Goal: Communication & Community: Answer question/provide support

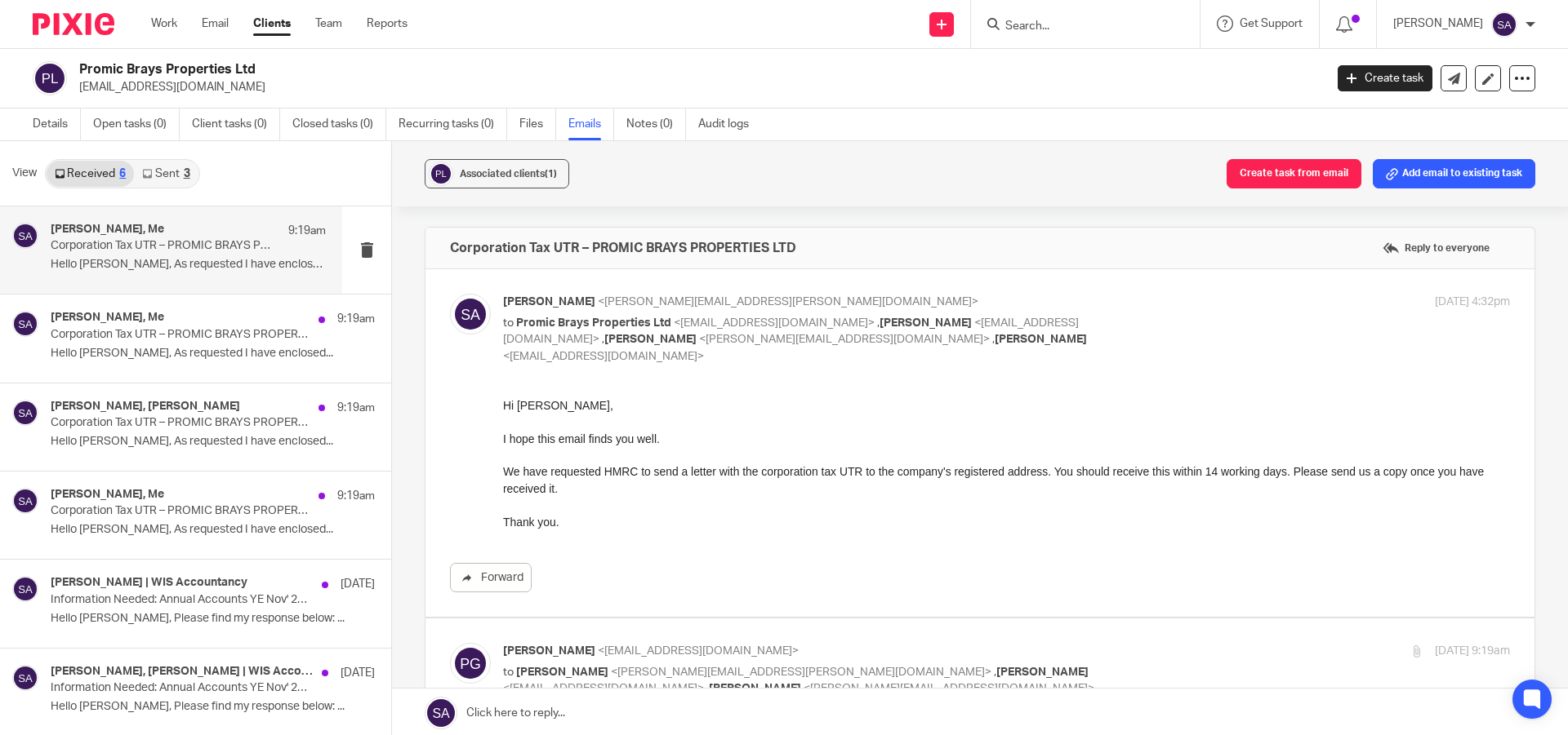
scroll to position [245, 0]
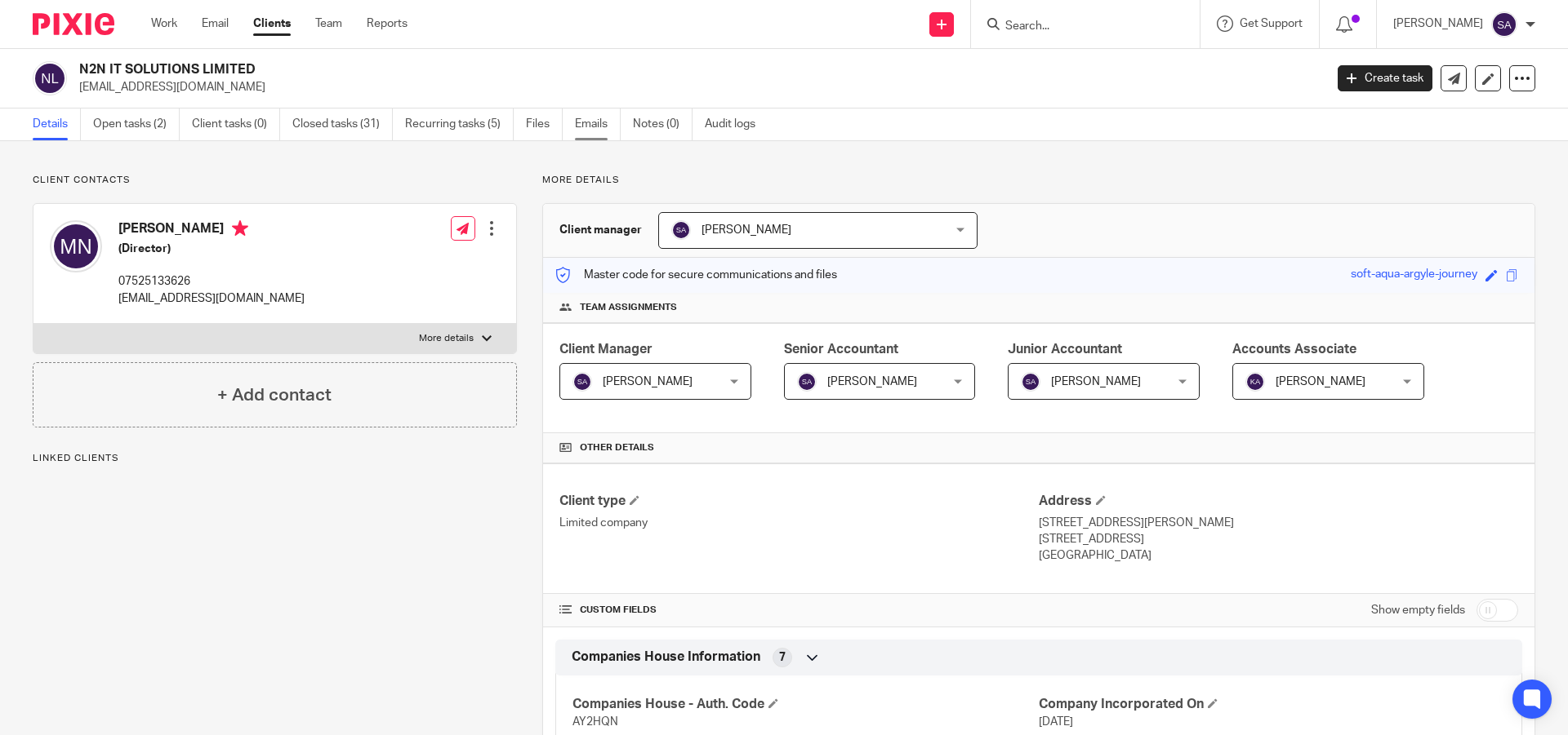
click at [595, 126] on link "Emails" at bounding box center [598, 124] width 46 height 32
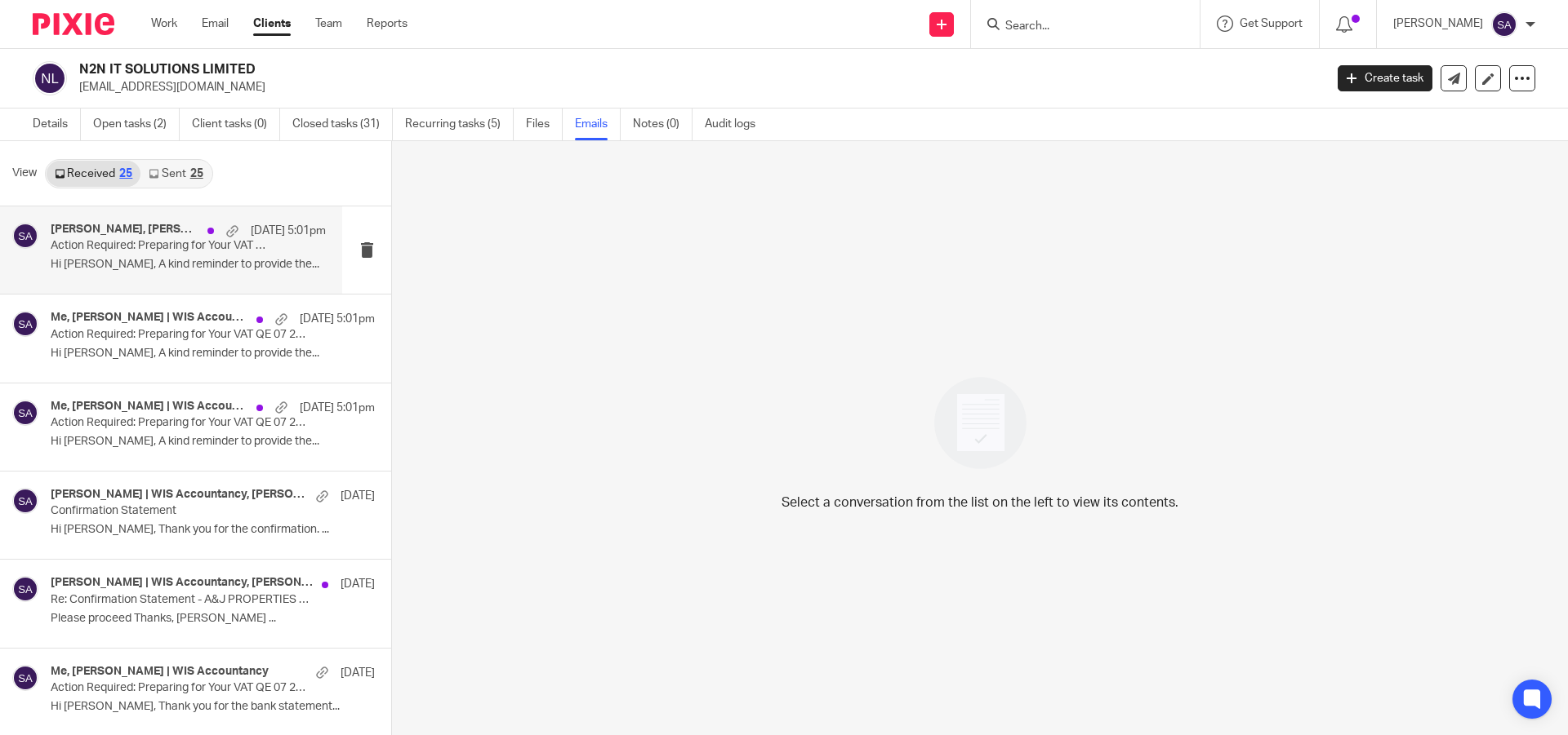
click at [140, 245] on p "Action Required: Preparing for Your VAT QE 07 2025 - N2N IT SOLUTIONS LIMITED" at bounding box center [161, 246] width 220 height 14
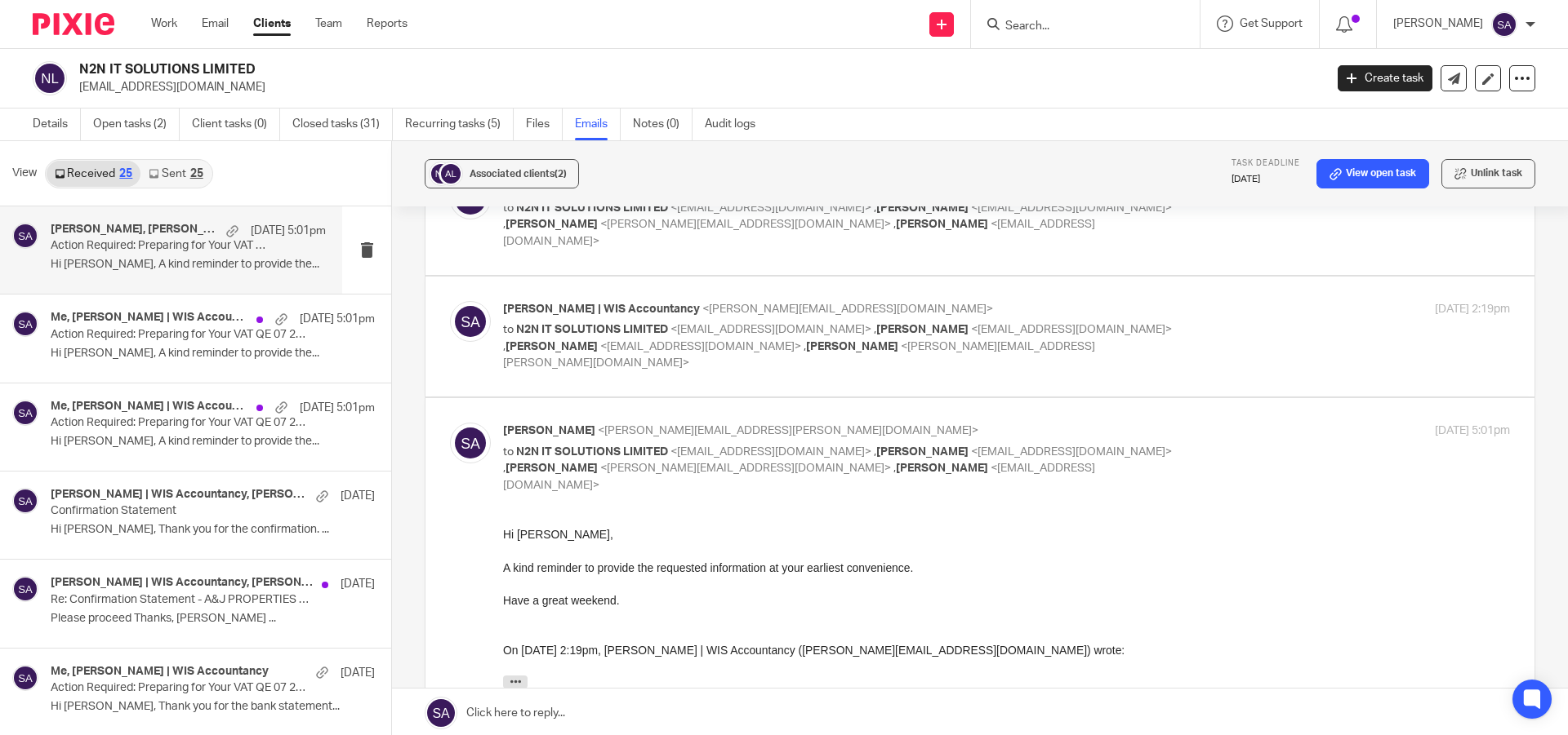
scroll to position [163, 0]
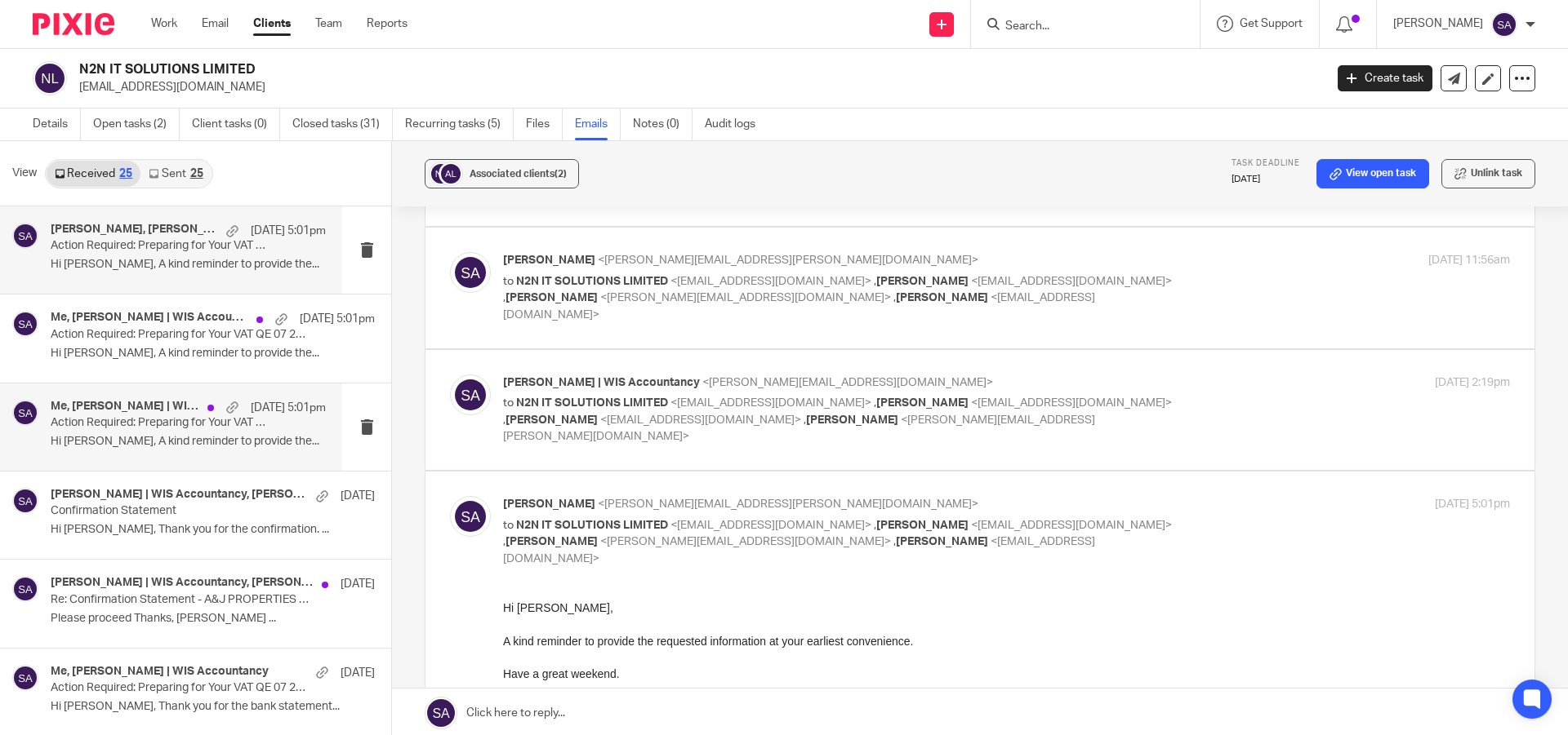
click at [152, 419] on p "Action Required: Preparing for Your VAT QE 07 2025 - N2N IT SOLUTIONS LIMITED" at bounding box center [161, 423] width 220 height 14
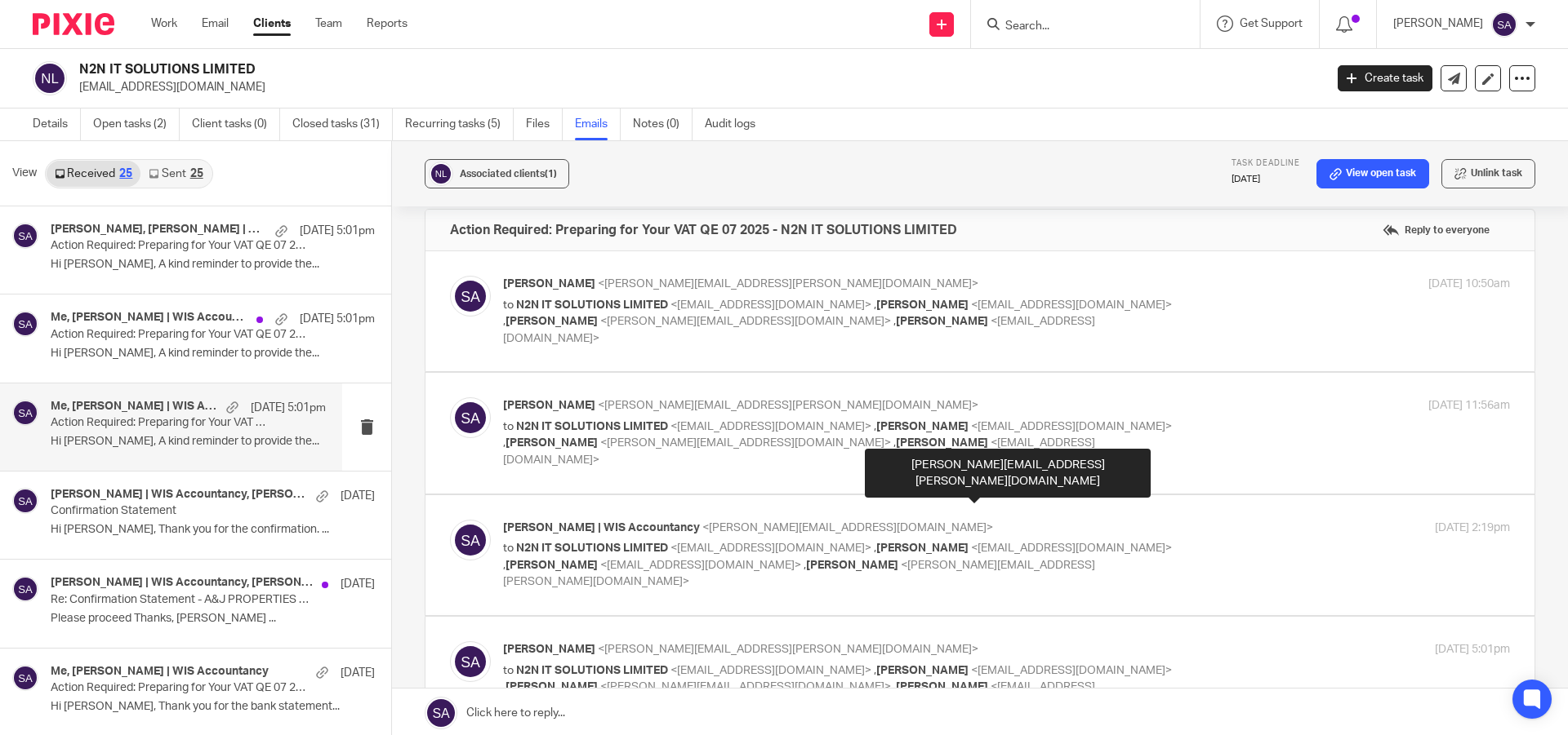
scroll to position [0, 0]
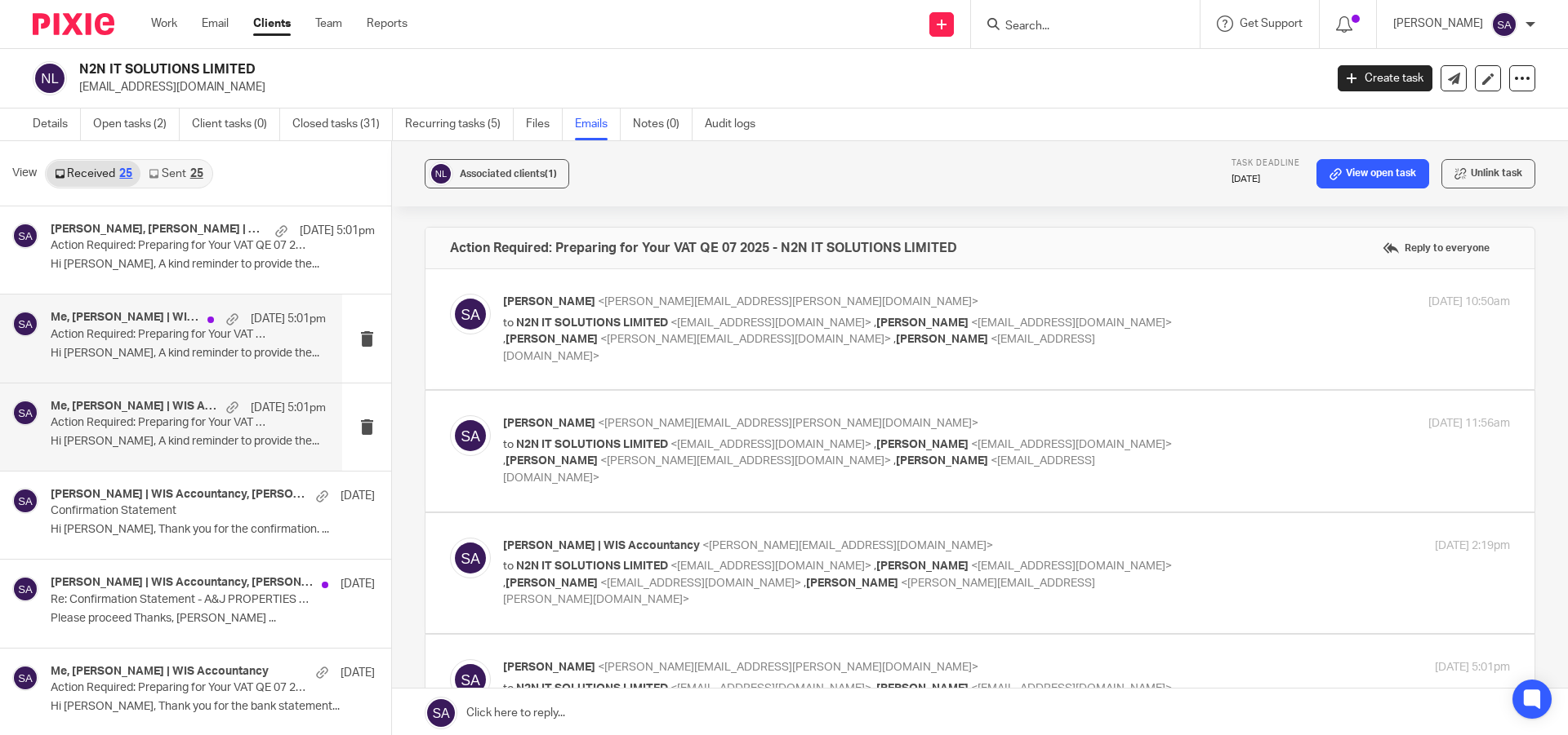
click at [170, 354] on p "Hi Murali, A kind reminder to provide the..." at bounding box center [188, 353] width 275 height 14
click at [150, 414] on div "Me, Sarah Asfar | WIS Accountancy 15 Aug 5:01pm" at bounding box center [188, 408] width 275 height 17
click at [165, 258] on p "Hi Murali, A kind reminder to provide the..." at bounding box center [188, 265] width 275 height 14
click at [183, 328] on p "Action Required: Preparing for Your VAT QE 07 2025 - N2N IT SOLUTIONS LIMITED" at bounding box center [161, 335] width 220 height 14
click at [165, 438] on p "Hi Murali, A kind reminder to provide the..." at bounding box center [188, 442] width 275 height 14
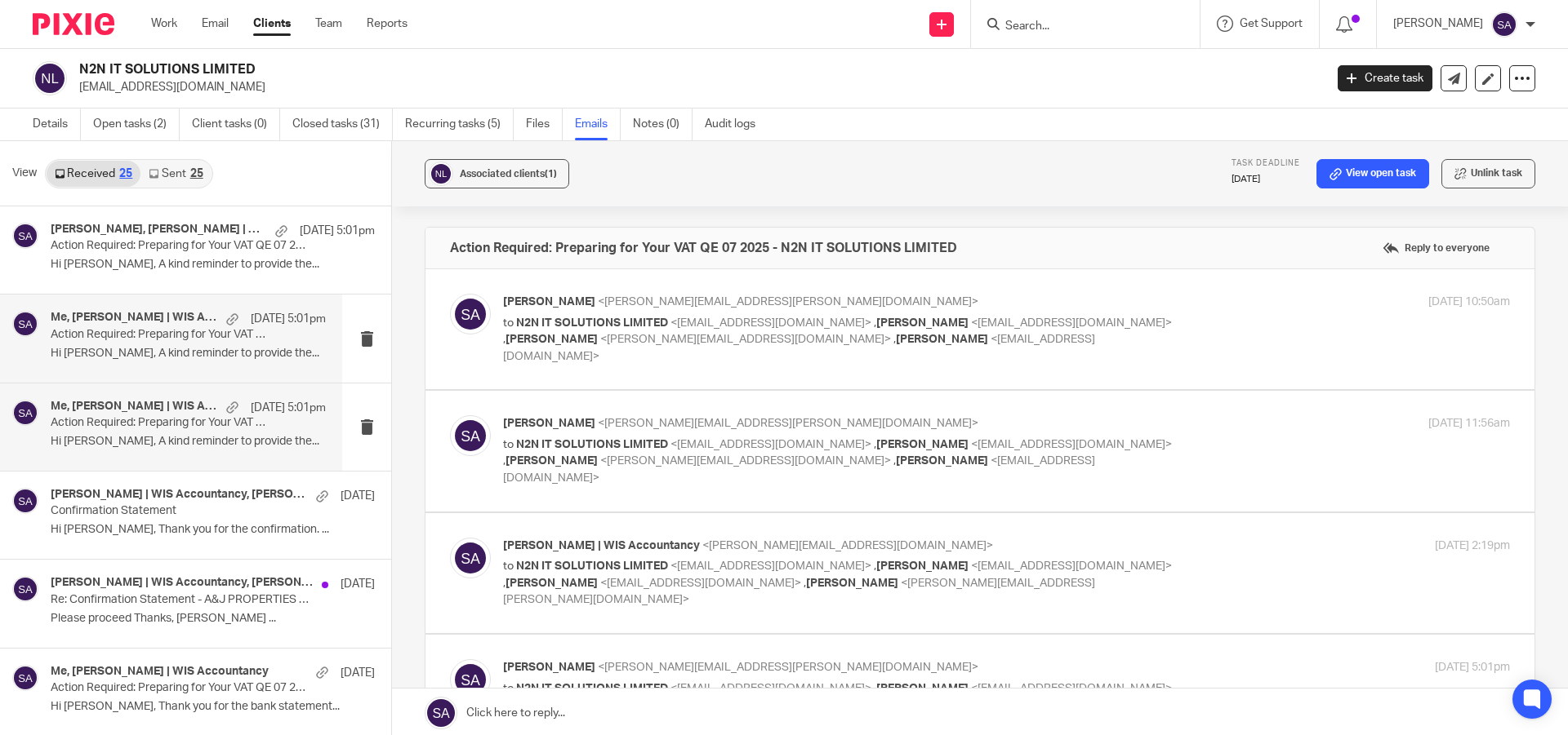
click at [154, 345] on div "Me, Sarah Asfar | WIS Accountancy 15 Aug 5:01pm Action Required: Preparing for …" at bounding box center [188, 338] width 275 height 55
click at [152, 235] on h4 "Shafiya Abdulla, Sarah Asfar | WIS Accountancy" at bounding box center [134, 230] width 168 height 14
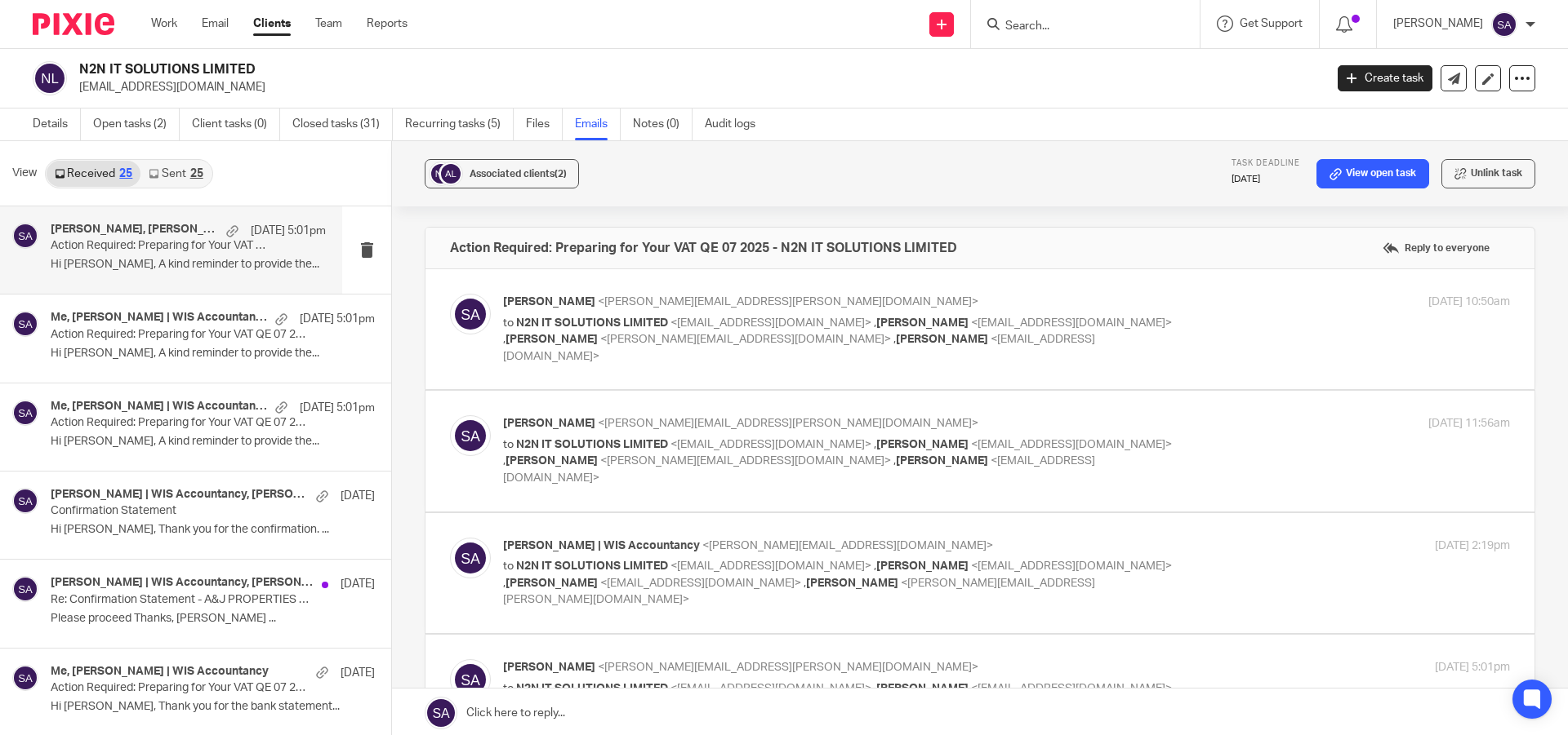
drag, startPoint x: 489, startPoint y: 170, endPoint x: 631, endPoint y: 177, distance: 142.2
click at [631, 177] on div "Associated clients (2) Task deadline 31 Aug 2025 View open task Unlink task" at bounding box center [979, 174] width 1176 height 65
click at [535, 184] on button "Associated clients (2)" at bounding box center [501, 174] width 154 height 29
click at [911, 170] on div "Associated clients (2) Task deadline 31 Aug 2025 View open task Unlink task" at bounding box center [979, 174] width 1176 height 65
click at [524, 171] on span "Associated clients (2)" at bounding box center [518, 174] width 97 height 10
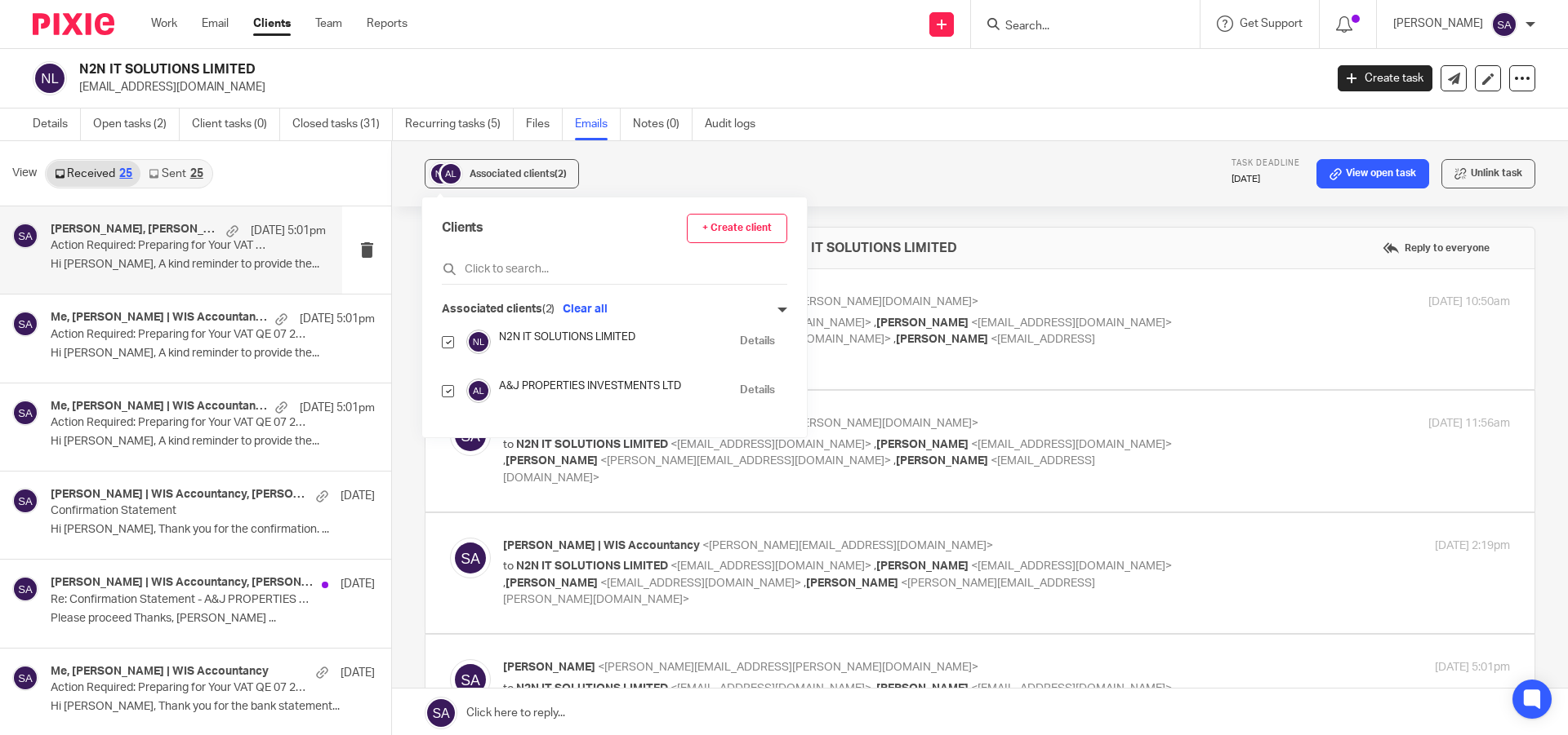
click at [904, 194] on div "Associated clients (2) Task deadline 31 Aug 2025 View open task Unlink task" at bounding box center [979, 174] width 1176 height 65
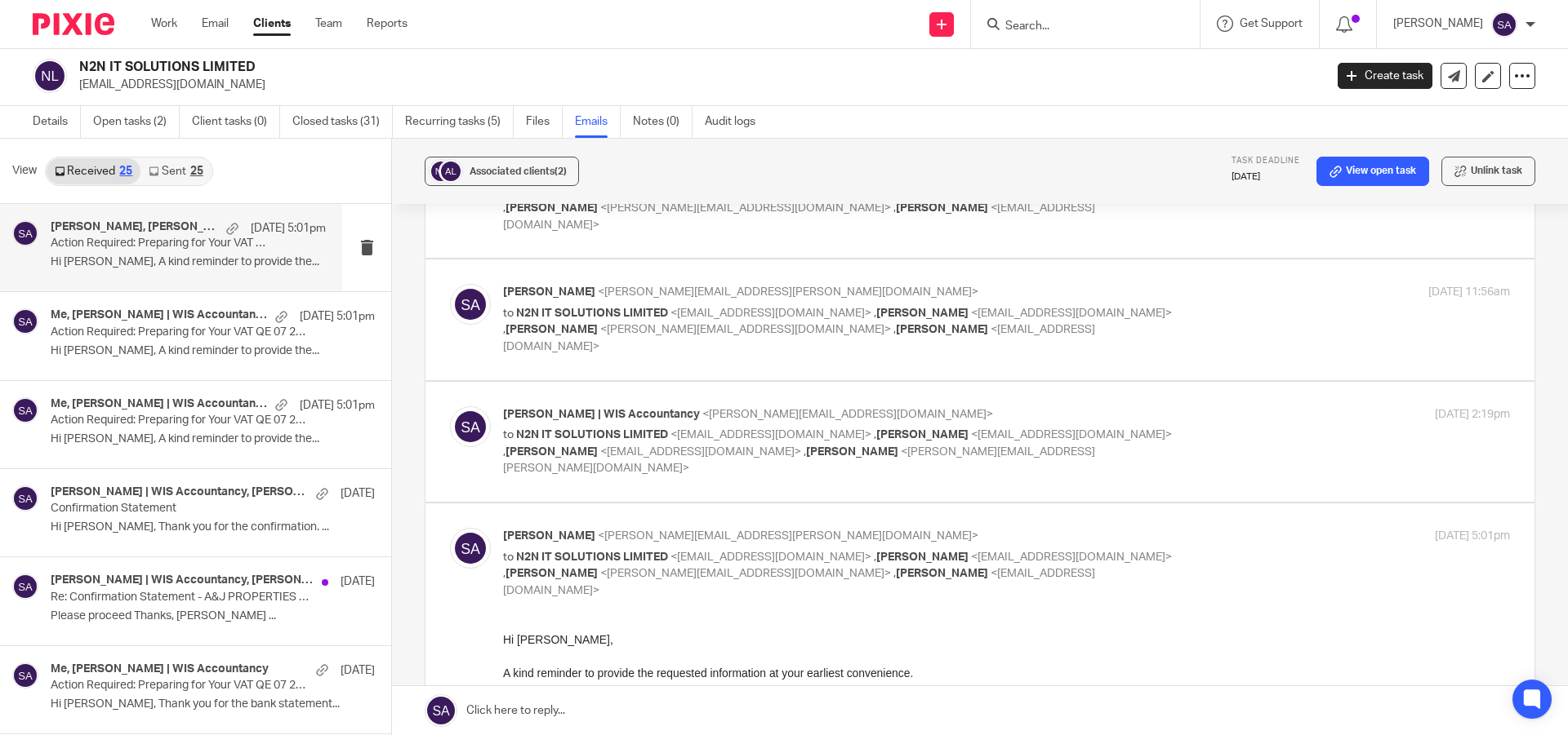
scroll to position [102, 0]
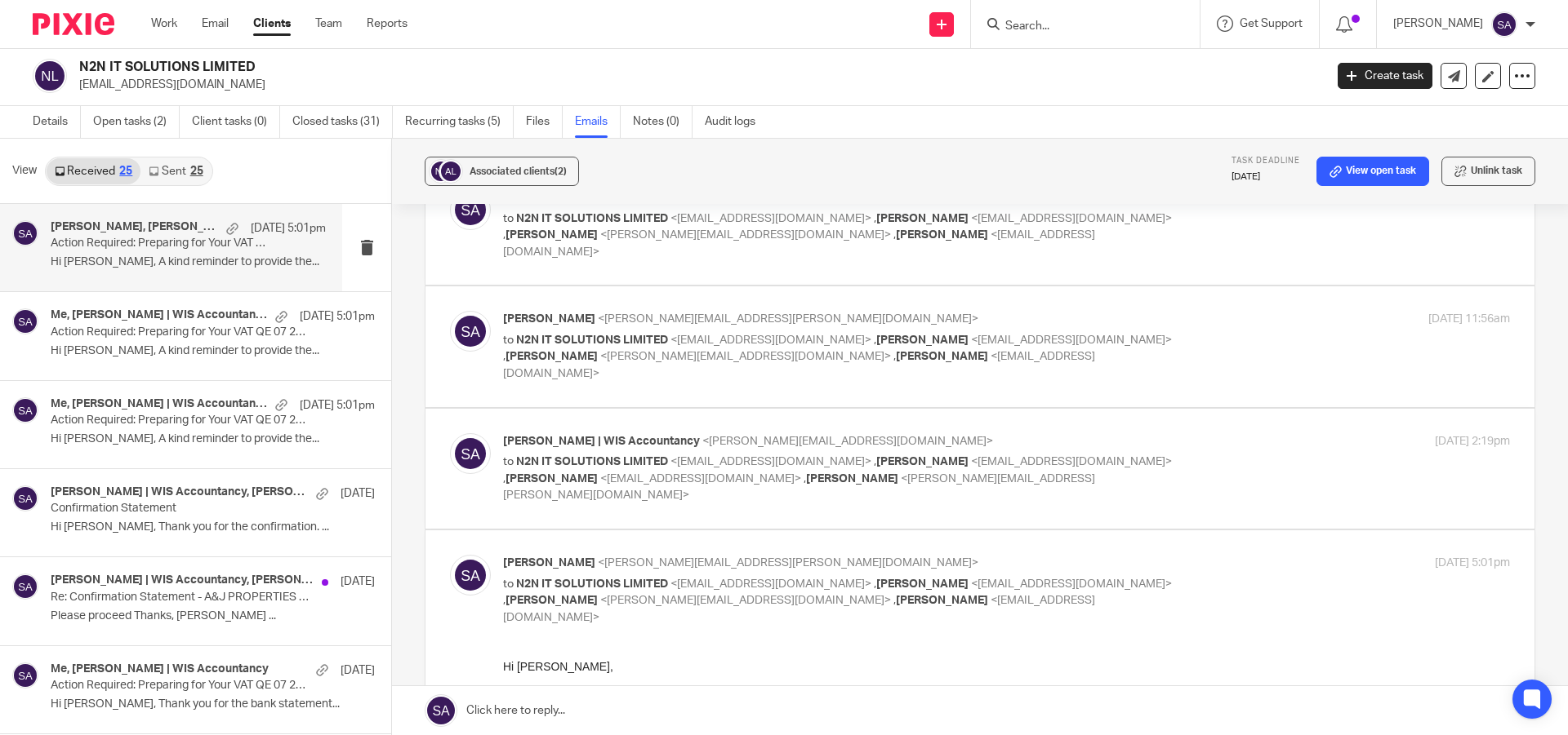
click at [1205, 434] on div "Sarah Asfar | WIS Accountancy <sarah@wis-accountancy.co.uk> to N2N IT SOLUTIONS…" at bounding box center [1006, 469] width 1007 height 71
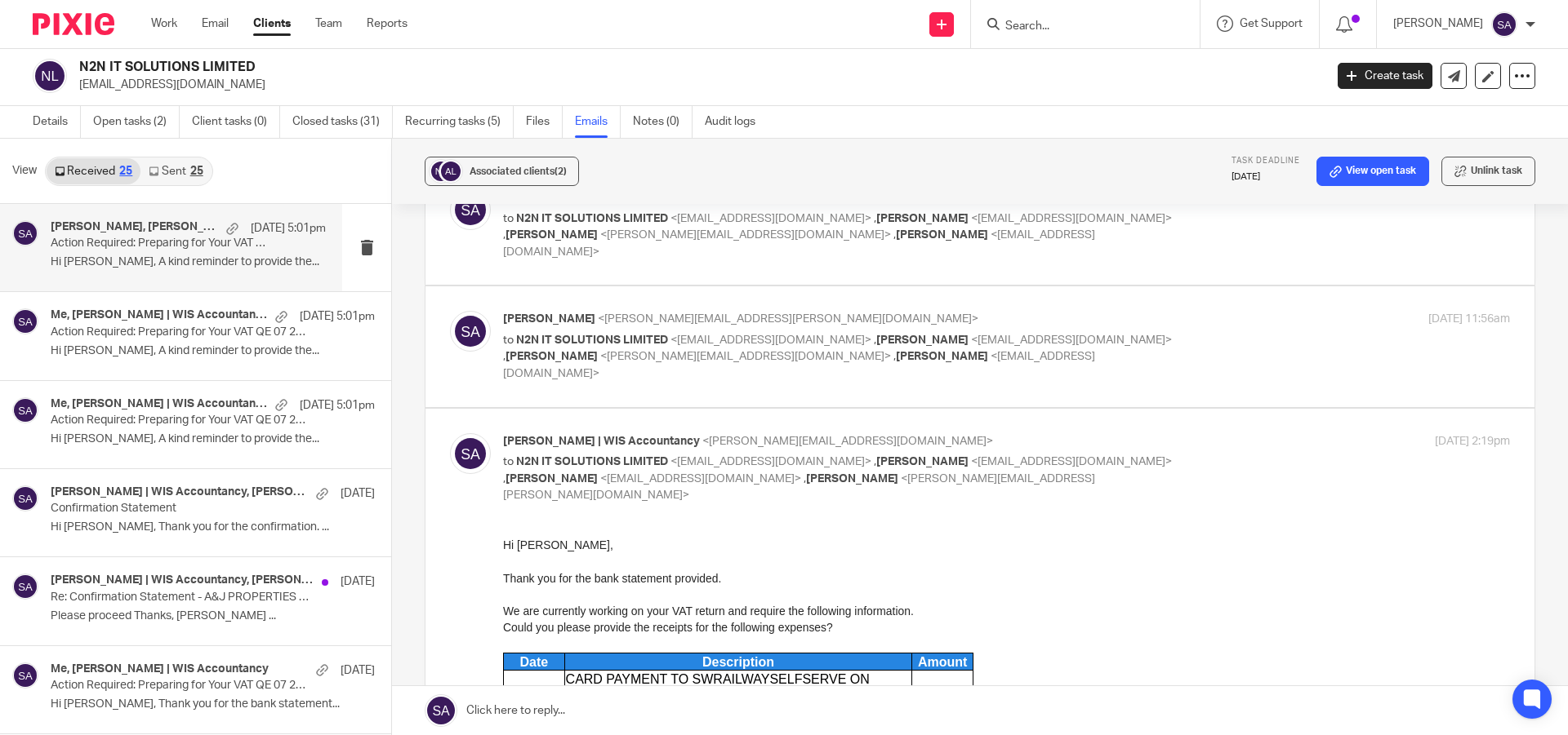
click at [1172, 434] on div "Sarah Asfar | WIS Accountancy <sarah@wis-accountancy.co.uk> to N2N IT SOLUTIONS…" at bounding box center [1006, 469] width 1007 height 71
checkbox input "false"
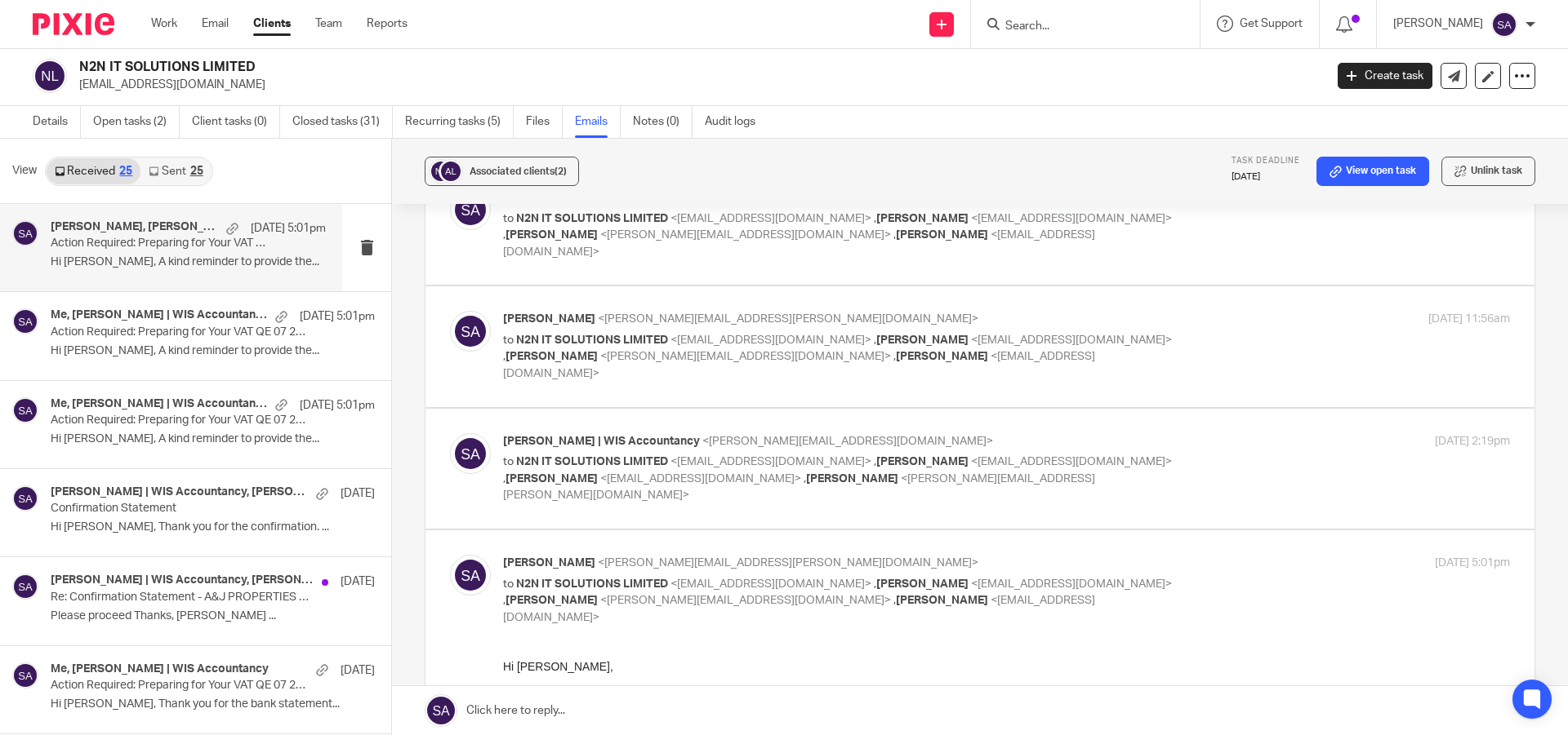
click at [1207, 329] on div "Shafiya Abdulla <shafiya.abdulla@wis-accountancy.co.uk> to N2N IT SOLUTIONS LIM…" at bounding box center [1006, 346] width 1007 height 71
checkbox input "true"
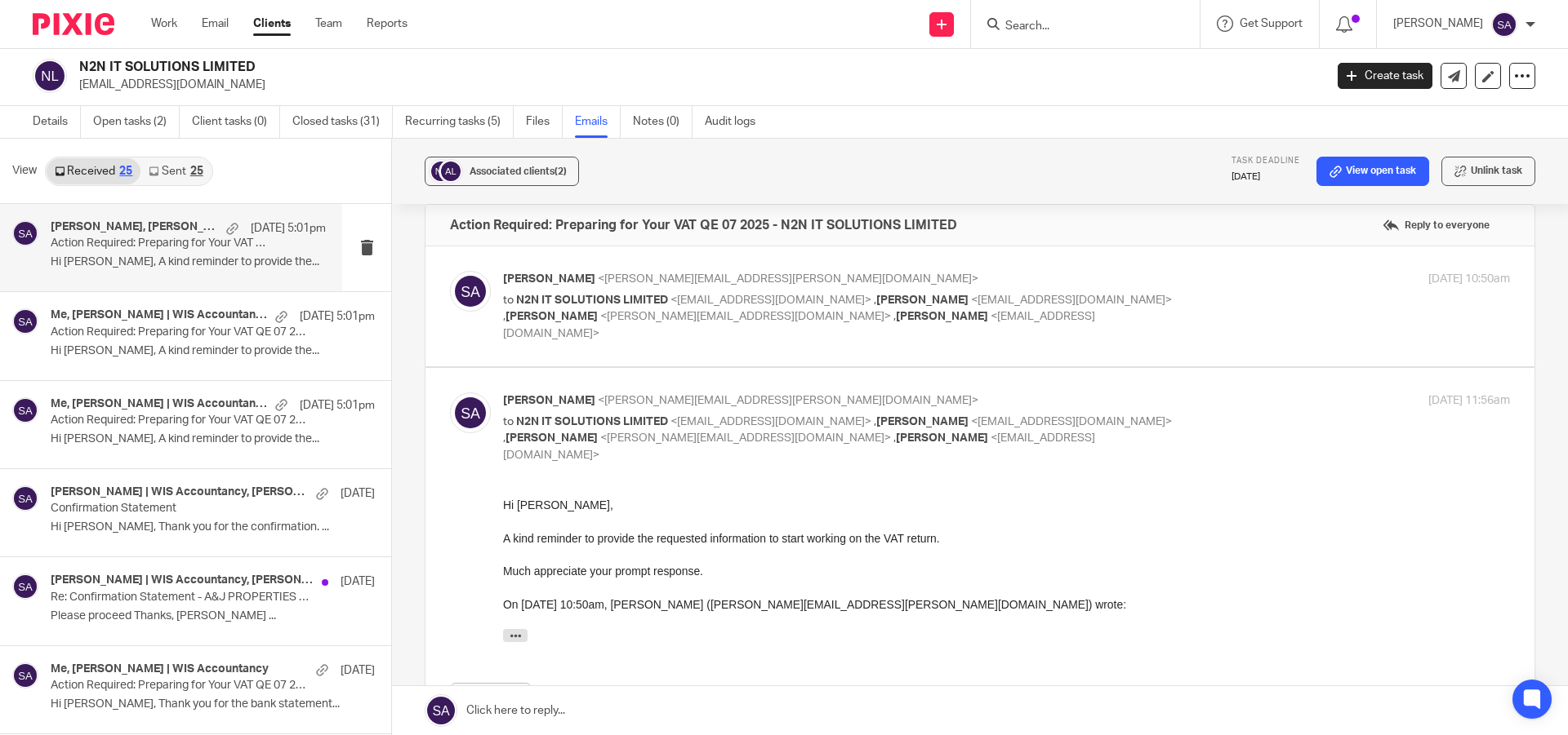
scroll to position [0, 0]
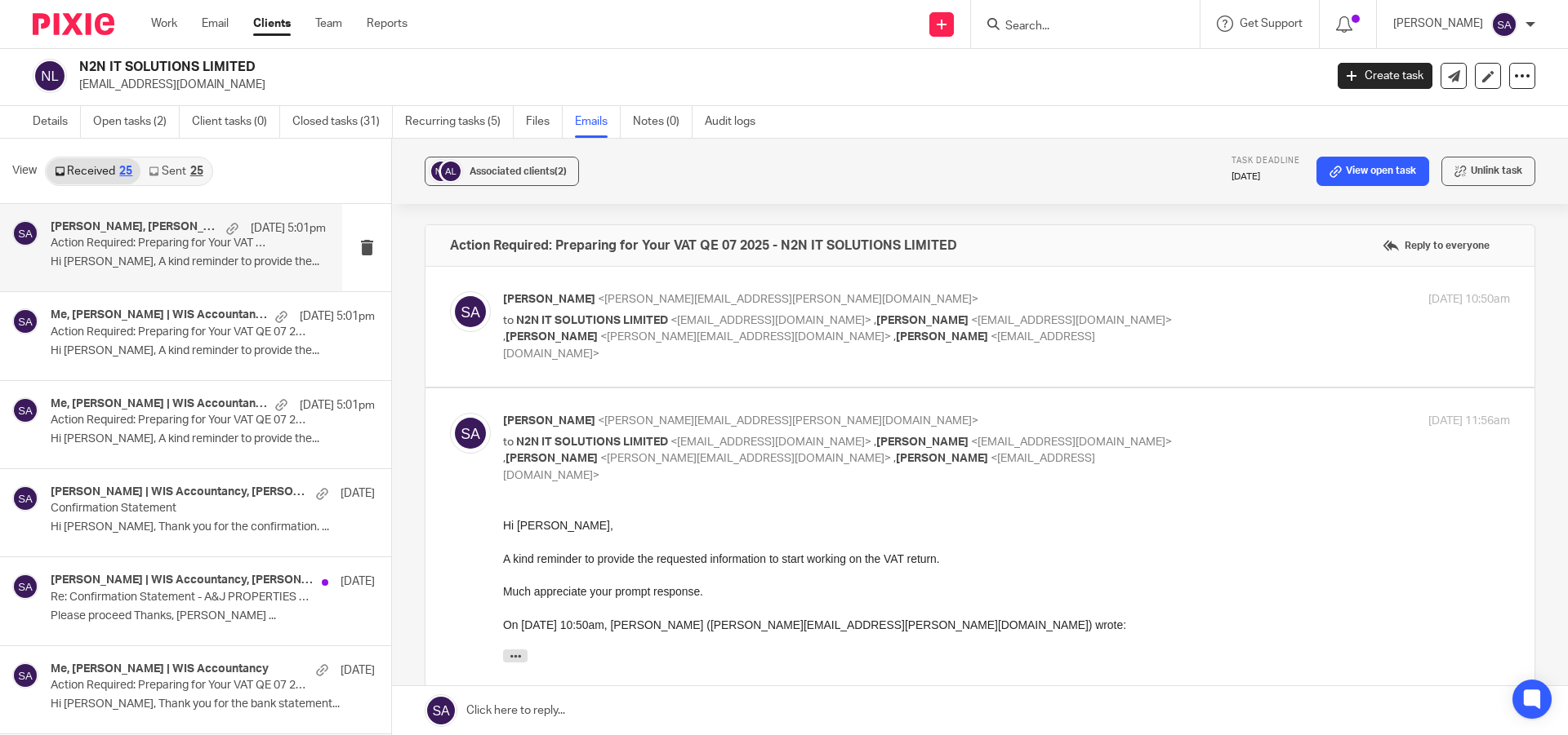
click at [1213, 308] on div "Shafiya Abdulla <shafiya.abdulla@wis-accountancy.co.uk> to N2N IT SOLUTIONS LIM…" at bounding box center [1006, 327] width 1007 height 71
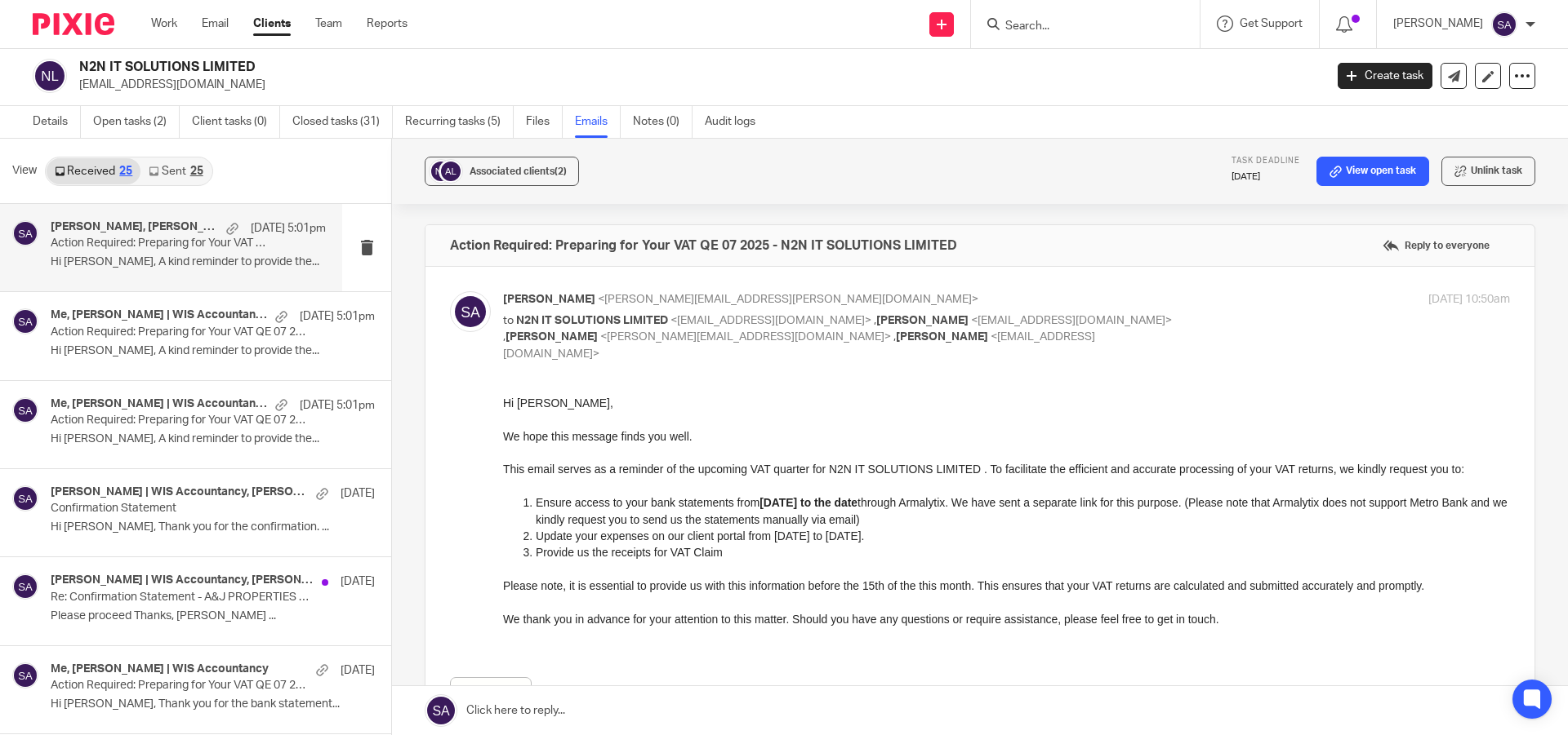
click at [1210, 319] on div "Shafiya Abdulla <shafiya.abdulla@wis-accountancy.co.uk> to N2N IT SOLUTIONS LIM…" at bounding box center [1006, 327] width 1007 height 71
checkbox input "false"
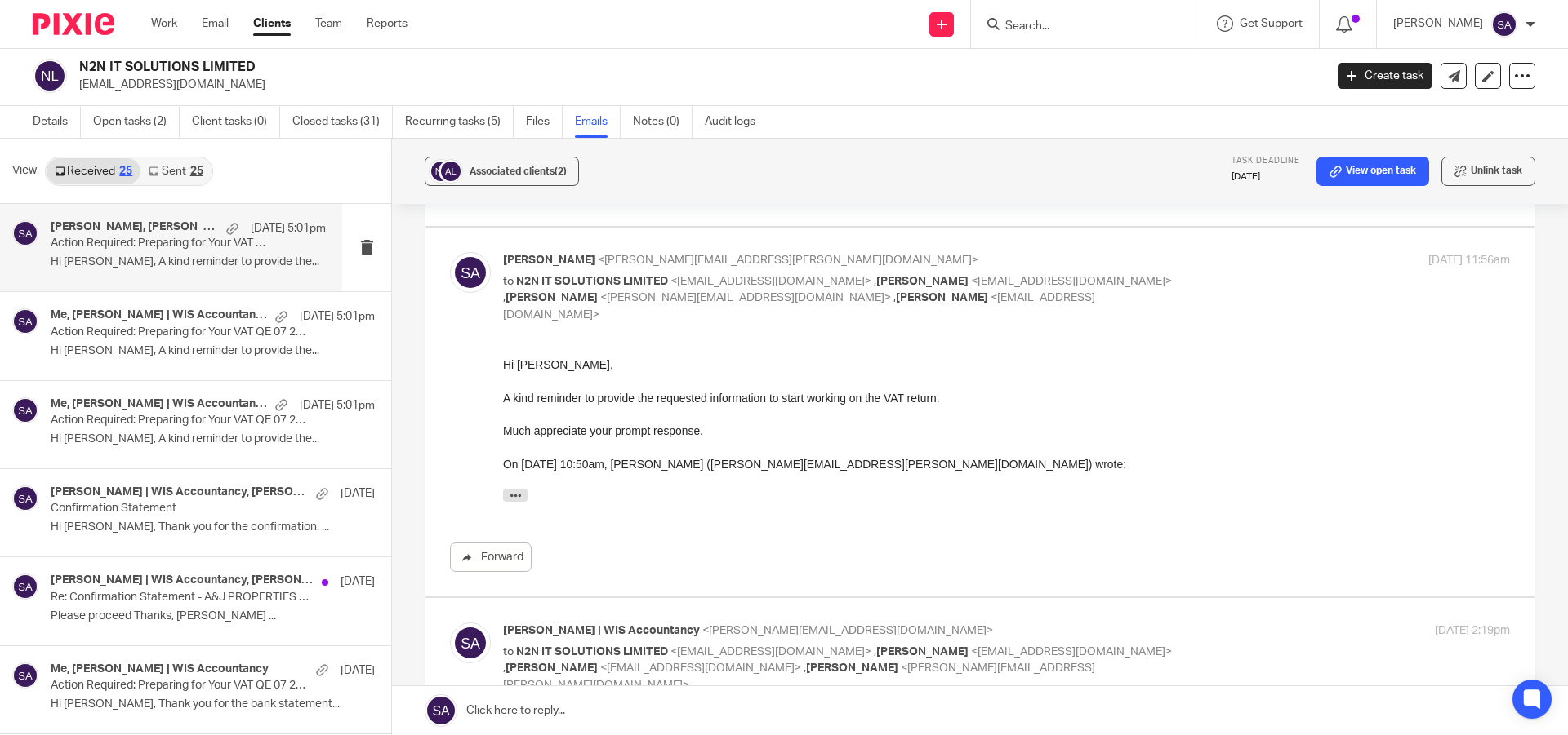
scroll to position [163, 0]
click at [1194, 286] on div "Shafiya Abdulla <shafiya.abdulla@wis-accountancy.co.uk> to N2N IT SOLUTIONS LIM…" at bounding box center [1006, 285] width 1007 height 71
checkbox input "false"
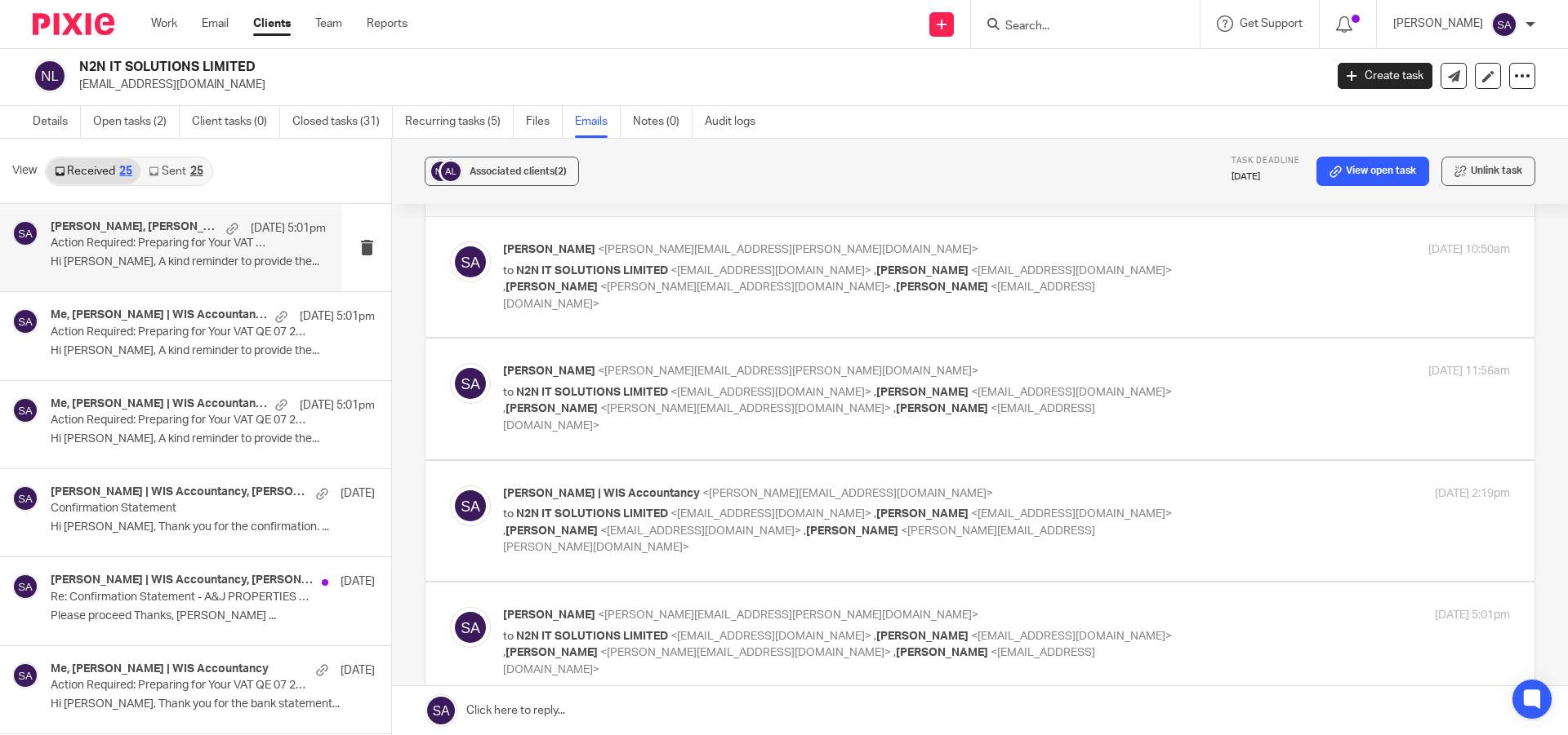
scroll to position [0, 0]
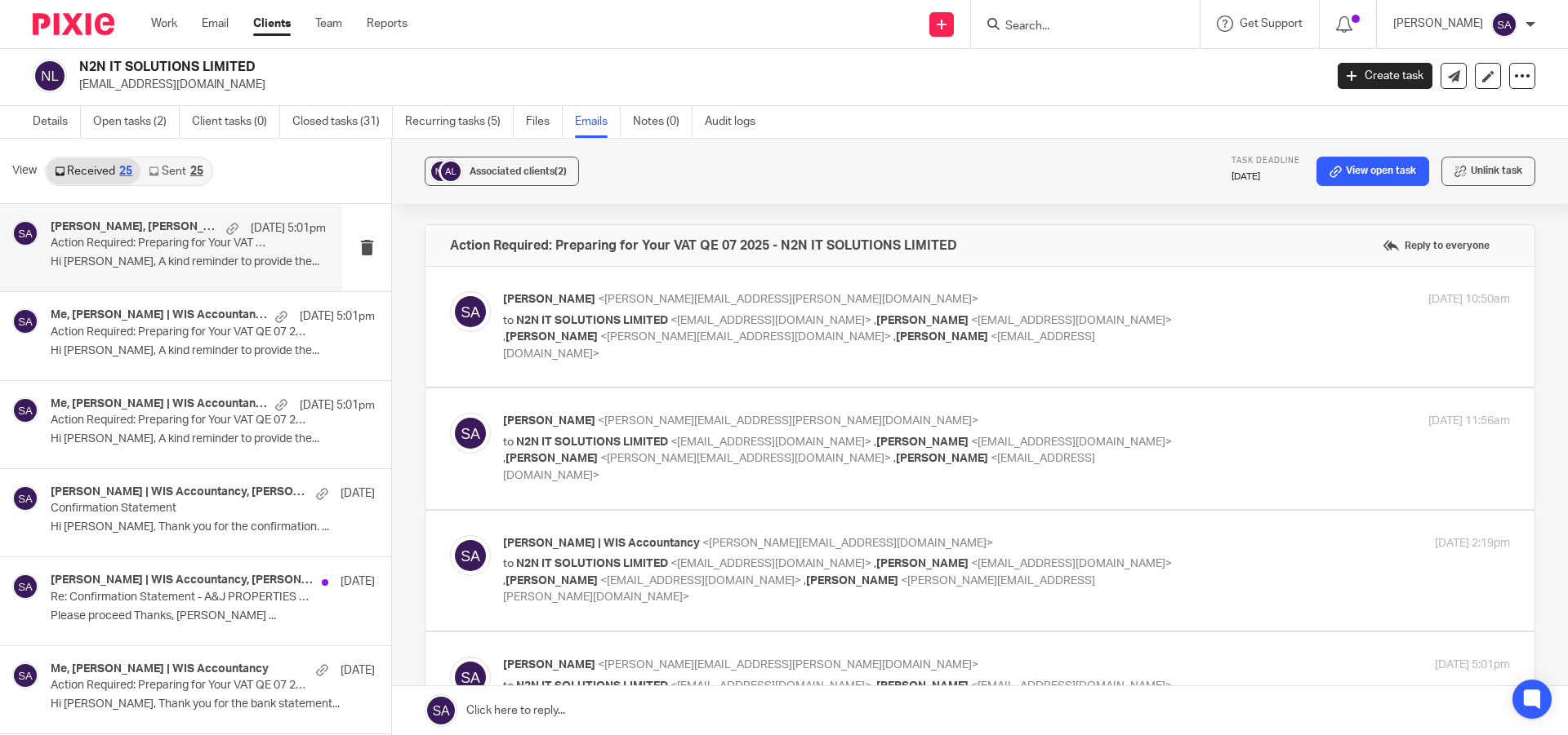
click at [1161, 535] on div "Sarah Asfar | WIS Accountancy <sarah@wis-accountancy.co.uk> to N2N IT SOLUTIONS…" at bounding box center [1006, 570] width 1007 height 71
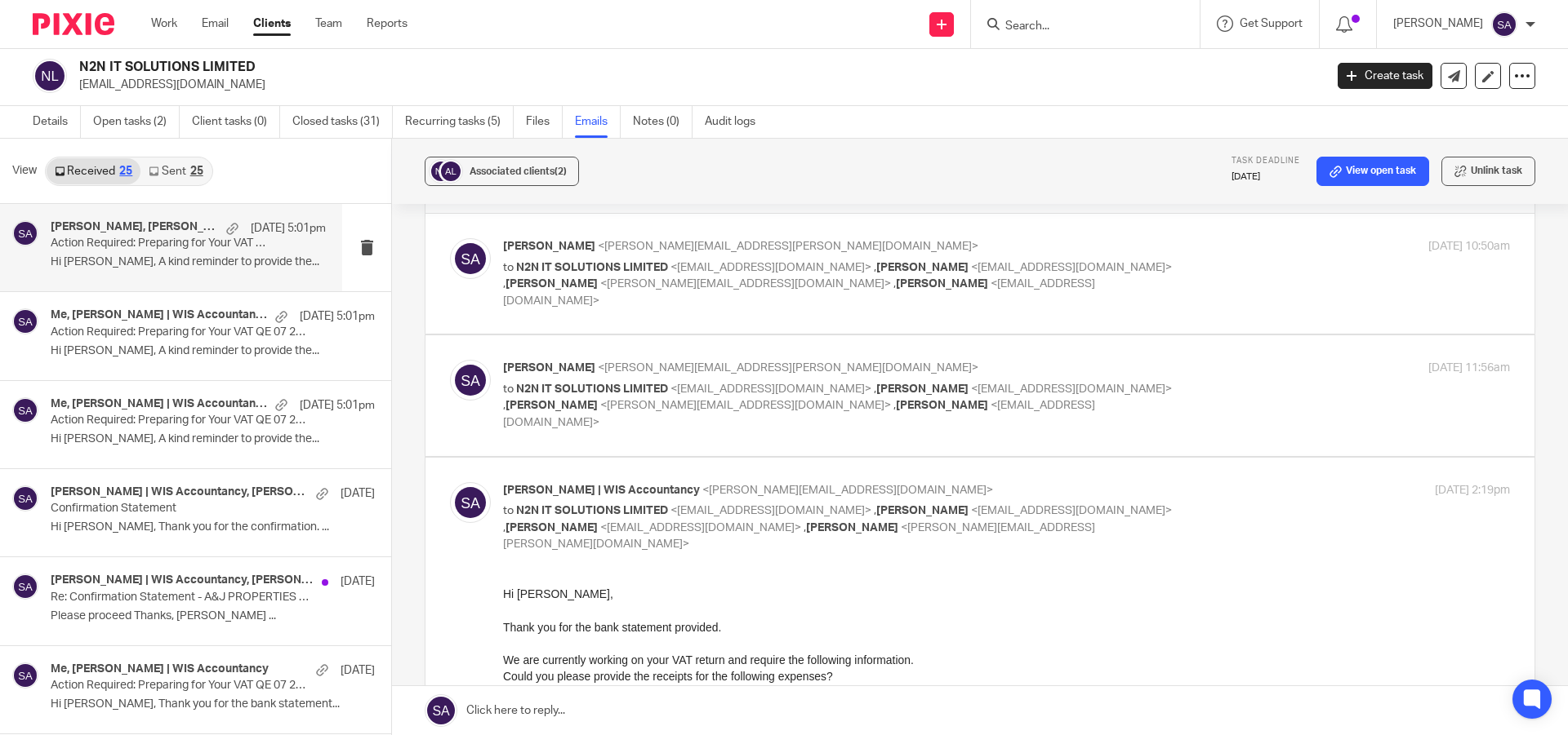
scroll to position [82, 0]
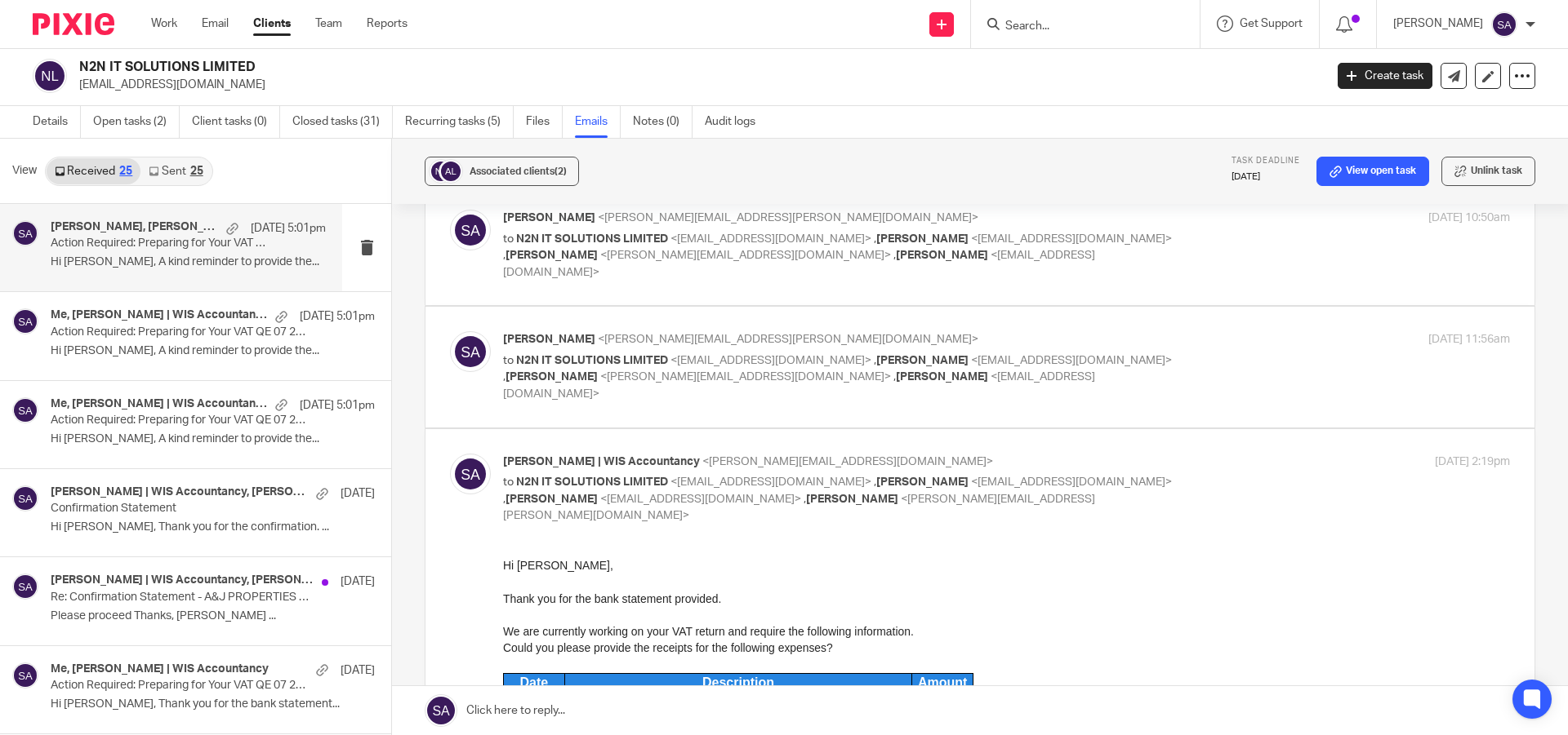
click at [1175, 454] on div "Sarah Asfar | WIS Accountancy <sarah@wis-accountancy.co.uk> to N2N IT SOLUTIONS…" at bounding box center [1006, 489] width 1007 height 71
checkbox input "false"
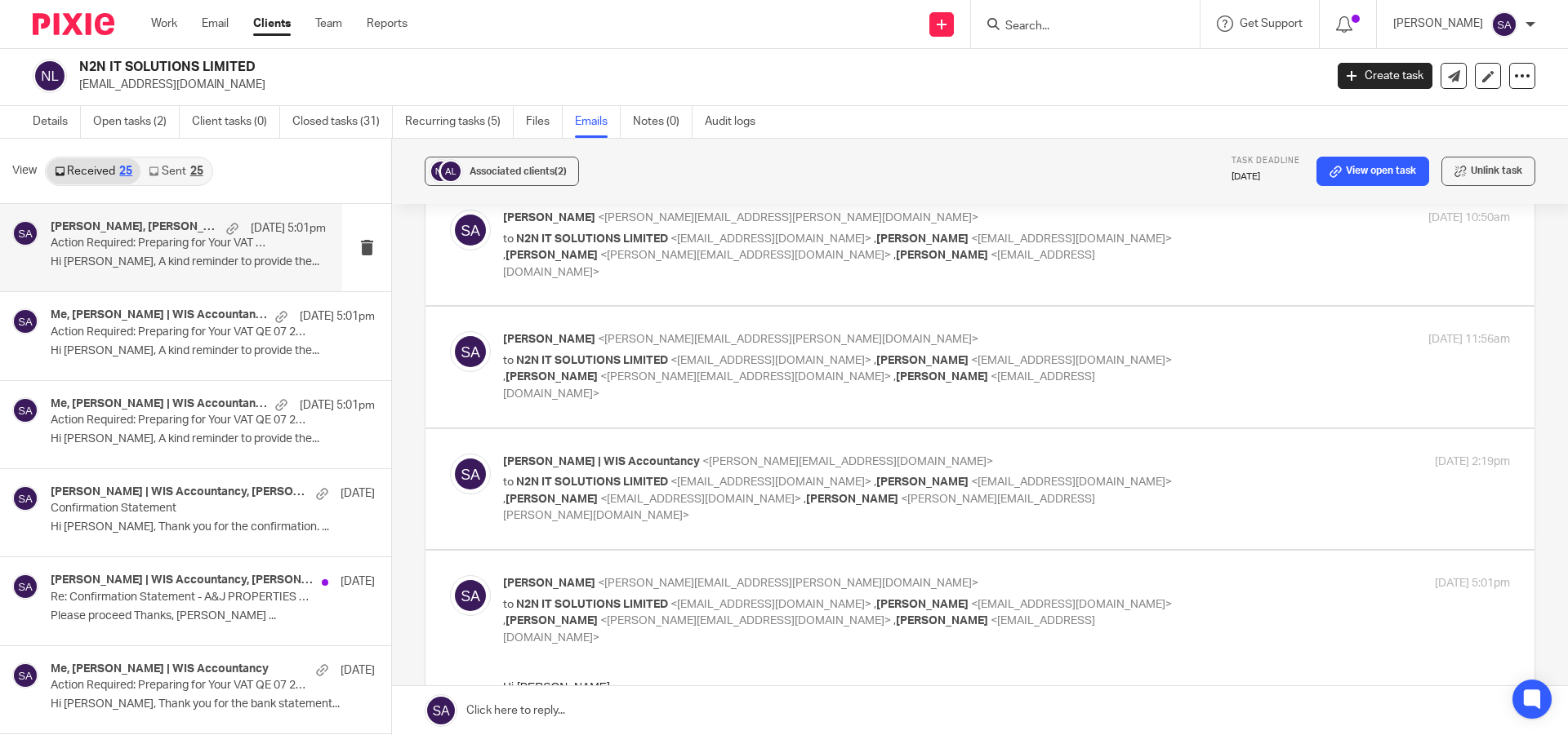
click at [1196, 352] on div "Shafiya Abdulla <shafiya.abdulla@wis-accountancy.co.uk> to N2N IT SOLUTIONS LIM…" at bounding box center [1006, 367] width 1007 height 71
checkbox input "true"
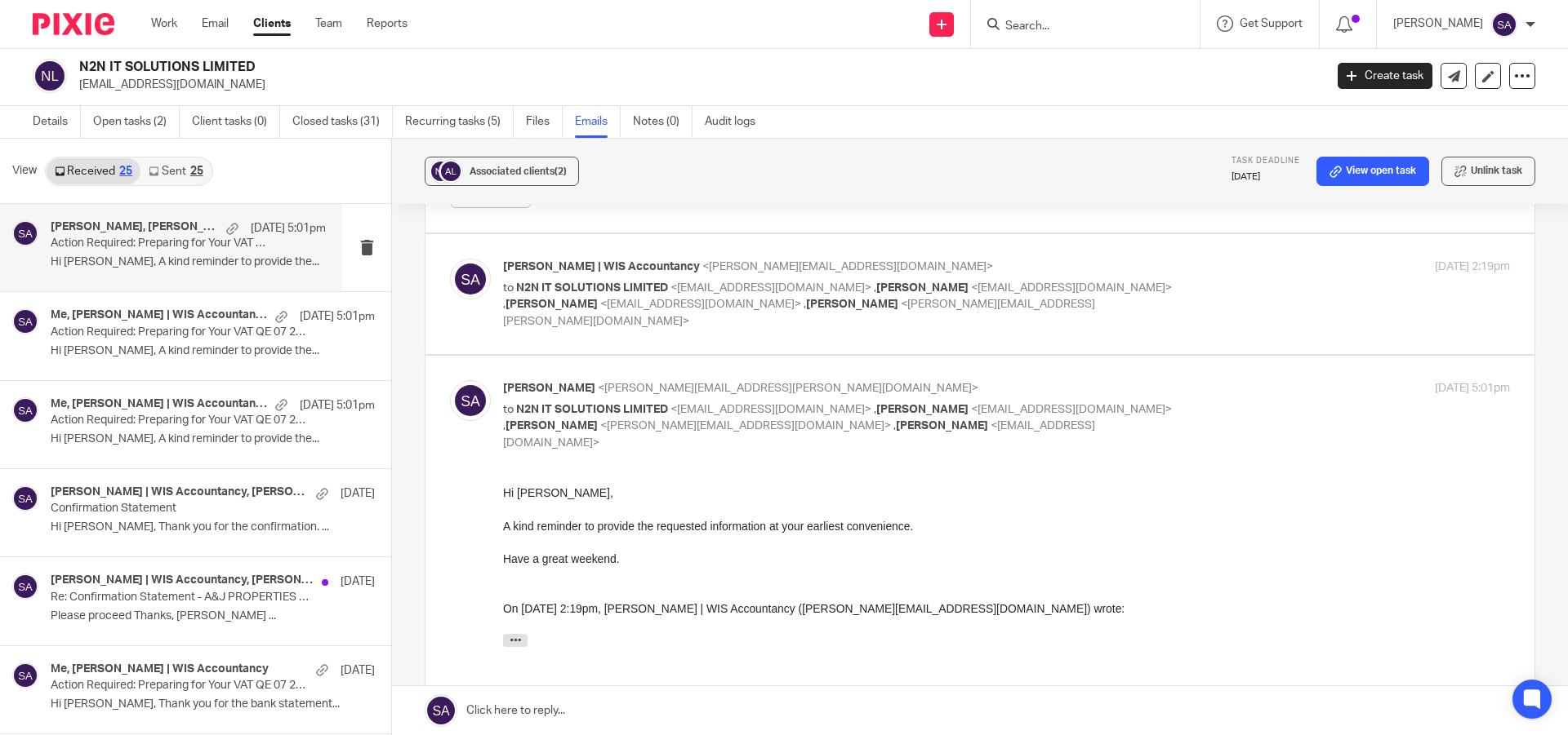
scroll to position [571, 0]
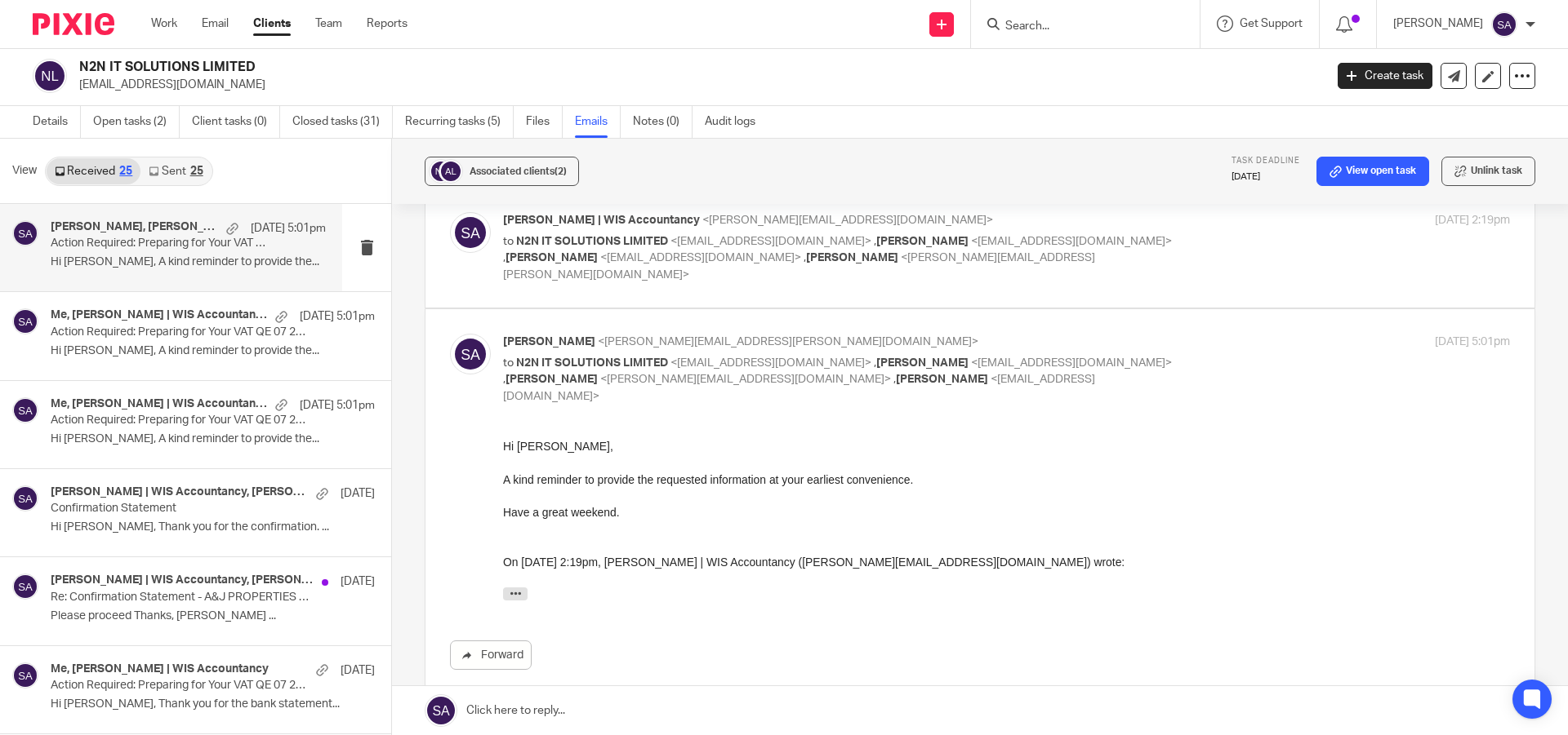
drag, startPoint x: 1002, startPoint y: 815, endPoint x: 675, endPoint y: 514, distance: 444.4
drag, startPoint x: 1001, startPoint y: 848, endPoint x: 699, endPoint y: 479, distance: 476.8
click at [699, 479] on p "A kind reminder to provide the requested information at your earliest convenien…" at bounding box center [1006, 479] width 1007 height 17
drag, startPoint x: 895, startPoint y: 480, endPoint x: 747, endPoint y: 479, distance: 148.0
click at [747, 479] on p "A kind reminder to provide the requested information at your earliest convenien…" at bounding box center [1006, 479] width 1007 height 17
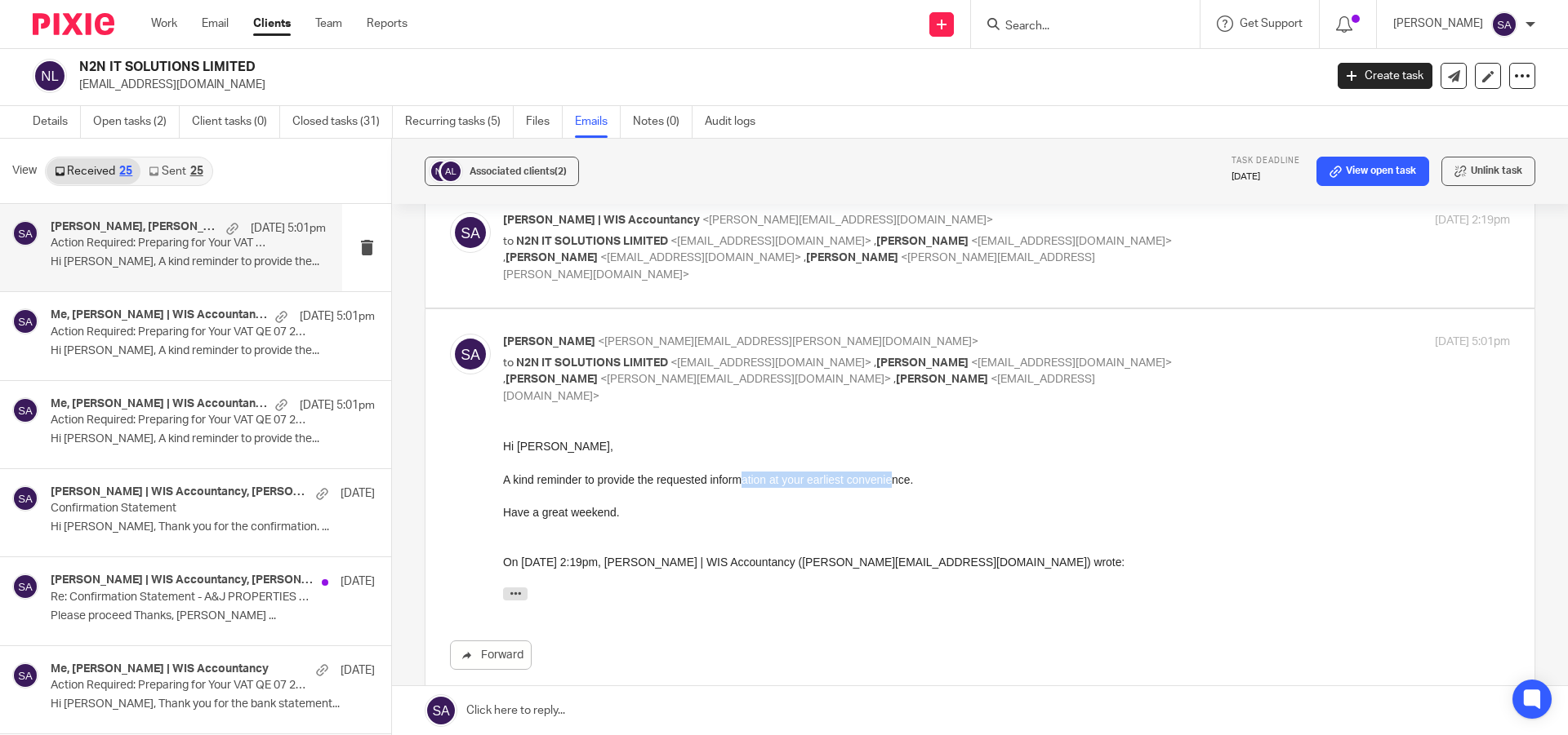
click at [896, 486] on p "A kind reminder to provide the requested information at your earliest convenien…" at bounding box center [1006, 479] width 1007 height 17
drag, startPoint x: 503, startPoint y: 479, endPoint x: 719, endPoint y: 486, distance: 216.1
click at [604, 476] on p "A kind reminder to provide the requested information at your earliest convenien…" at bounding box center [1006, 479] width 1007 height 17
drag, startPoint x: 1002, startPoint y: 851, endPoint x: 539, endPoint y: 479, distance: 593.9
drag, startPoint x: 503, startPoint y: 477, endPoint x: 942, endPoint y: 480, distance: 439.0
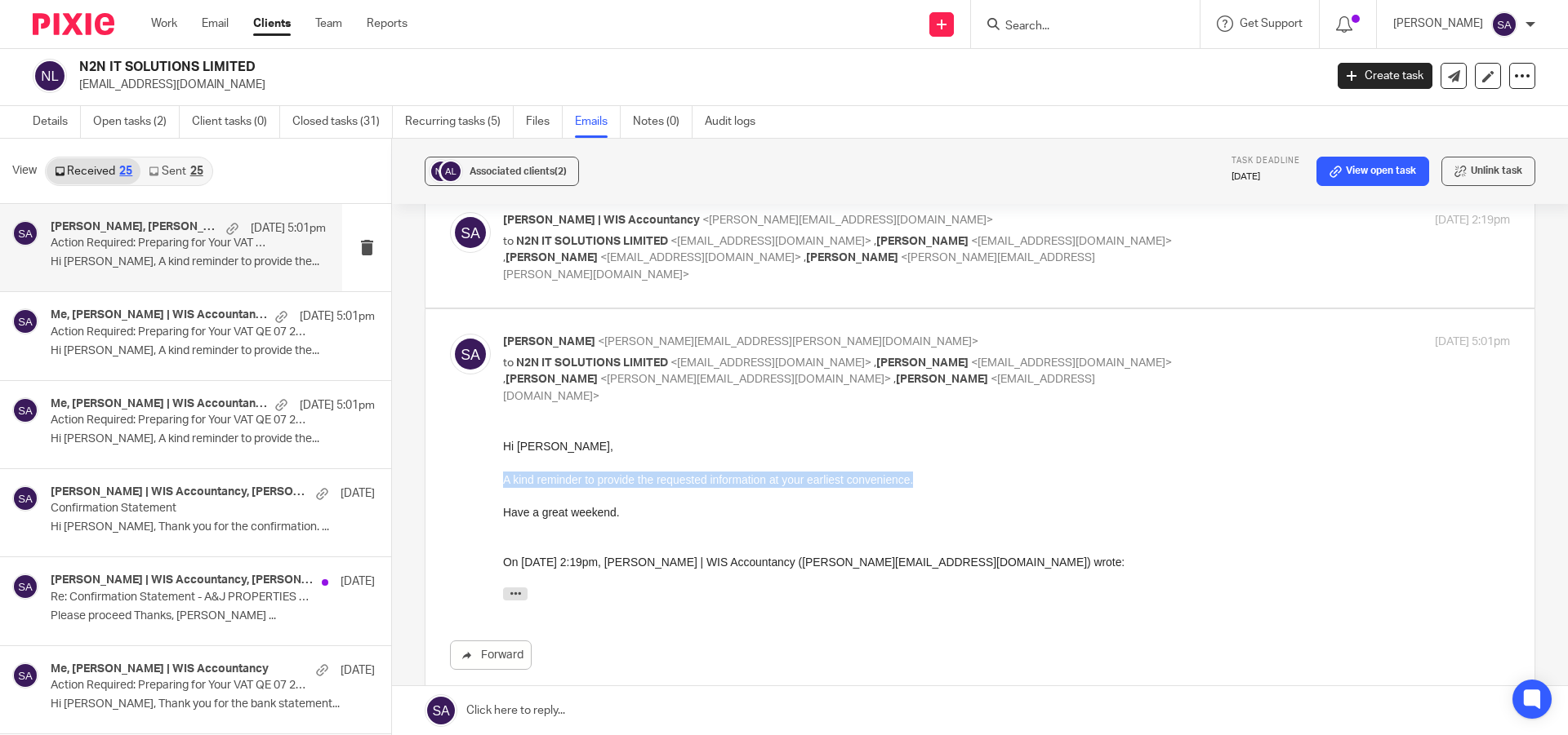
click at [942, 480] on p "A kind reminder to provide the requested information at your earliest convenien…" at bounding box center [1006, 479] width 1007 height 17
copy p "A kind reminder to provide the requested information at your earliest convenien…"
click at [911, 488] on p at bounding box center [1006, 495] width 1007 height 17
click at [589, 702] on link at bounding box center [979, 711] width 1176 height 49
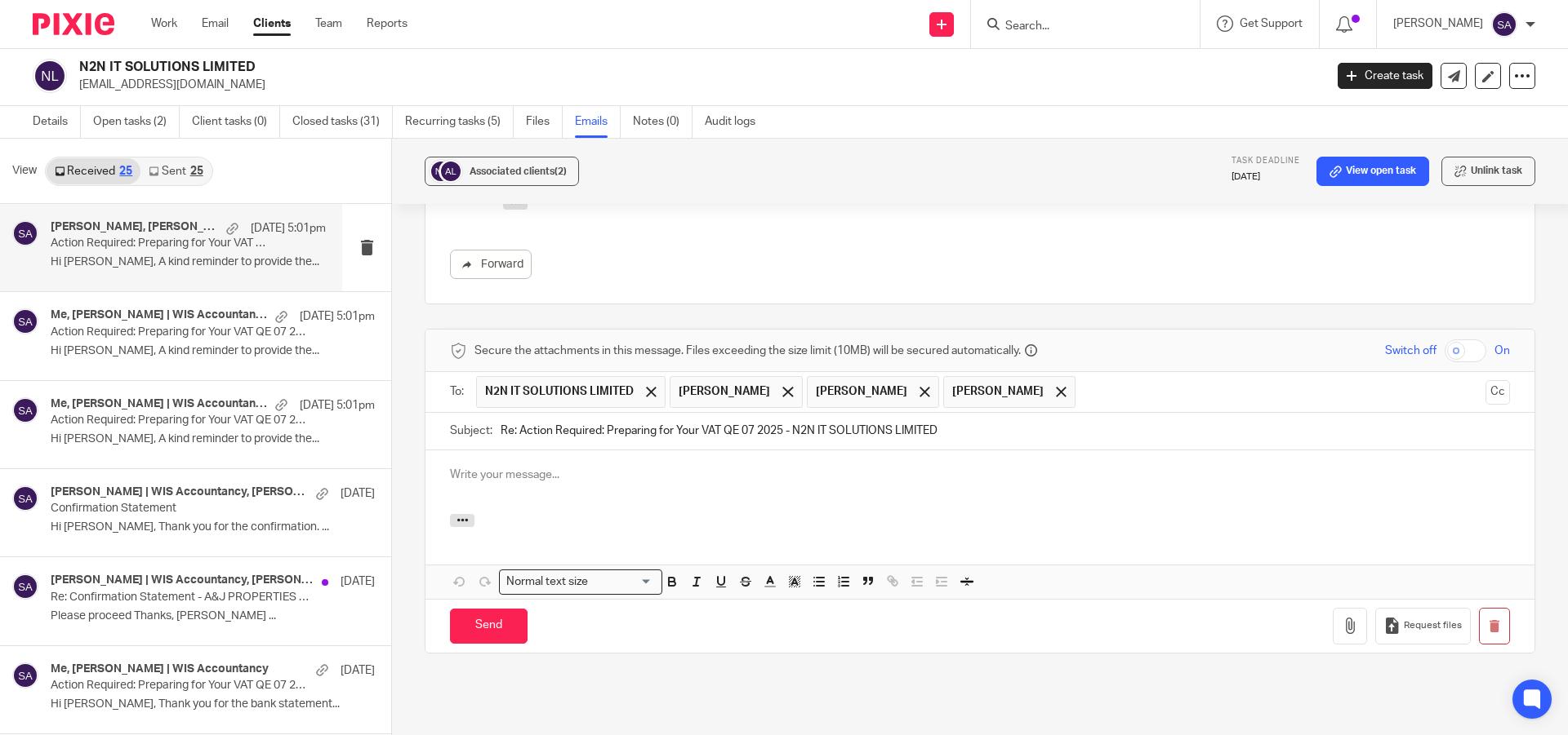
scroll to position [0, 0]
click at [797, 380] on div at bounding box center [787, 392] width 19 height 25
click at [782, 387] on span at bounding box center [788, 392] width 11 height 11
click at [778, 380] on div at bounding box center [787, 392] width 19 height 25
click at [1485, 380] on button "Cc" at bounding box center [1497, 392] width 25 height 25
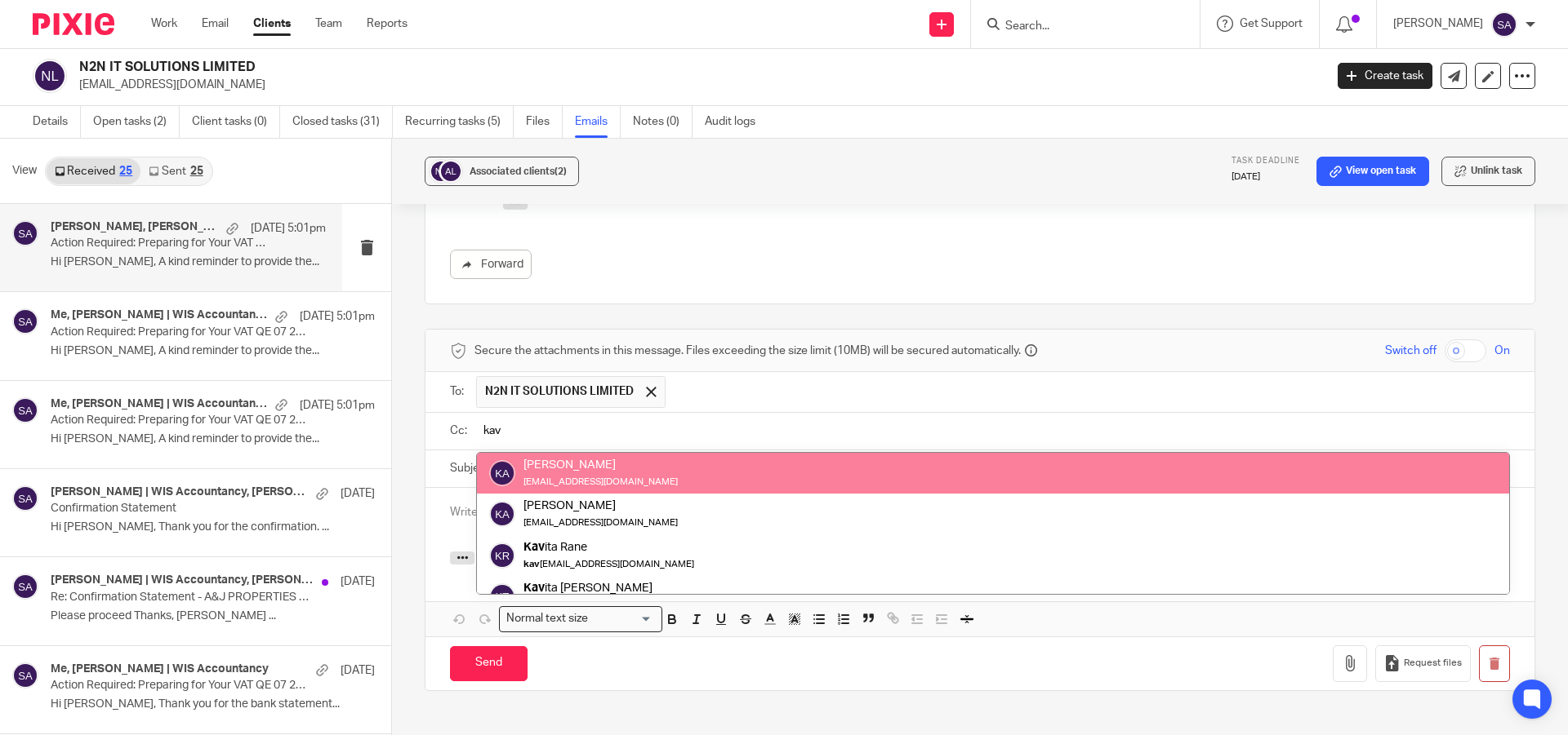
type input "kav"
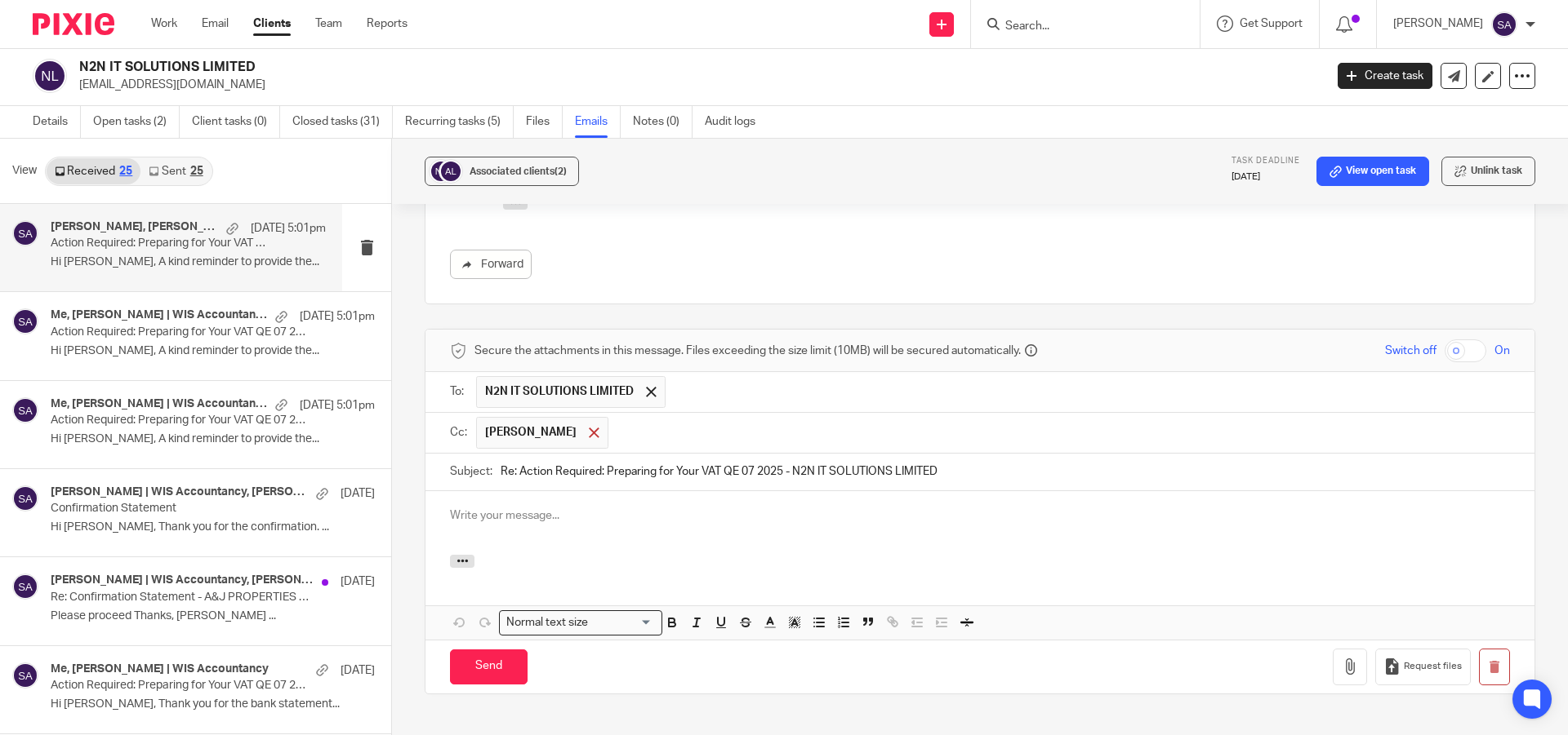
click at [600, 427] on span at bounding box center [594, 433] width 11 height 11
click at [620, 422] on input "text" at bounding box center [991, 431] width 1023 height 19
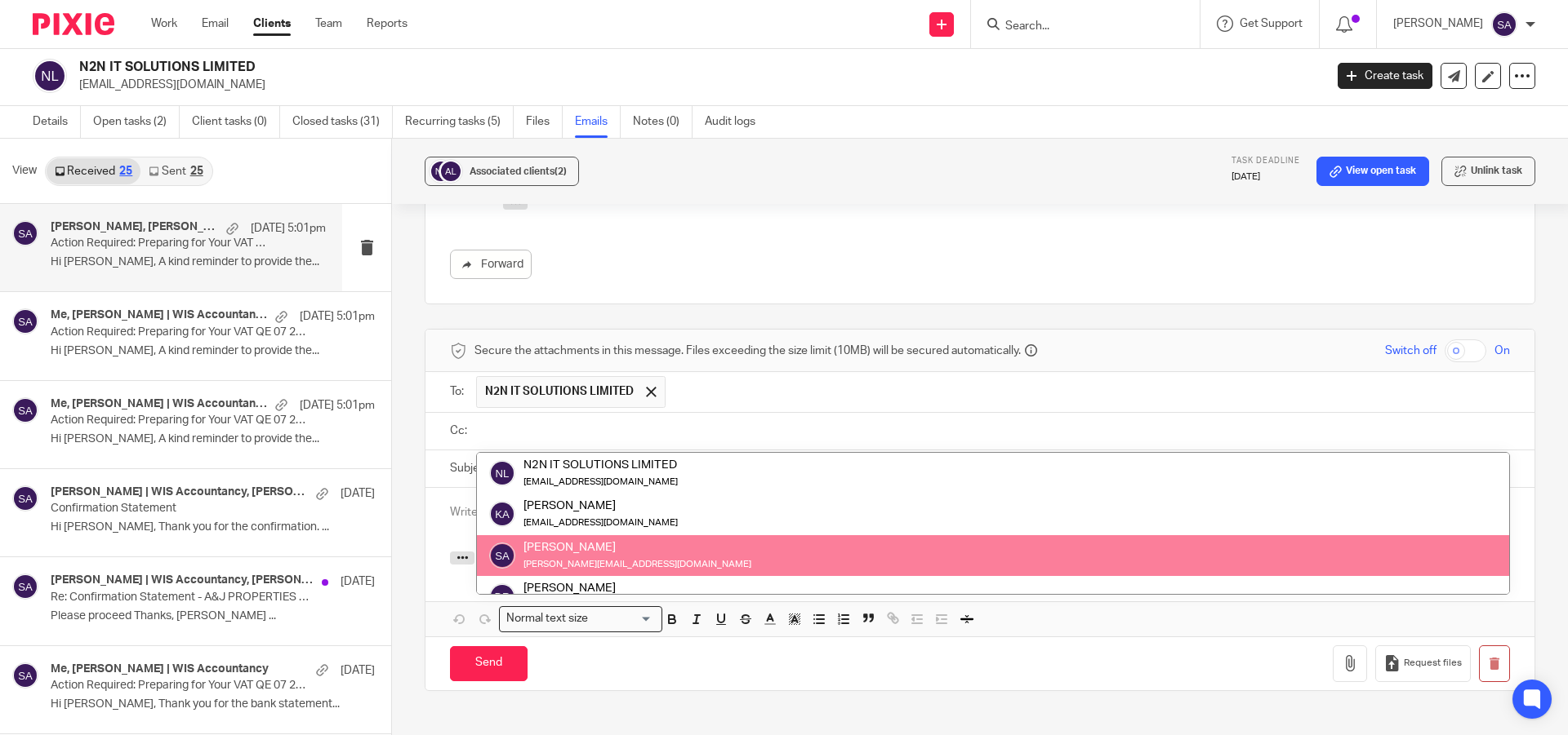
scroll to position [163, 0]
click at [741, 677] on div "Action Required: Preparing for Your VAT QE 07 2025 - N2N IT SOLUTIONS LIMITED R…" at bounding box center [979, 33] width 1110 height 1543
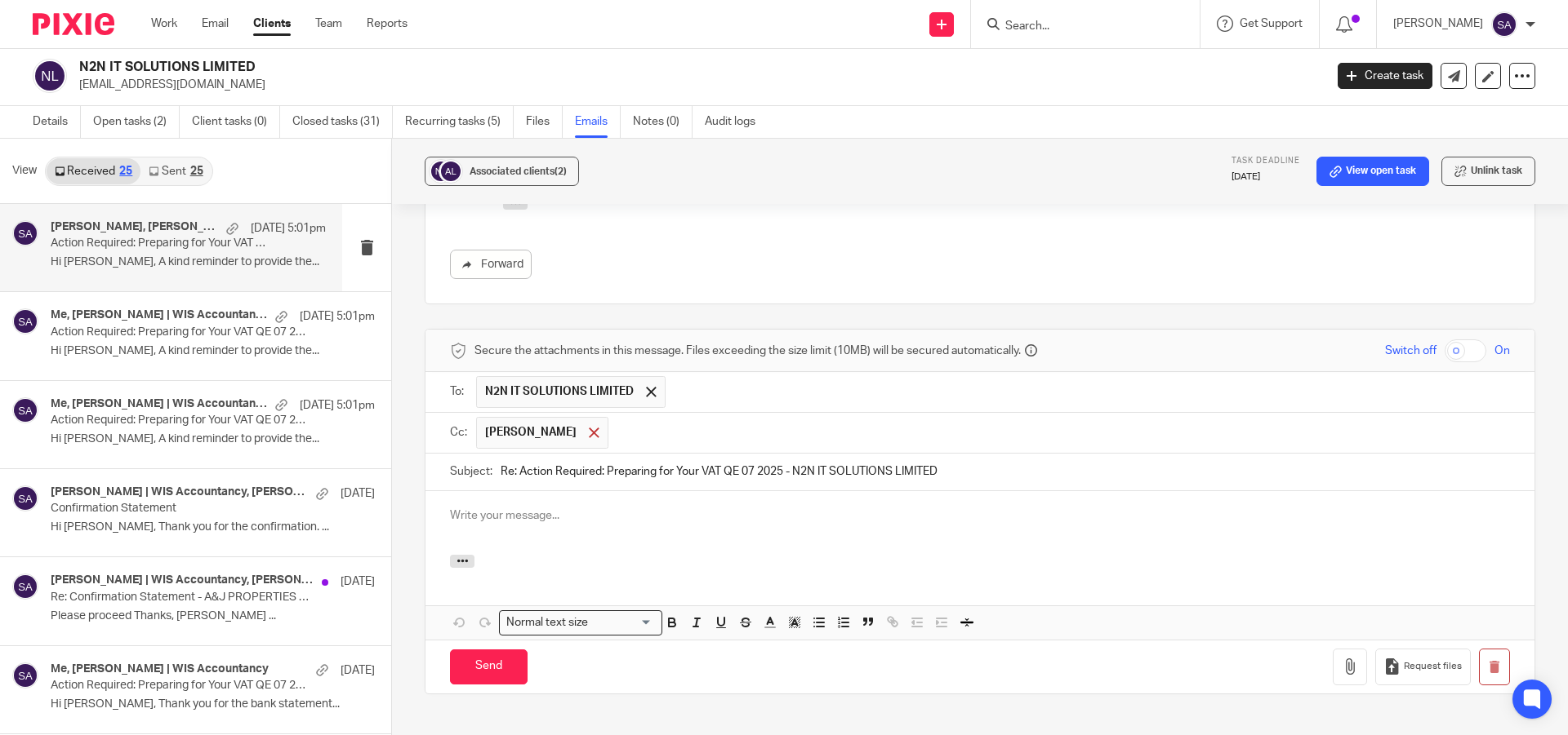
click at [586, 420] on div at bounding box center [594, 433] width 19 height 25
click at [604, 422] on input "text" at bounding box center [991, 431] width 1023 height 19
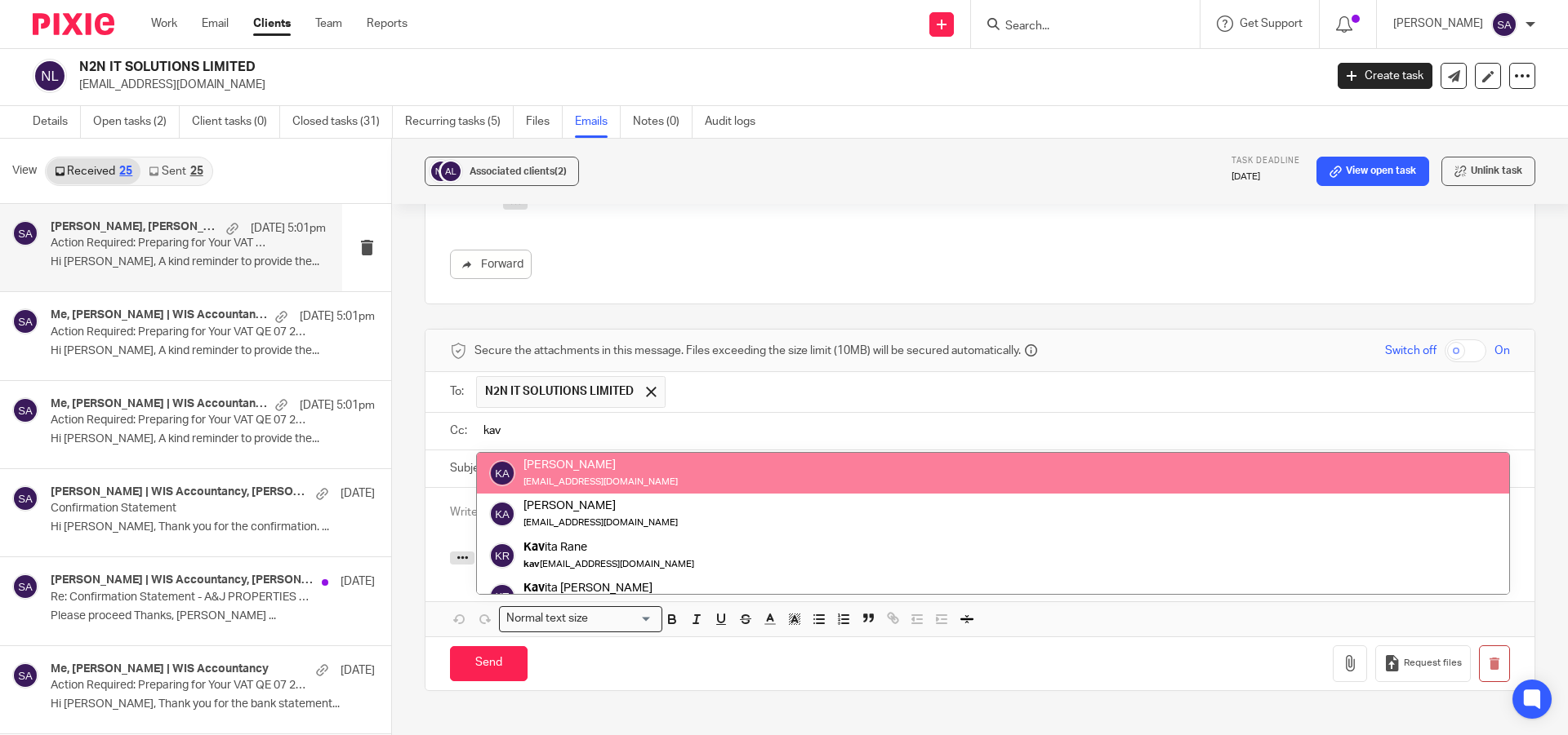
scroll to position [82, 0]
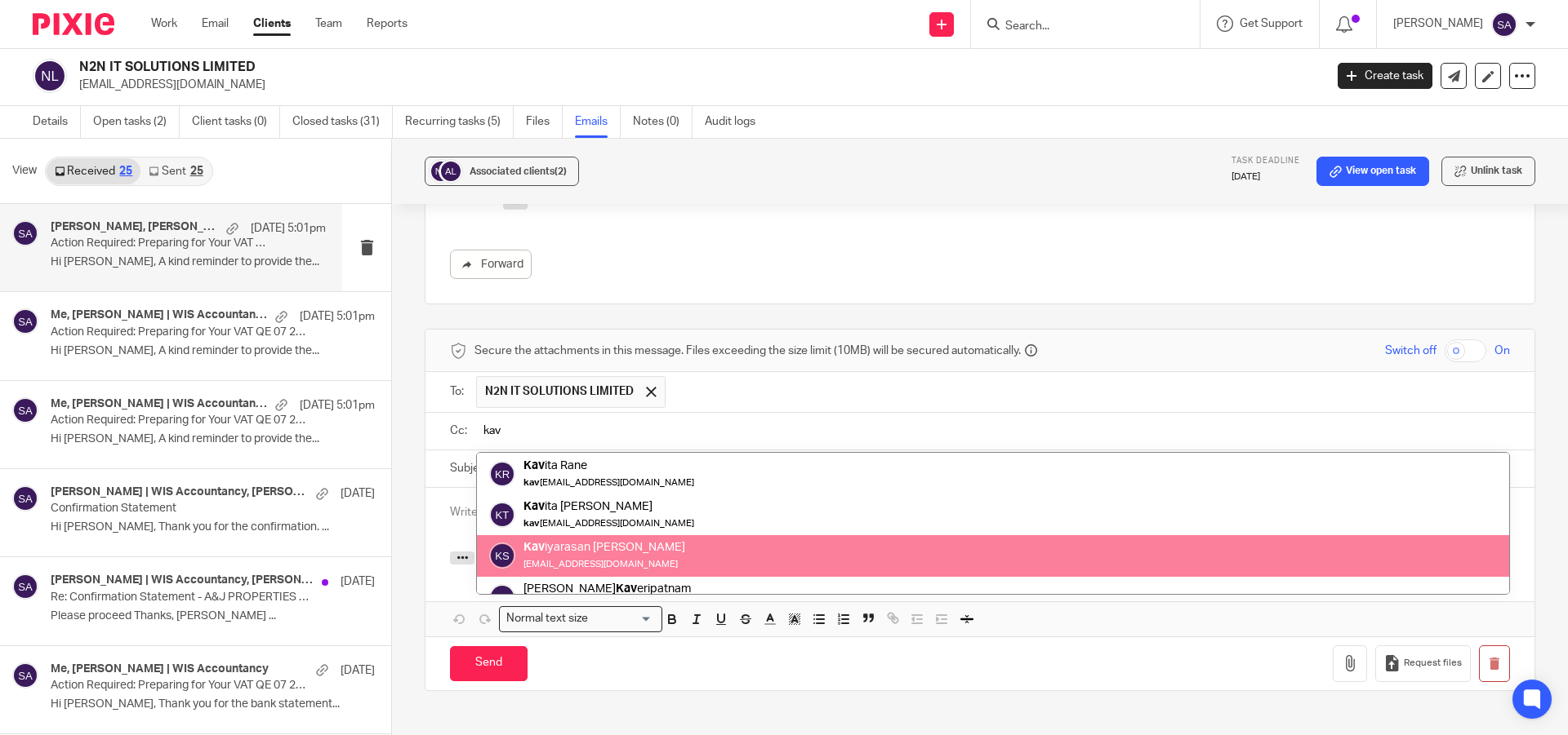
type input "kav"
click at [661, 649] on div "Action Required: Preparing for Your VAT QE 07 2025 - N2N IT SOLUTIONS LIMITED R…" at bounding box center [979, 33] width 1110 height 1543
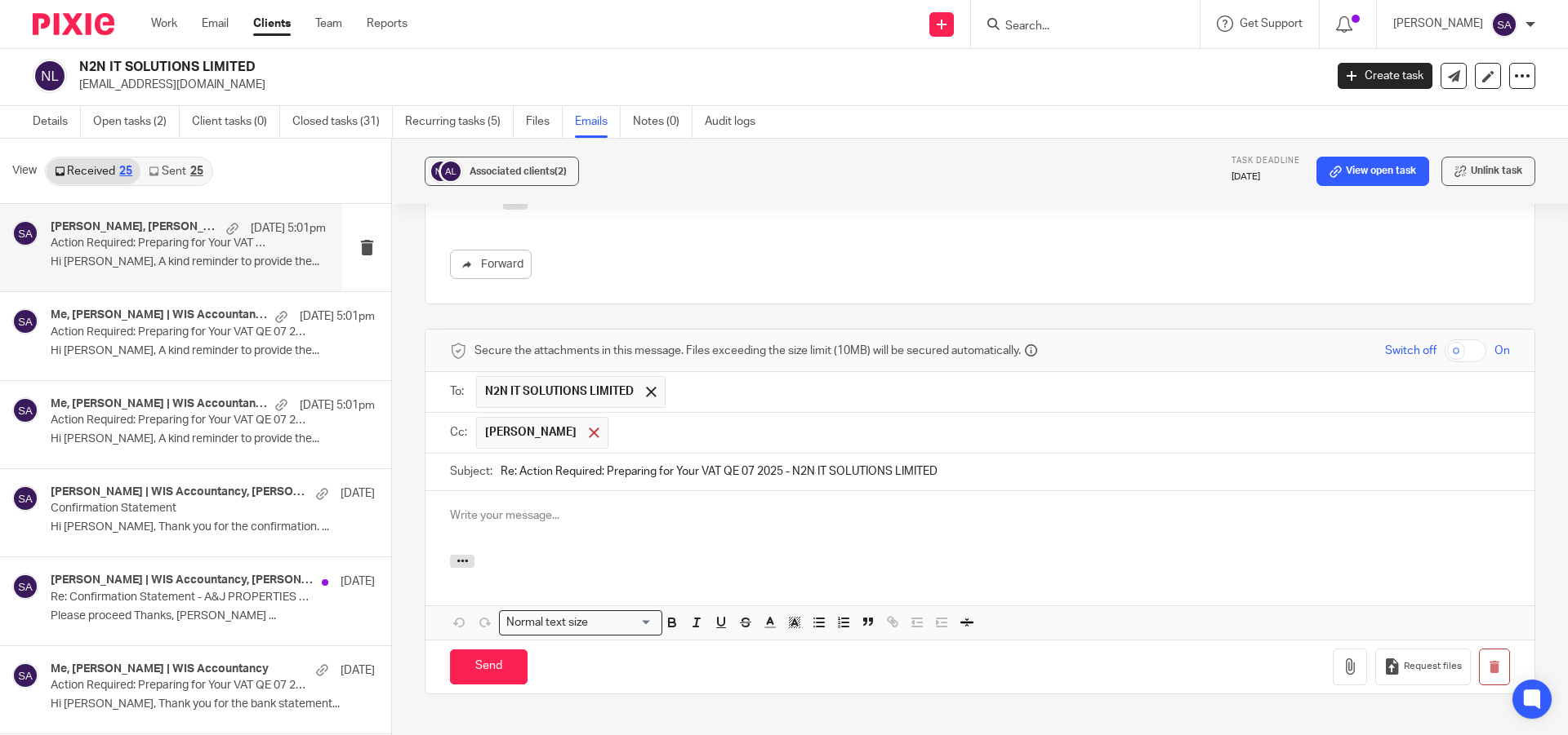
click at [600, 427] on span at bounding box center [594, 433] width 11 height 11
click at [556, 422] on input "text" at bounding box center [991, 431] width 1023 height 19
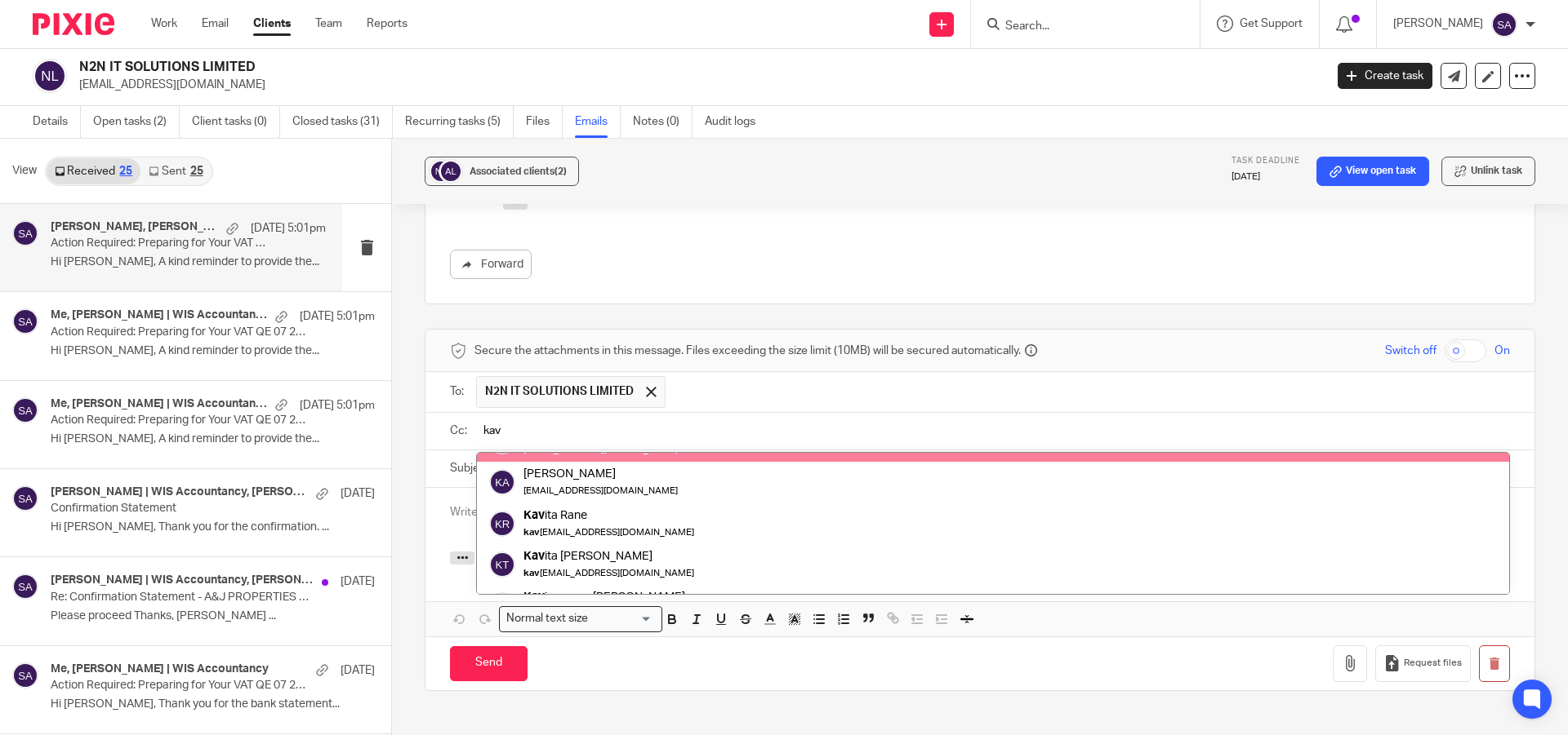
scroll to position [0, 0]
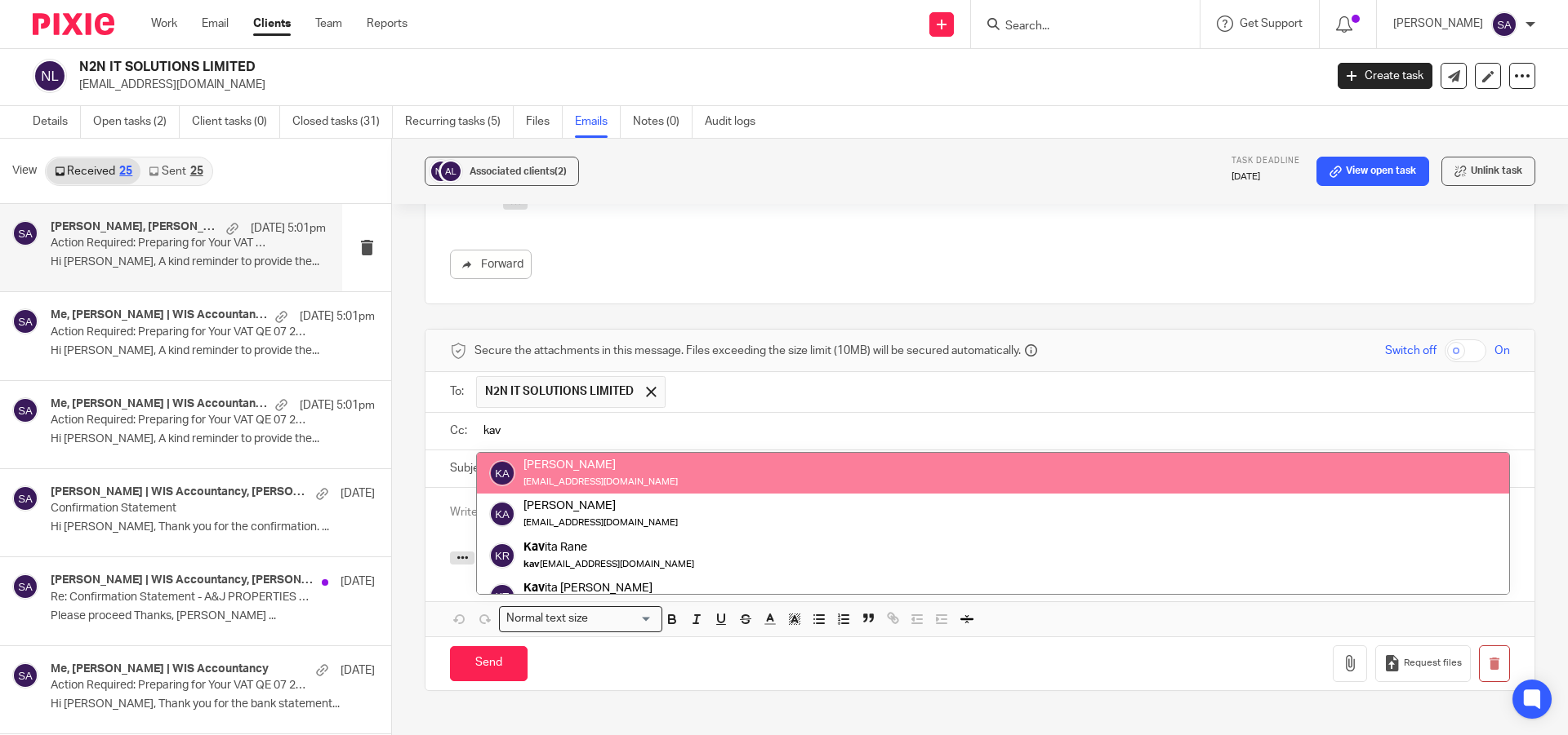
type input "kav"
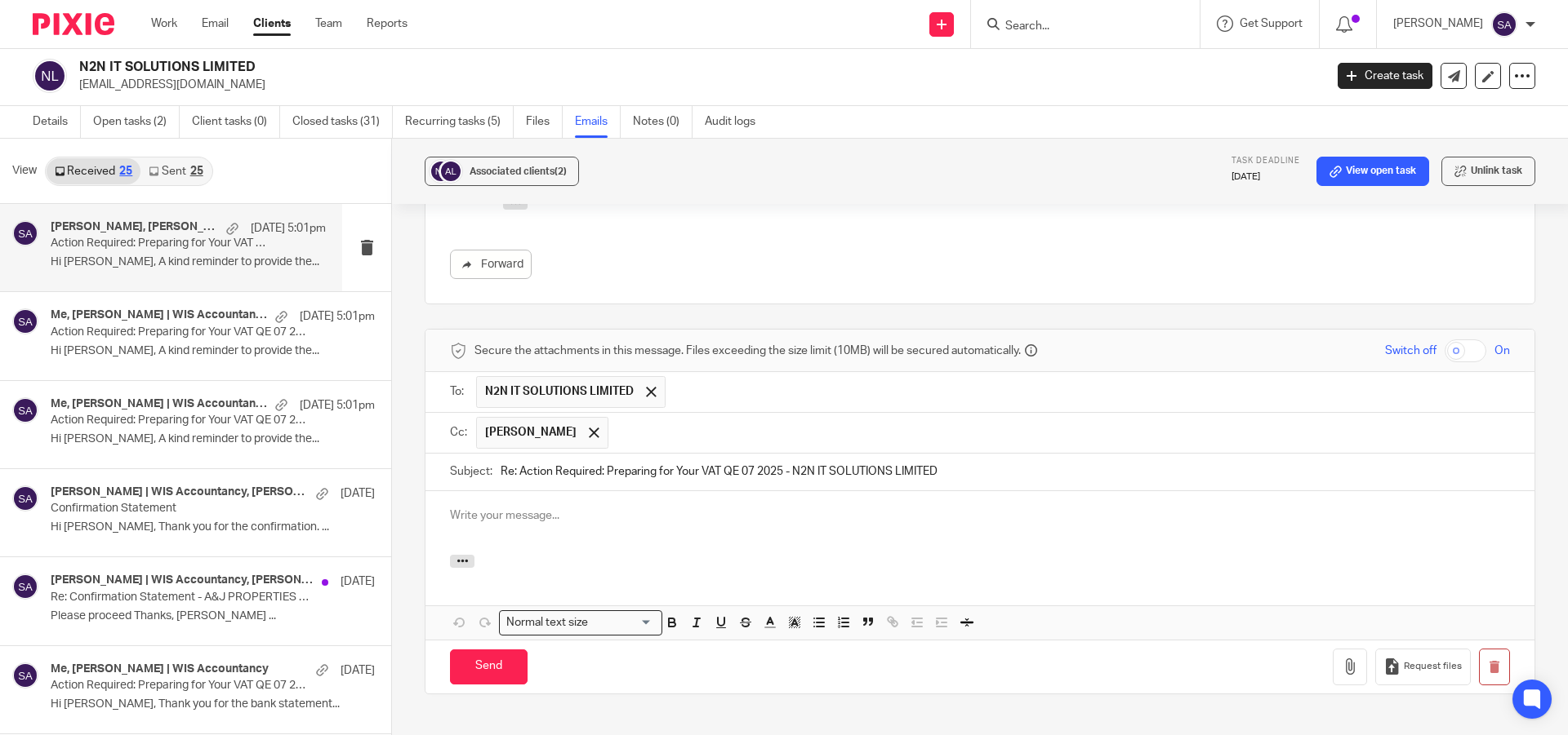
click at [683, 417] on input "text" at bounding box center [1059, 433] width 886 height 32
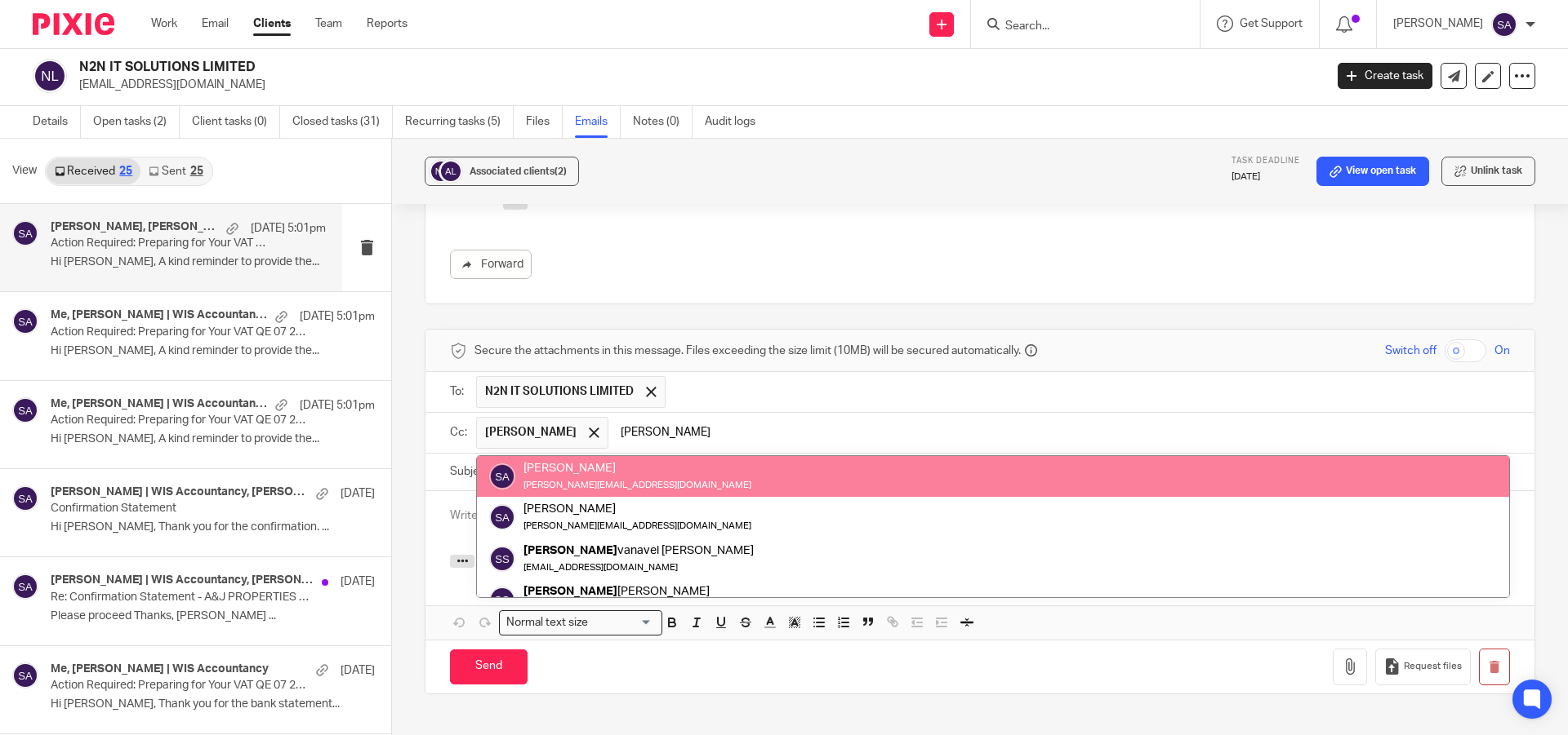
type input "[PERSON_NAME]"
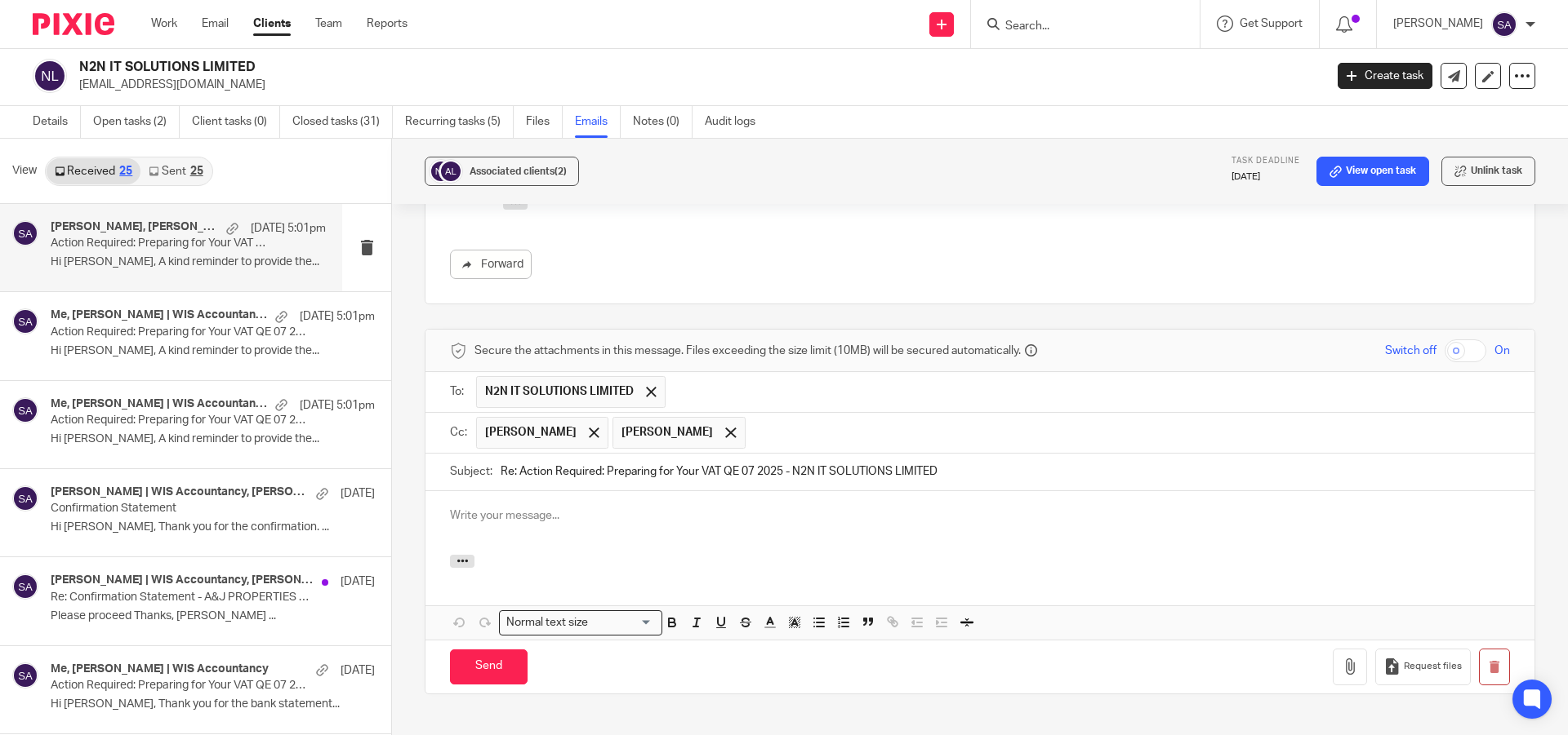
click at [780, 417] on input "text" at bounding box center [1129, 433] width 750 height 32
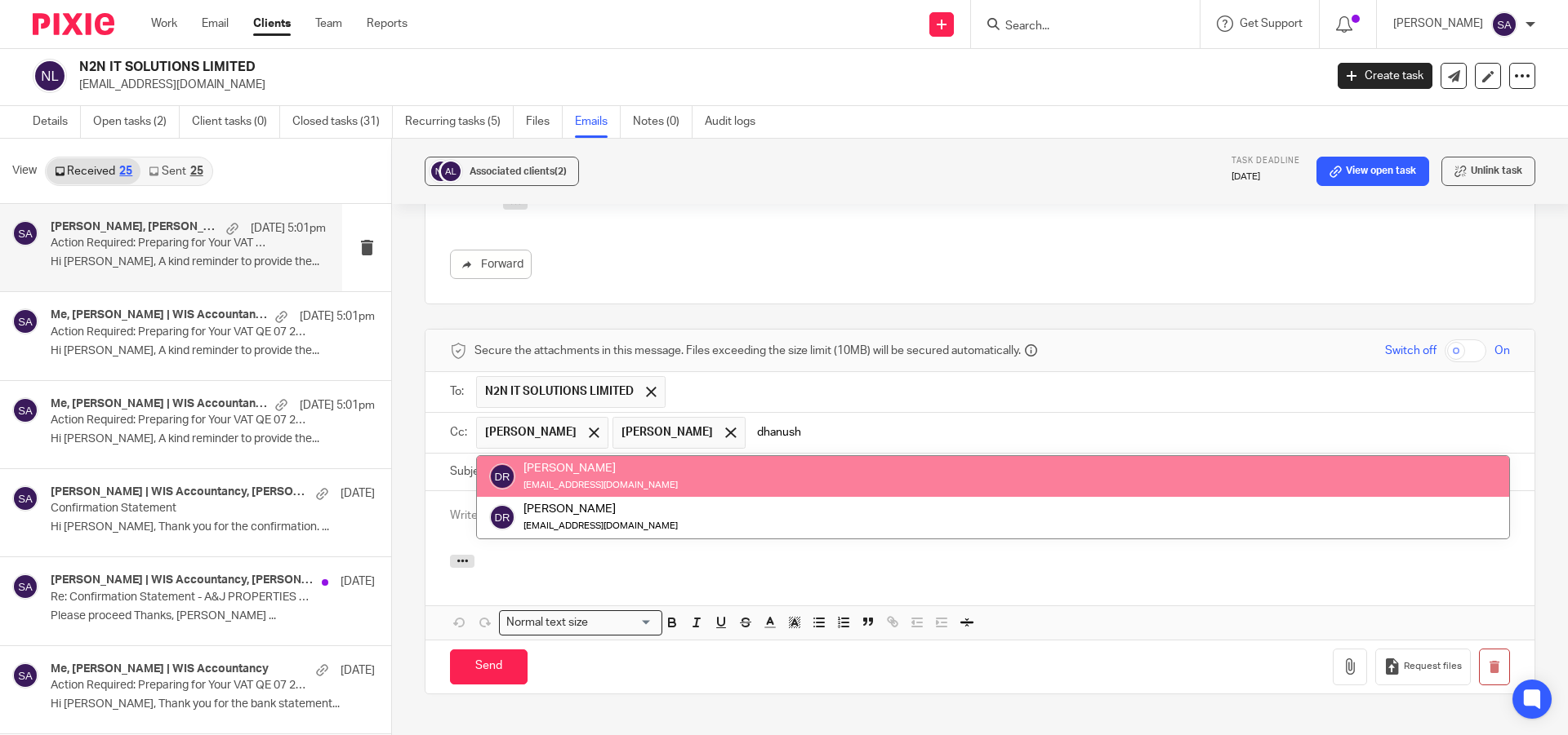
type input "dhanush"
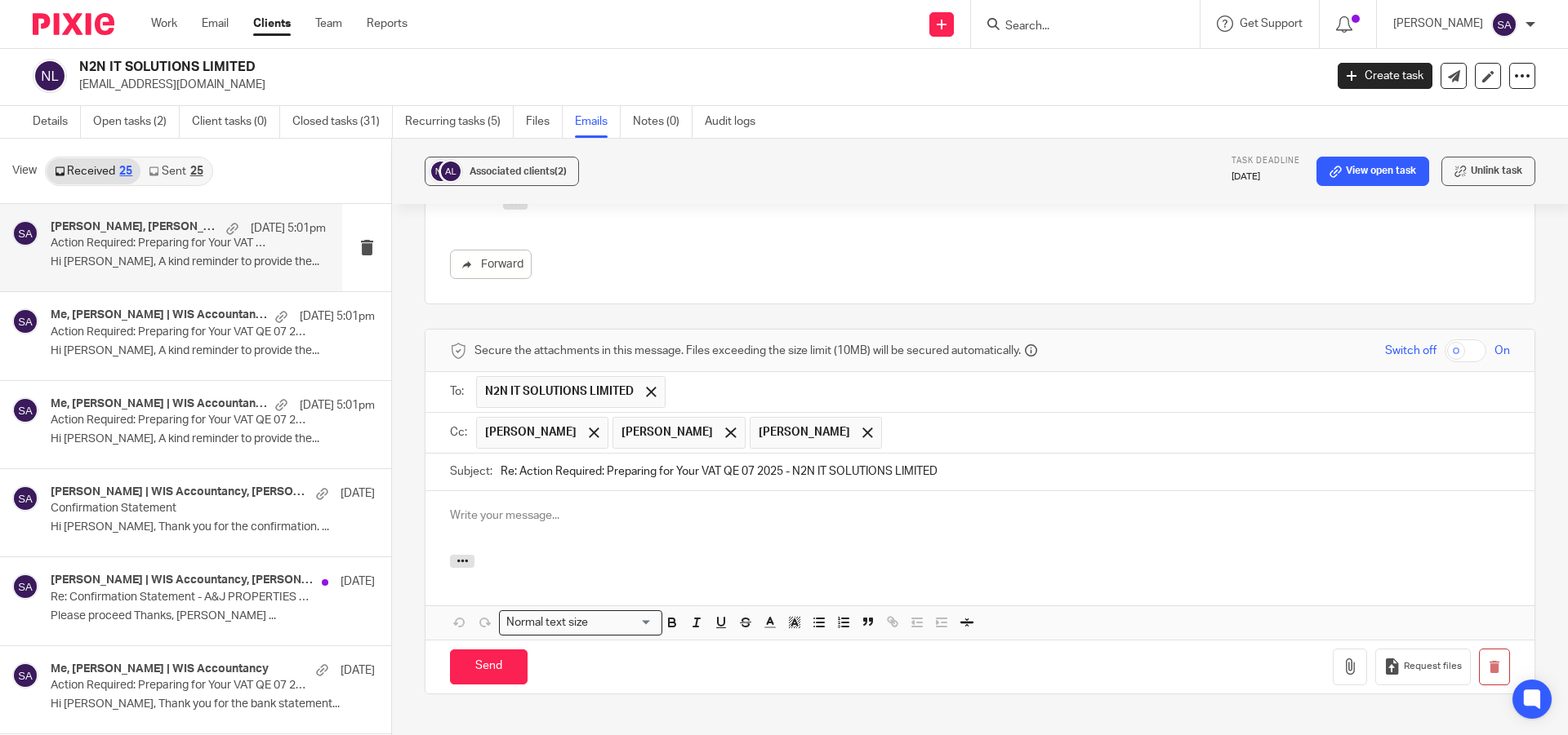
drag, startPoint x: 517, startPoint y: 406, endPoint x: 489, endPoint y: 406, distance: 28.0
click at [489, 454] on div "Subject: Re: Action Required: Preparing for Your VAT QE 07 2025 - N2N IT SOLUTI…" at bounding box center [980, 472] width 1060 height 37
type input "Action Required: Preparing for Your VAT QE 07 2025 - N2N IT SOLUTIONS LIMITED"
click at [523, 508] on p at bounding box center [980, 516] width 1060 height 17
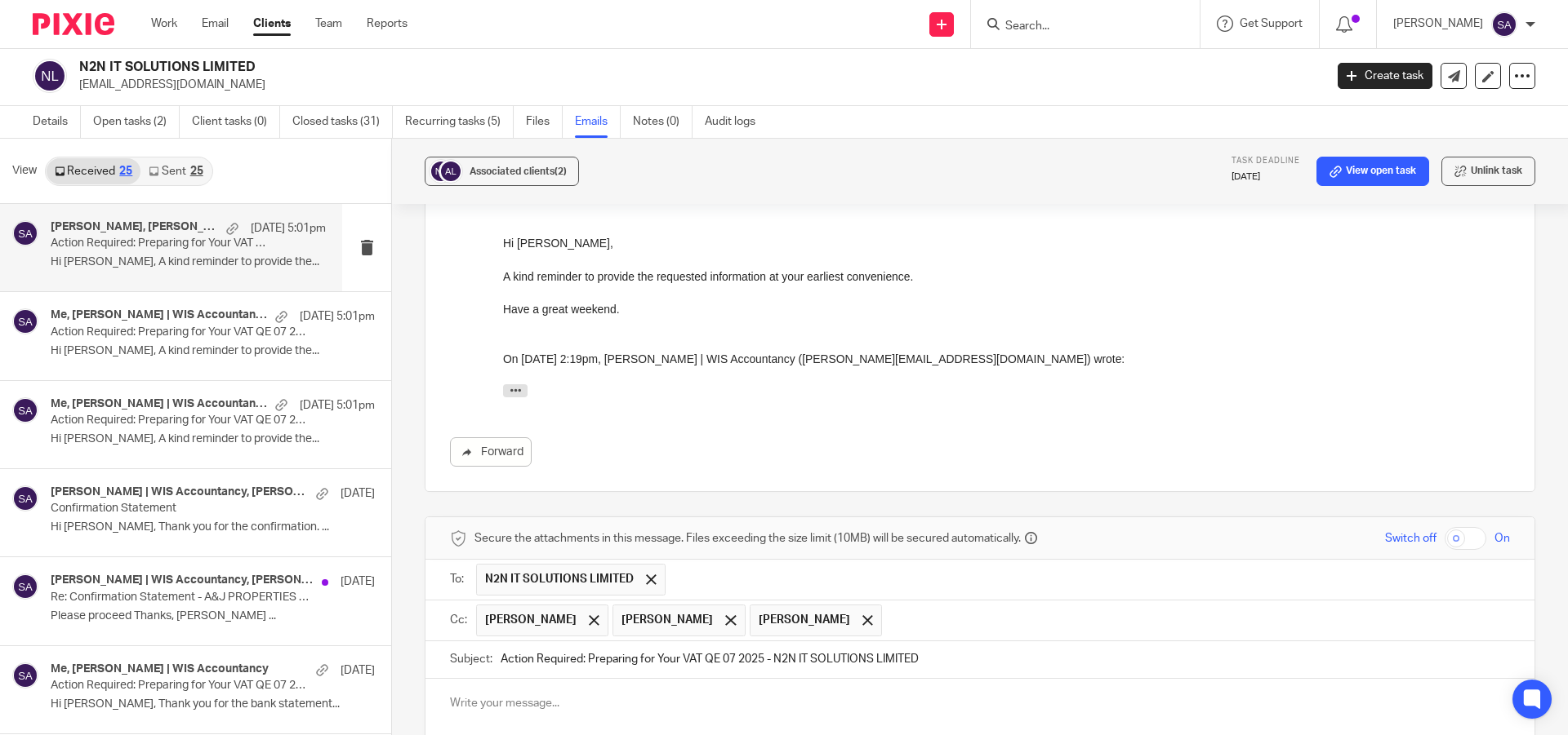
scroll to position [635, 0]
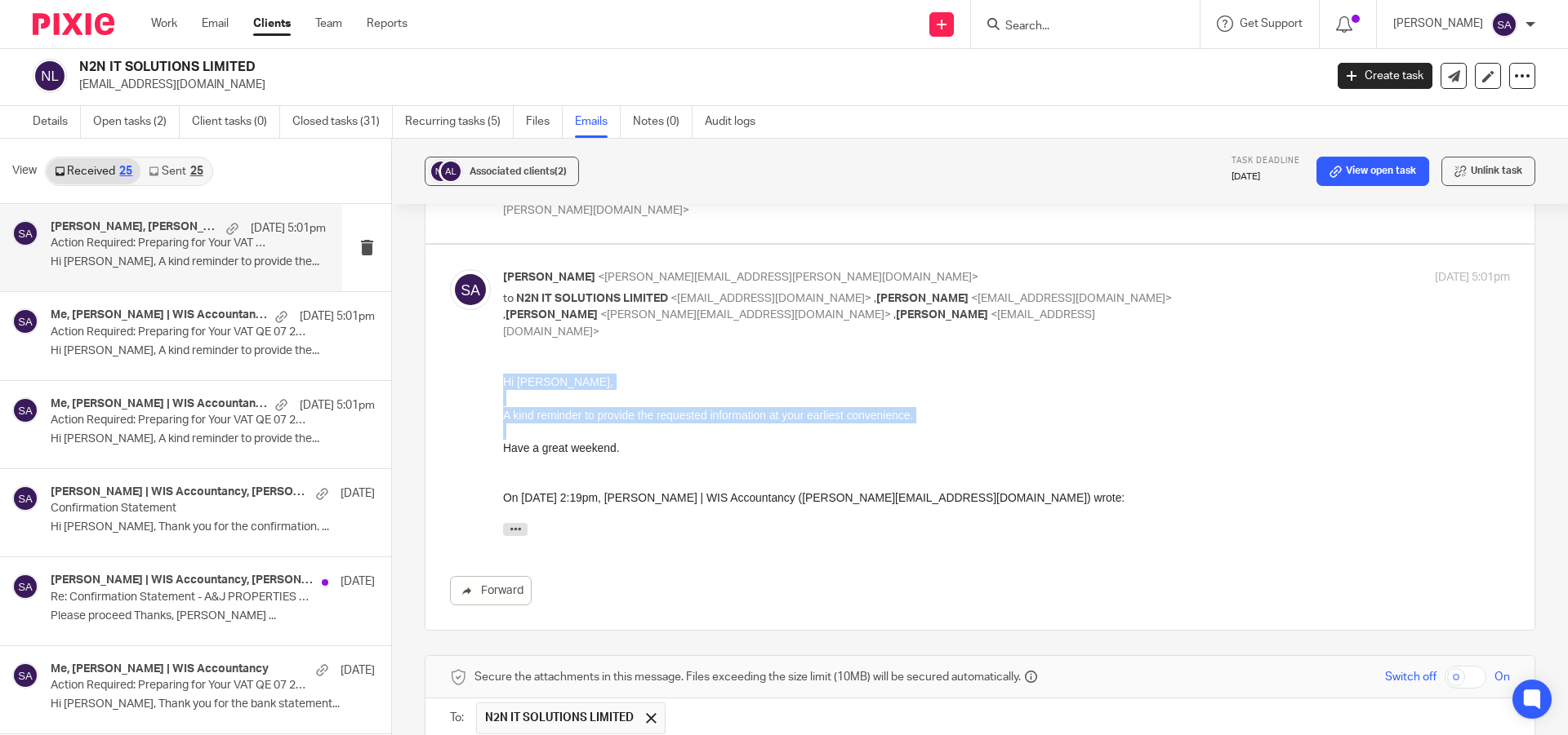
drag, startPoint x: 504, startPoint y: 380, endPoint x: 660, endPoint y: 457, distance: 174.0
click at [660, 457] on div "Hi Murali, A kind reminder to provide the requested information at your earlies…" at bounding box center [1006, 457] width 1007 height 170
copy div "Hi Murali, A kind reminder to provide the requested information at your earlies…"
click at [661, 457] on div "Hi Murali, A kind reminder to provide the requested information at your earlies…" at bounding box center [1006, 457] width 1007 height 170
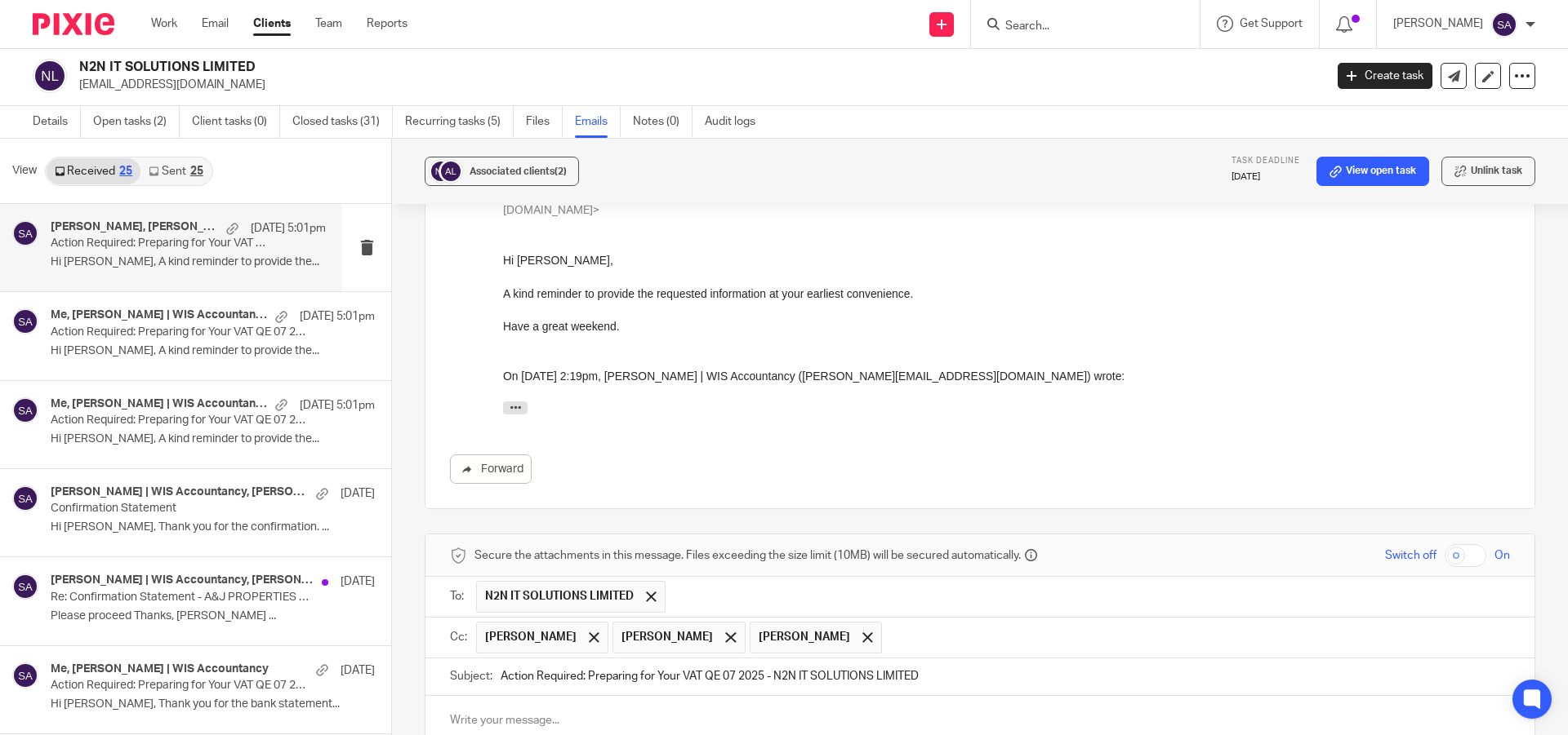
scroll to position [1043, 0]
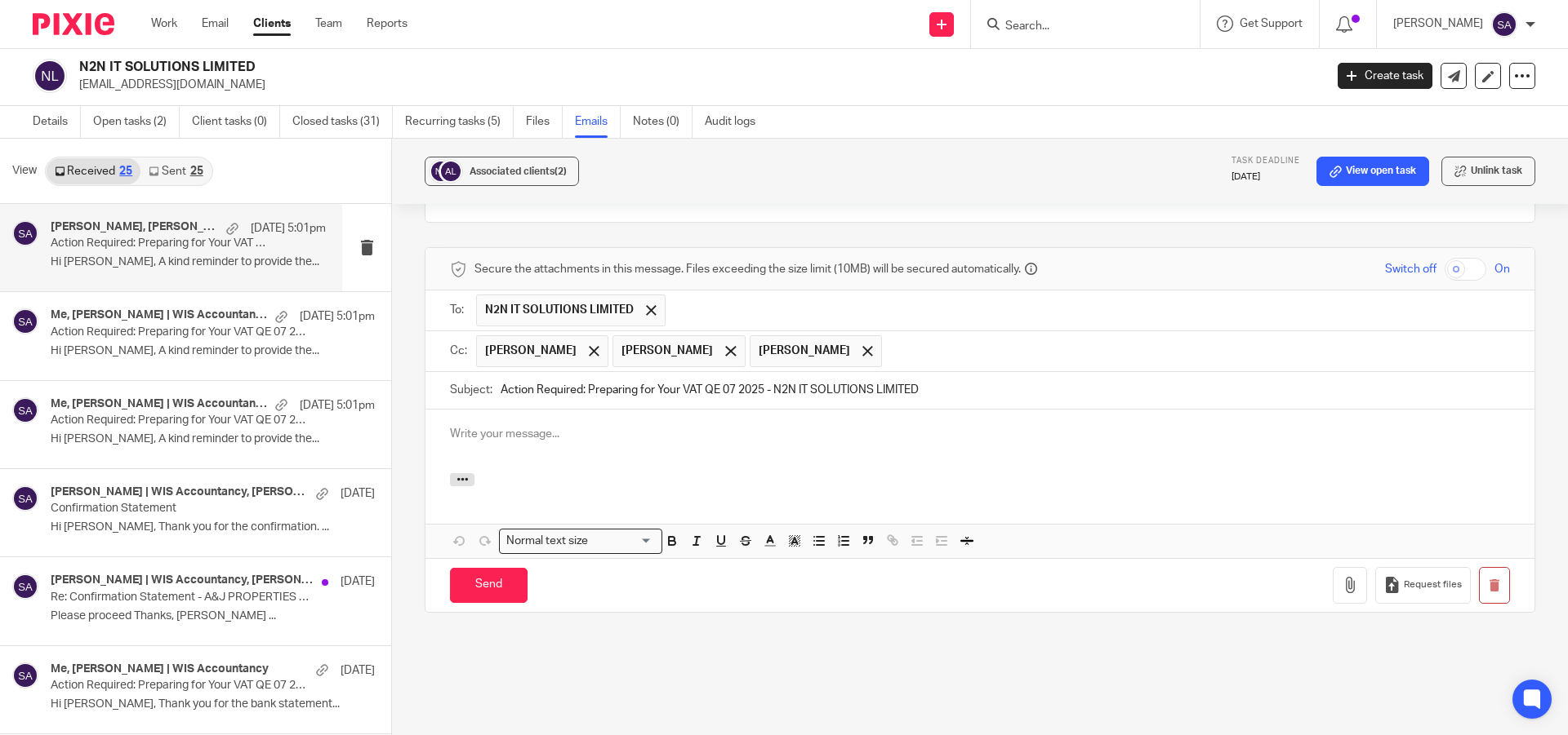
click at [533, 426] on p at bounding box center [980, 434] width 1060 height 17
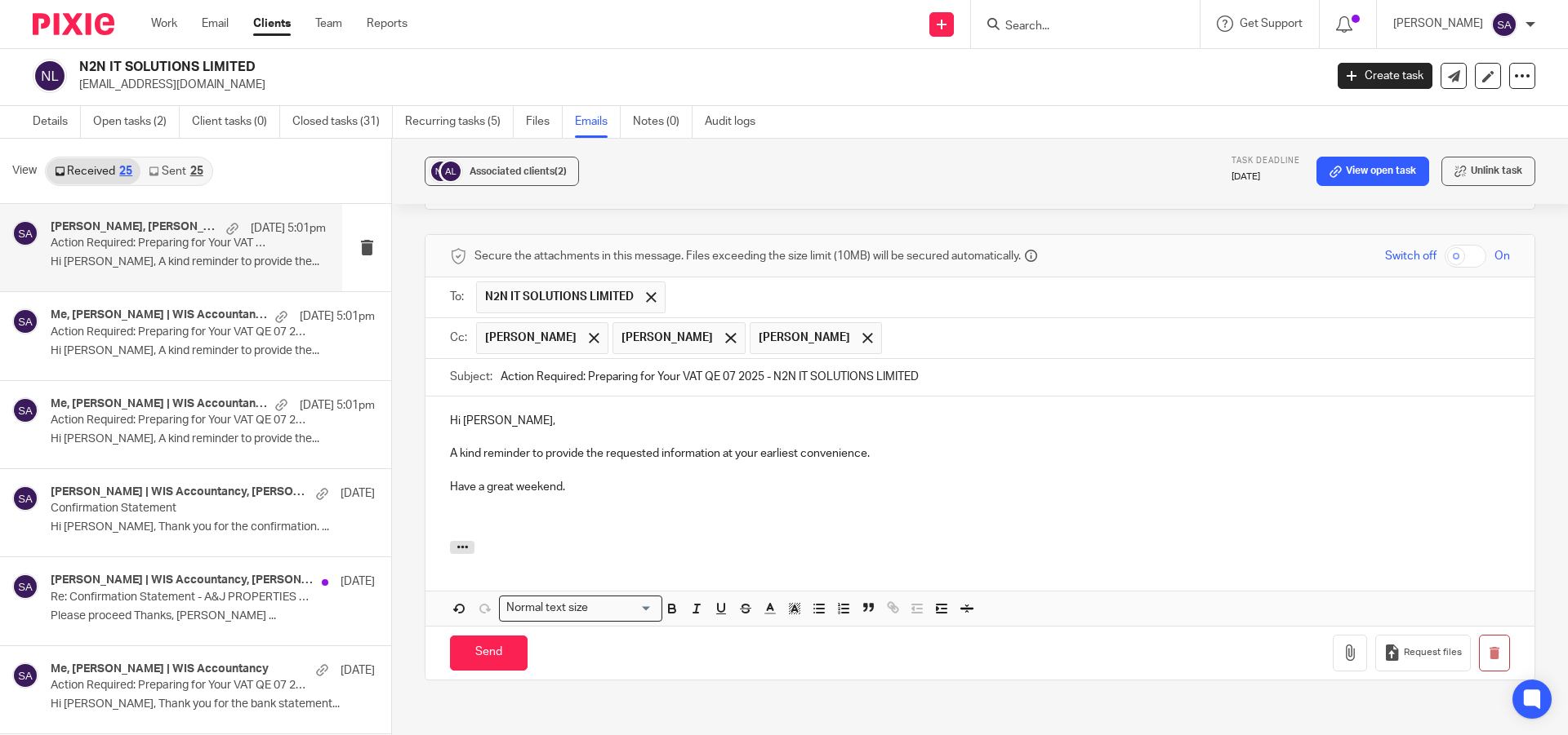
scroll to position [1064, 0]
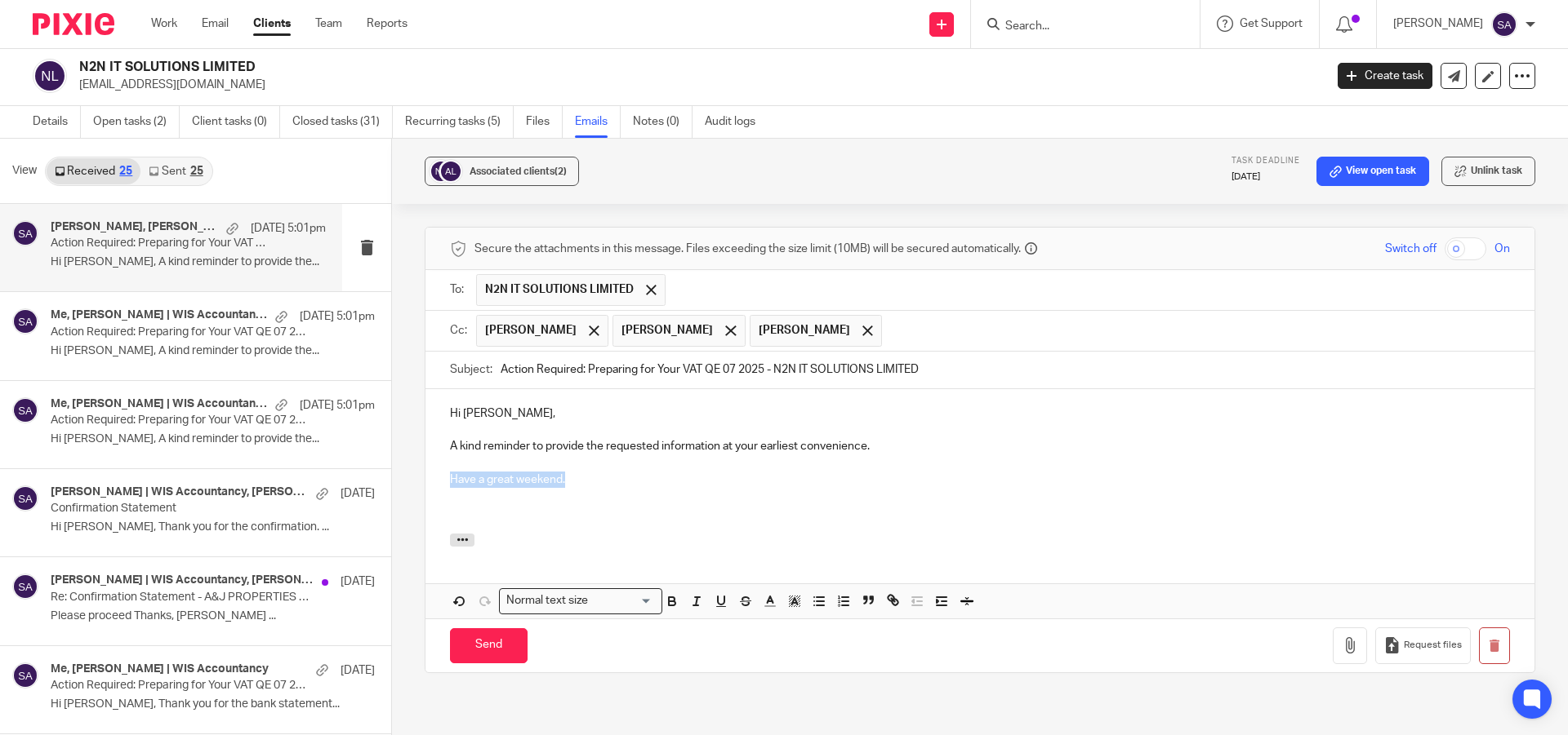
drag, startPoint x: 579, startPoint y: 416, endPoint x: 443, endPoint y: 416, distance: 136.0
click at [443, 416] on div "Hi Murali, A kind reminder to provide the requested information at your earlies…" at bounding box center [979, 462] width 1109 height 145
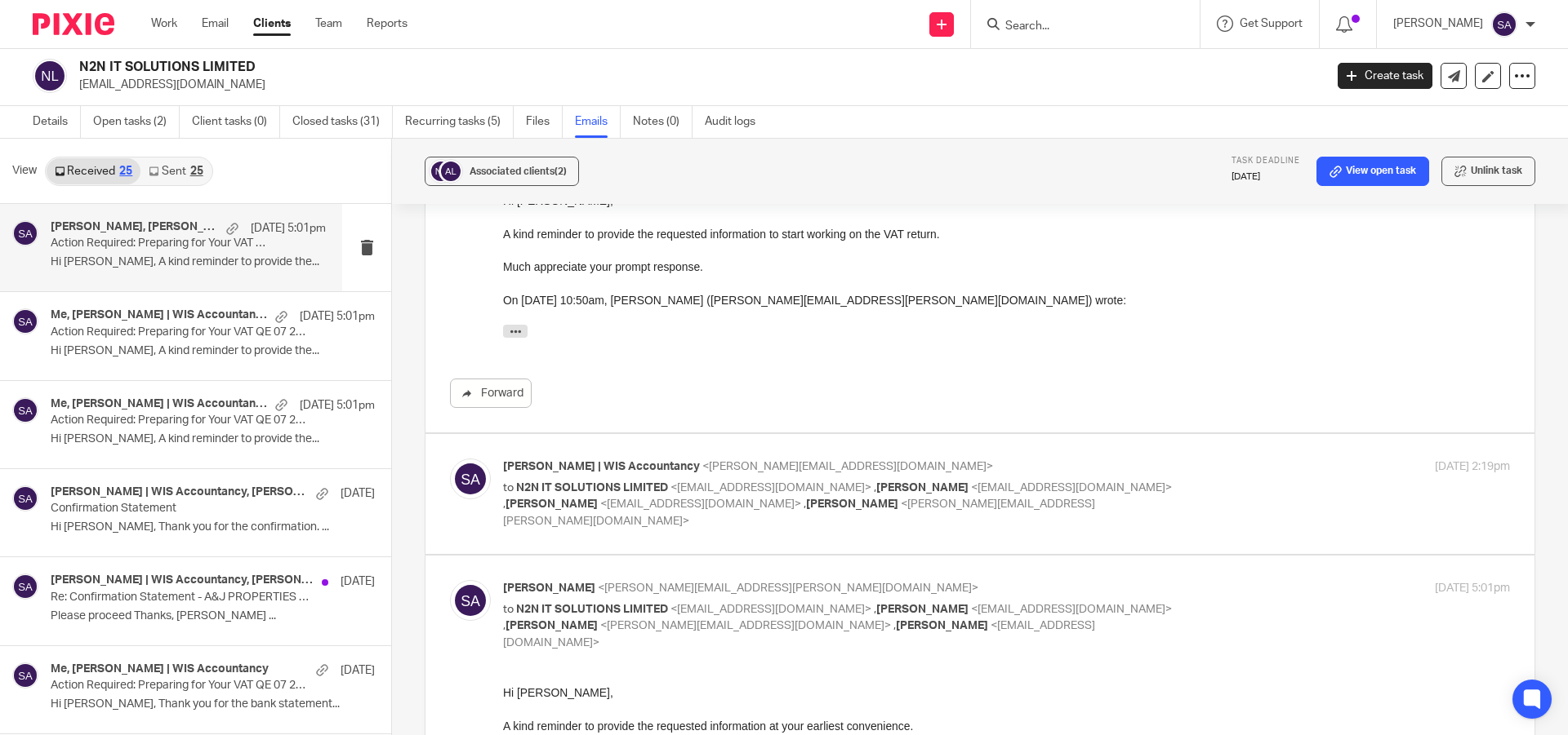
scroll to position [326, 0]
drag, startPoint x: 1002, startPoint y: 421, endPoint x: 691, endPoint y: 264, distance: 348.4
drag, startPoint x: 504, startPoint y: 263, endPoint x: 724, endPoint y: 264, distance: 220.0
click at [724, 264] on p "Much appreciate your prompt response." at bounding box center [1006, 264] width 1007 height 17
copy p "Much appreciate your prompt response."
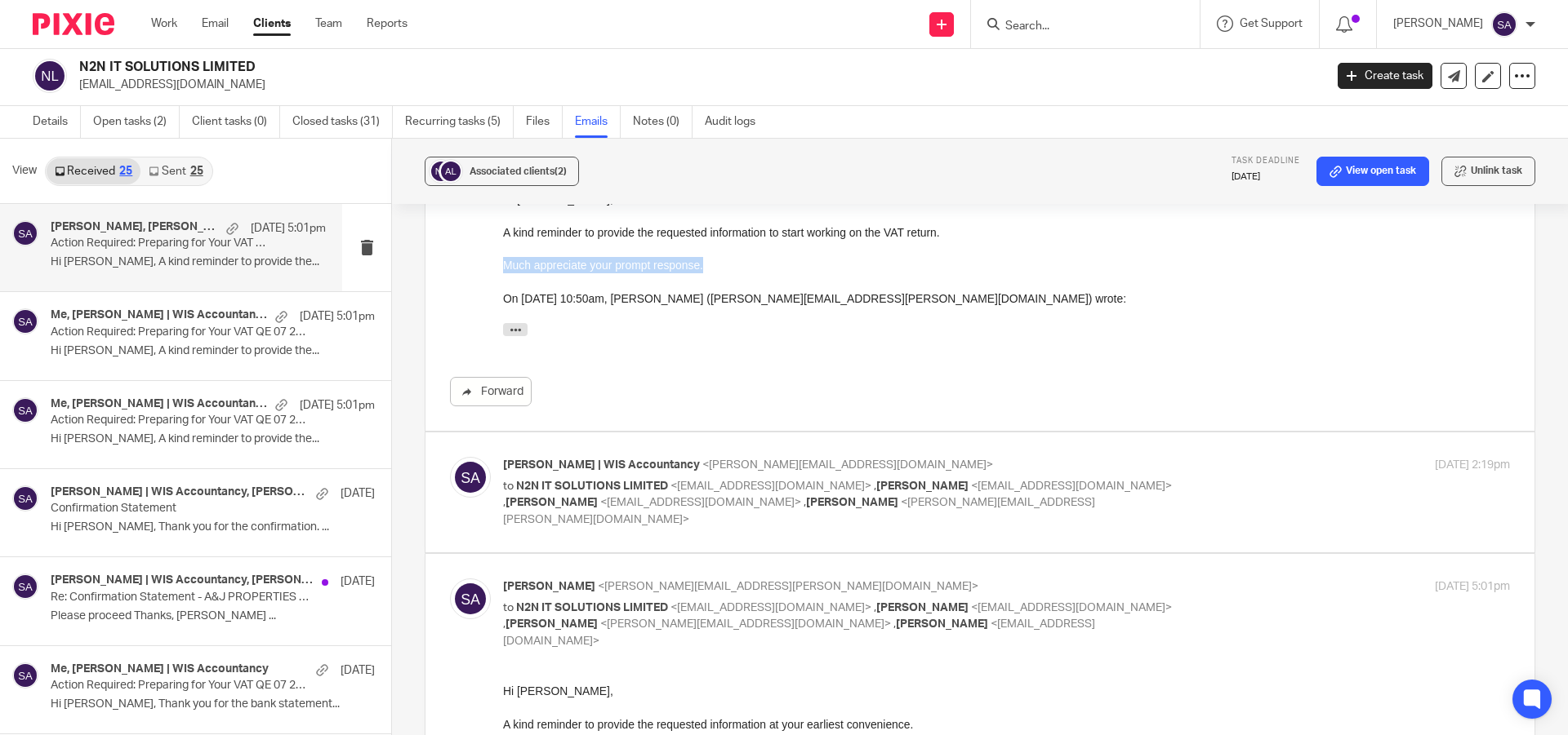
click at [724, 264] on p "Much appreciate your prompt response." at bounding box center [1006, 264] width 1007 height 17
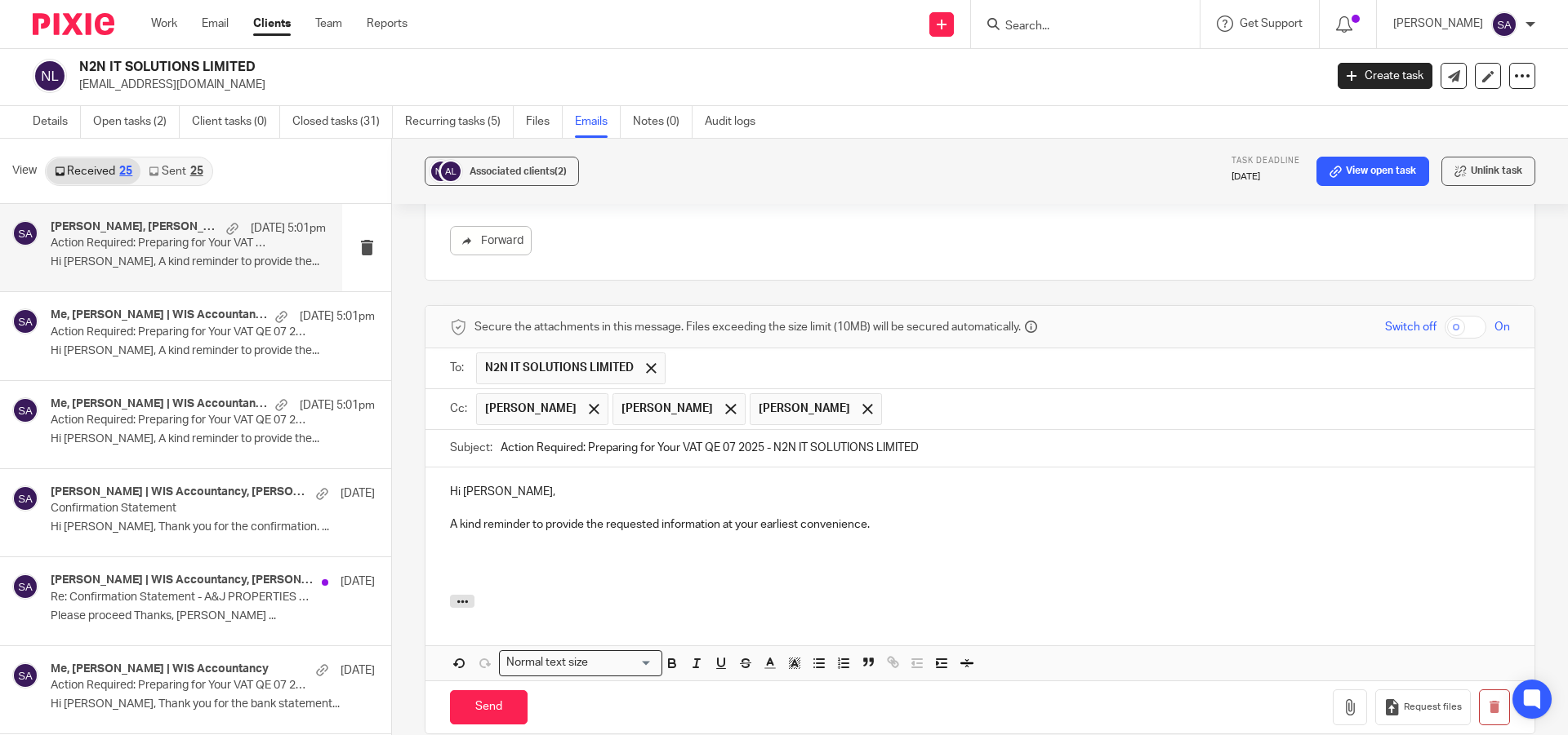
scroll to position [967, 0]
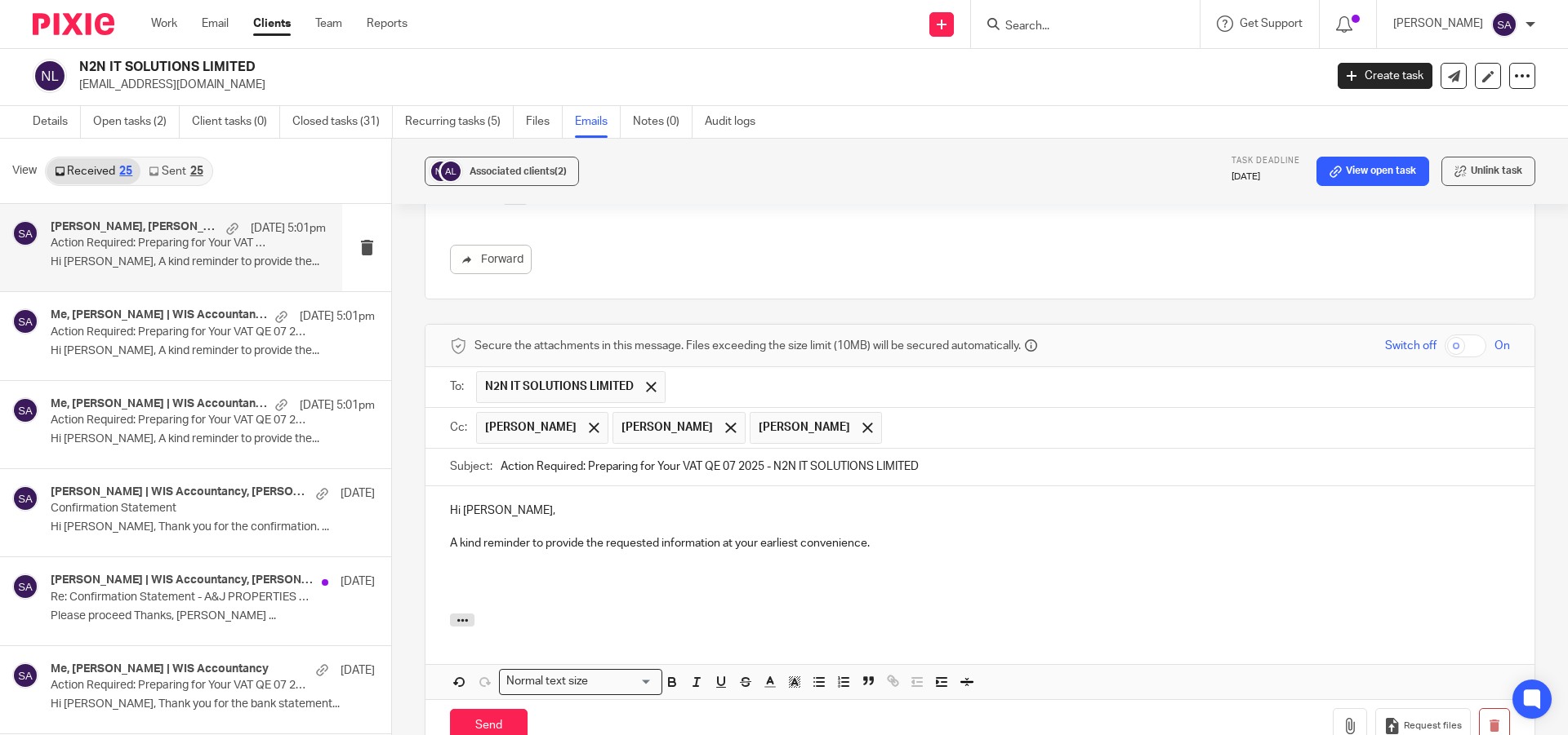
click at [455, 585] on p at bounding box center [980, 593] width 1060 height 17
click at [459, 568] on p at bounding box center [980, 576] width 1060 height 17
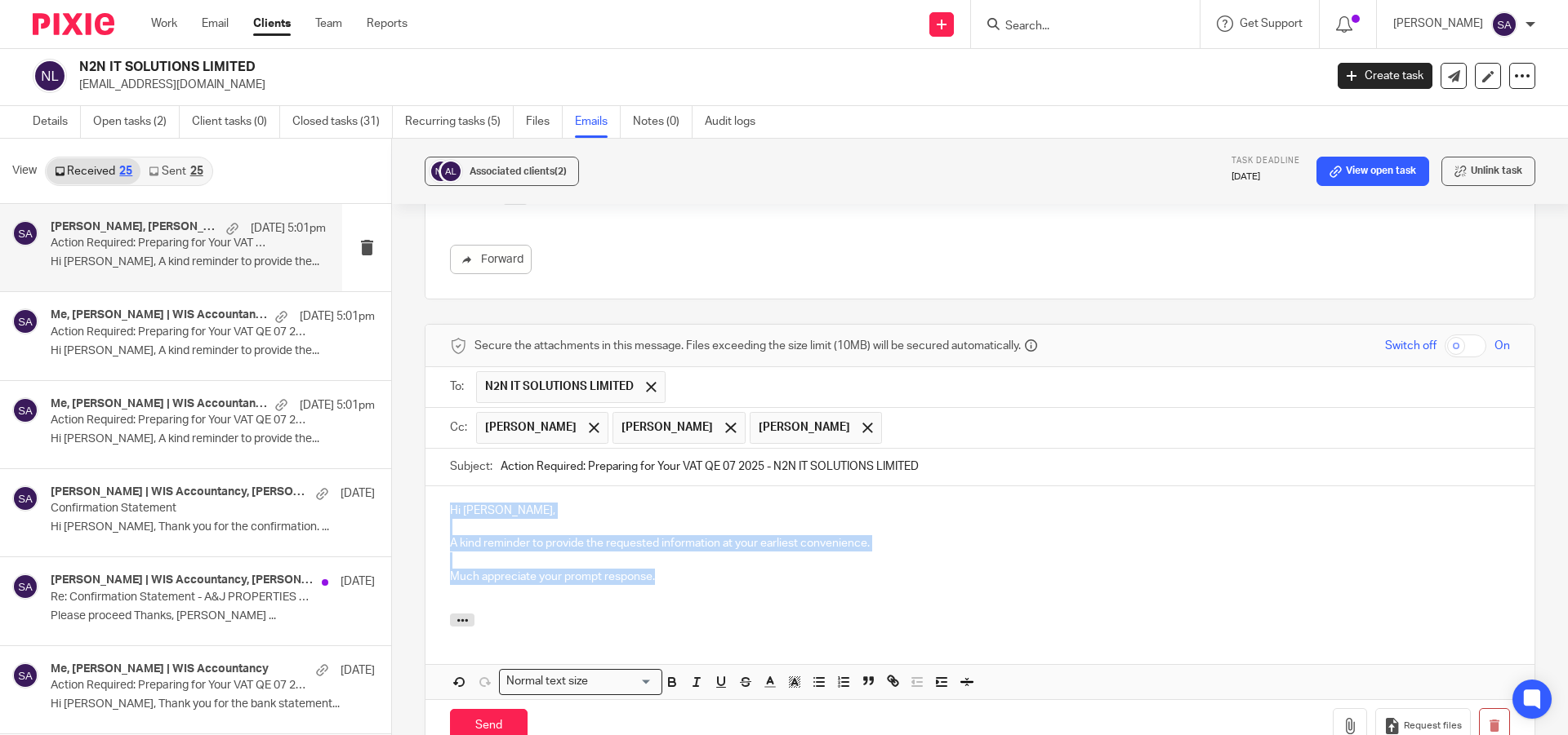
drag, startPoint x: 658, startPoint y: 511, endPoint x: 437, endPoint y: 443, distance: 231.2
click at [437, 486] on div "Hi Murali, A kind reminder to provide the requested information at your earlies…" at bounding box center [979, 550] width 1109 height 128
copy div "Hi Murali, A kind reminder to provide the requested information at your earlies…"
click at [581, 519] on p at bounding box center [980, 527] width 1060 height 17
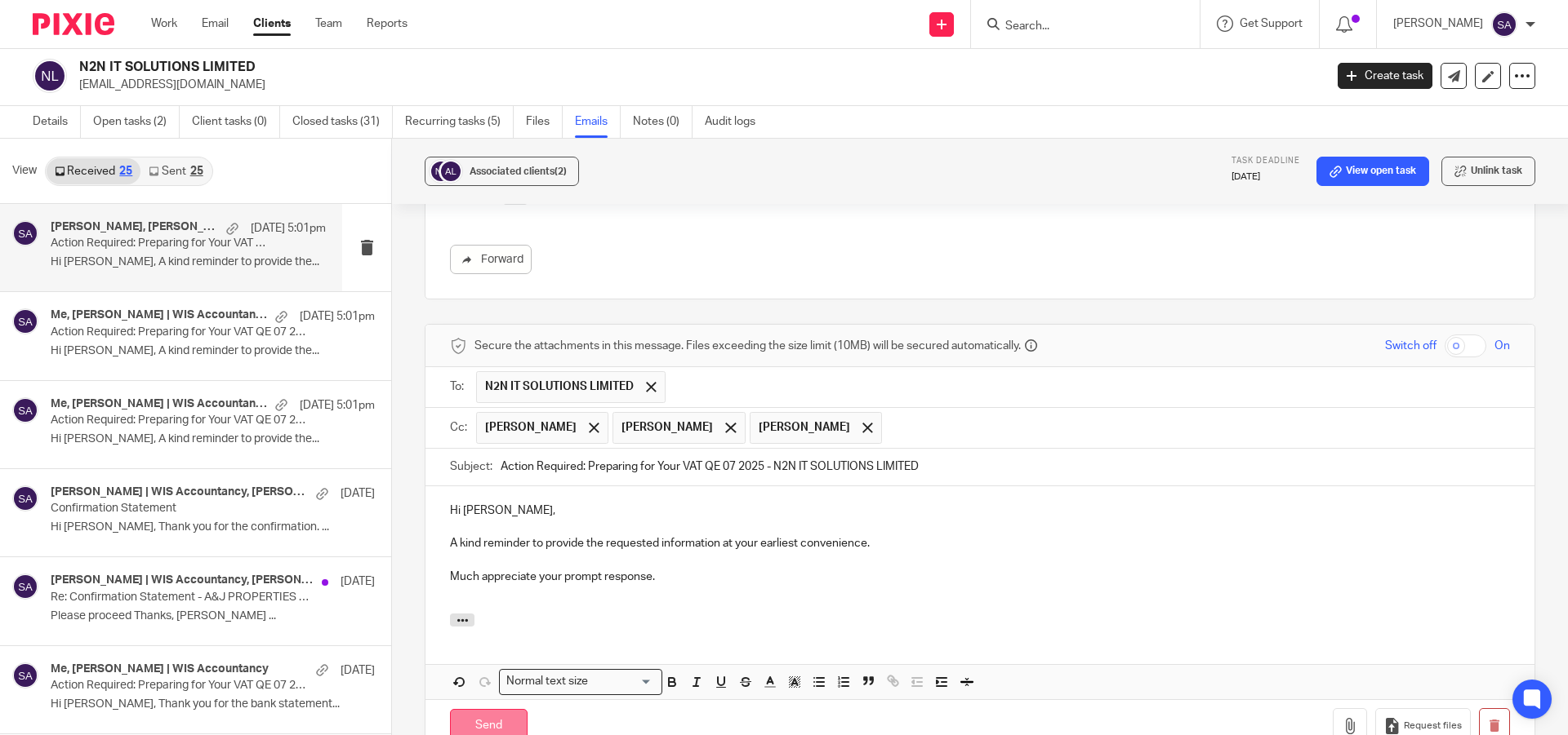
click at [489, 709] on input "Send" at bounding box center [489, 727] width 78 height 35
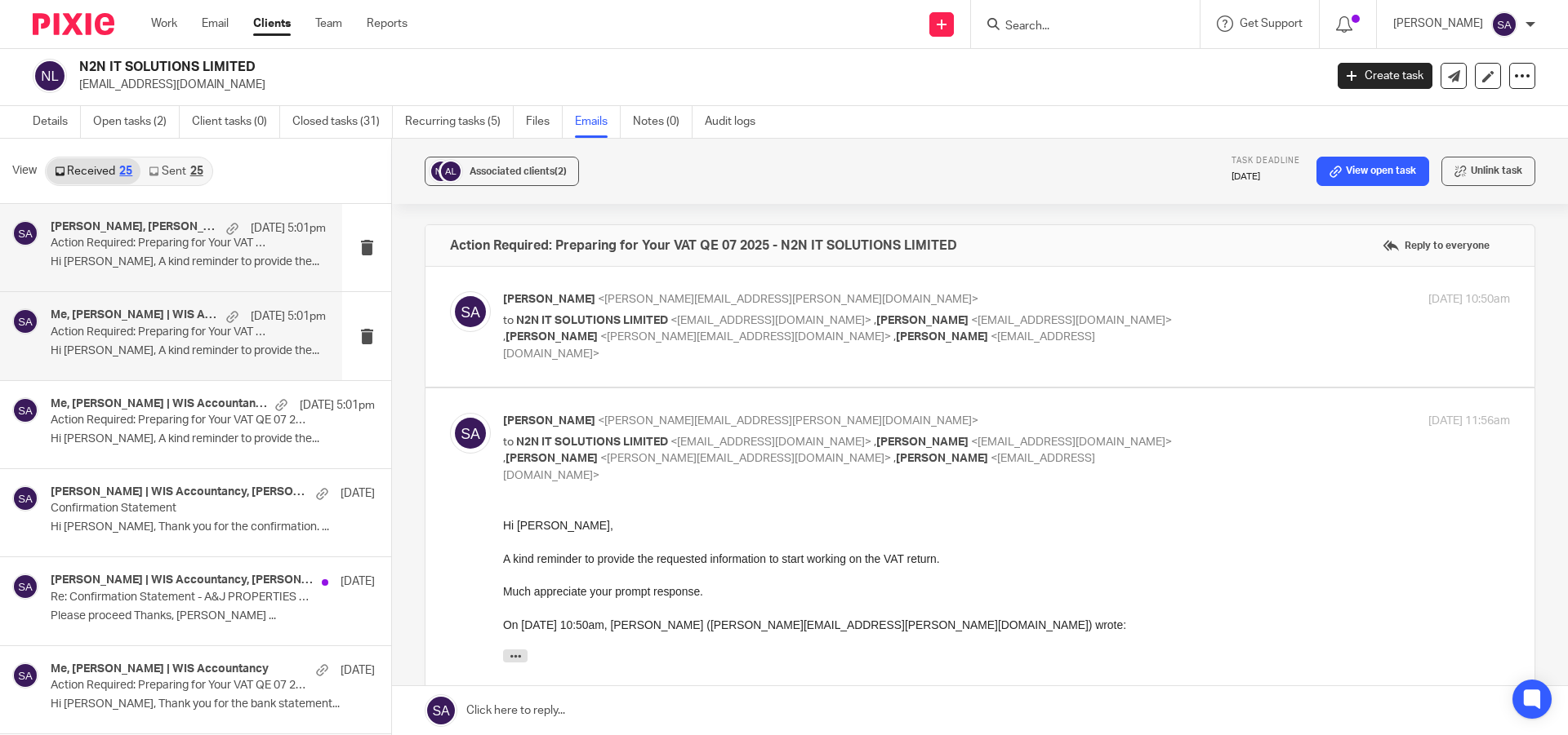
scroll to position [0, 0]
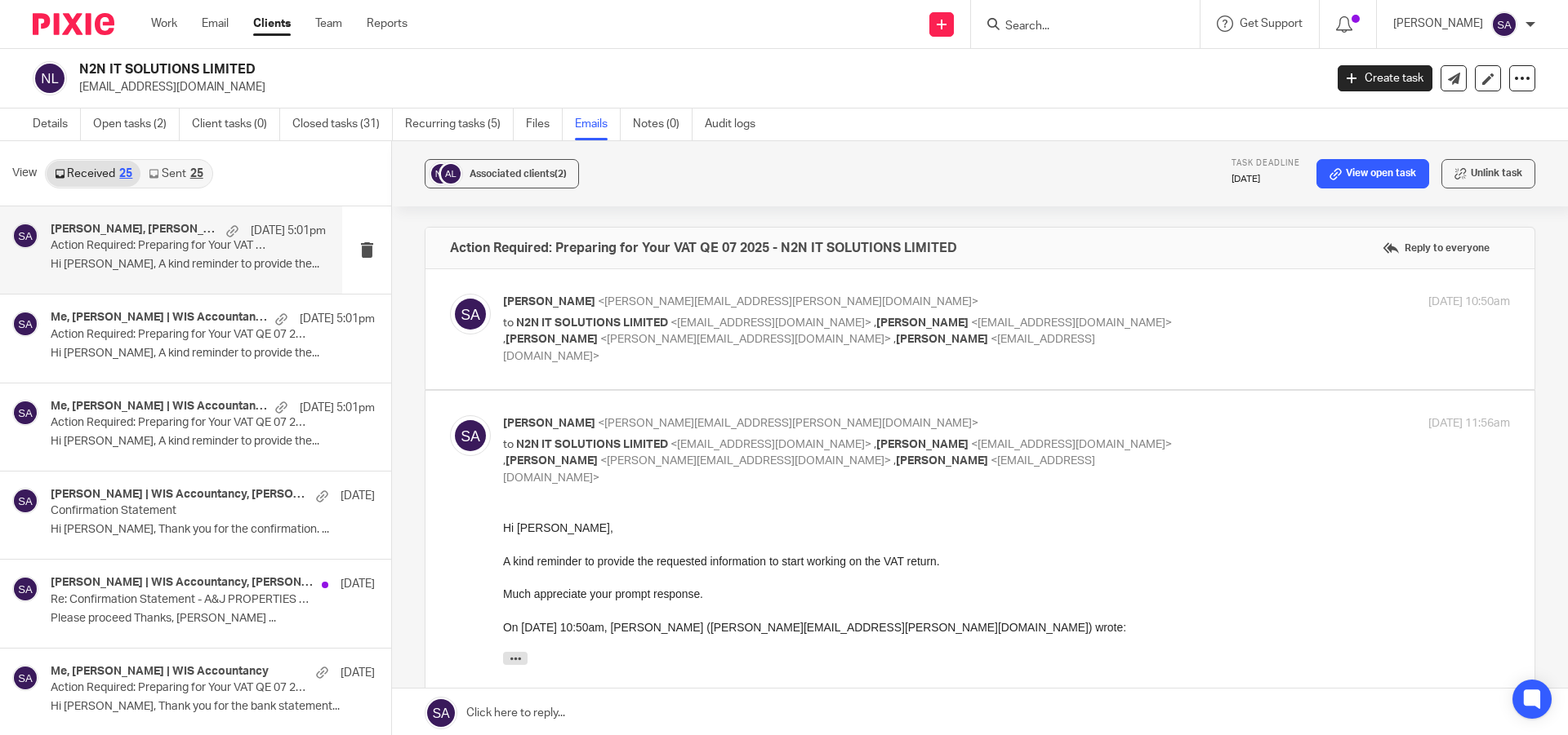
click at [1045, 27] on input "Search" at bounding box center [1077, 26] width 147 height 15
paste input "STERLING SOFTWARE SOLUTIONS (UK) LTD"
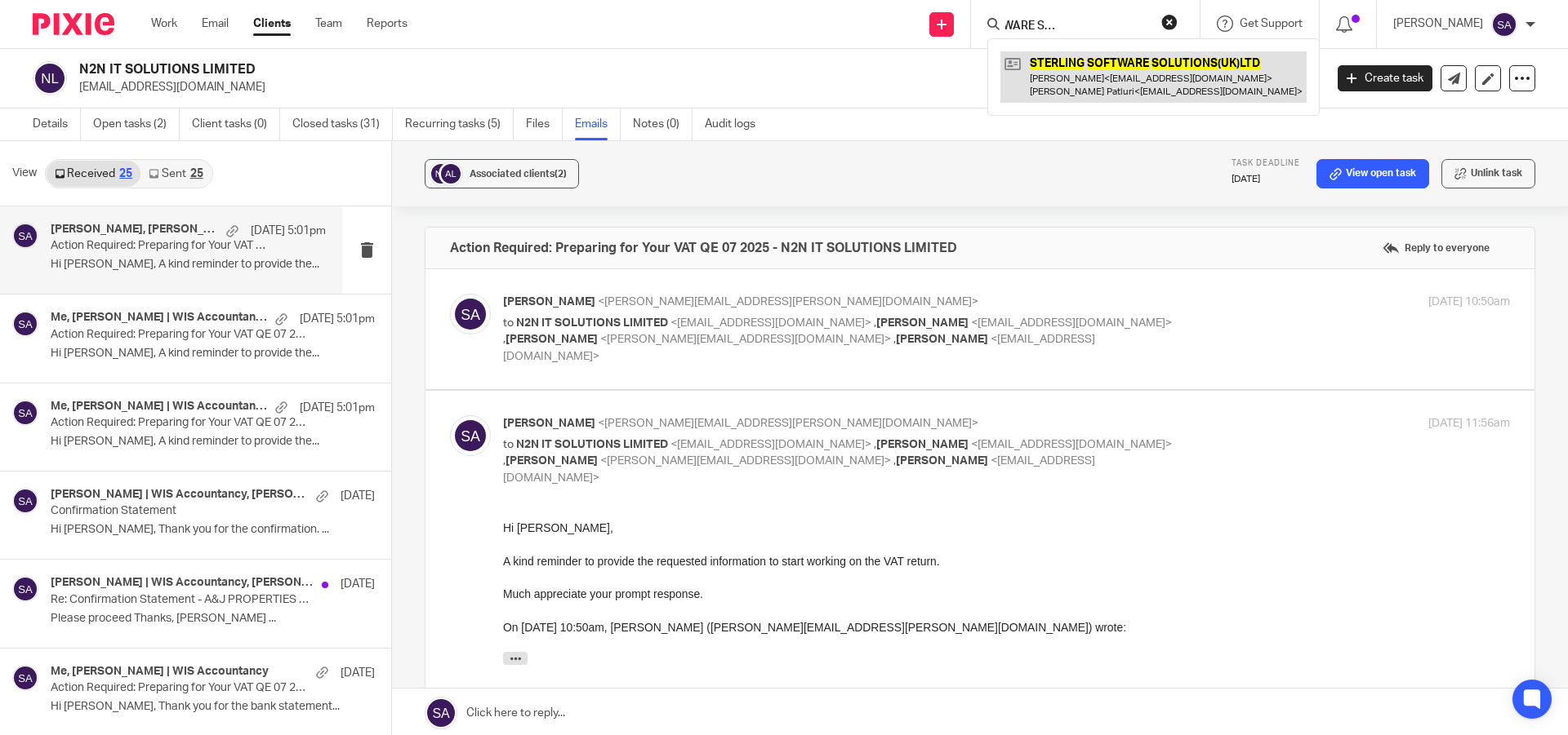
type input "STERLING SOFTWARE SOLUTIONS (UK) LTD"
click at [1117, 71] on link at bounding box center [1153, 76] width 306 height 50
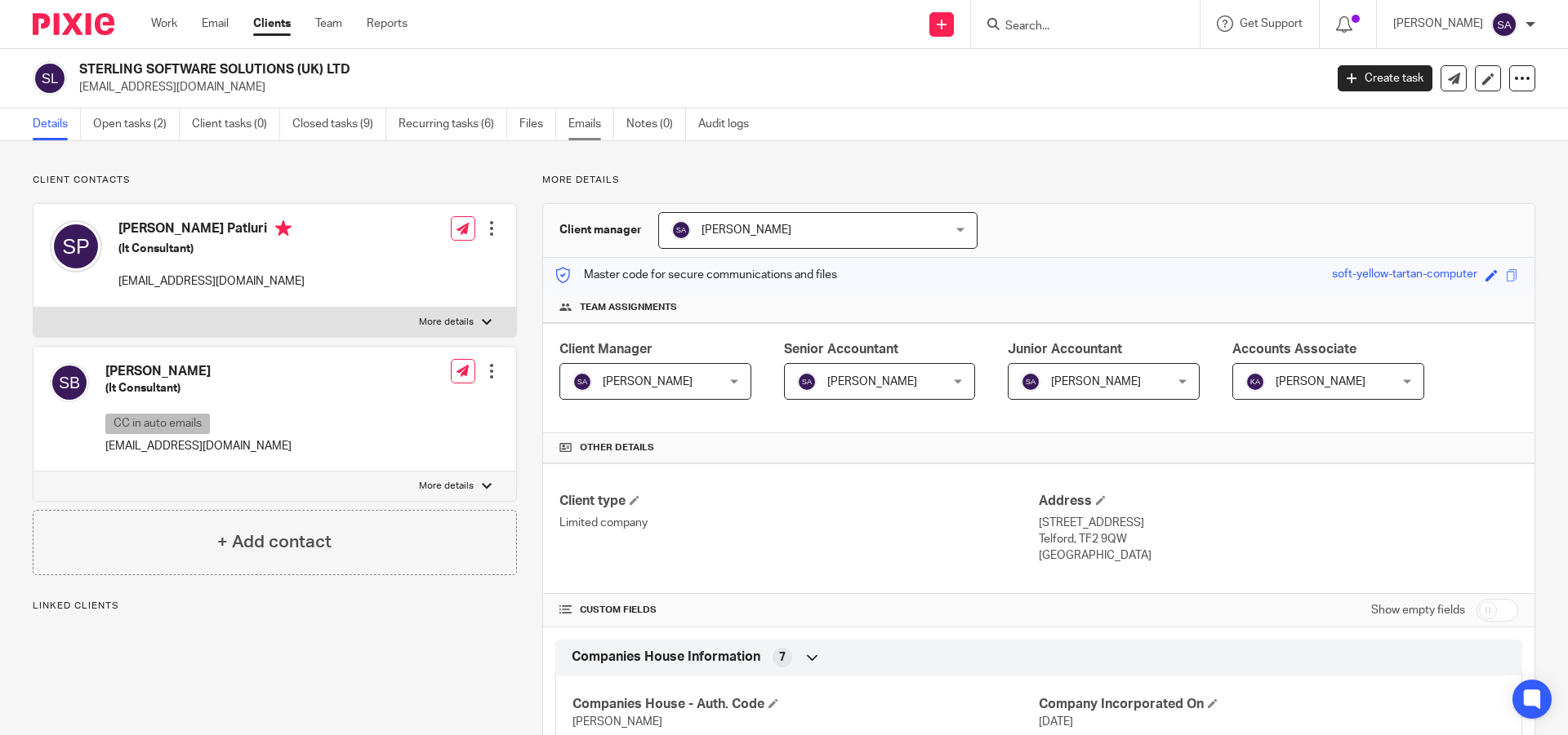
click at [596, 118] on link "Emails" at bounding box center [591, 124] width 46 height 32
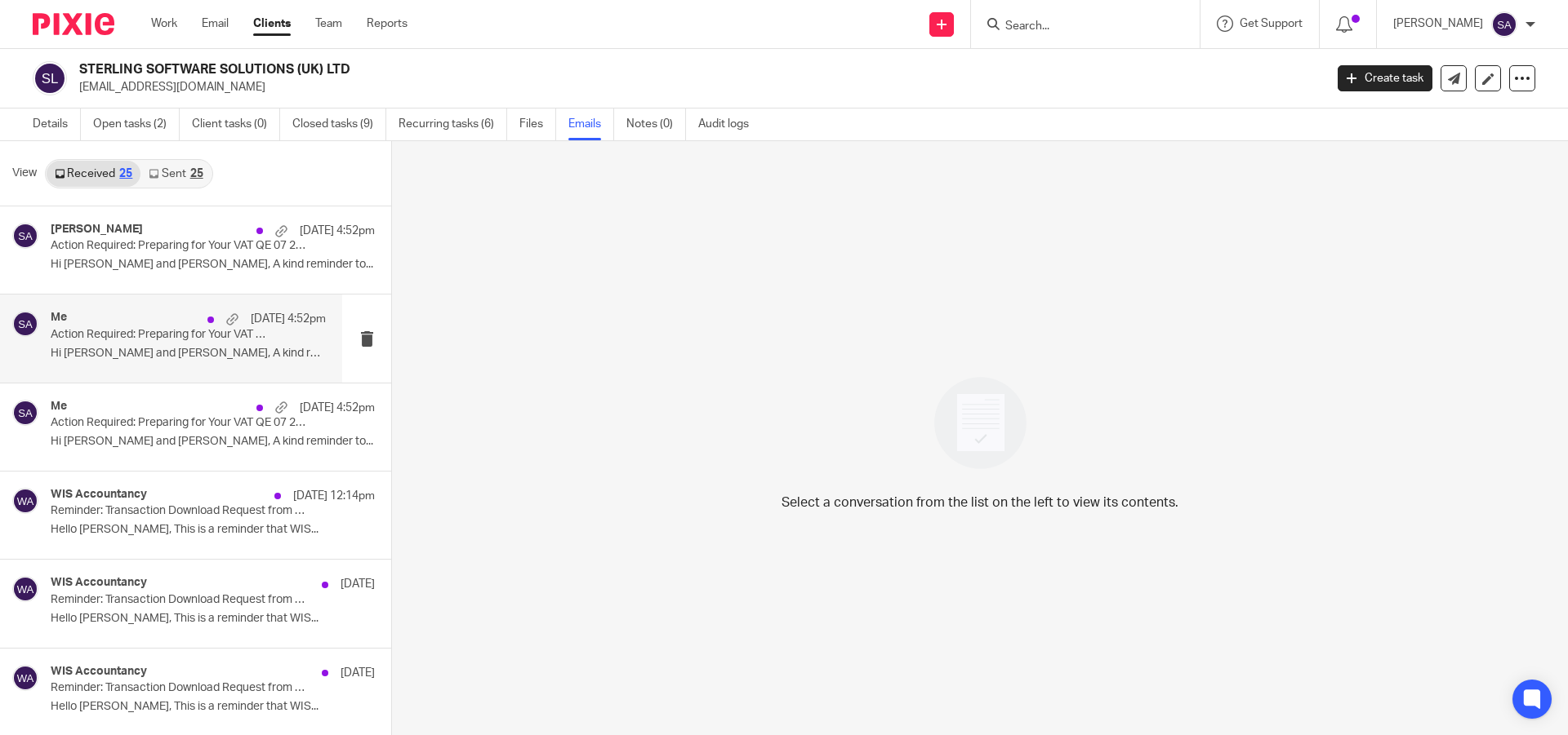
click at [122, 324] on div "Me 15 Aug 4:52pm" at bounding box center [188, 319] width 275 height 17
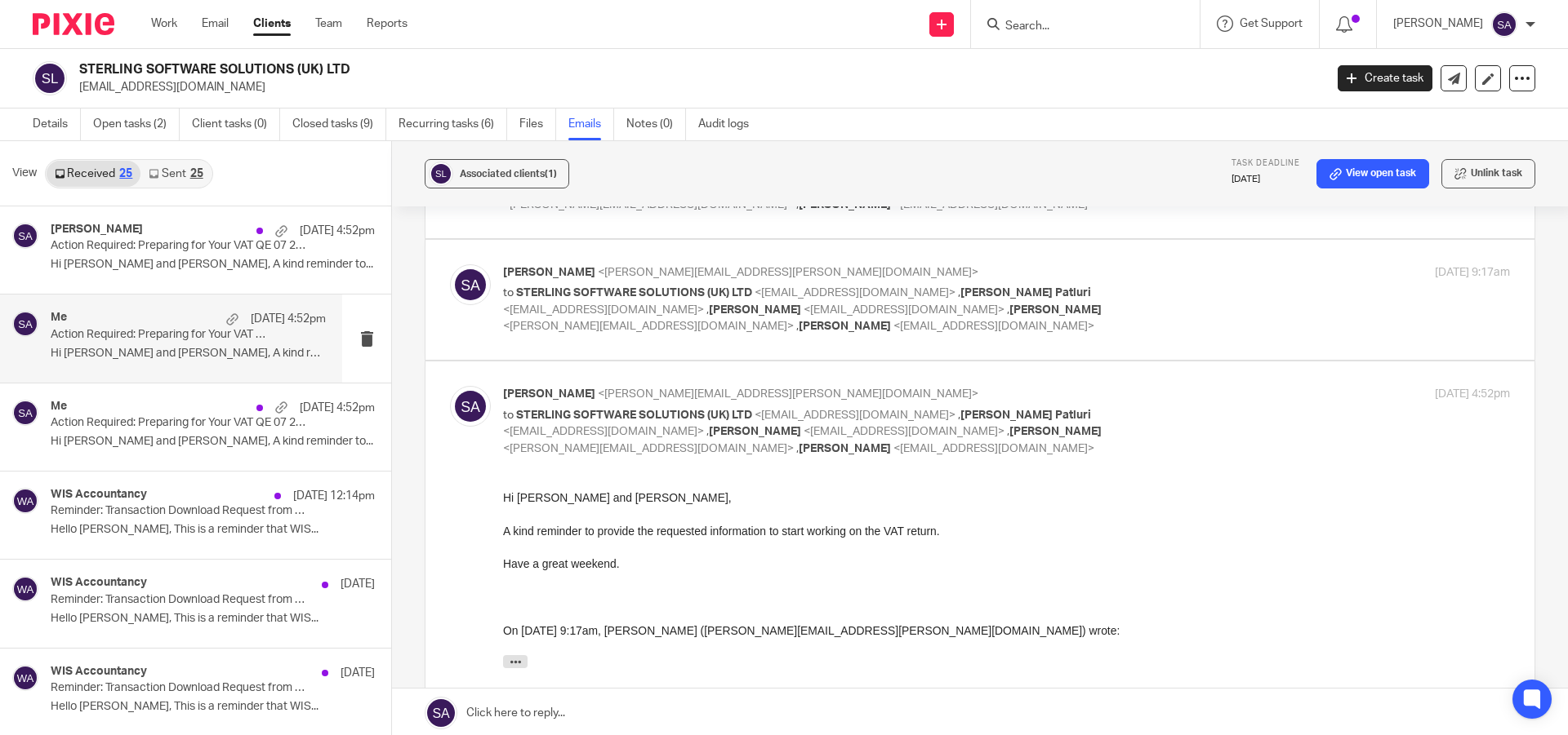
scroll to position [245, 0]
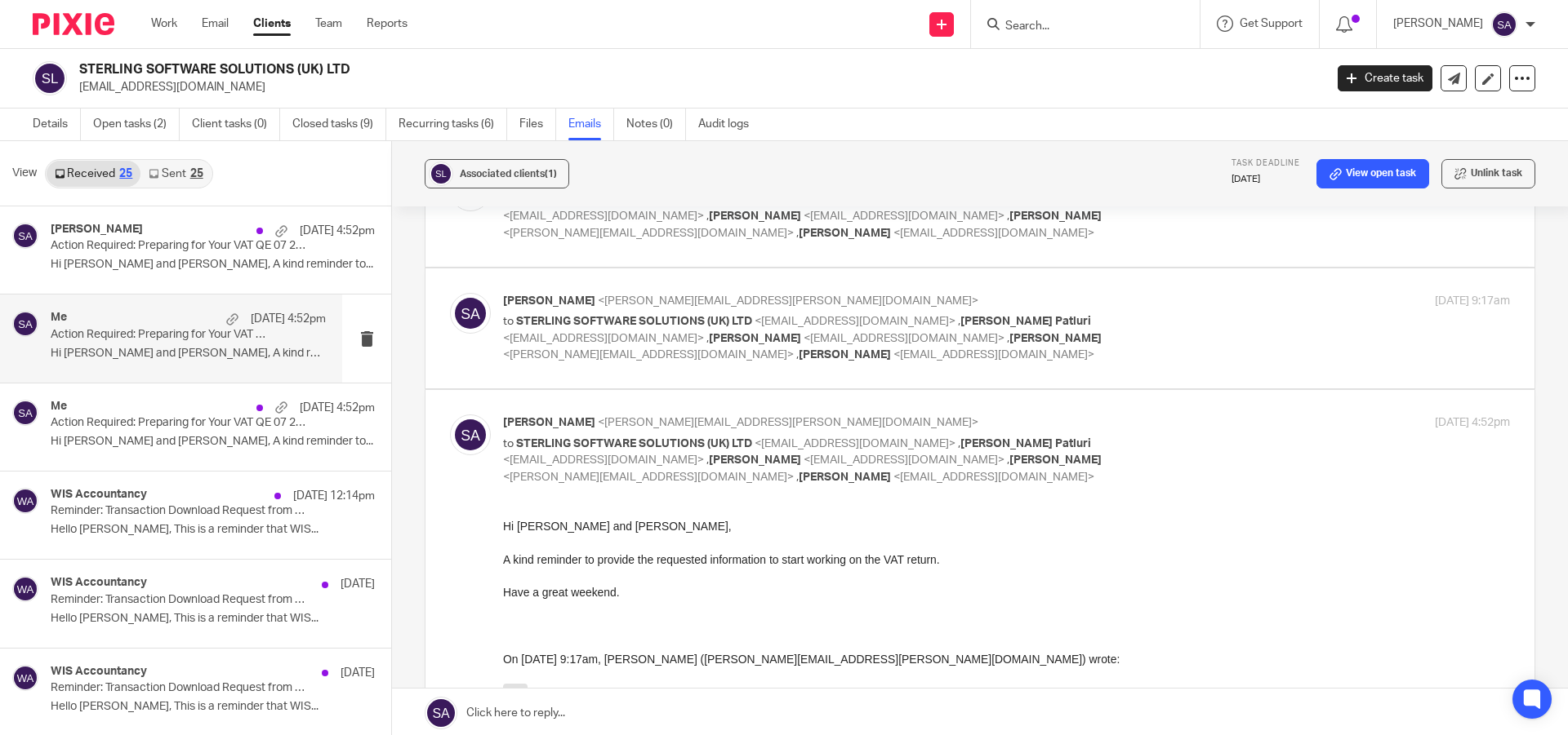
click at [1219, 350] on div "Shafiya Abdulla <shafiya.abdulla@wis-accountancy.co.uk> to STERLING SOFTWARE SO…" at bounding box center [1006, 328] width 1007 height 71
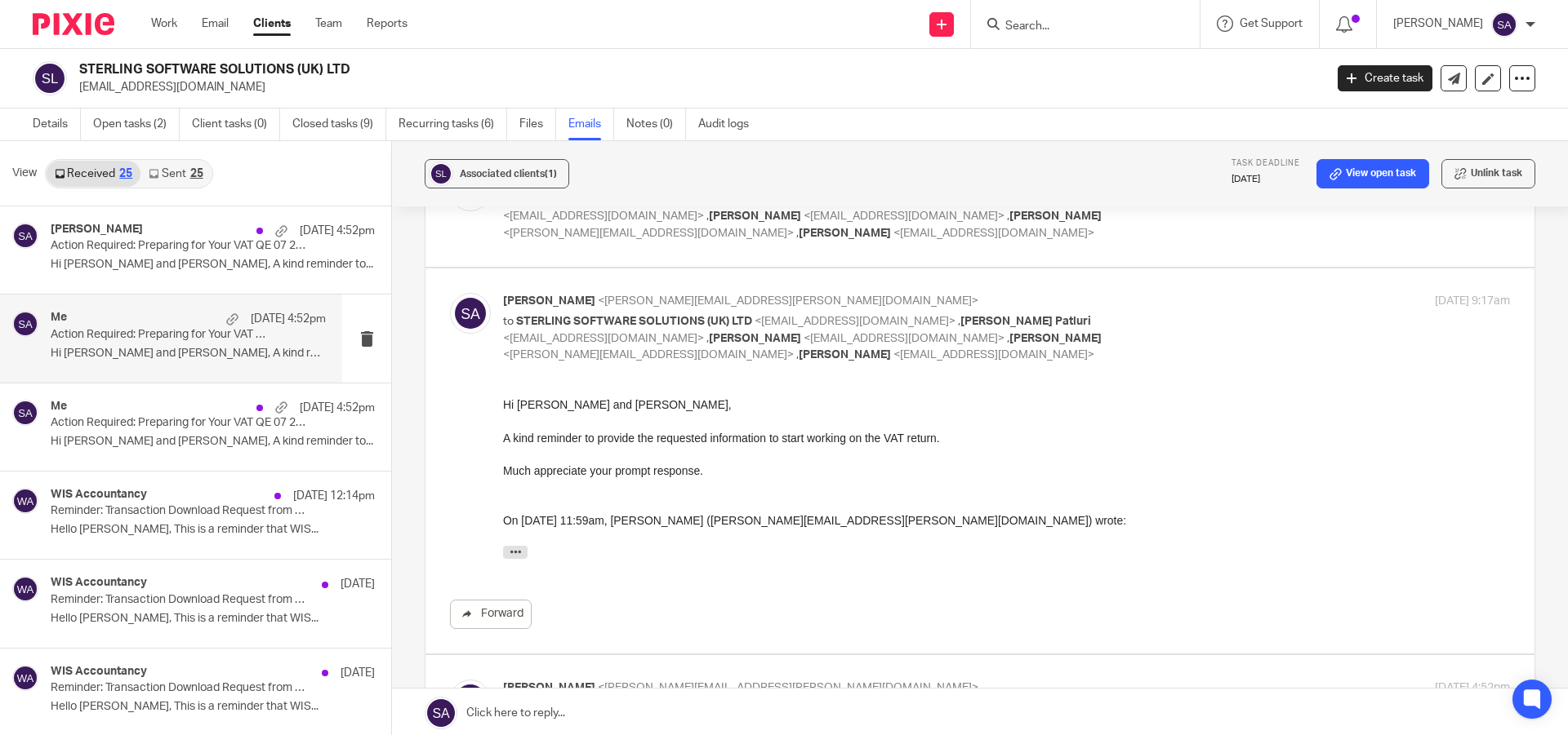
scroll to position [0, 0]
click at [1219, 350] on div "Shafiya Abdulla <shafiya.abdulla@wis-accountancy.co.uk> to STERLING SOFTWARE SO…" at bounding box center [1006, 328] width 1007 height 71
checkbox input "false"
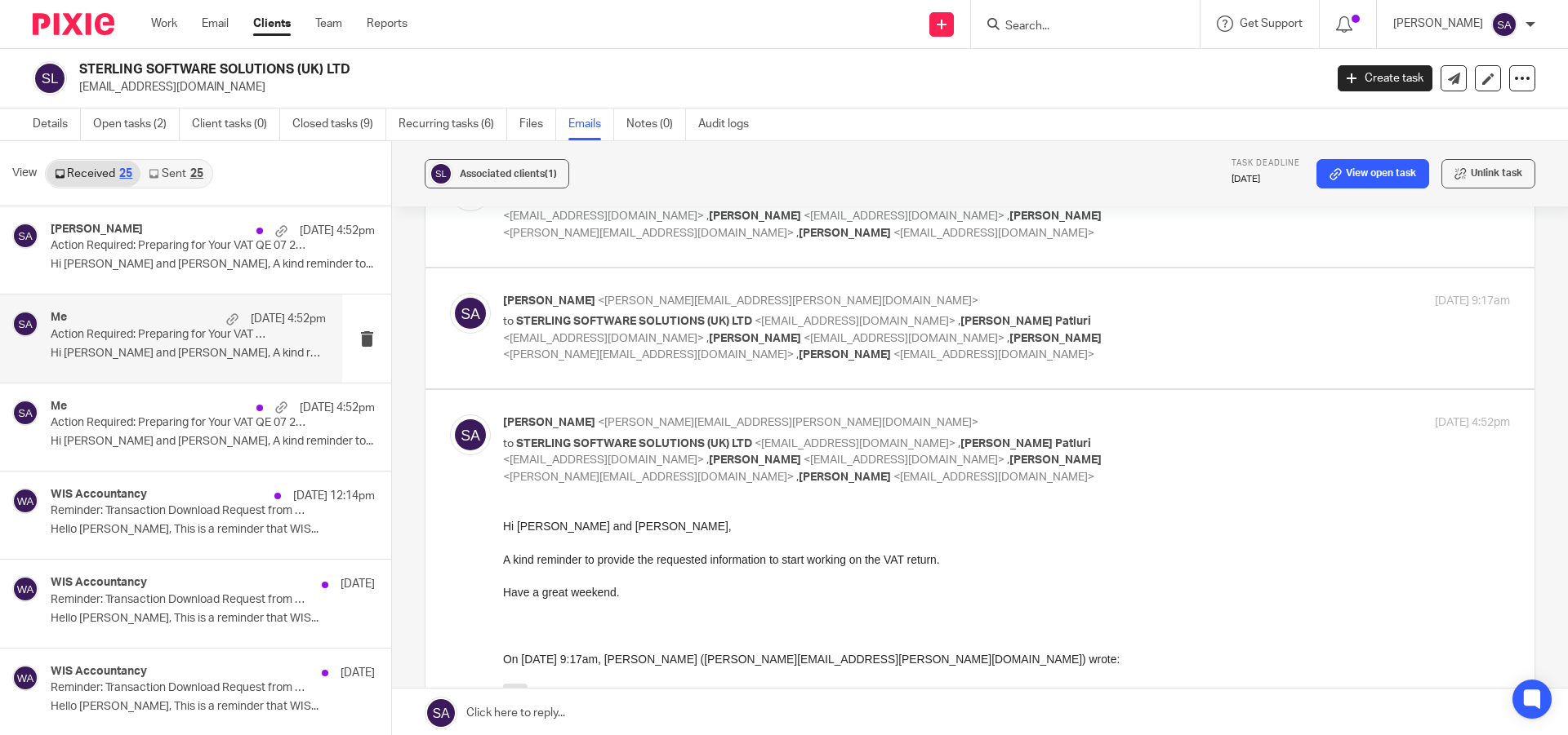
scroll to position [511, 0]
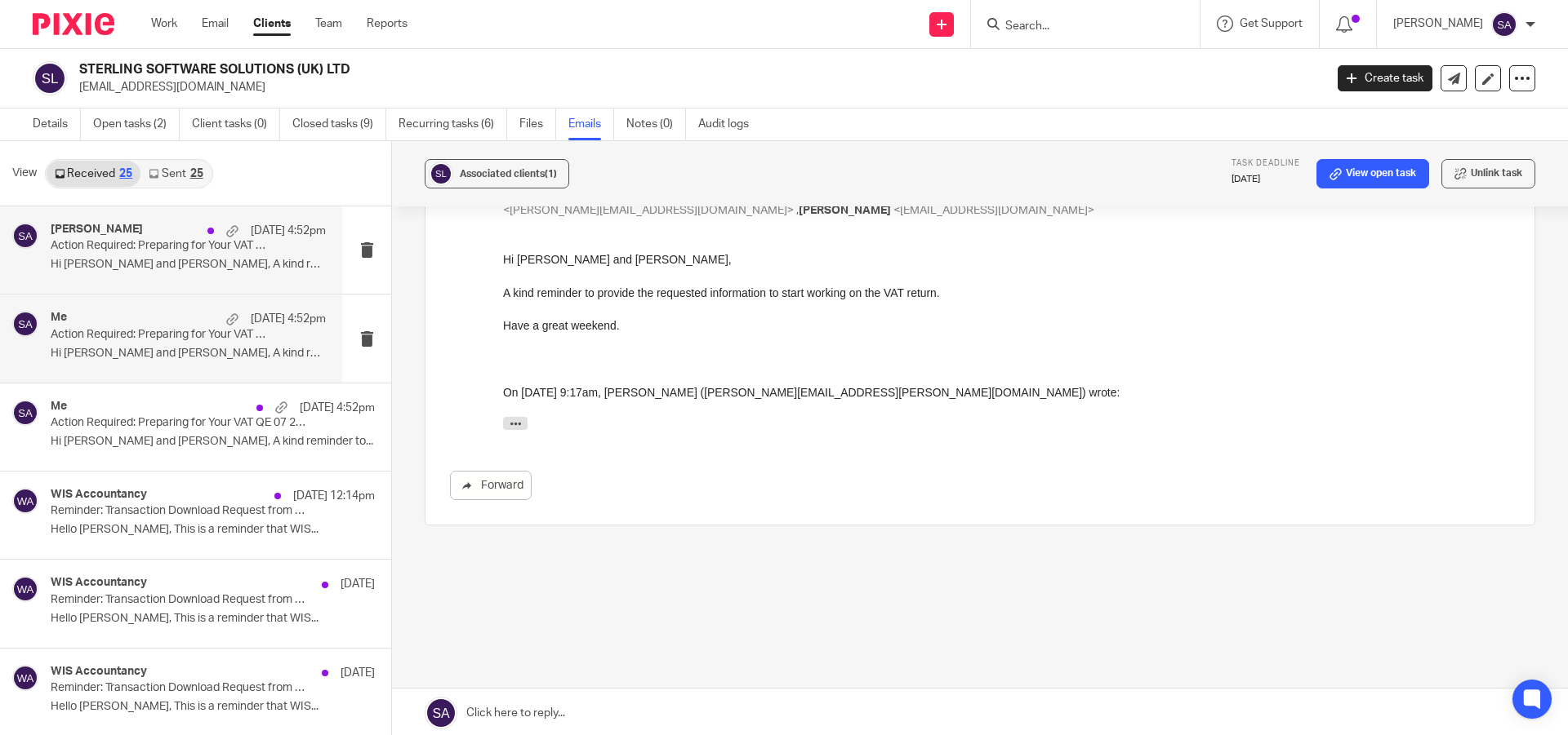
click at [118, 244] on p "Action Required: Preparing for Your VAT QE 07 2025 - STERLING SOFTWARE SOLUTION…" at bounding box center [161, 246] width 220 height 14
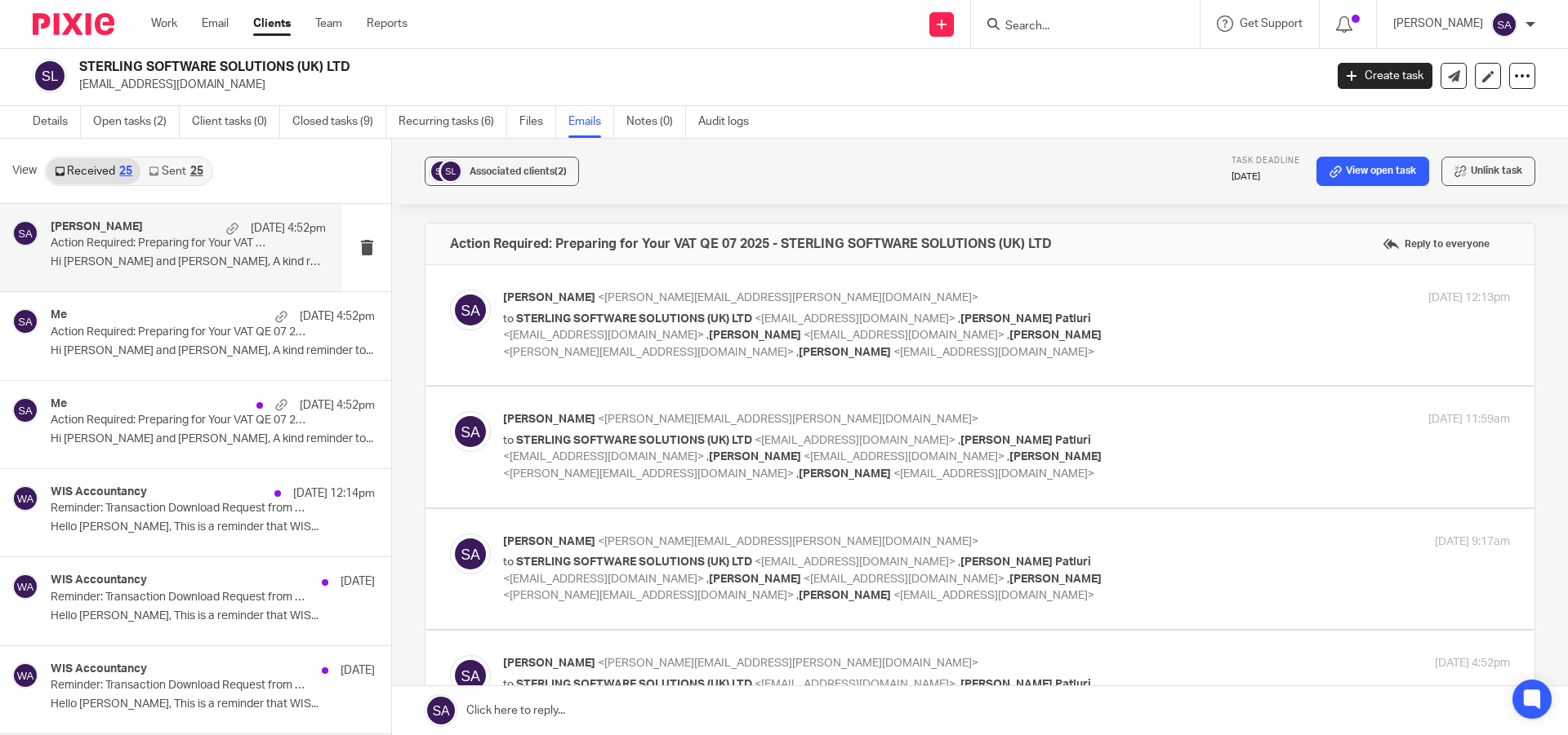
scroll to position [0, 0]
click at [1169, 329] on div "Shafiya Abdulla <shafiya.abdulla@wis-accountancy.co.uk> to STERLING SOFTWARE SO…" at bounding box center [1006, 327] width 1007 height 71
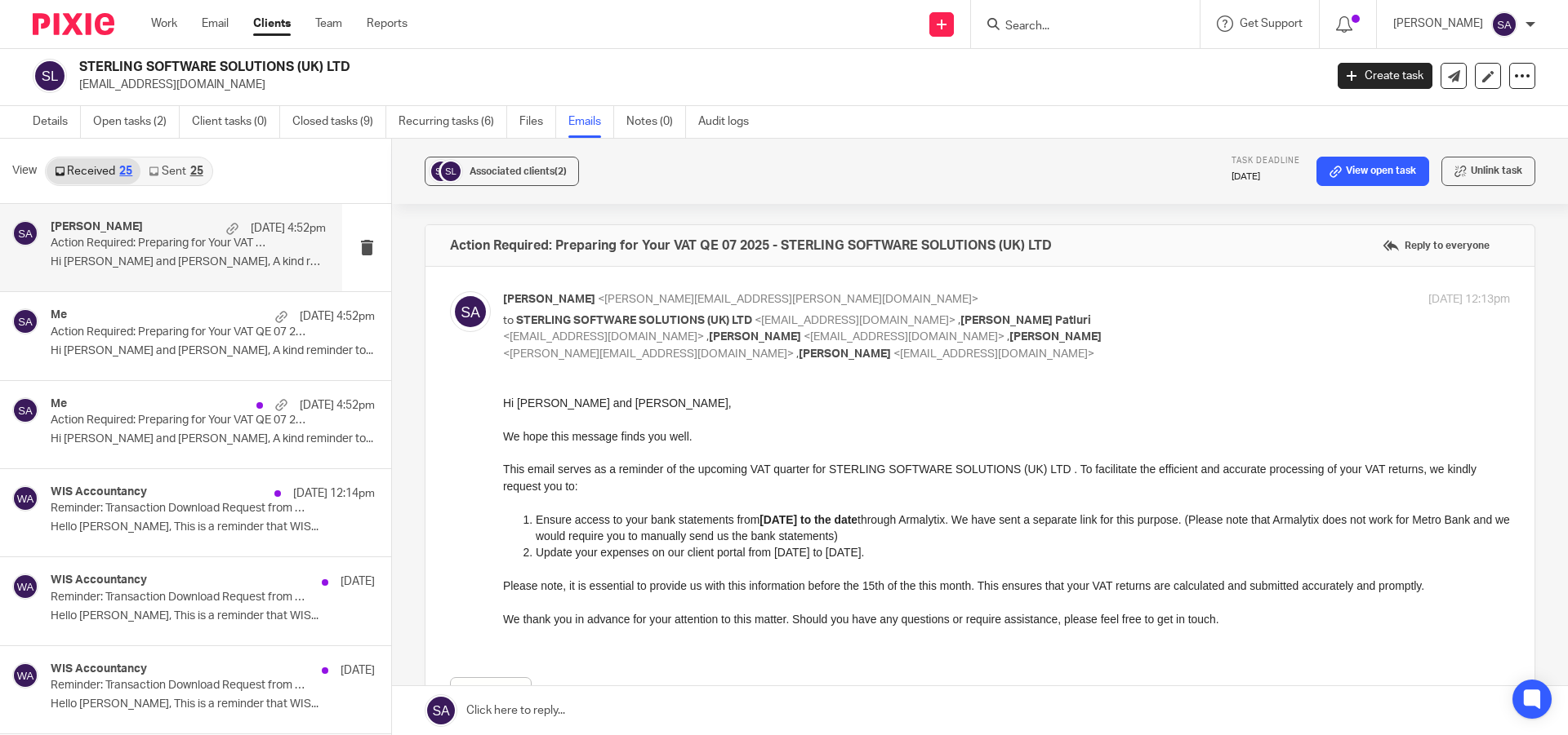
click at [1169, 329] on div "Shafiya Abdulla <shafiya.abdulla@wis-accountancy.co.uk> to STERLING SOFTWARE SO…" at bounding box center [1006, 327] width 1007 height 71
checkbox input "false"
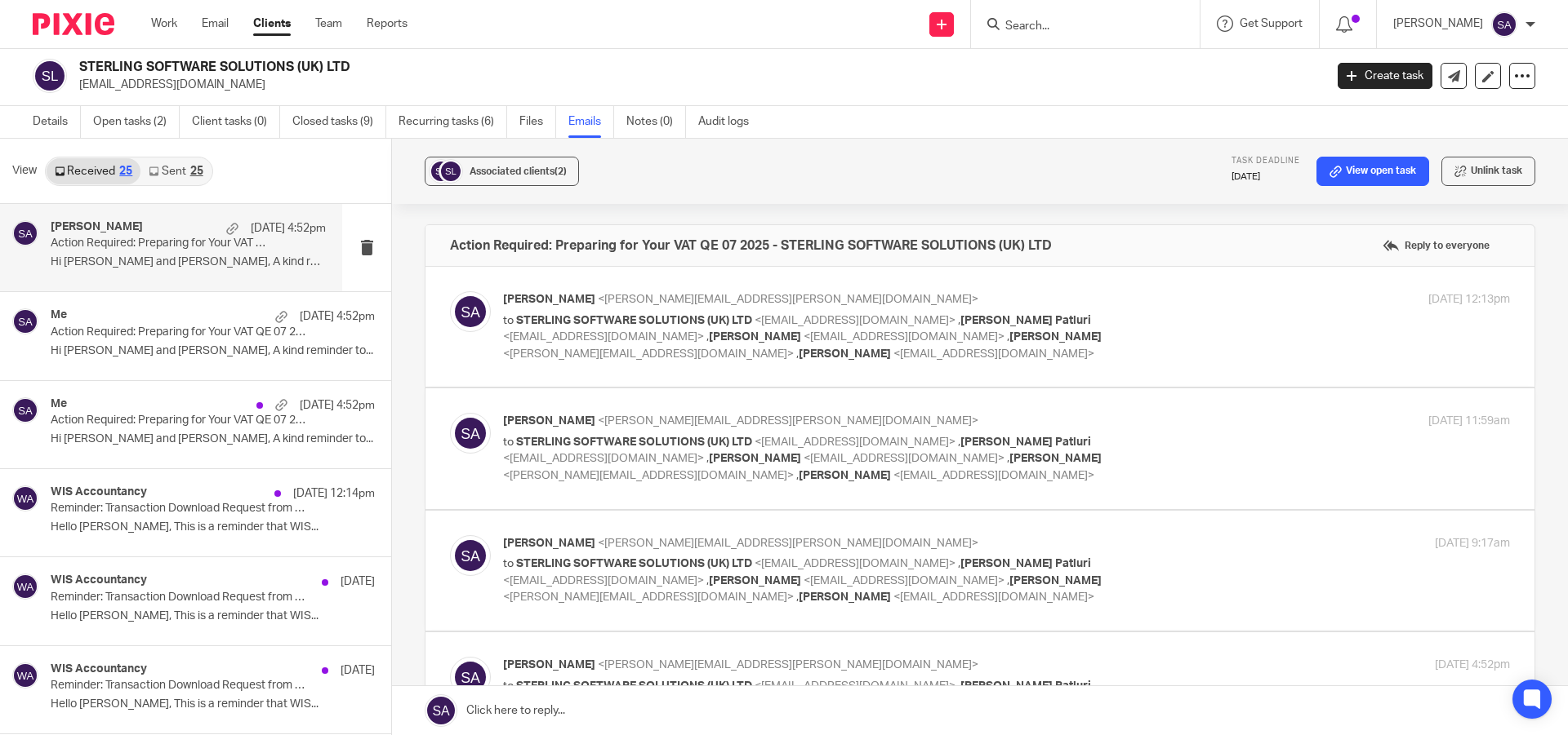
click at [1174, 458] on div "Shafiya Abdulla <shafiya.abdulla@wis-accountancy.co.uk> to STERLING SOFTWARE SO…" at bounding box center [1006, 448] width 1007 height 71
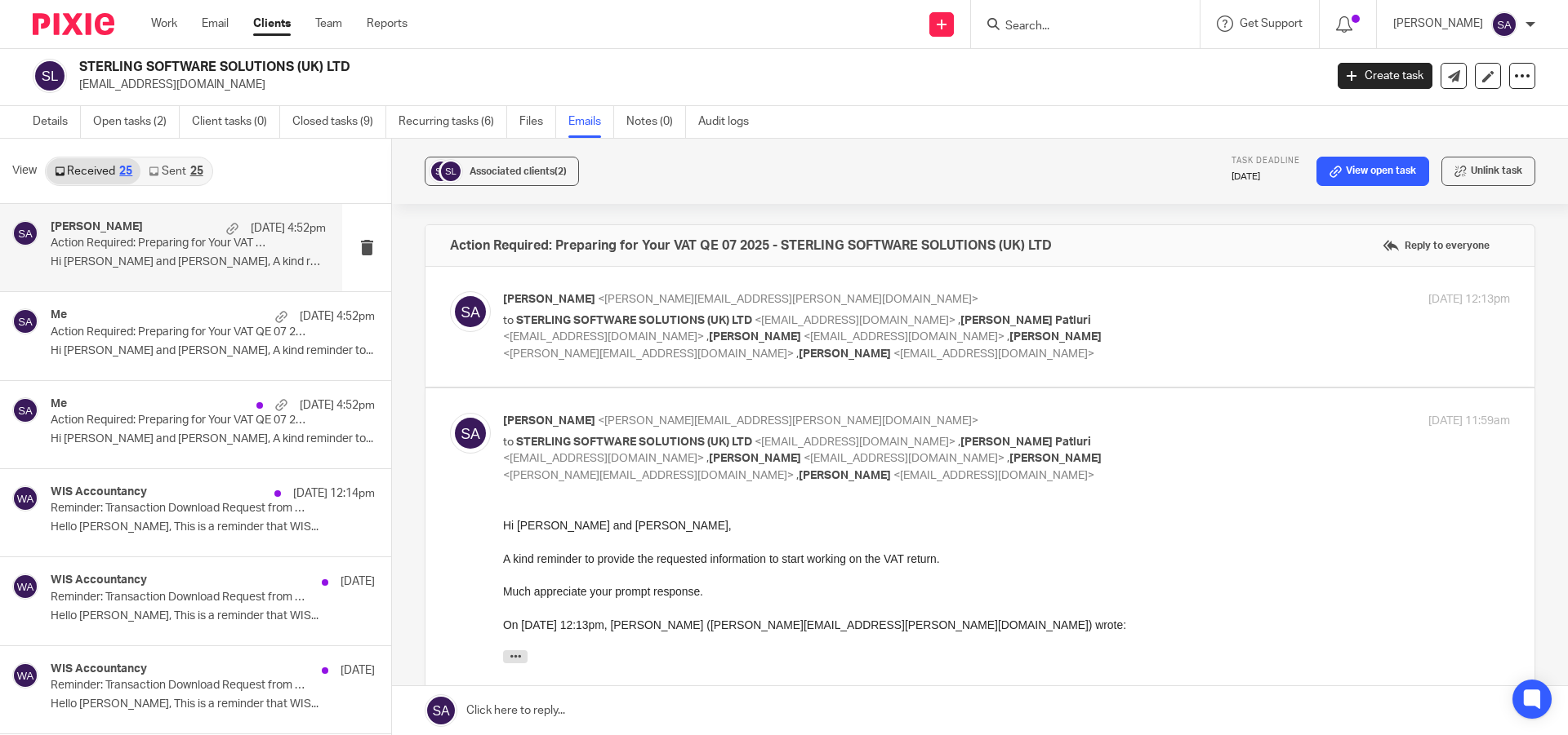
click at [1173, 458] on div "Shafiya Abdulla <shafiya.abdulla@wis-accountancy.co.uk> to STERLING SOFTWARE SO…" at bounding box center [1006, 448] width 1007 height 71
checkbox input "false"
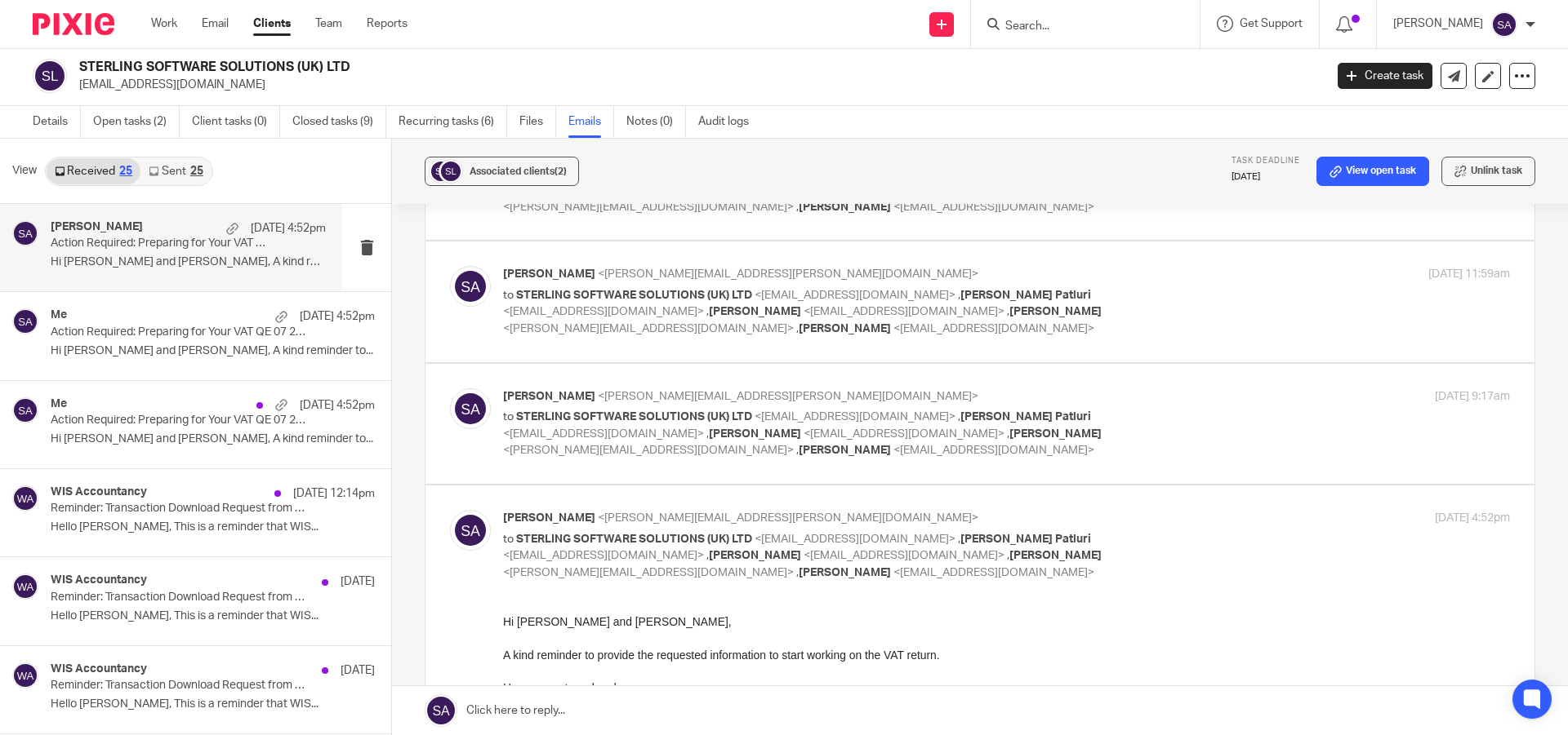
scroll to position [163, 0]
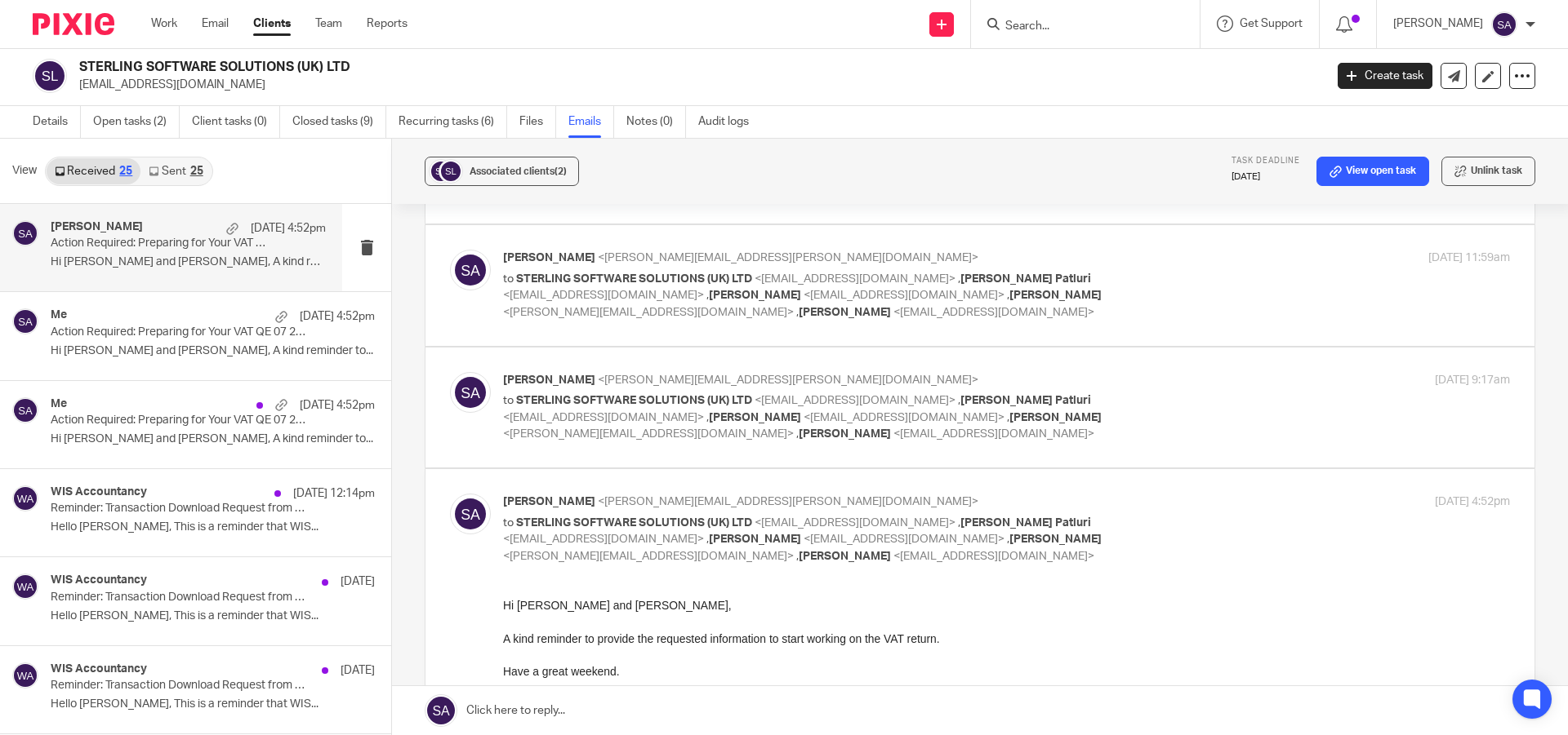
click at [1194, 421] on div "Shafiya Abdulla <shafiya.abdulla@wis-accountancy.co.uk> to STERLING SOFTWARE SO…" at bounding box center [1006, 407] width 1007 height 71
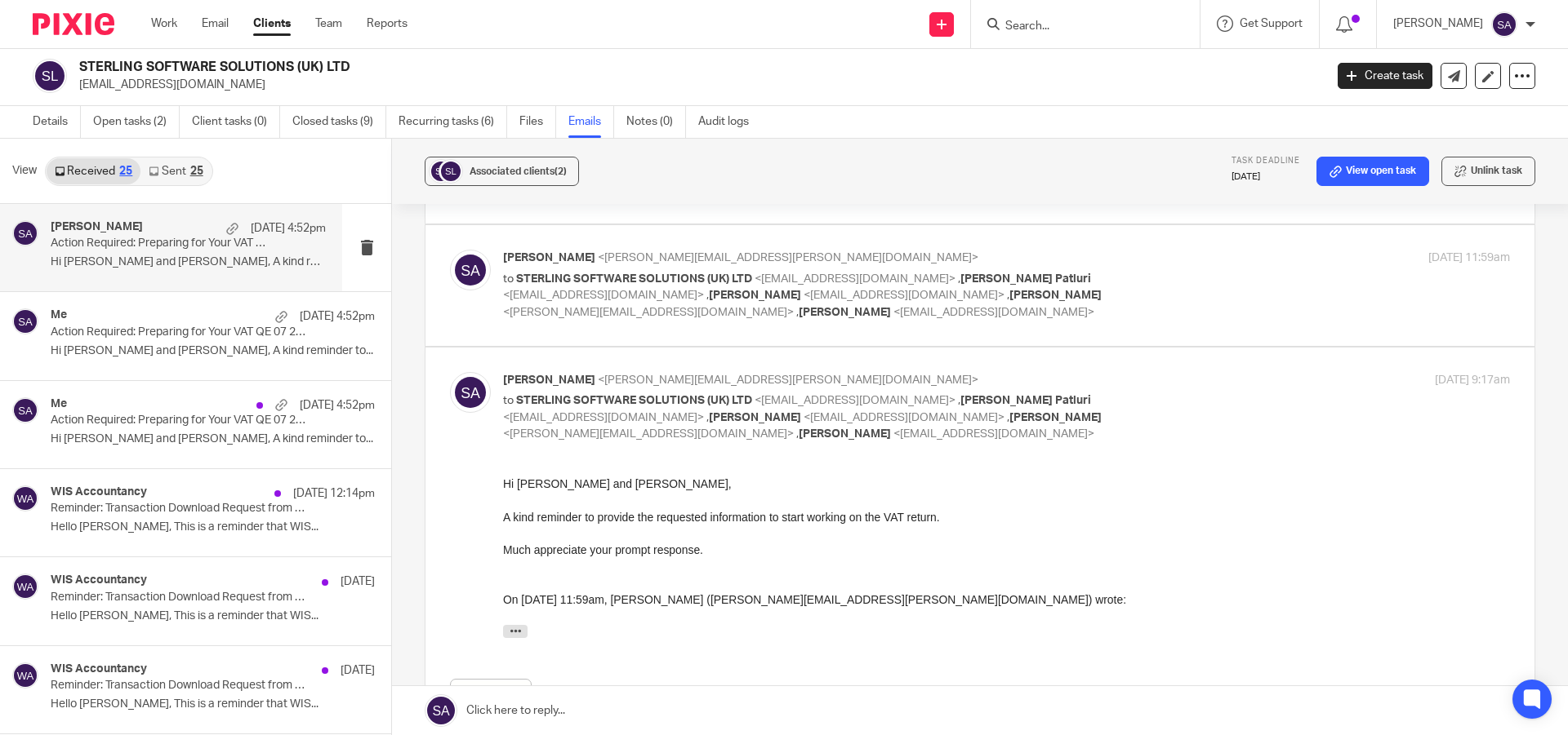
scroll to position [0, 0]
click at [1194, 421] on div "Shafiya Abdulla <shafiya.abdulla@wis-accountancy.co.uk> to STERLING SOFTWARE SO…" at bounding box center [1006, 407] width 1007 height 71
checkbox input "false"
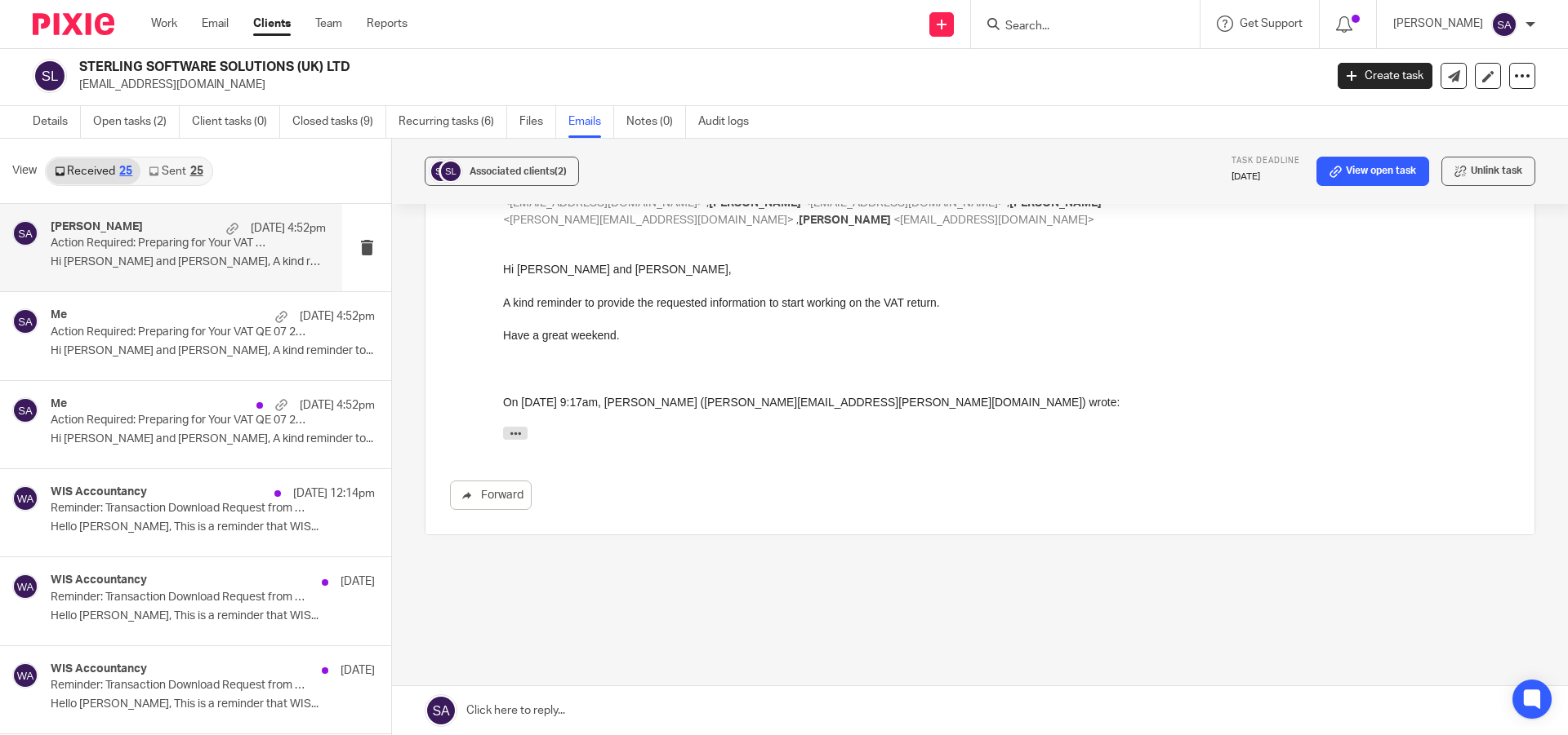
scroll to position [511, 0]
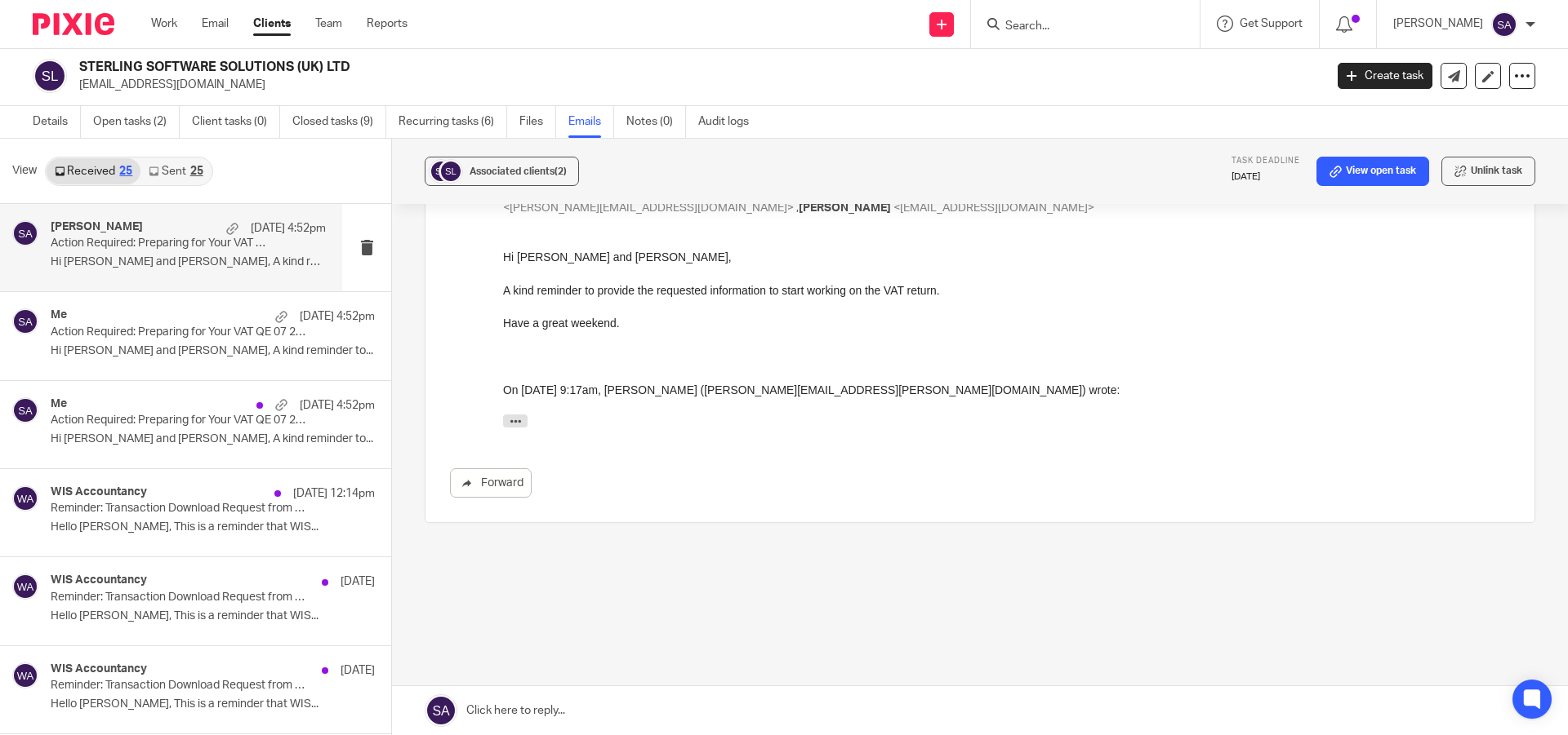
click at [586, 704] on link at bounding box center [979, 711] width 1176 height 49
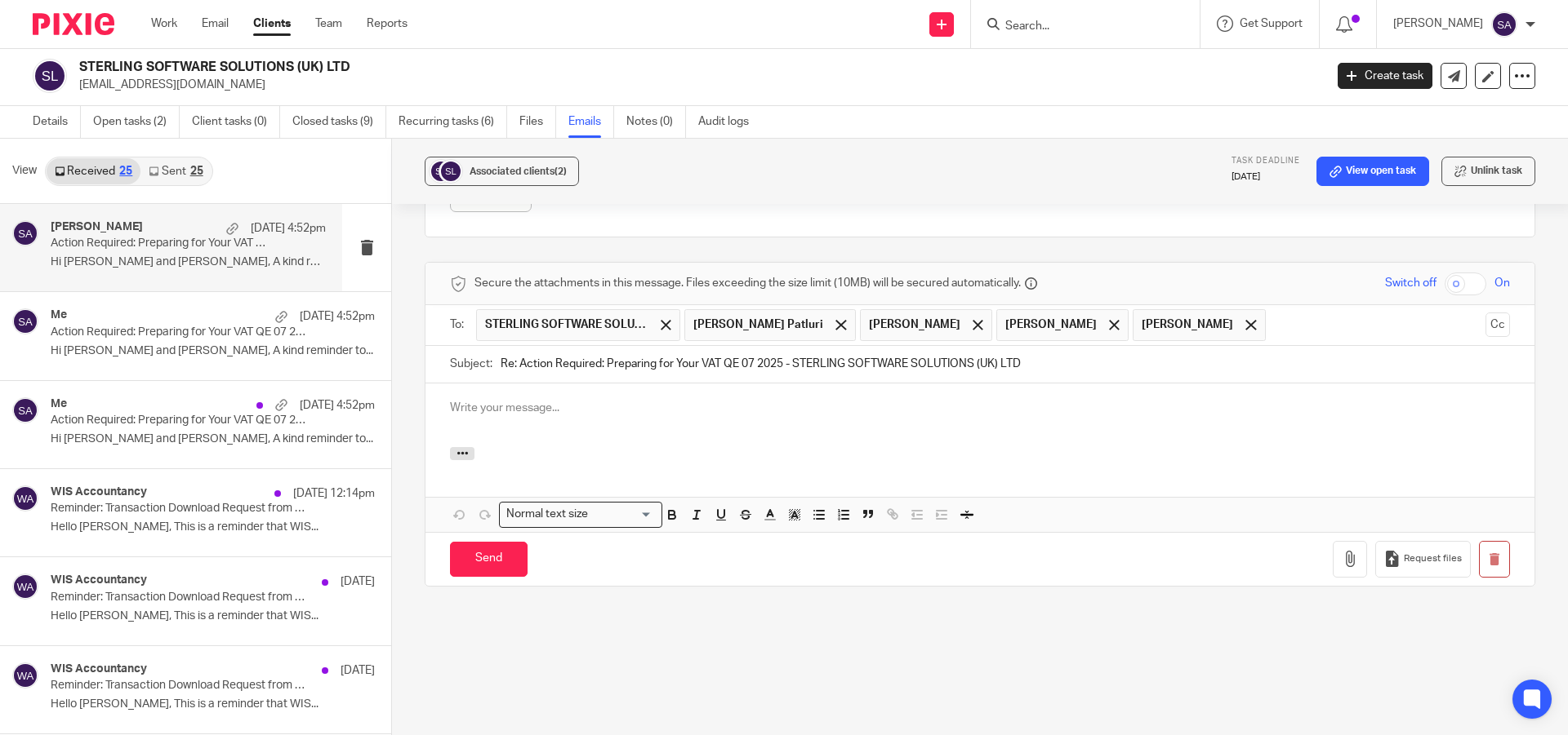
scroll to position [0, 0]
click at [983, 326] on span at bounding box center [978, 325] width 11 height 11
click at [973, 323] on span at bounding box center [978, 325] width 11 height 11
click at [1485, 320] on button "Cc" at bounding box center [1497, 325] width 25 height 25
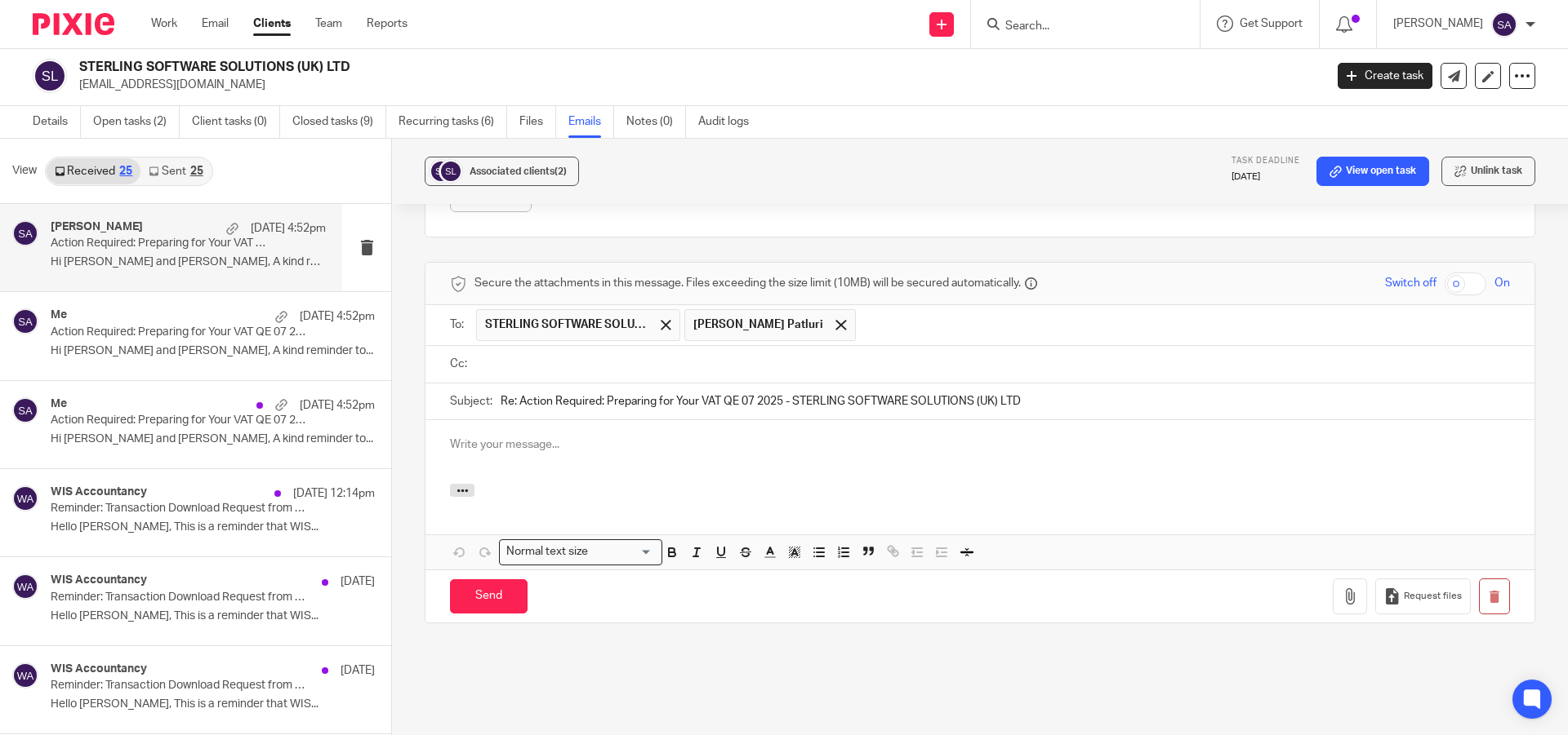
click at [732, 368] on input "text" at bounding box center [991, 364] width 1023 height 19
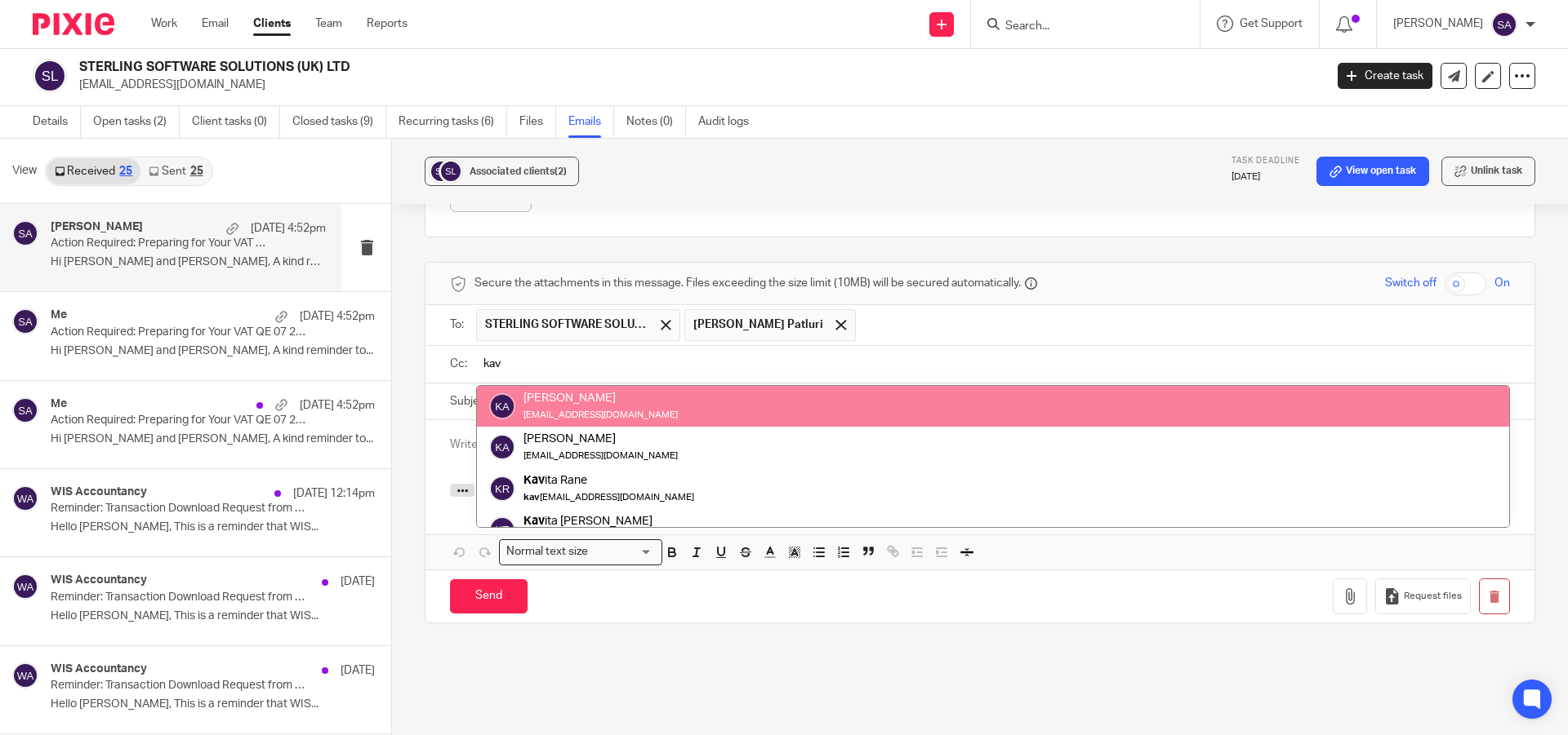
type input "kav"
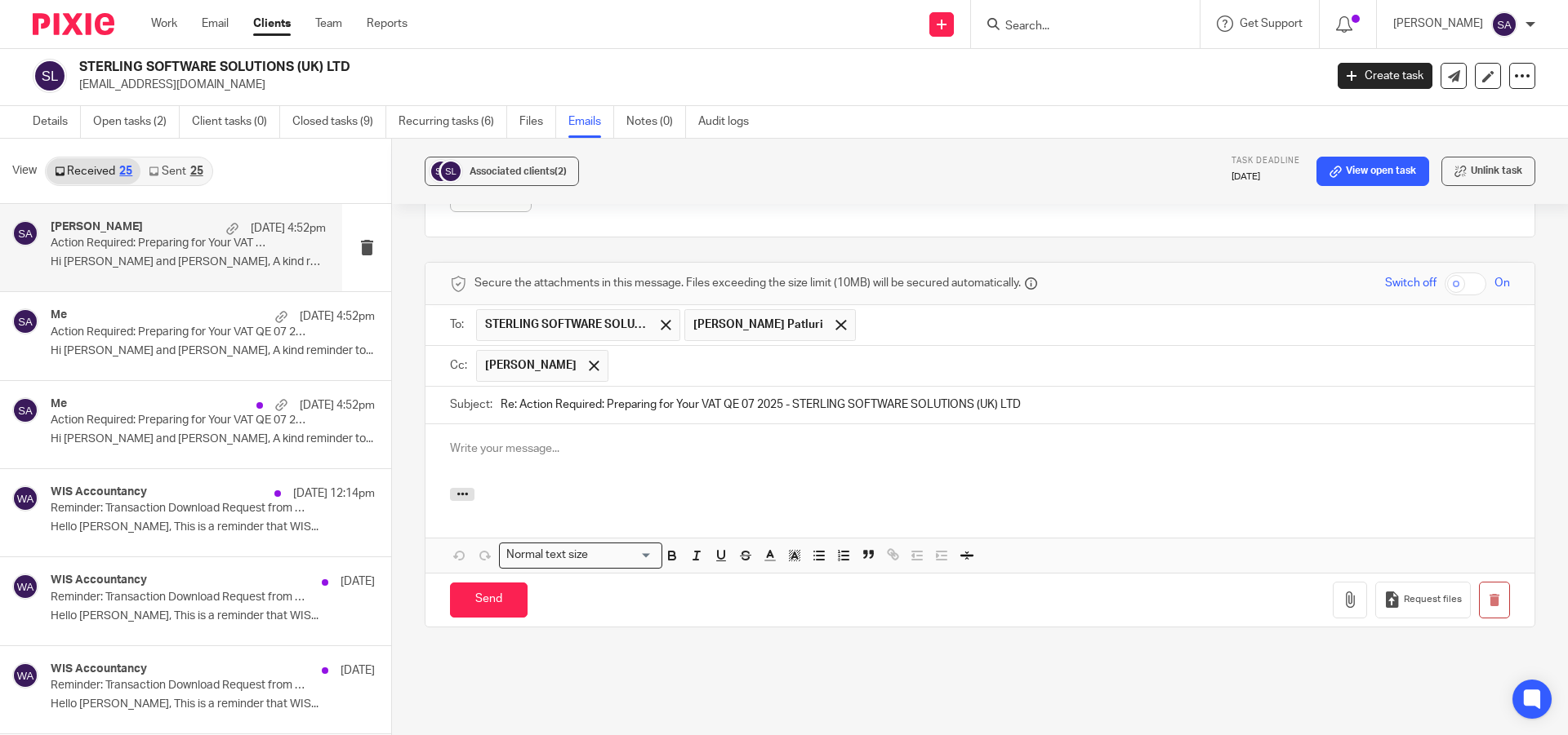
click at [728, 368] on input "text" at bounding box center [1059, 366] width 886 height 32
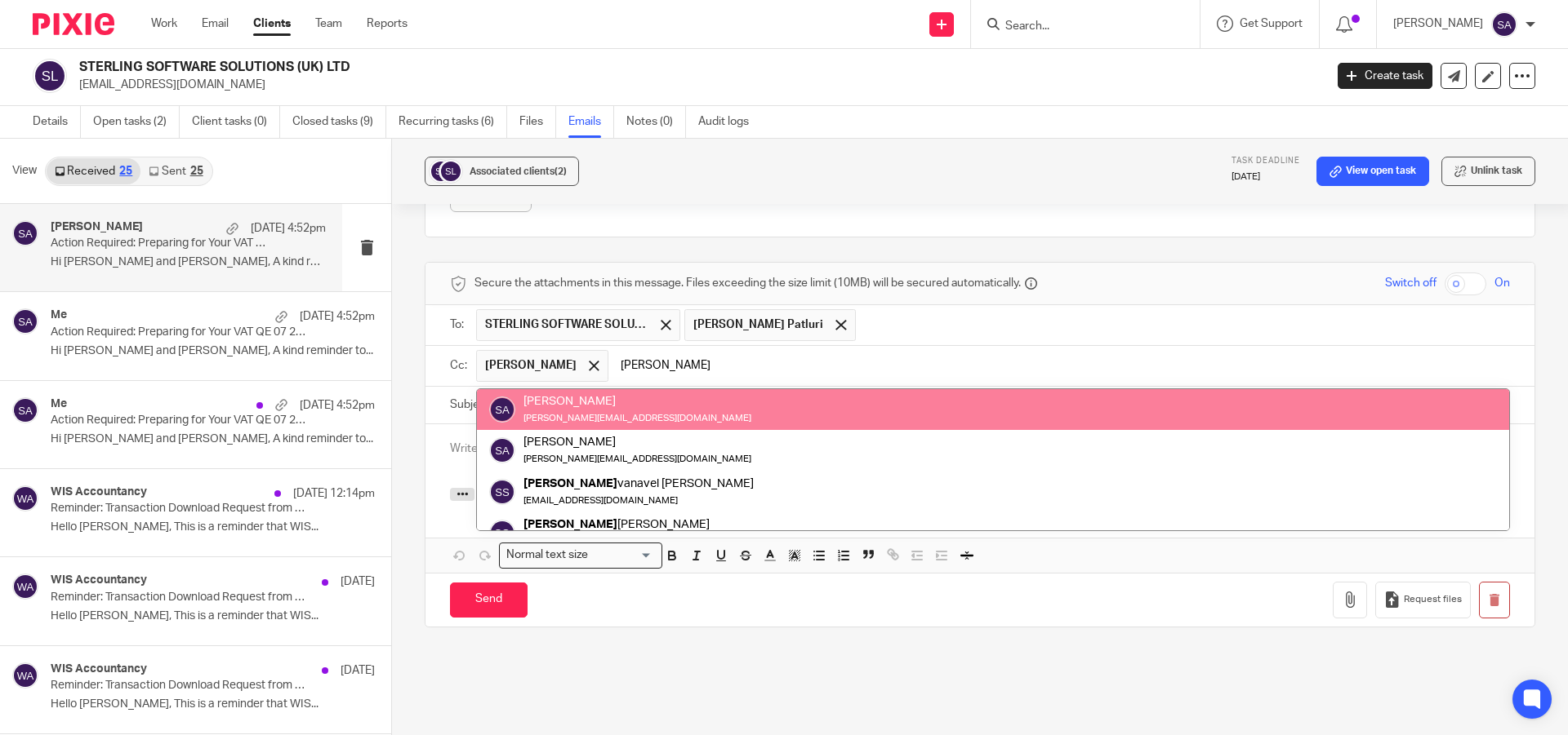
type input "[PERSON_NAME]"
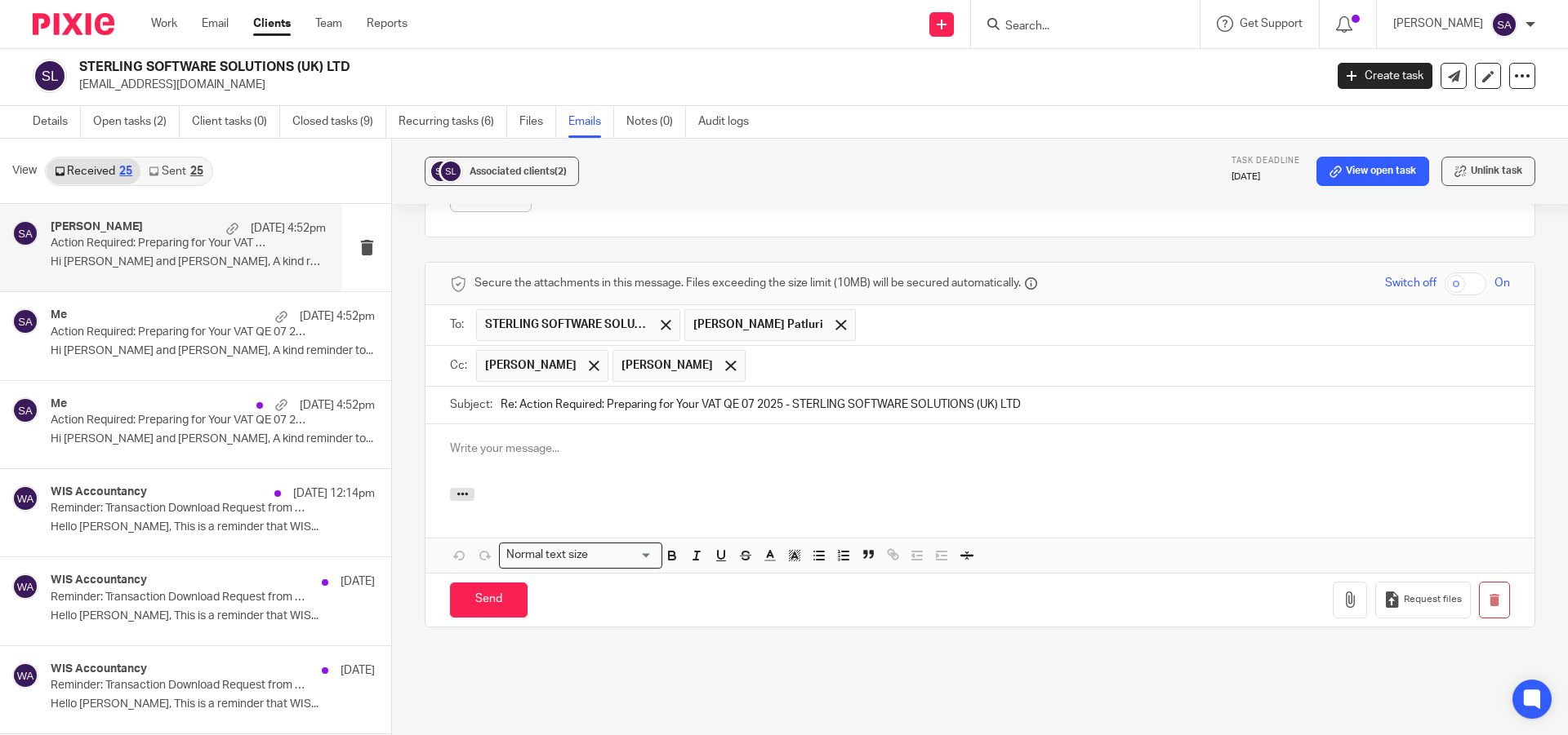
click at [798, 370] on input "text" at bounding box center [1129, 366] width 750 height 32
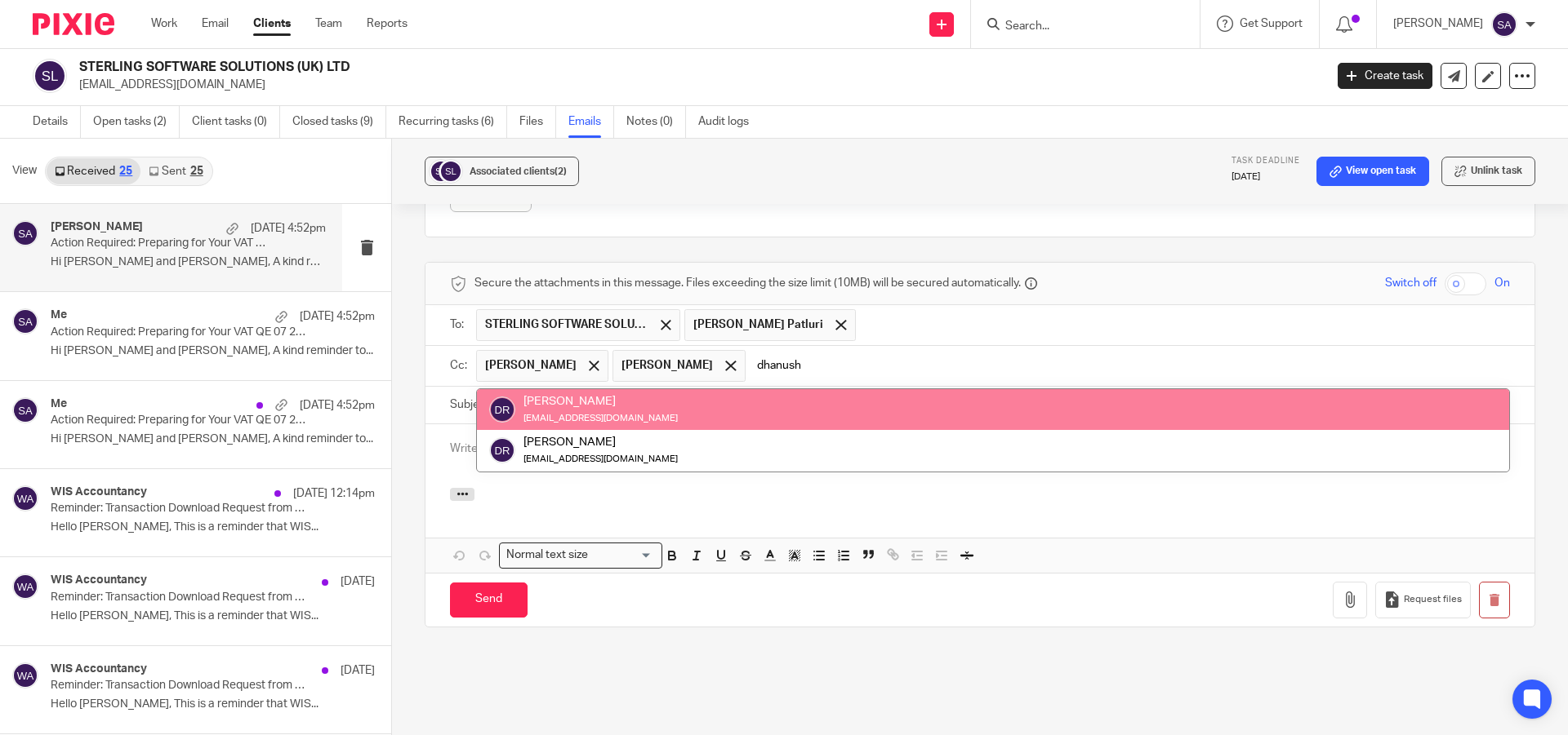
type input "dhanush"
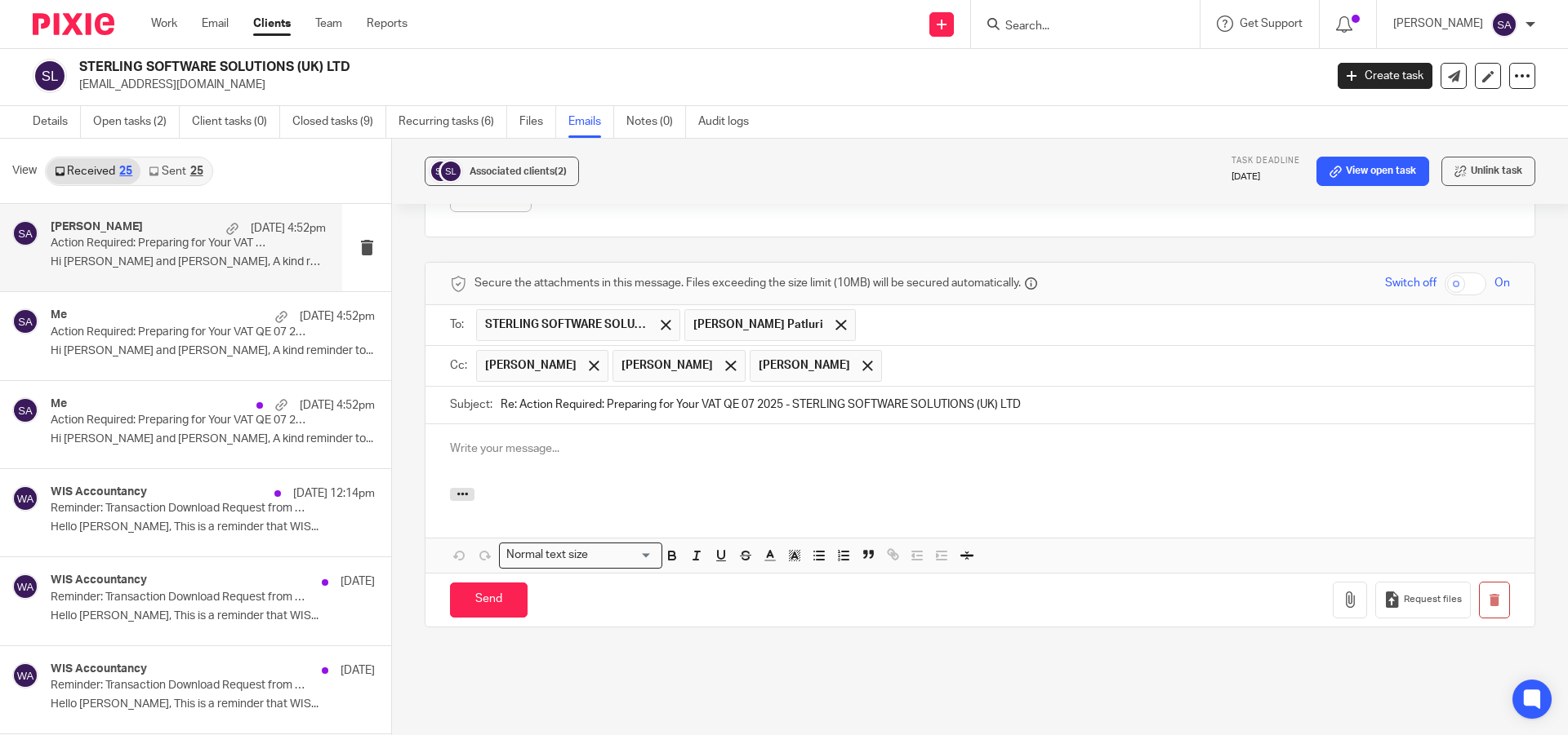
click at [586, 453] on p at bounding box center [980, 449] width 1060 height 17
drag, startPoint x: 634, startPoint y: 449, endPoint x: 434, endPoint y: 453, distance: 200.0
click at [434, 453] on div "STERLING SOFTWARE SOLUTIONS (UK) LTD" at bounding box center [979, 456] width 1109 height 63
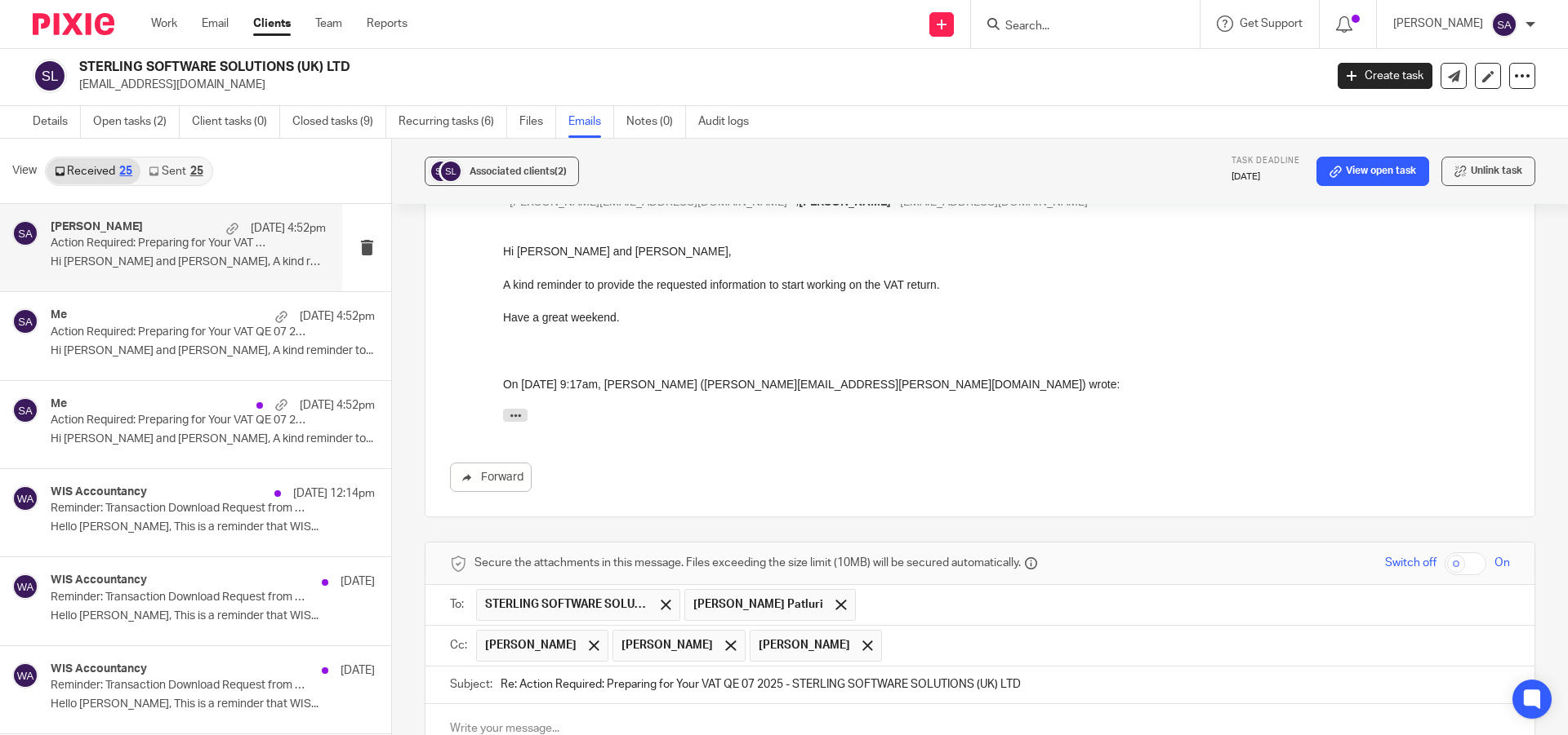
scroll to position [471, 0]
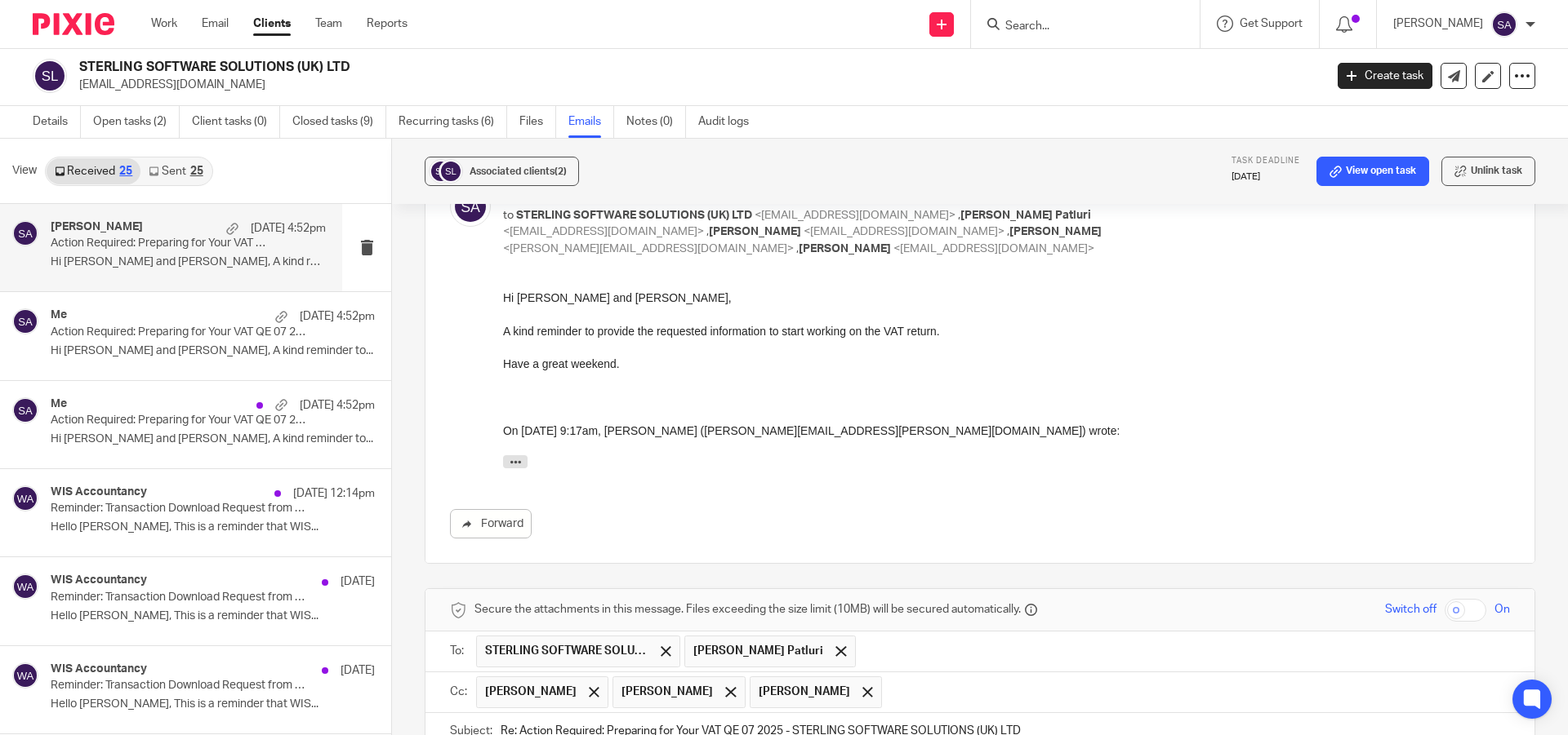
drag, startPoint x: 1002, startPoint y: 586, endPoint x: 555, endPoint y: 323, distance: 518.6
drag, startPoint x: 1002, startPoint y: 586, endPoint x: 547, endPoint y: 324, distance: 525.0
drag, startPoint x: 1001, startPoint y: 589, endPoint x: 534, endPoint y: 304, distance: 547.1
drag, startPoint x: 504, startPoint y: 298, endPoint x: 721, endPoint y: 313, distance: 217.5
click at [721, 313] on div "Hi Sanjay and Sruthi, A kind reminder to provide the requested information to s…" at bounding box center [1006, 383] width 1007 height 187
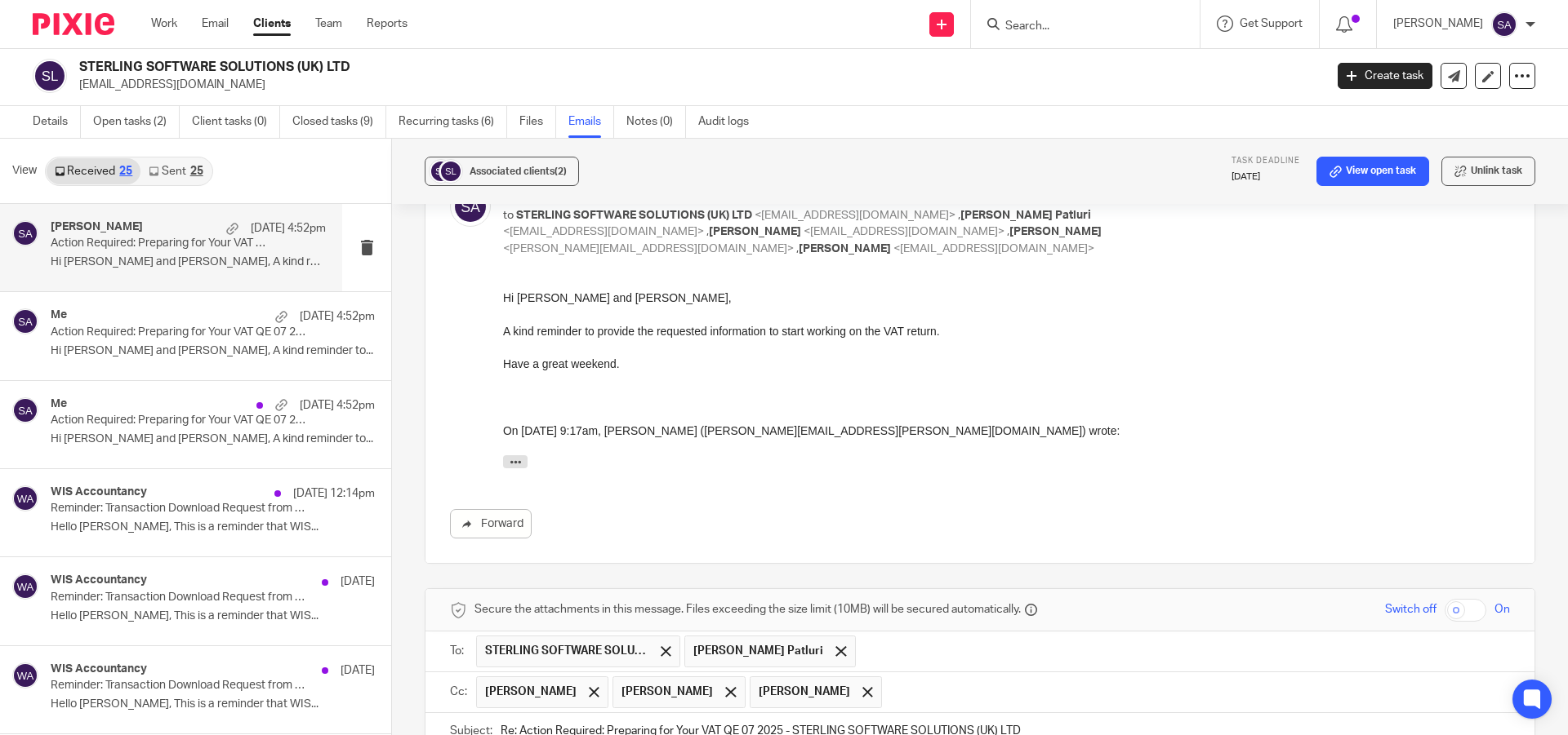
click at [721, 313] on div "Hi Sanjay and Sruthi, A kind reminder to provide the requested information to s…" at bounding box center [1006, 383] width 1007 height 187
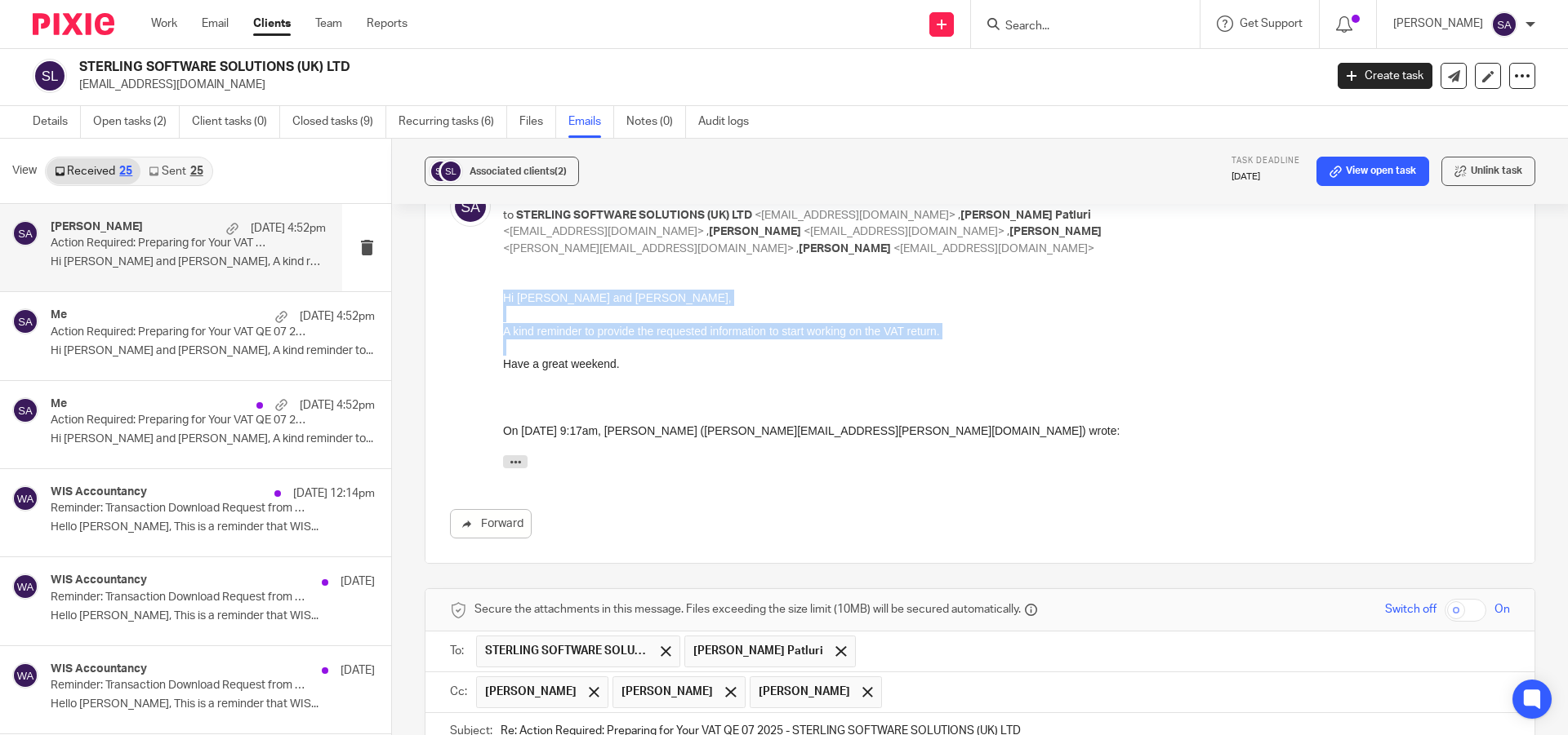
drag, startPoint x: 503, startPoint y: 297, endPoint x: 952, endPoint y: 339, distance: 451.0
click at [952, 339] on div "Hi Sanjay and Sruthi, A kind reminder to provide the requested information to s…" at bounding box center [1006, 383] width 1007 height 187
copy div "Hi Sanjay and Sruthi, A kind reminder to provide the requested information to s…"
click at [952, 339] on p at bounding box center [1006, 347] width 1007 height 17
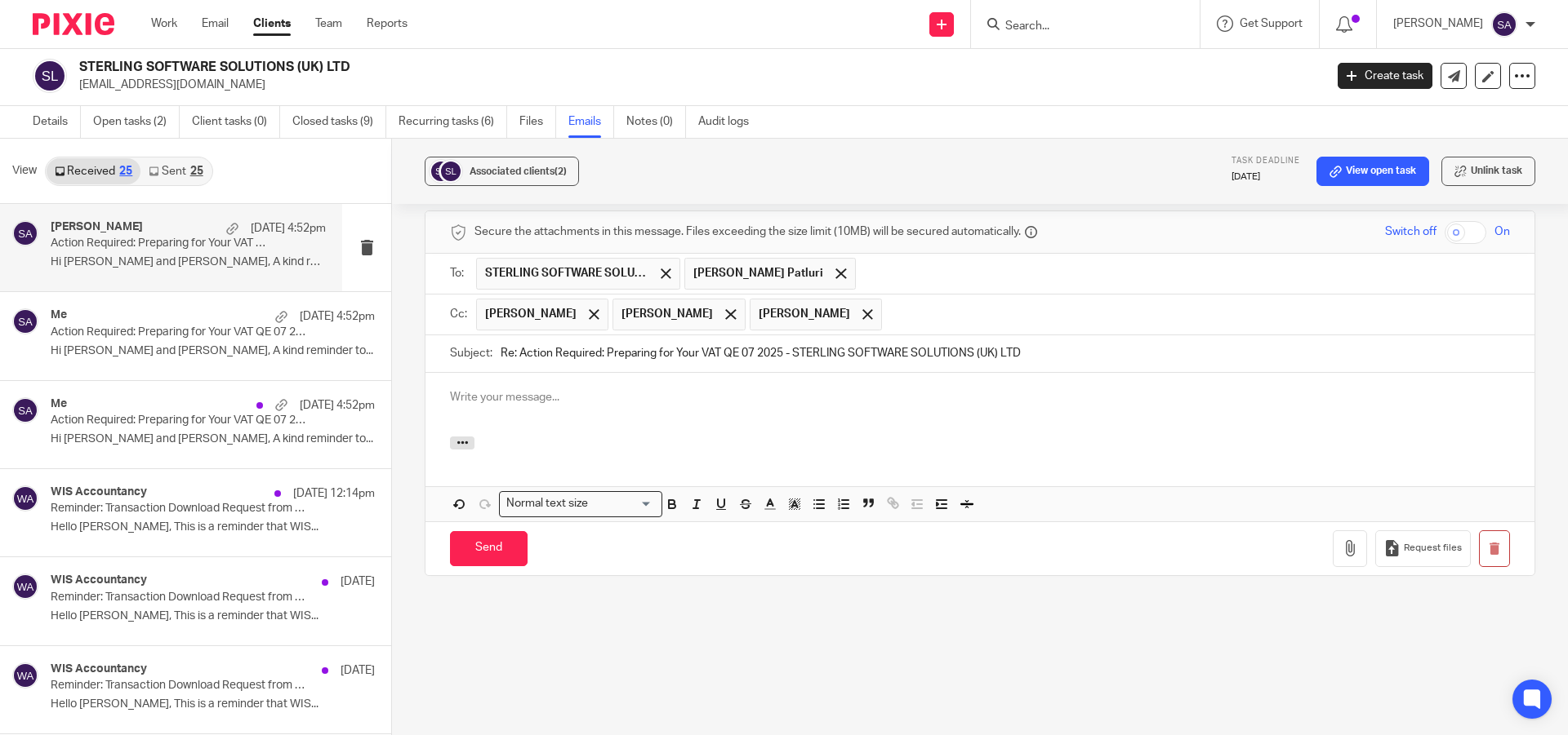
scroll to position [820, 0]
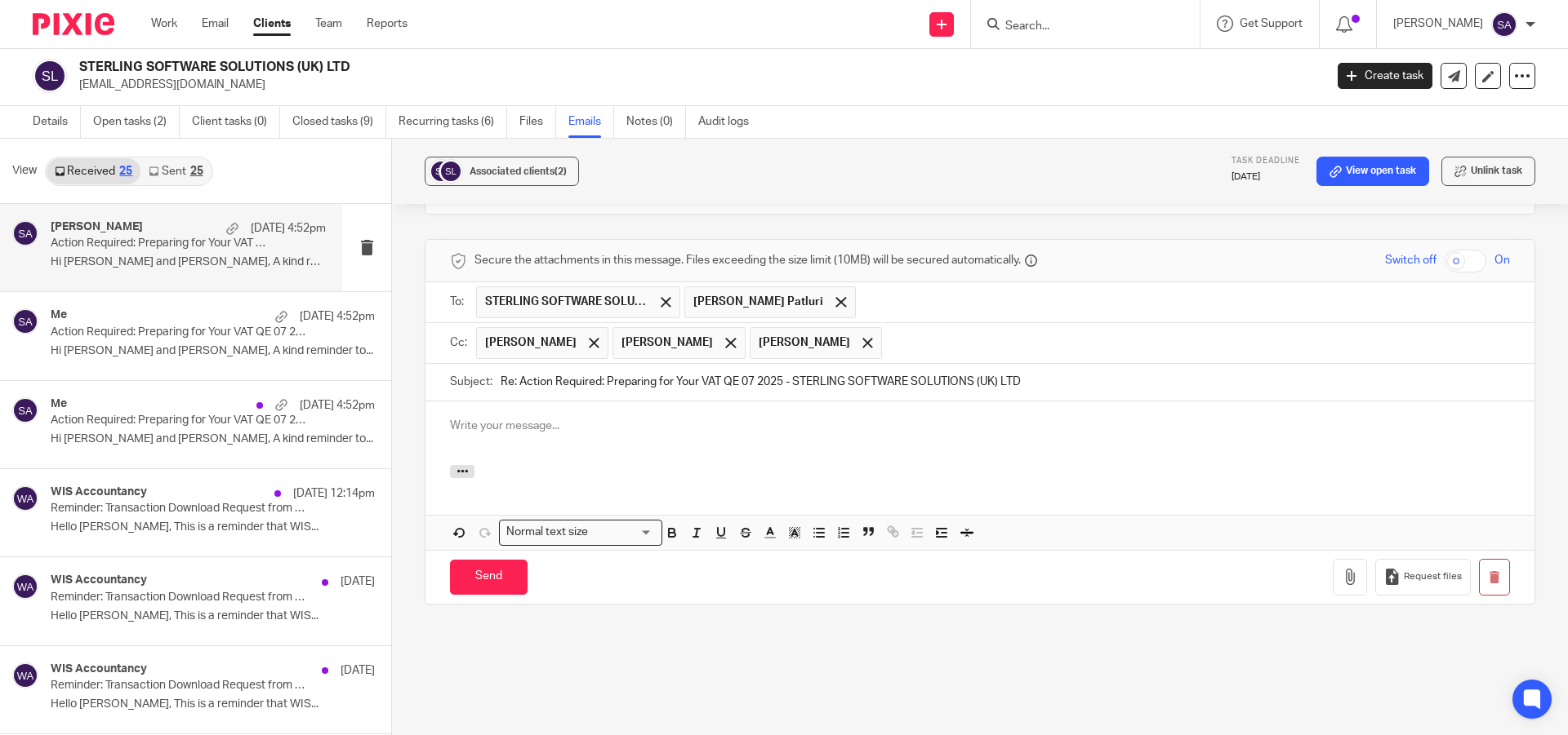
click at [554, 427] on p at bounding box center [980, 426] width 1060 height 17
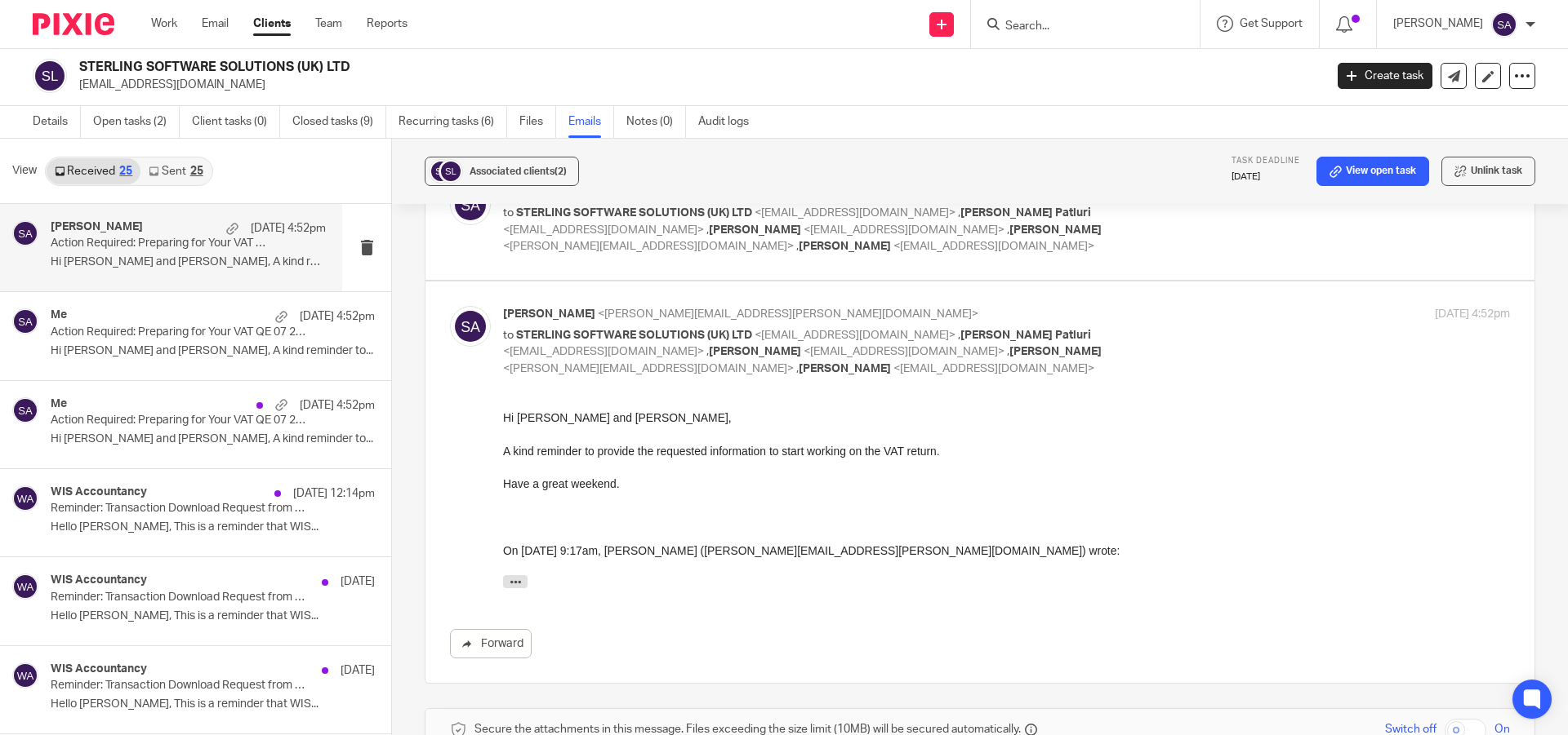
scroll to position [188, 0]
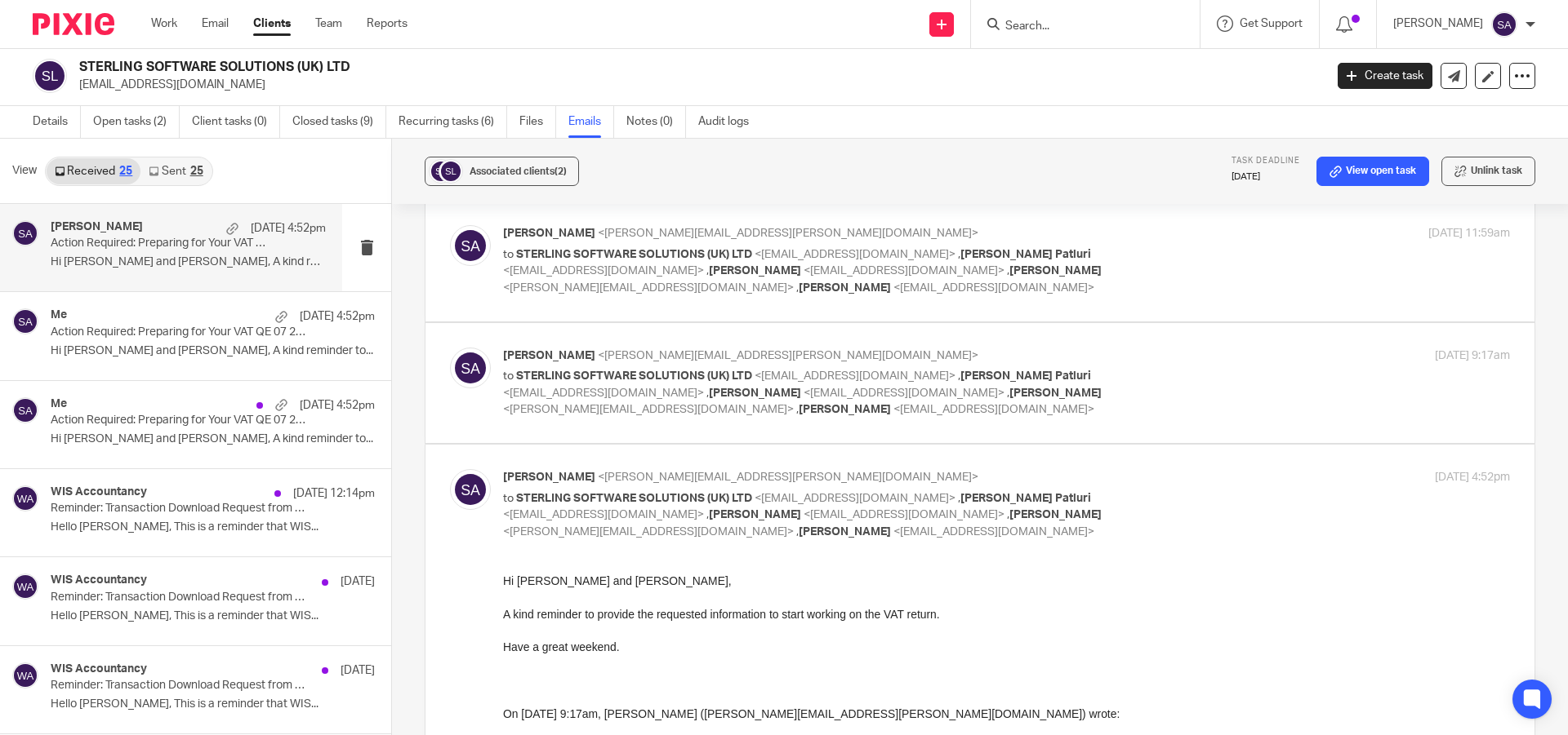
click at [1172, 383] on div "Shafiya Abdulla <shafiya.abdulla@wis-accountancy.co.uk> to STERLING SOFTWARE SO…" at bounding box center [1006, 382] width 1007 height 71
checkbox input "true"
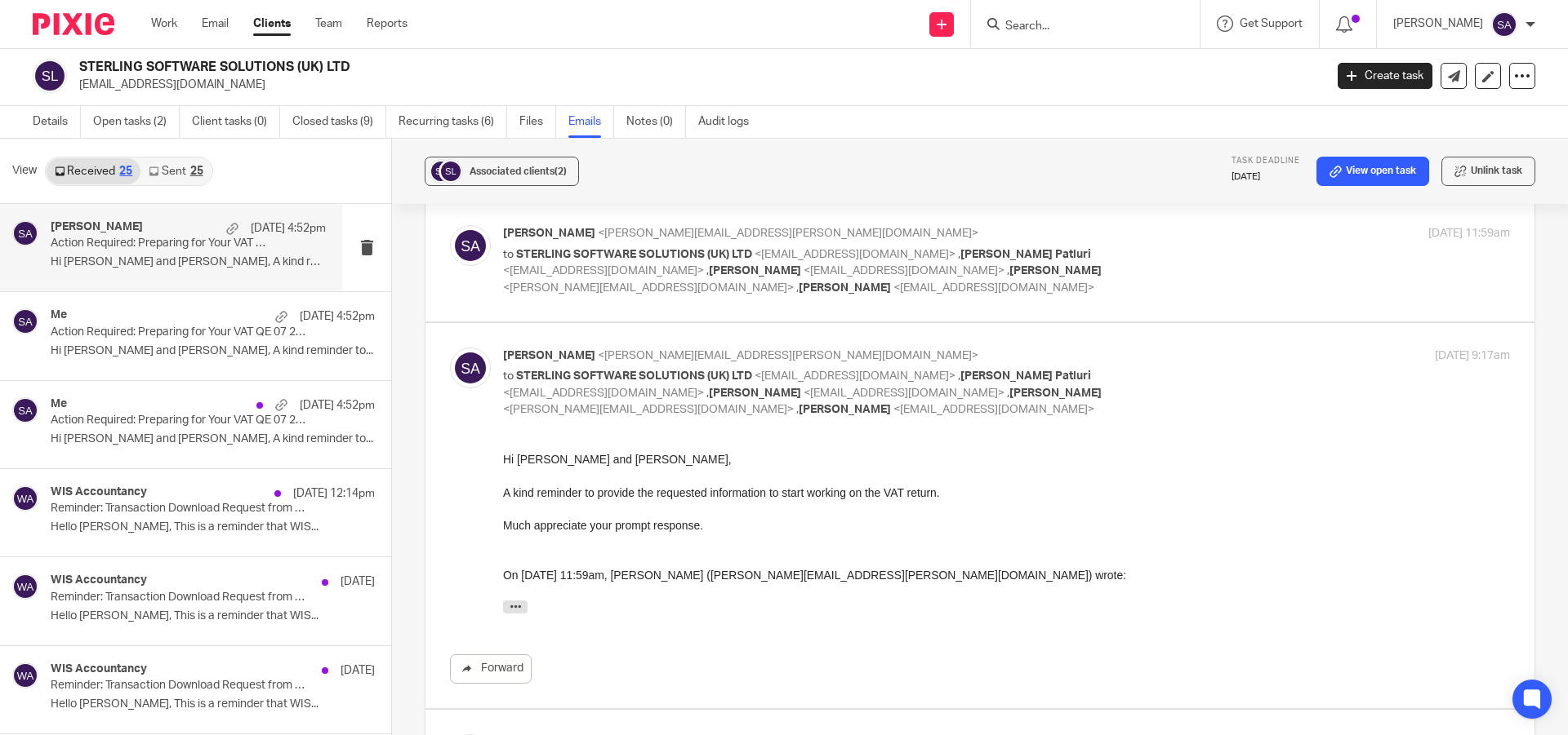
scroll to position [0, 0]
drag, startPoint x: 504, startPoint y: 523, endPoint x: 708, endPoint y: 529, distance: 204.1
click at [708, 529] on p "Much appreciate your prompt response." at bounding box center [1006, 524] width 1007 height 17
copy p "Much appreciate your prompt response."
click at [739, 531] on p "Much appreciate your prompt response." at bounding box center [1006, 524] width 1007 height 17
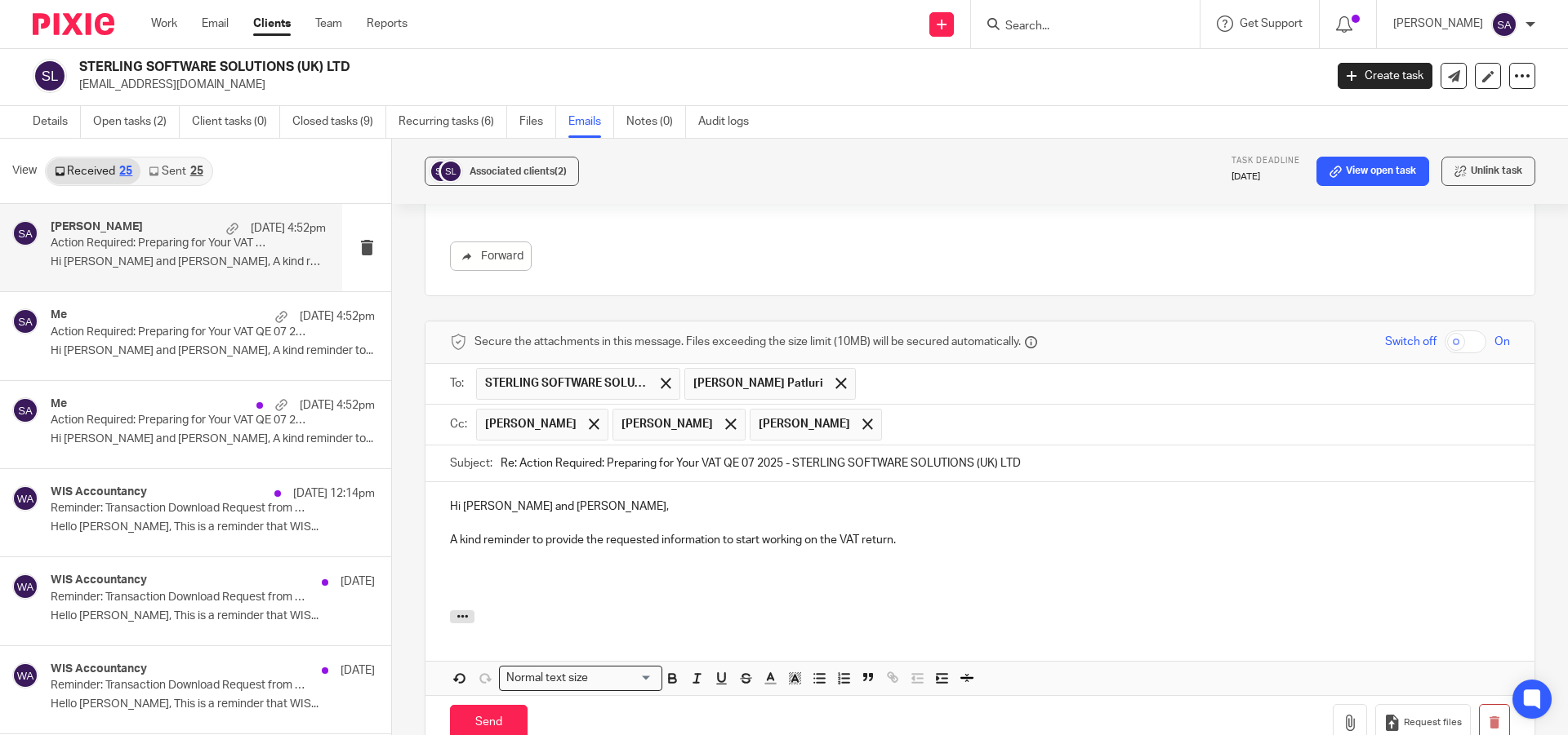
scroll to position [1230, 0]
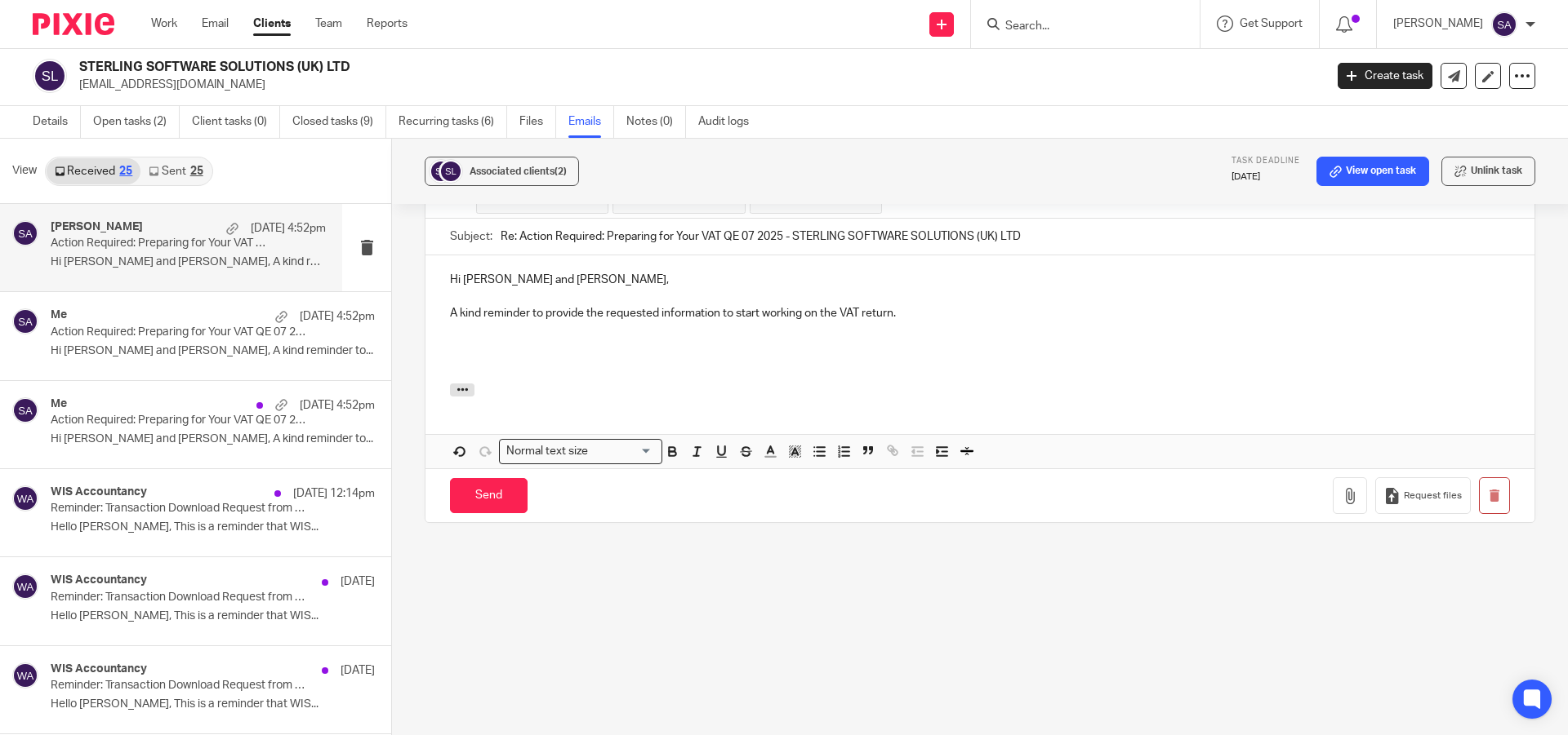
click at [460, 347] on p at bounding box center [980, 345] width 1060 height 17
click at [511, 173] on span "Associated clients (2)" at bounding box center [518, 171] width 97 height 10
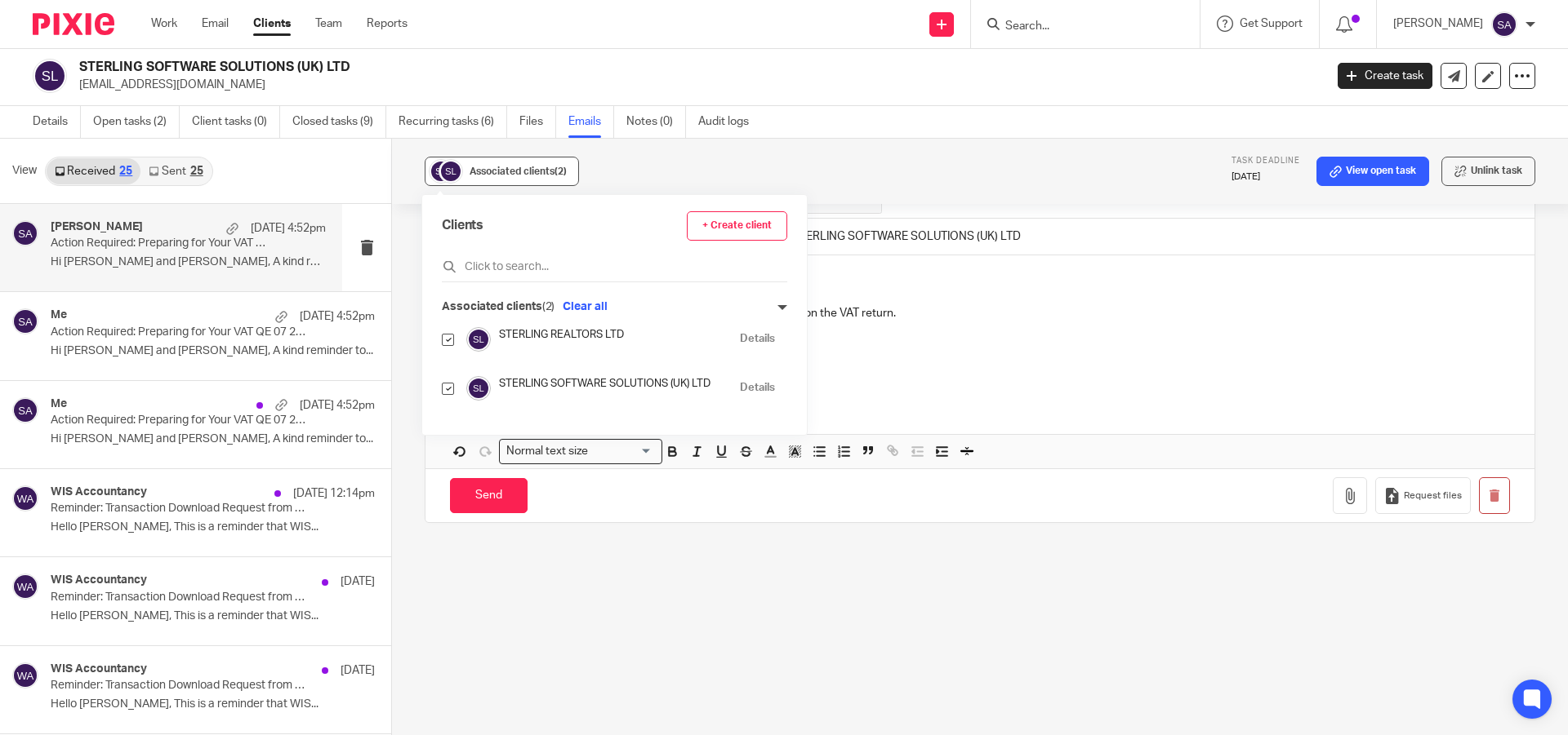
click at [511, 173] on span "Associated clients (2)" at bounding box center [518, 171] width 97 height 10
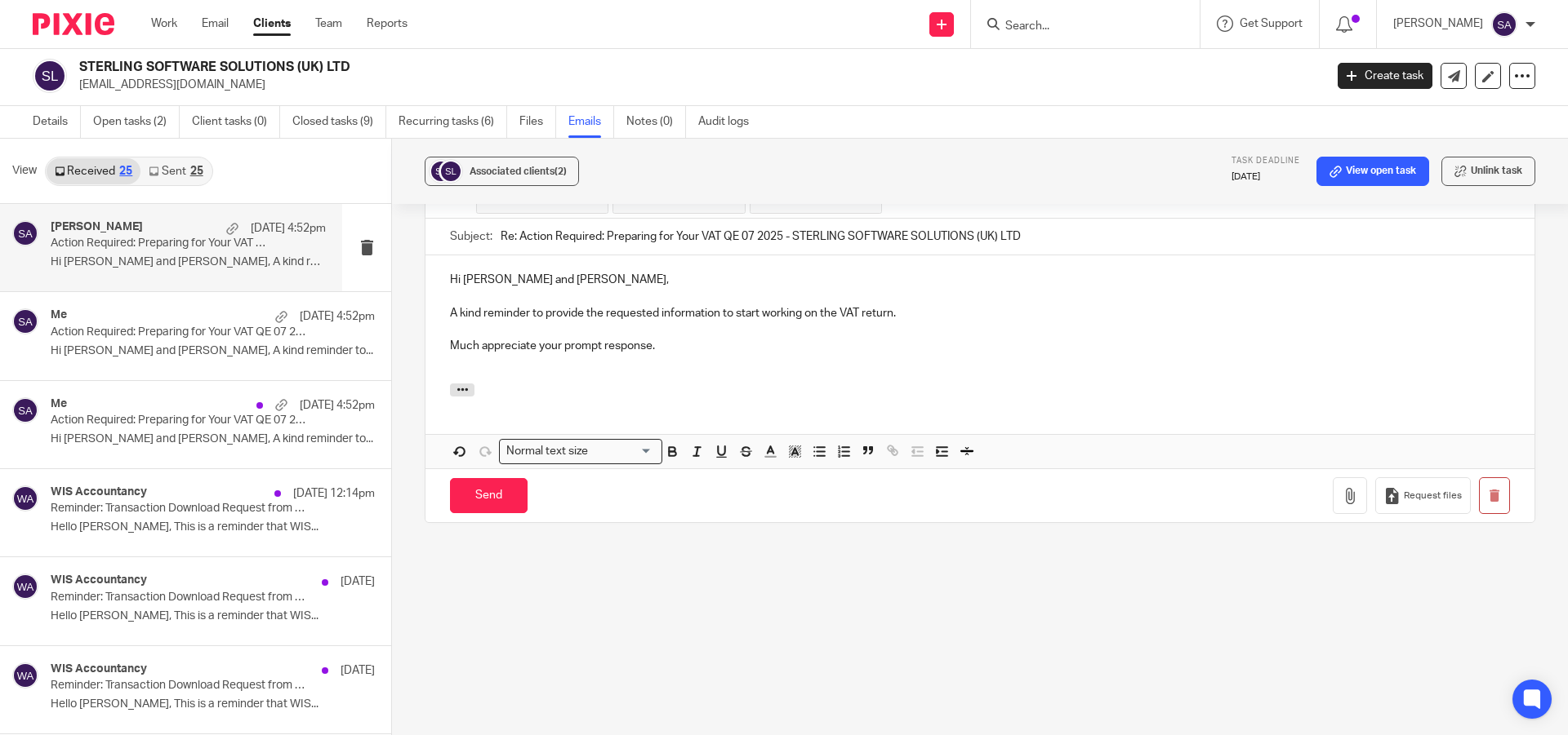
click at [729, 173] on div "Associated clients (2) Task deadline 31 Aug 2025 View open task Unlink task" at bounding box center [979, 171] width 1176 height 65
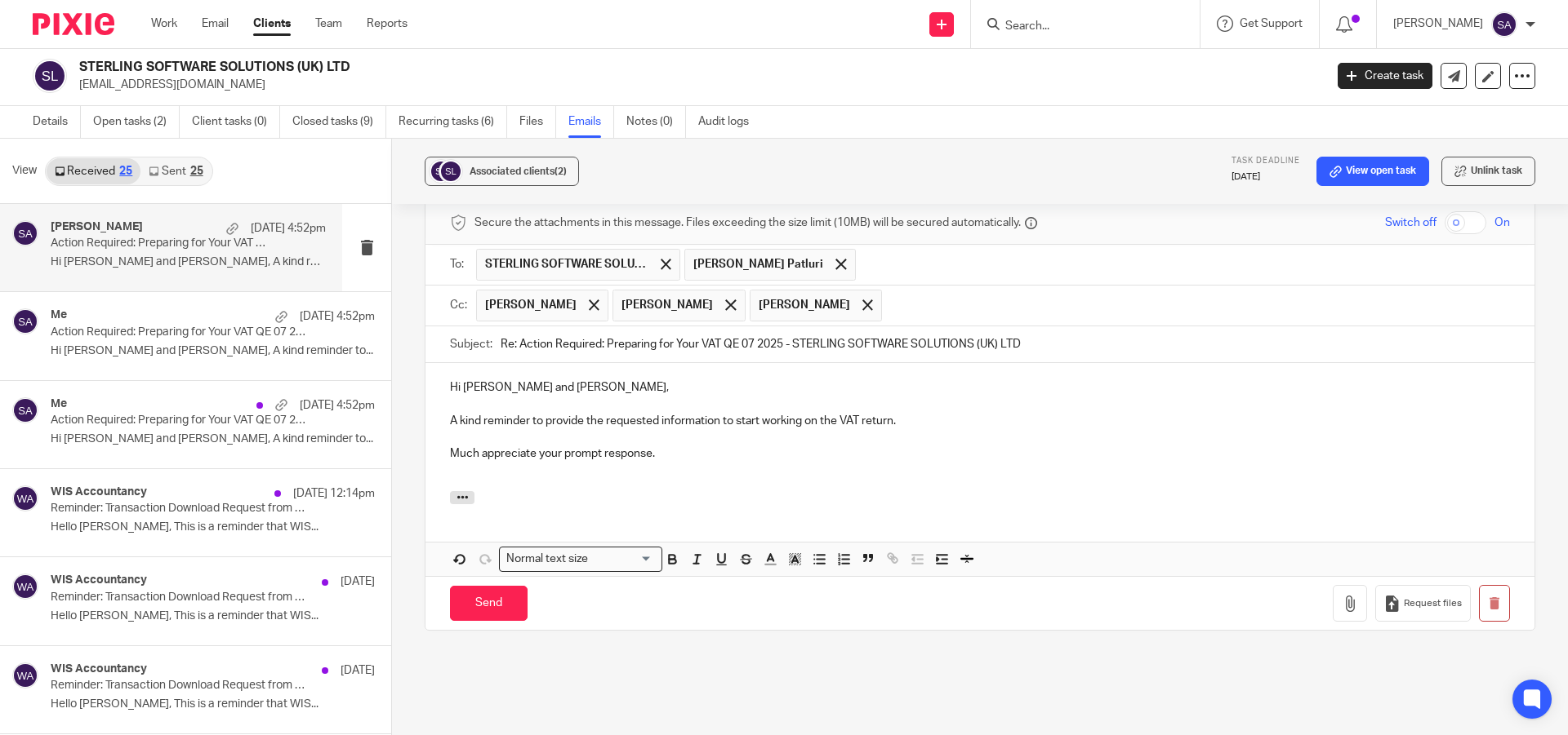
scroll to position [1149, 0]
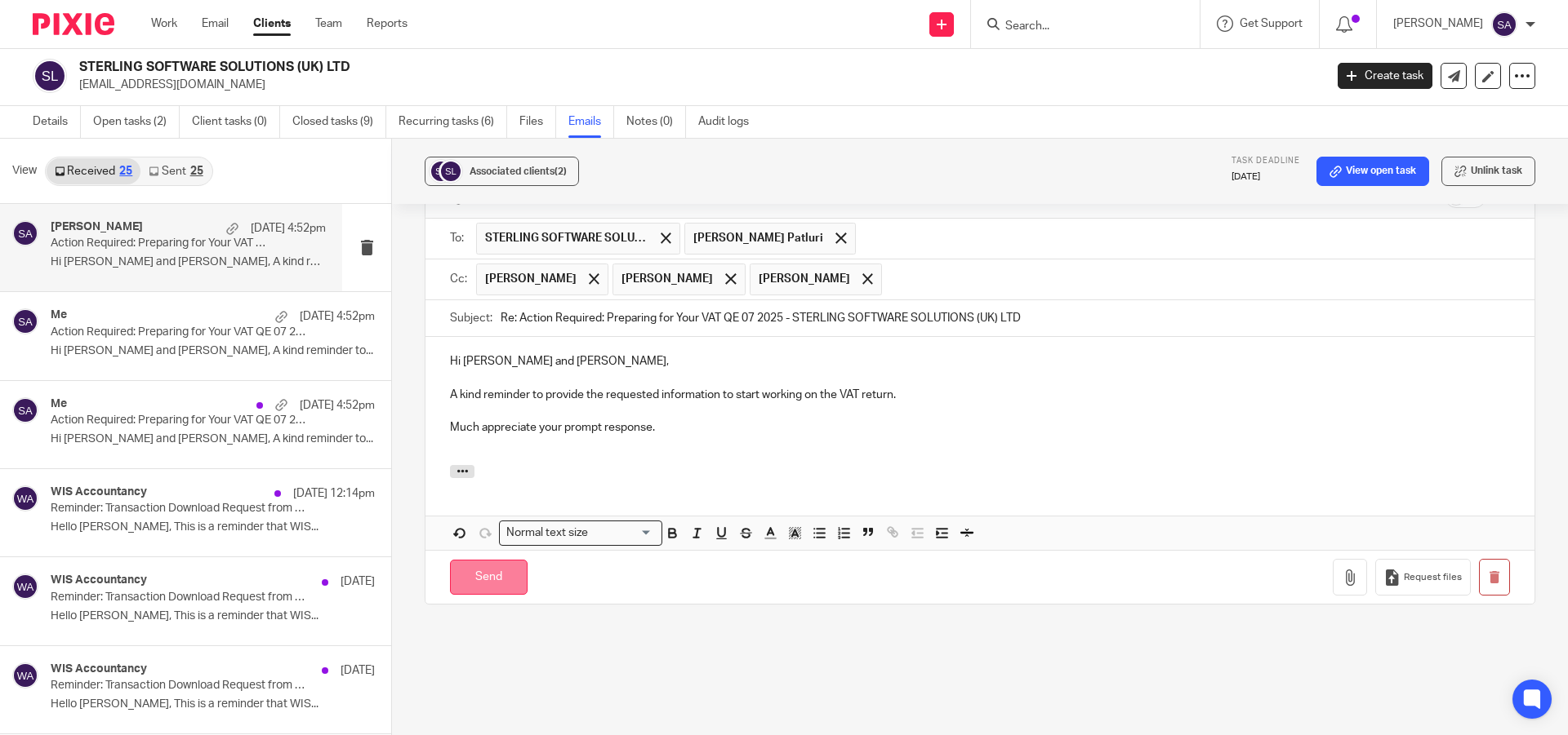
click at [484, 582] on input "Send" at bounding box center [489, 577] width 78 height 35
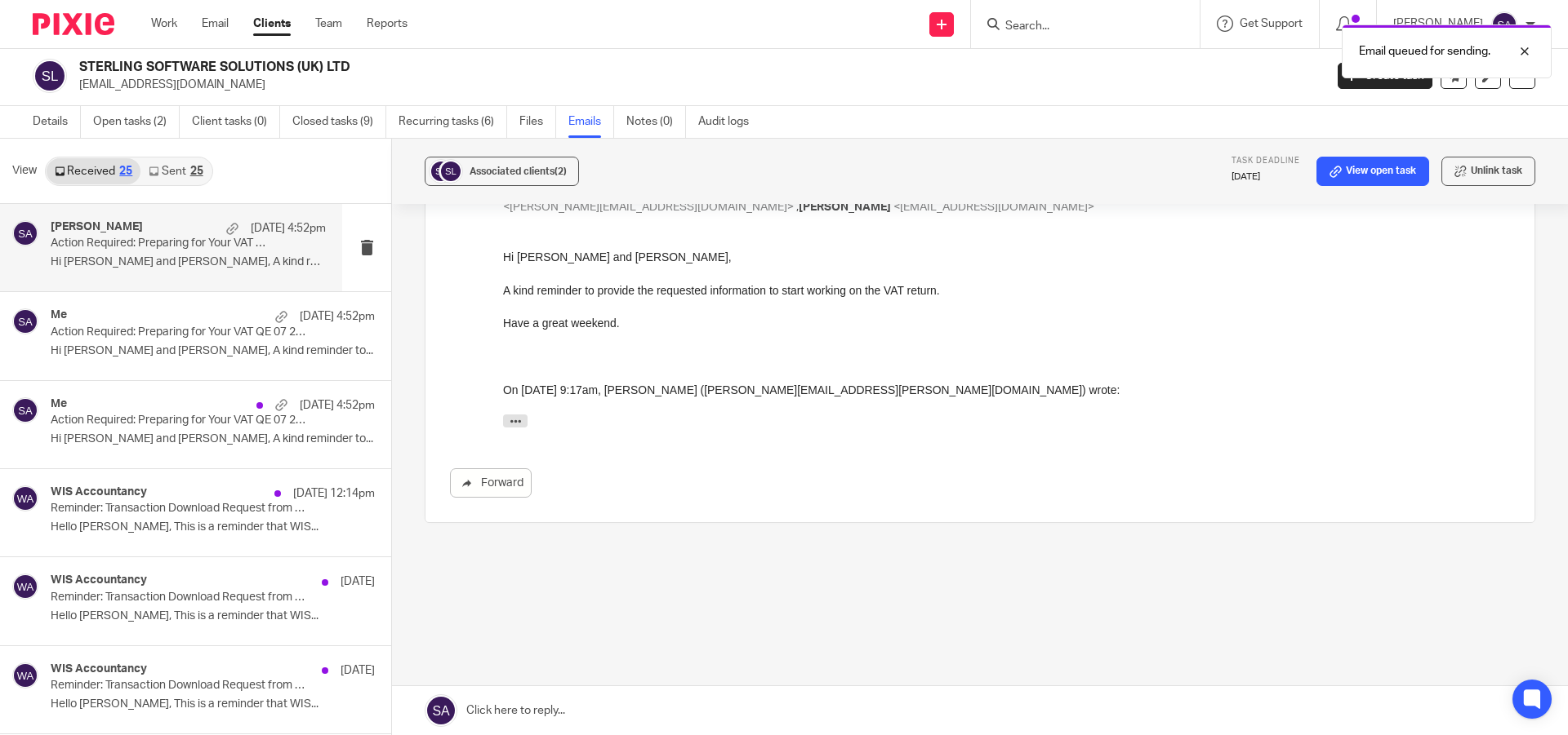
scroll to position [776, 0]
click at [1067, 26] on input "Search" at bounding box center [1077, 26] width 147 height 15
paste input "SARASWATI BP LIMITED"
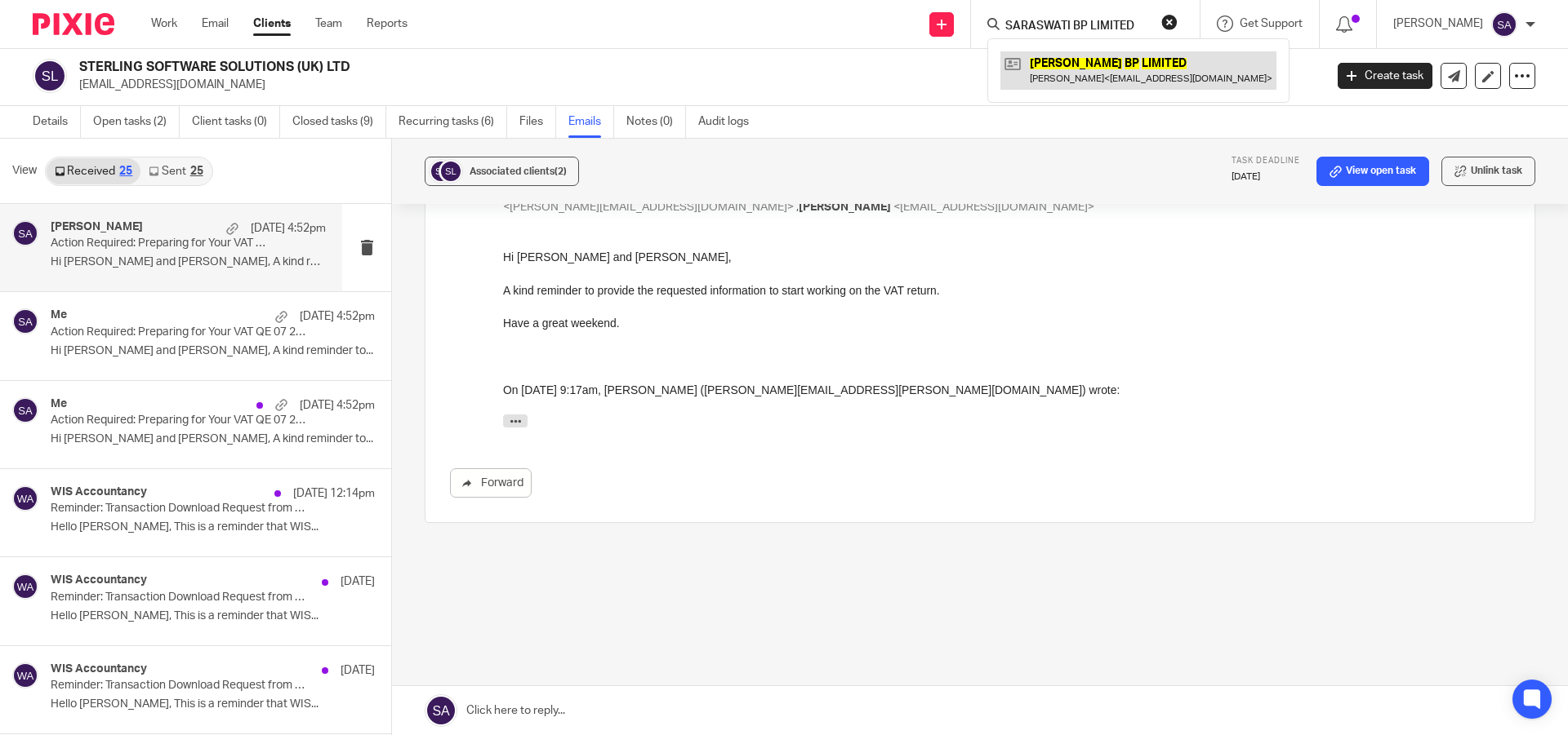
type input "SARASWATI BP LIMITED"
click at [1088, 52] on link at bounding box center [1138, 70] width 276 height 38
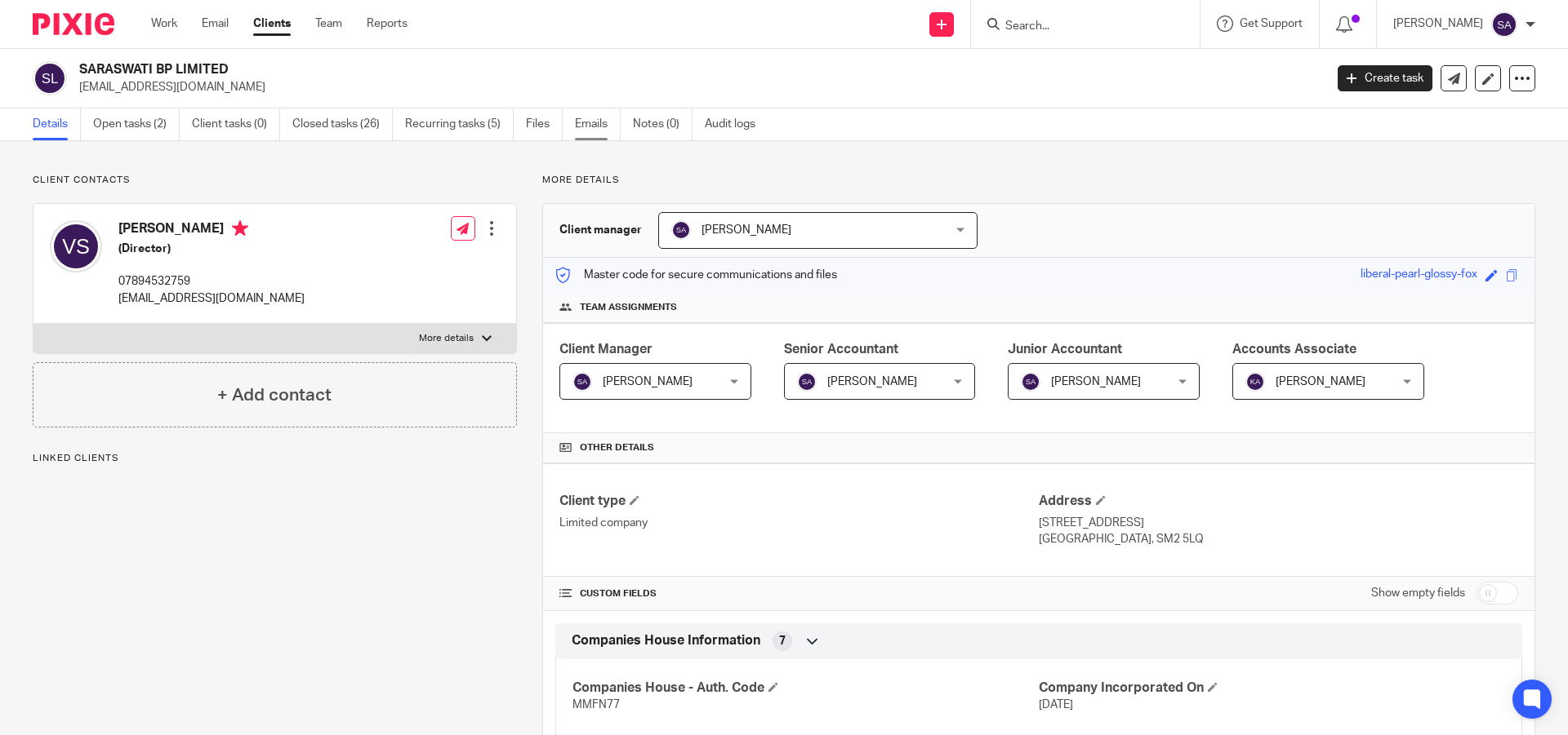
click at [605, 128] on link "Emails" at bounding box center [598, 124] width 46 height 32
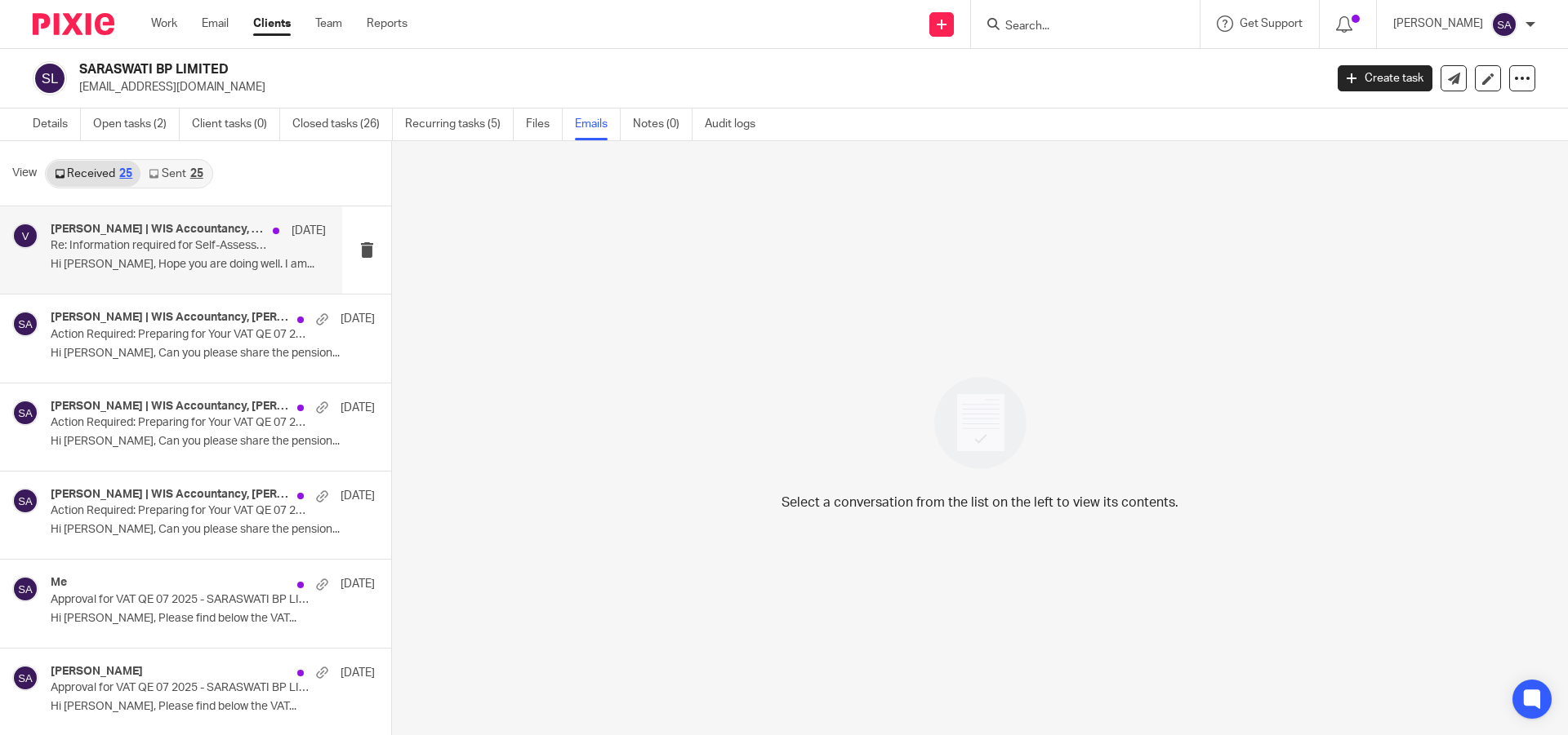
click at [170, 246] on p "Re: Information required for Self-Assessment return 2024/25 – [PERSON_NAME] & […" at bounding box center [161, 246] width 220 height 14
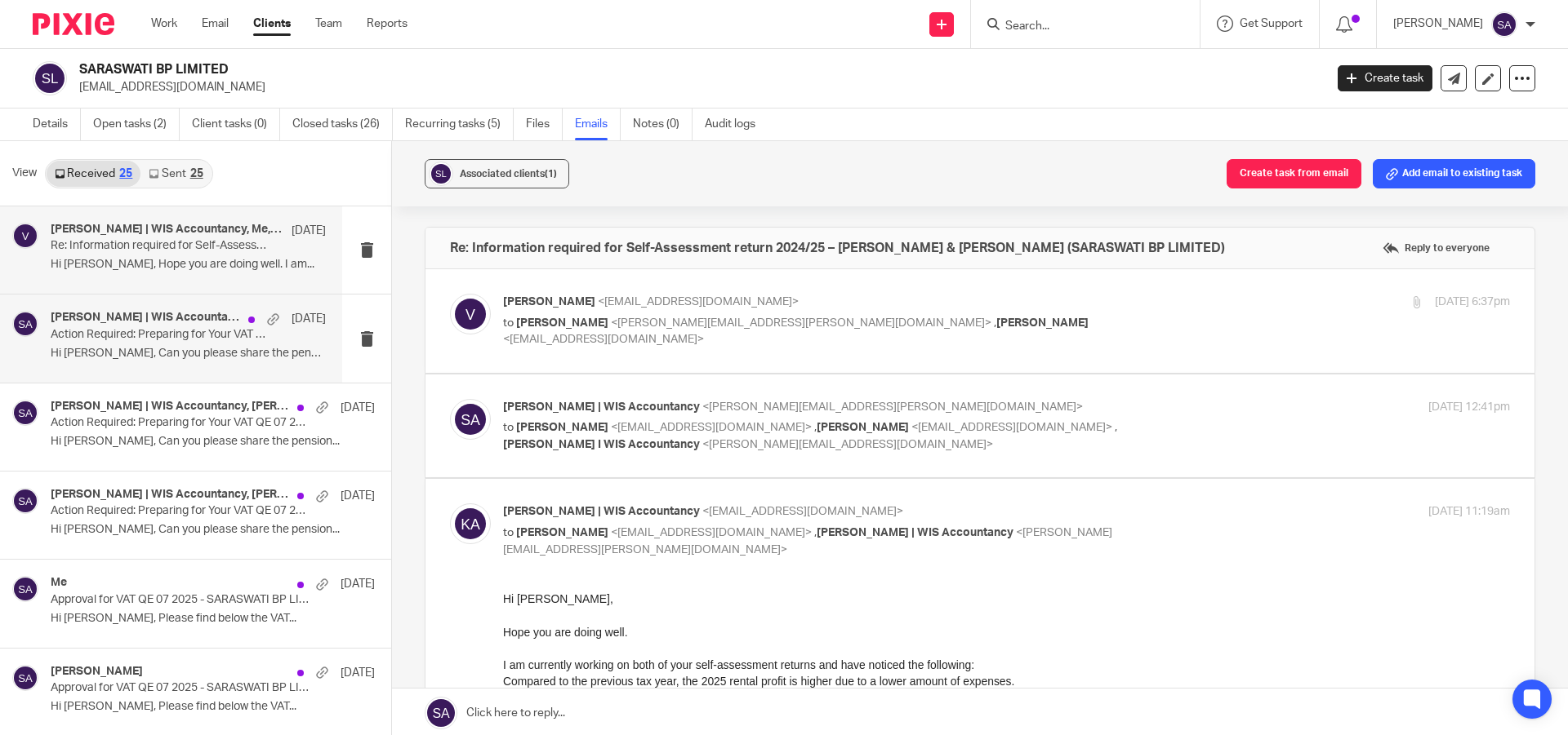
click at [119, 337] on p "Action Required: Preparing for Your VAT QE 07 2025 - SARASWATI BP LIMITED" at bounding box center [161, 335] width 220 height 14
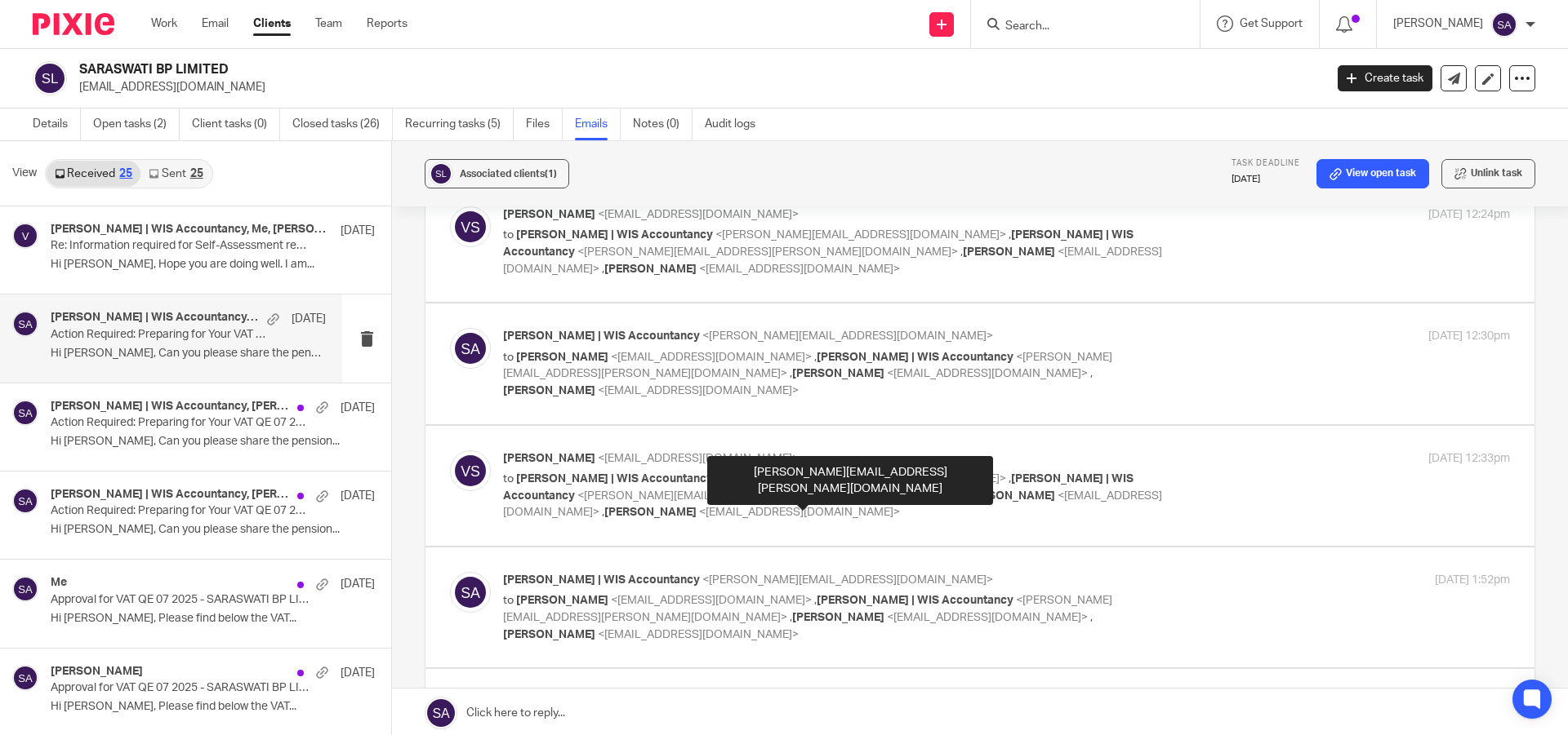
scroll to position [816, 0]
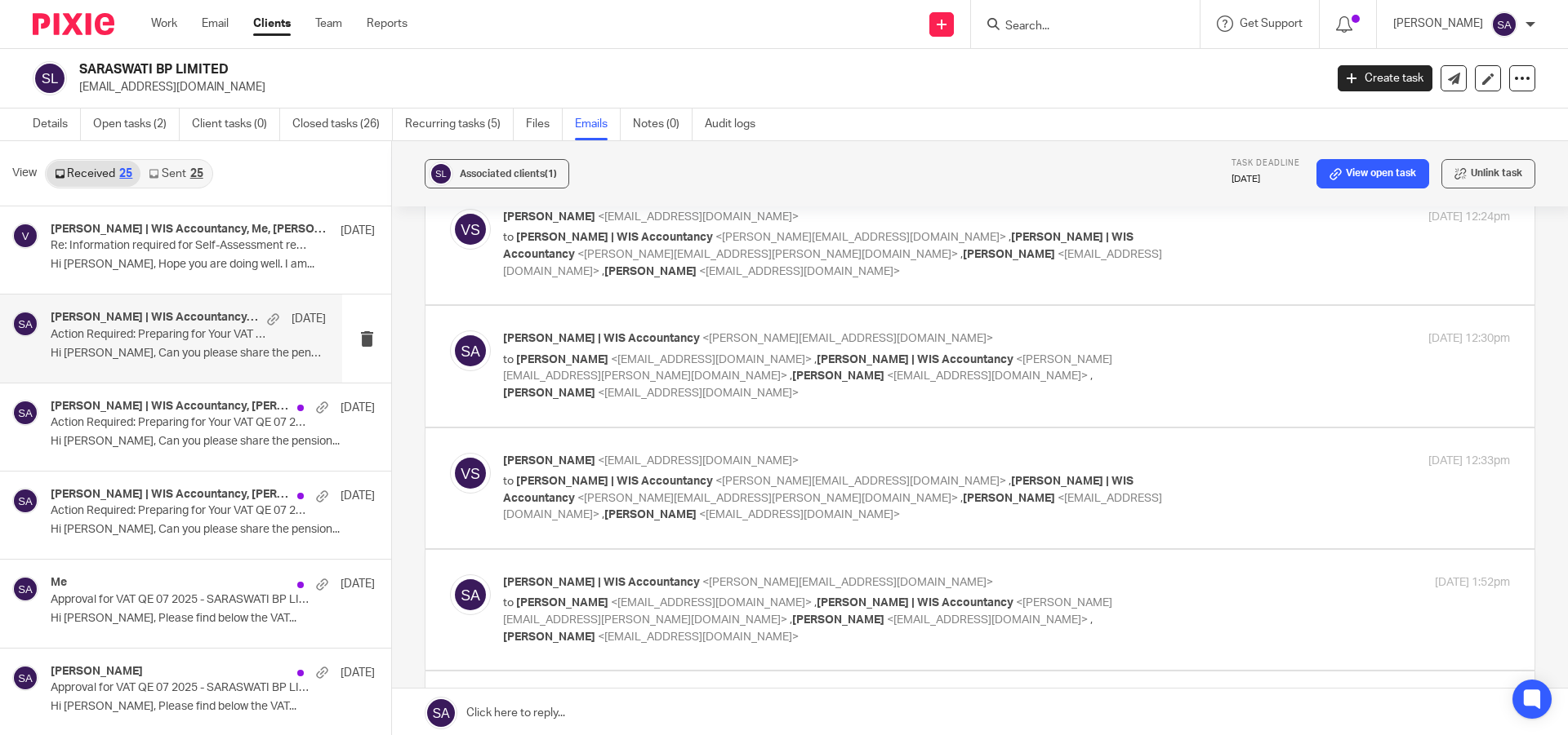
click at [1192, 330] on div "[PERSON_NAME] | WIS Accountancy <[PERSON_NAME][EMAIL_ADDRESS][DOMAIN_NAME]> to …" at bounding box center [1006, 366] width 1007 height 71
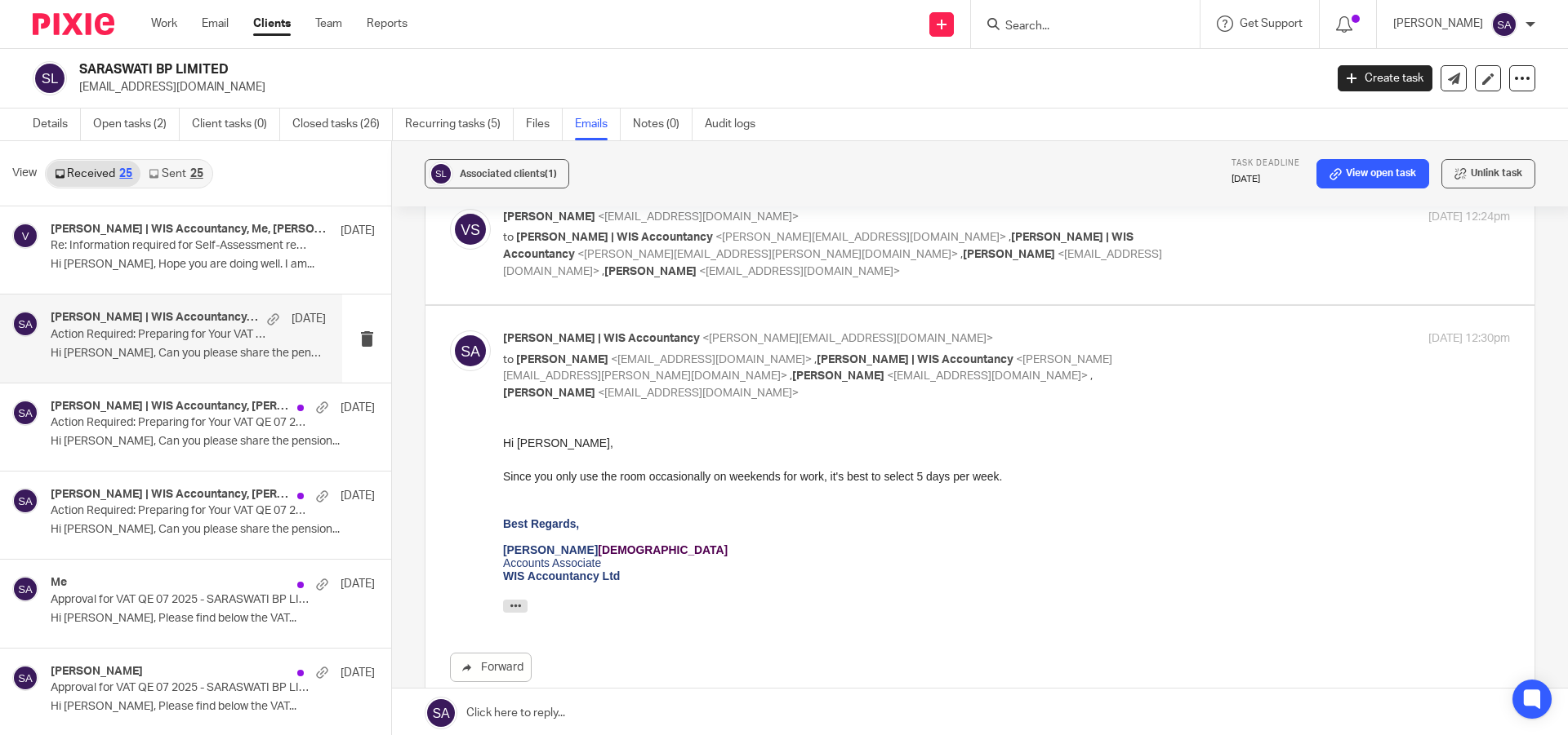
scroll to position [0, 0]
click at [1192, 330] on div "[PERSON_NAME] | WIS Accountancy <[PERSON_NAME][EMAIL_ADDRESS][DOMAIN_NAME]> to …" at bounding box center [1006, 366] width 1007 height 71
checkbox input "false"
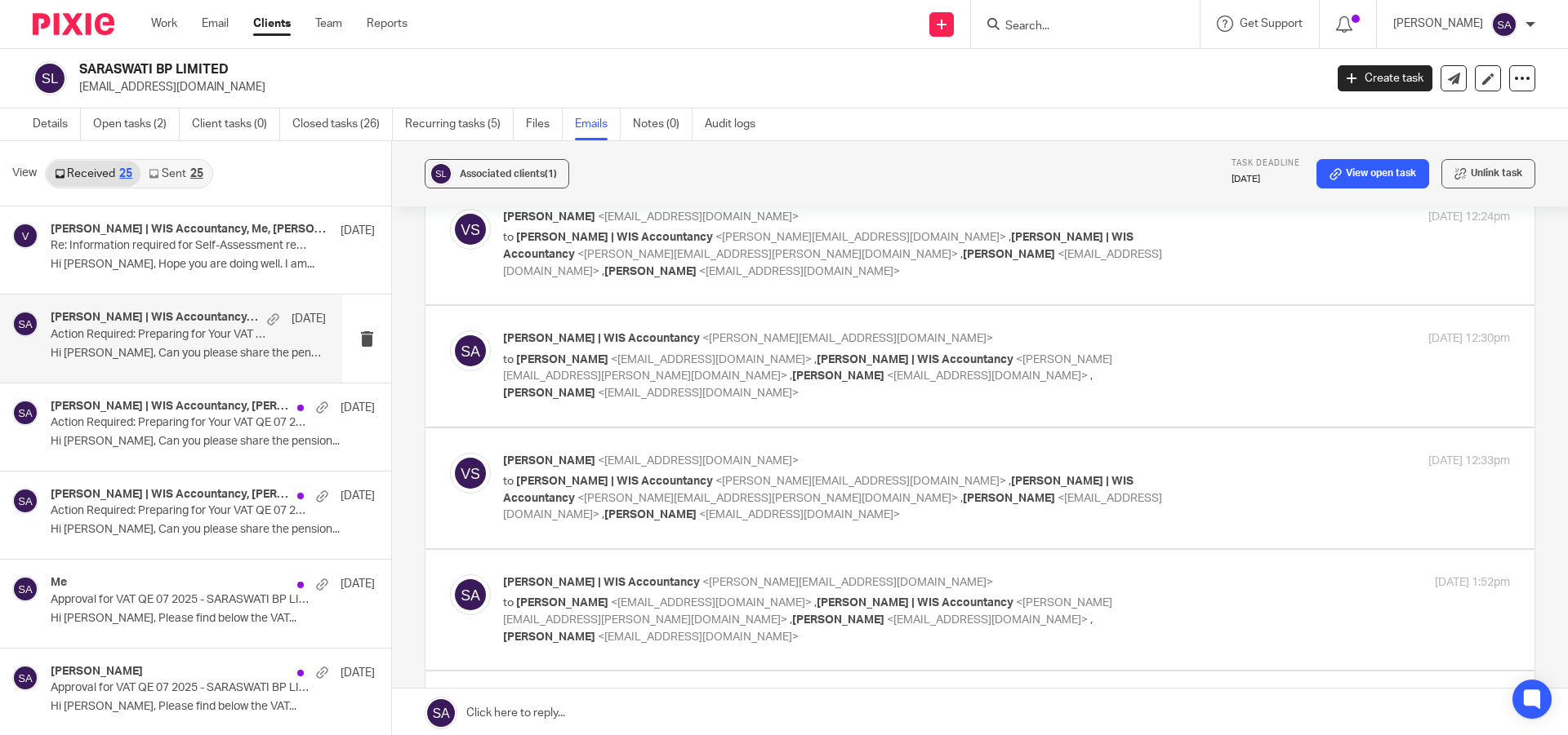
click at [1198, 453] on div "[PERSON_NAME] <[EMAIL_ADDRESS][DOMAIN_NAME]> to [PERSON_NAME] | WIS Accountancy…" at bounding box center [1006, 488] width 1007 height 71
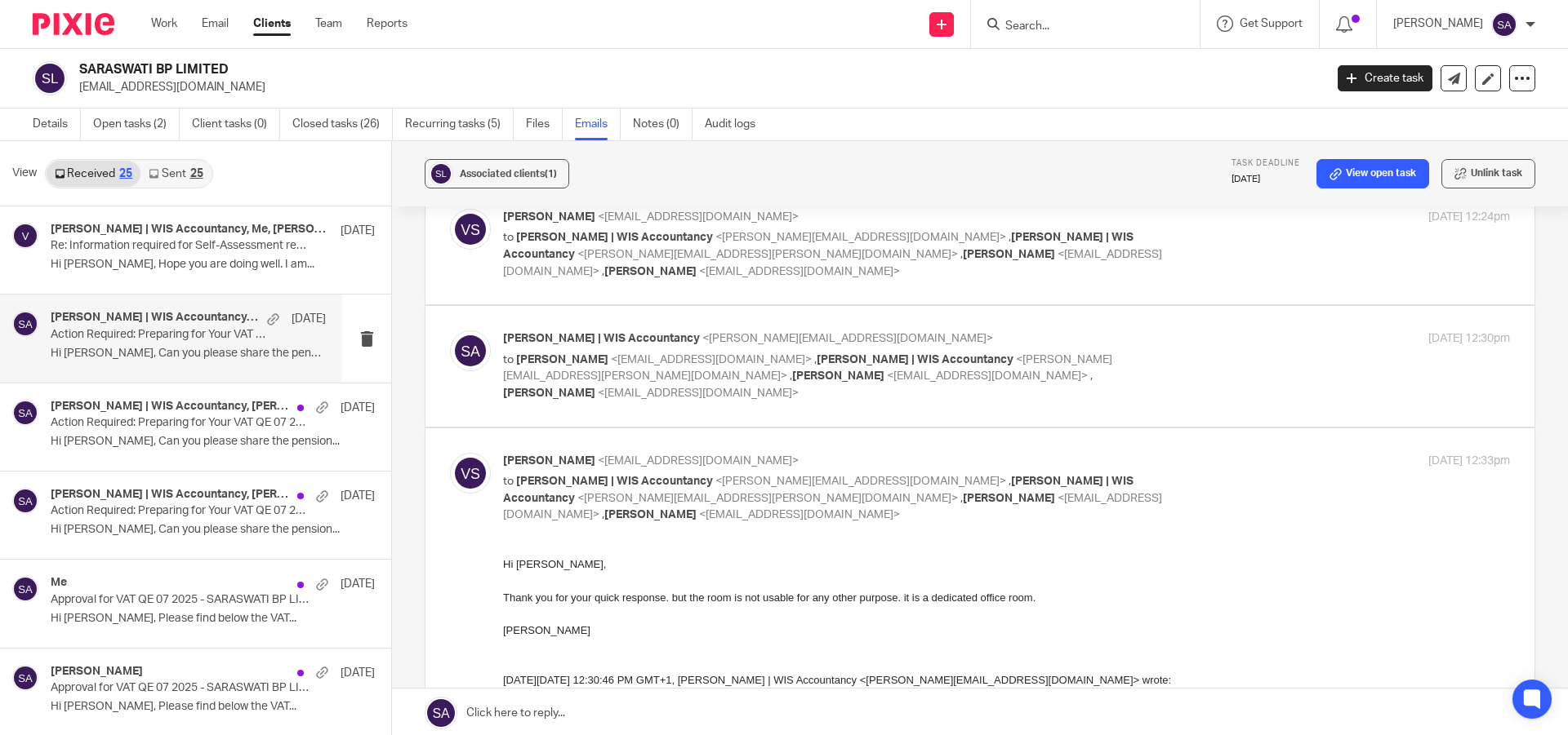
click at [1198, 453] on div "[PERSON_NAME] <[EMAIL_ADDRESS][DOMAIN_NAME]> to [PERSON_NAME] | WIS Accountancy…" at bounding box center [1006, 488] width 1007 height 71
checkbox input "false"
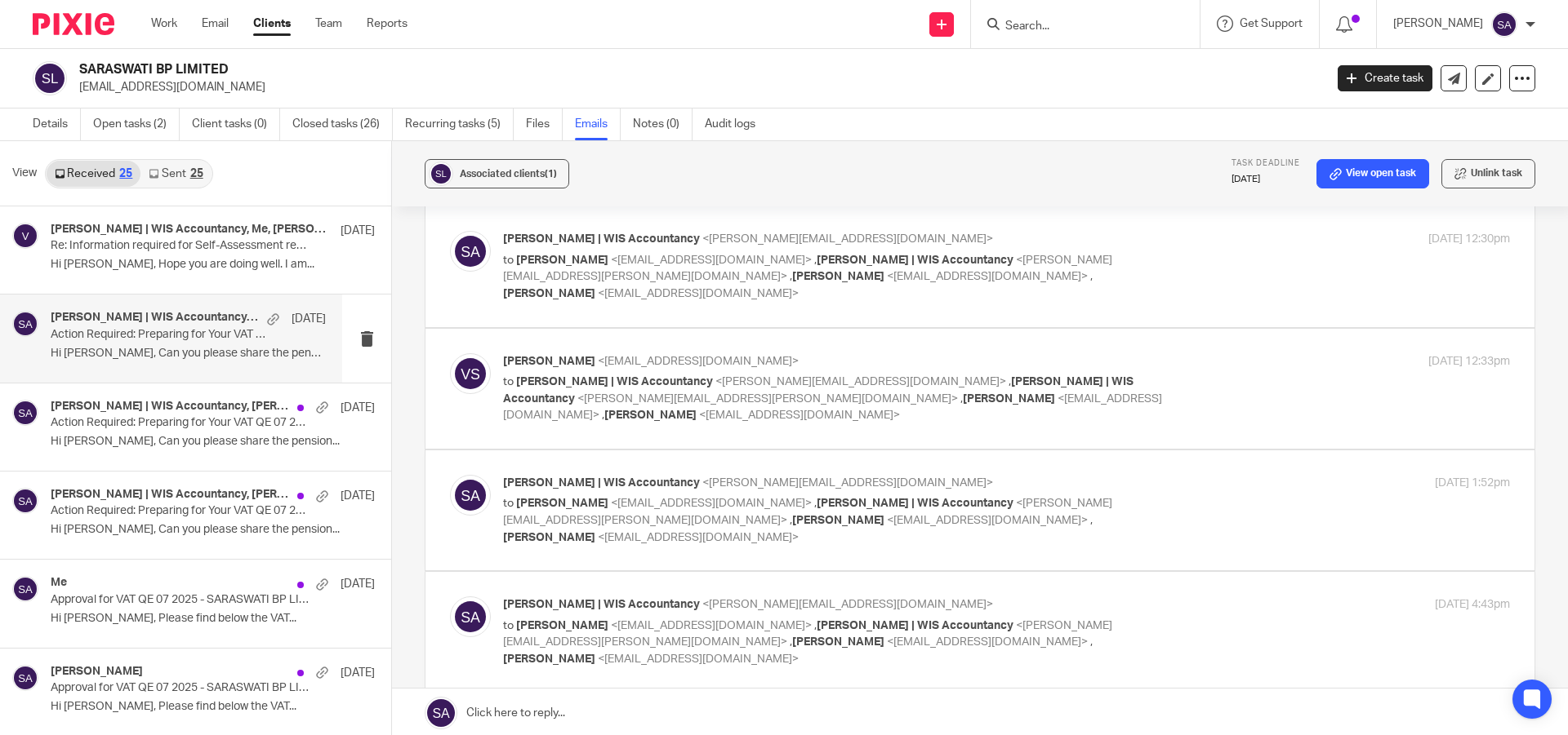
scroll to position [897, 0]
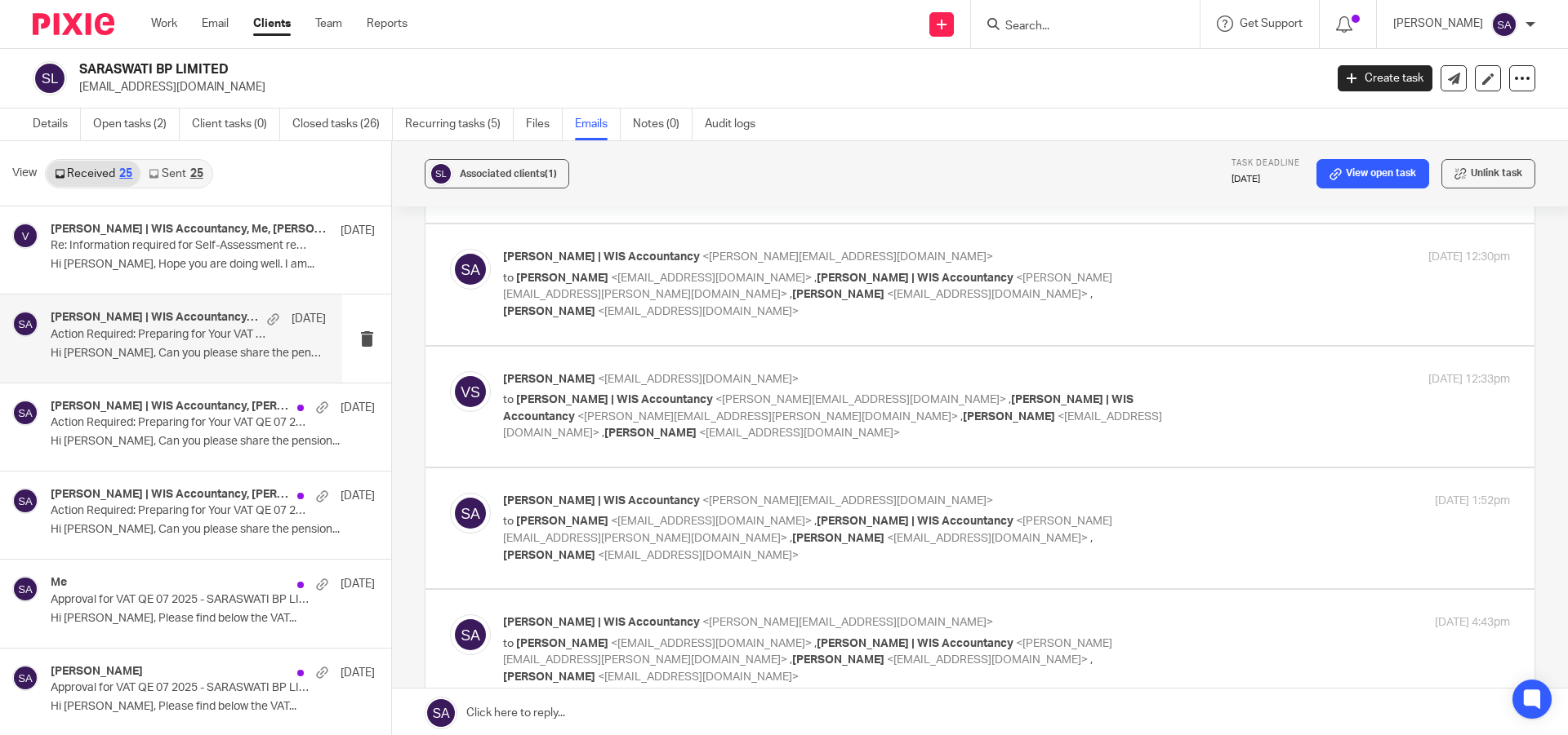
click at [1176, 493] on div "[PERSON_NAME] | WIS Accountancy <[PERSON_NAME][EMAIL_ADDRESS][DOMAIN_NAME]> to …" at bounding box center [1006, 528] width 1007 height 71
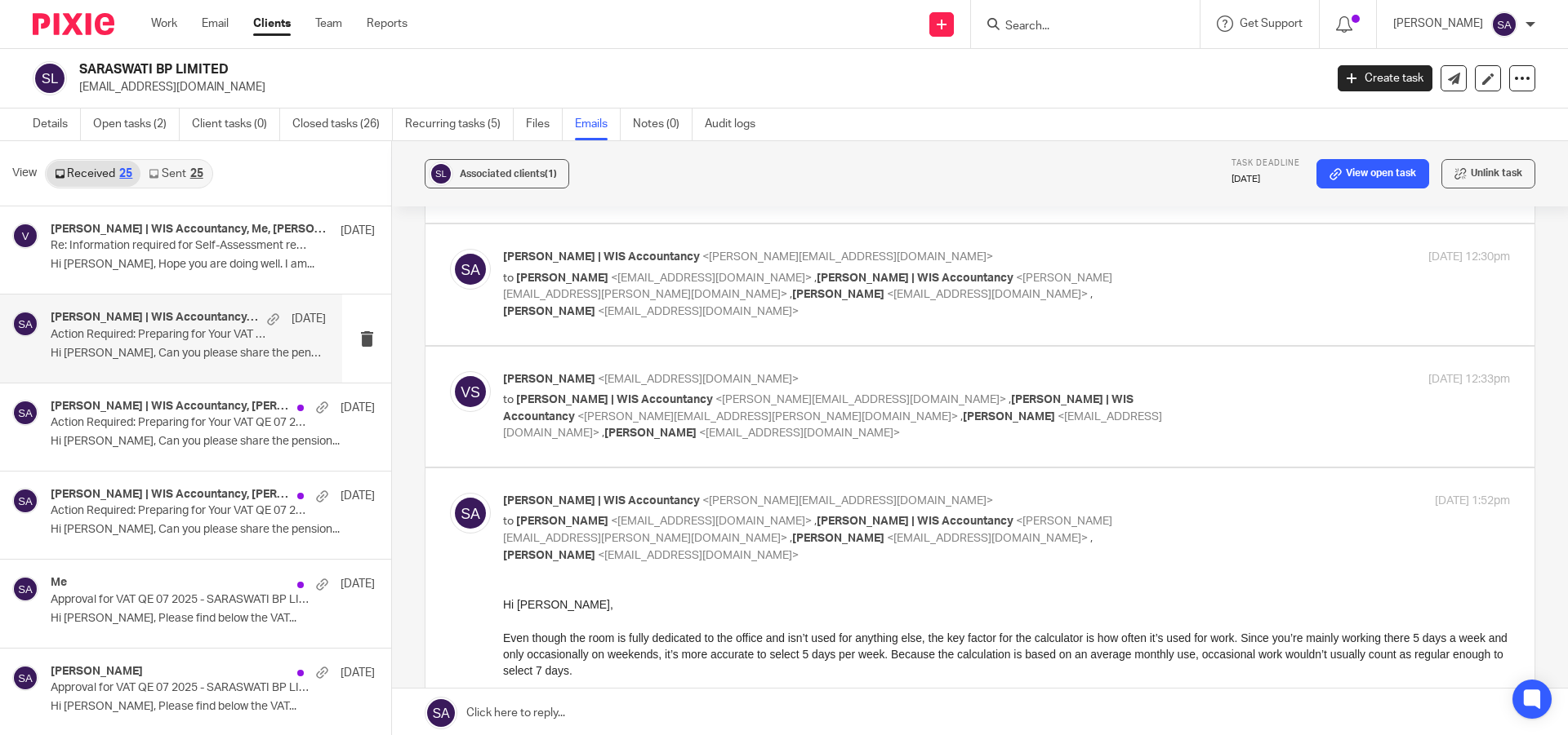
scroll to position [0, 0]
click at [1176, 493] on div "[PERSON_NAME] | WIS Accountancy <[PERSON_NAME][EMAIL_ADDRESS][DOMAIN_NAME]> to …" at bounding box center [1006, 528] width 1007 height 71
checkbox input "false"
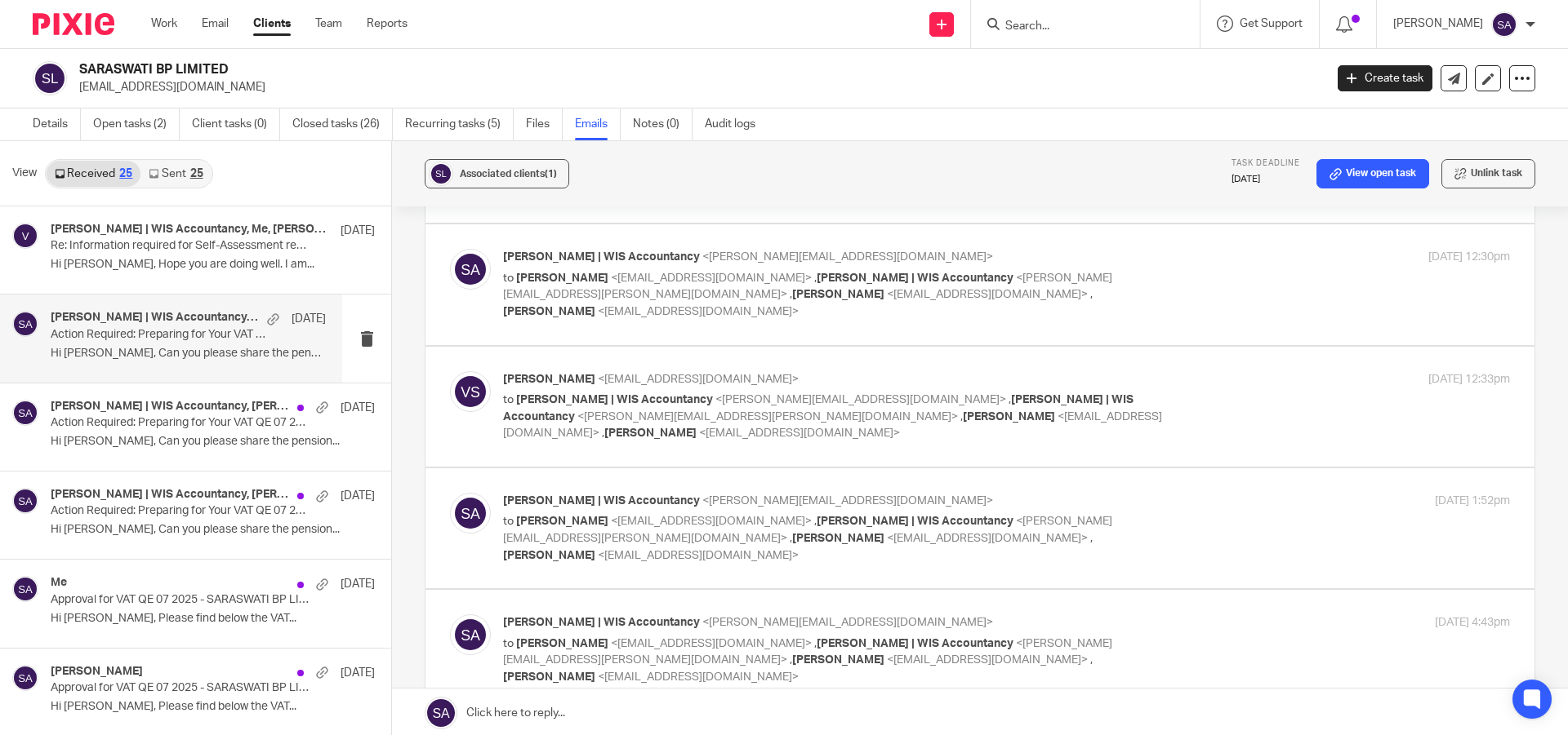
click at [1191, 371] on div "[PERSON_NAME] <[EMAIL_ADDRESS][DOMAIN_NAME]> to [PERSON_NAME] | WIS Accountancy…" at bounding box center [1006, 406] width 1007 height 71
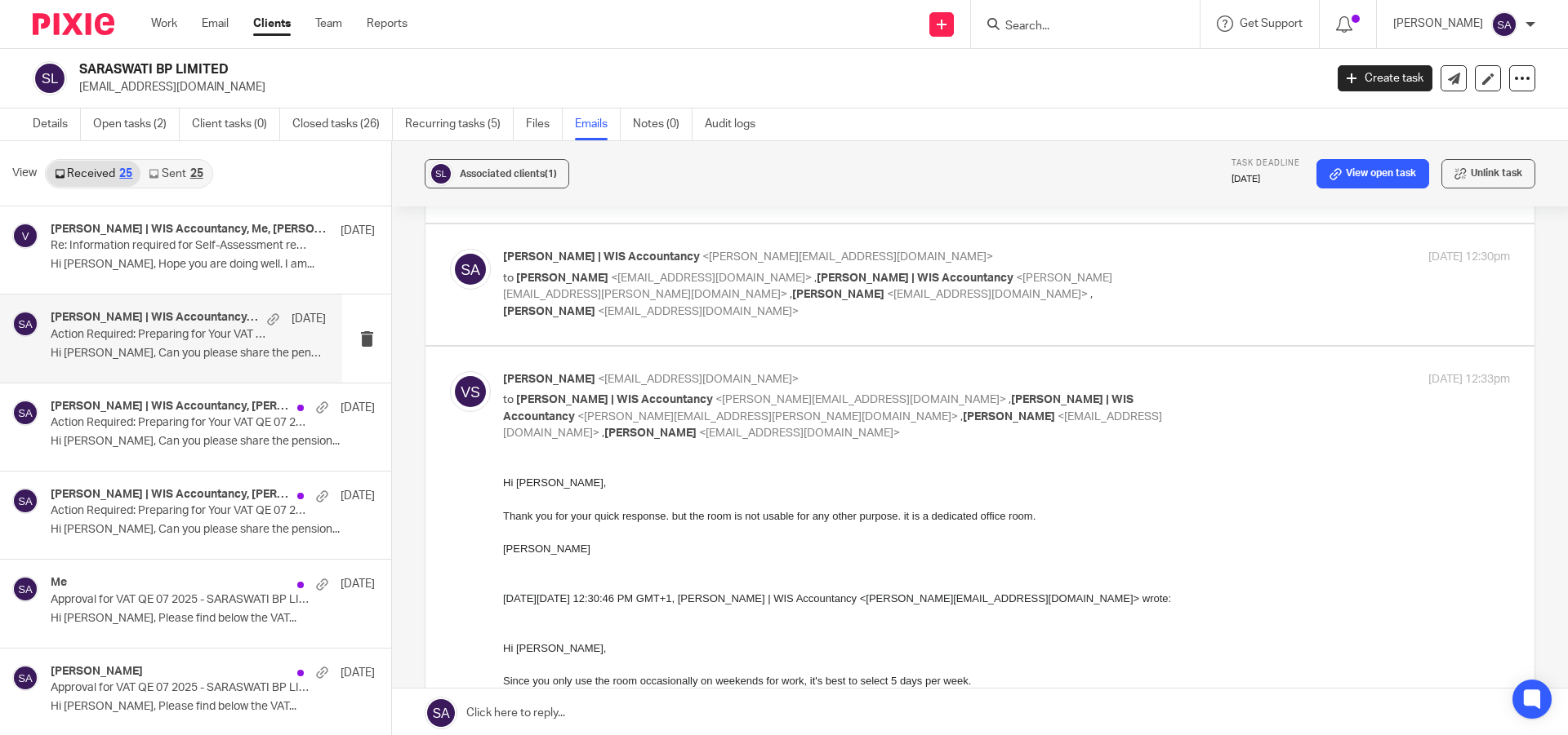
click at [1191, 371] on div "[PERSON_NAME] <[EMAIL_ADDRESS][DOMAIN_NAME]> to [PERSON_NAME] | WIS Accountancy…" at bounding box center [1006, 406] width 1007 height 71
checkbox input "false"
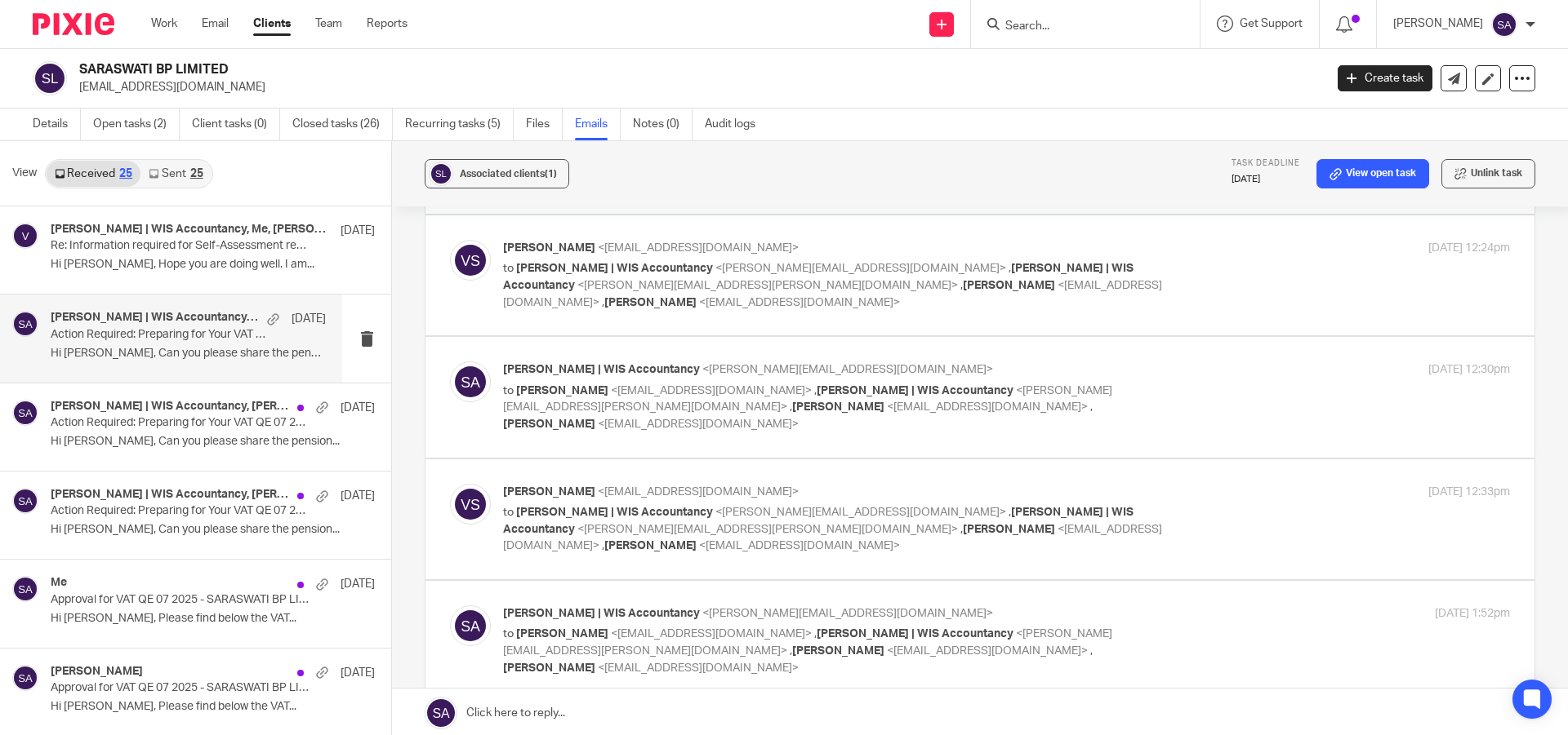
scroll to position [734, 0]
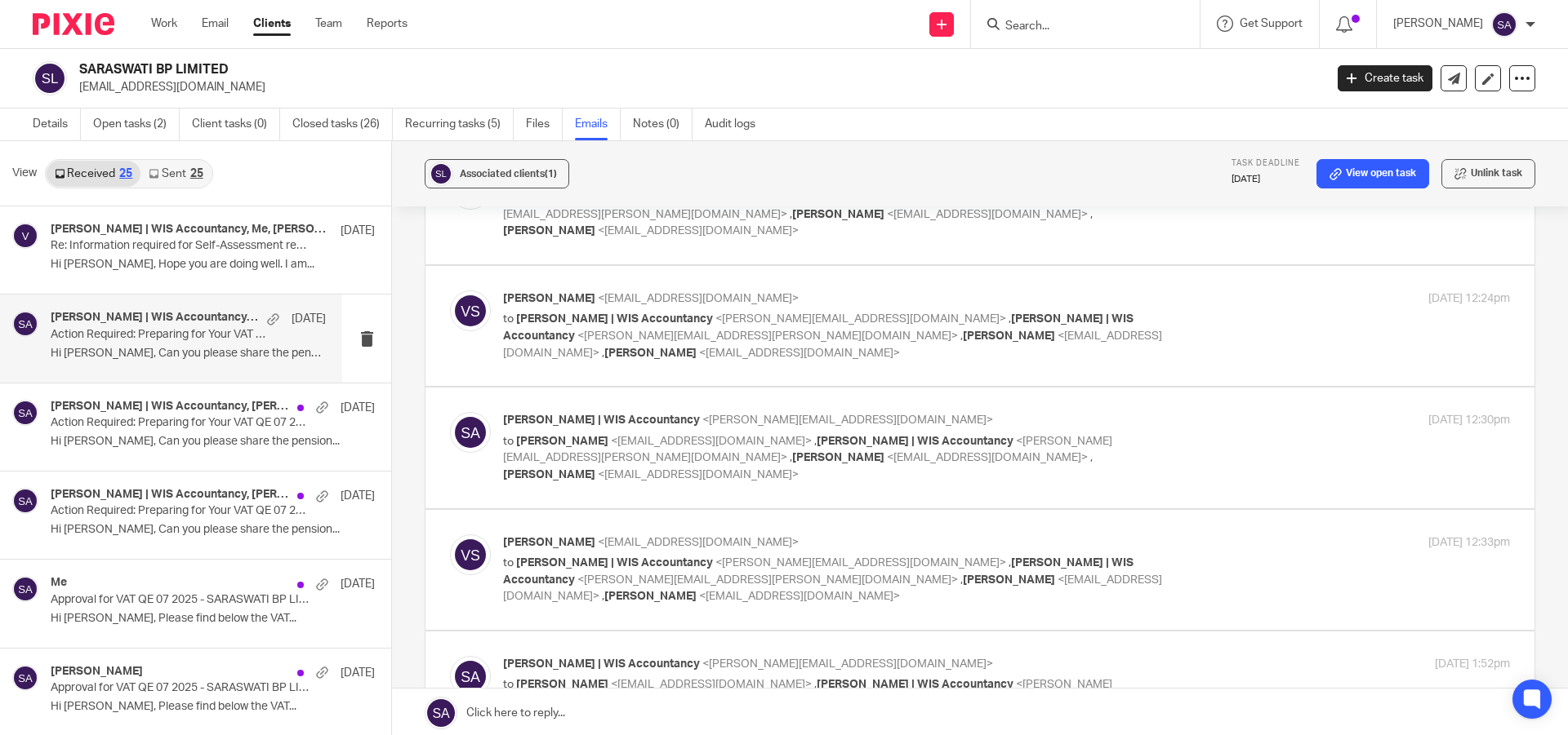
click at [1184, 412] on div "[DATE] 12:30pm" at bounding box center [1341, 420] width 336 height 17
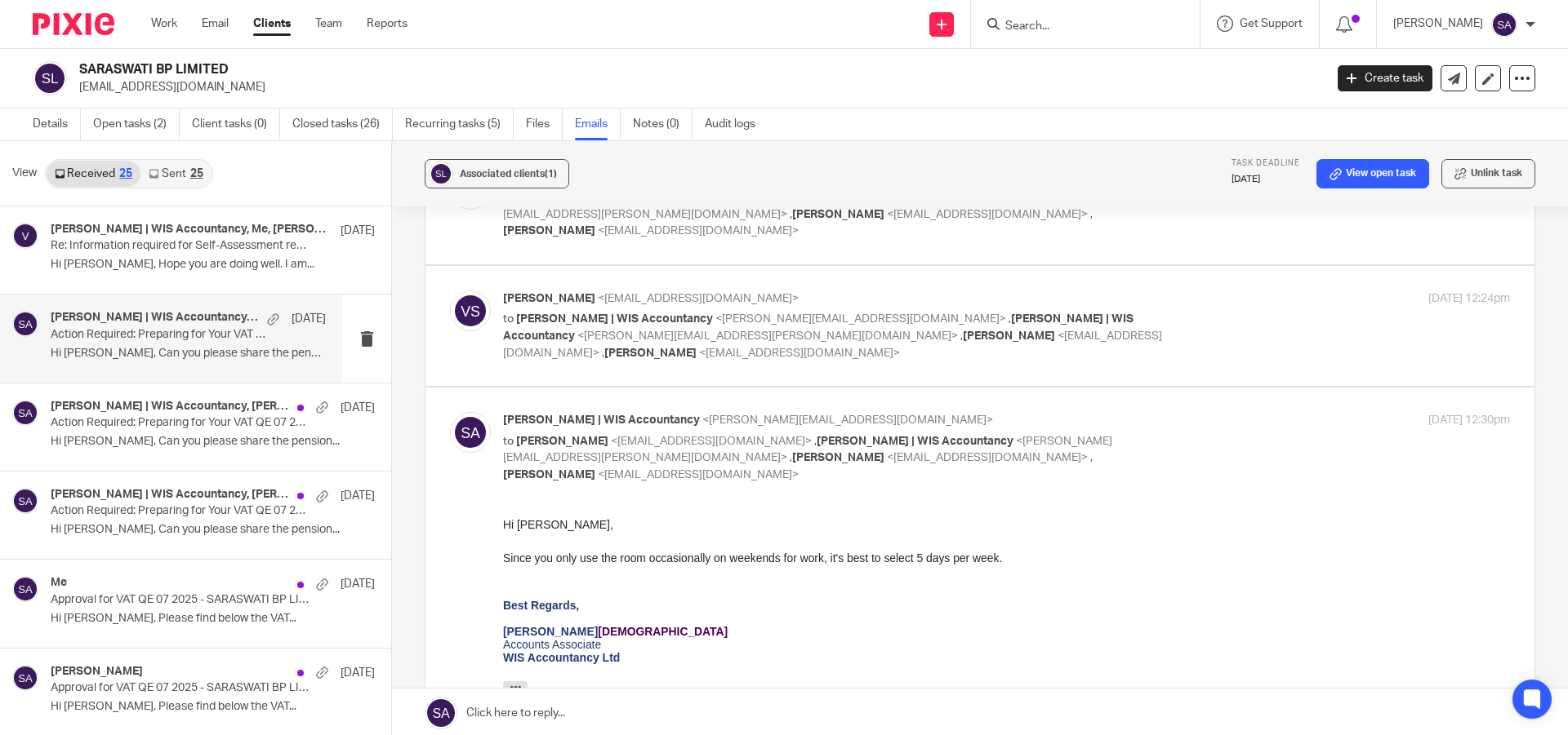
scroll to position [0, 0]
click at [1184, 412] on div "[DATE] 12:30pm" at bounding box center [1341, 420] width 336 height 17
checkbox input "false"
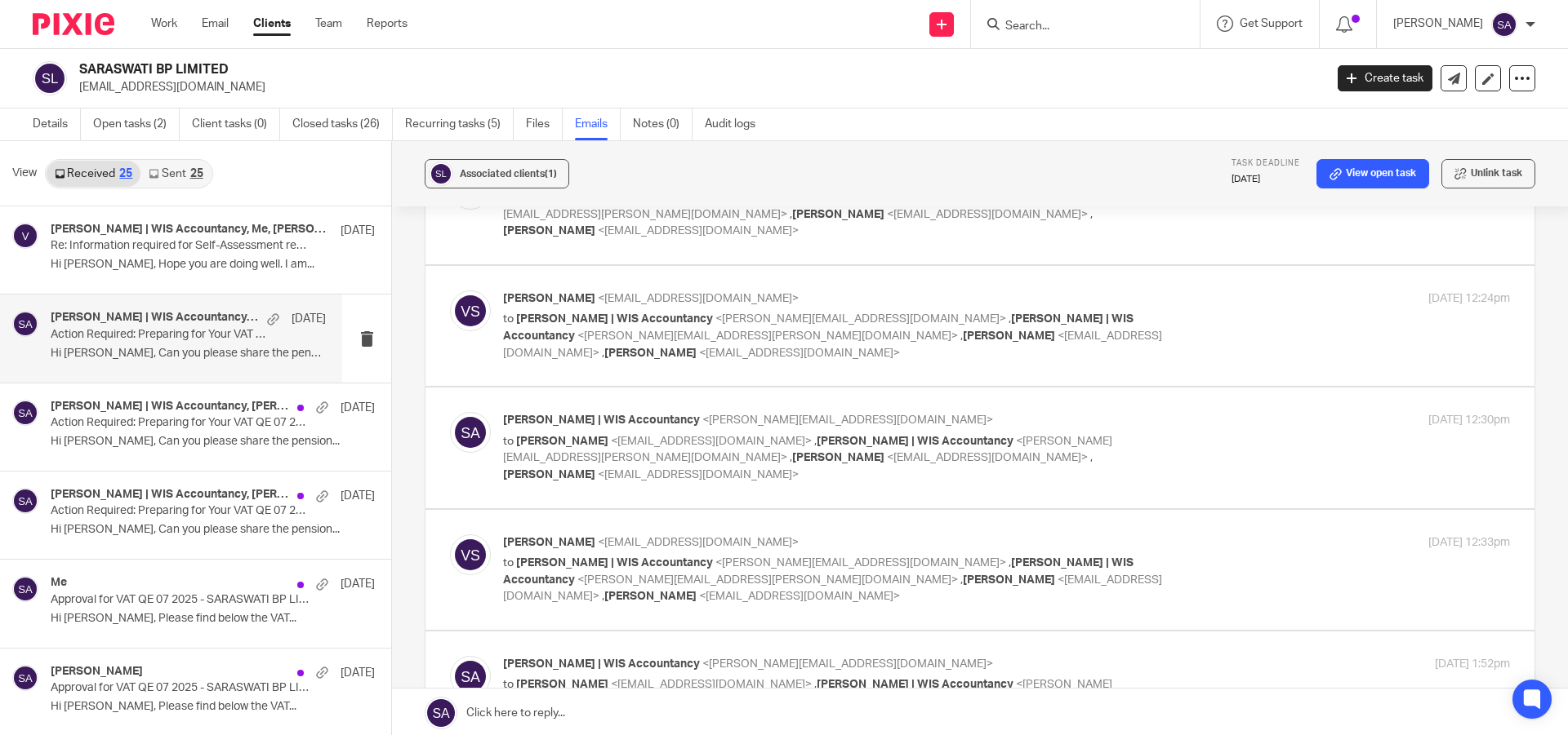
scroll to position [653, 0]
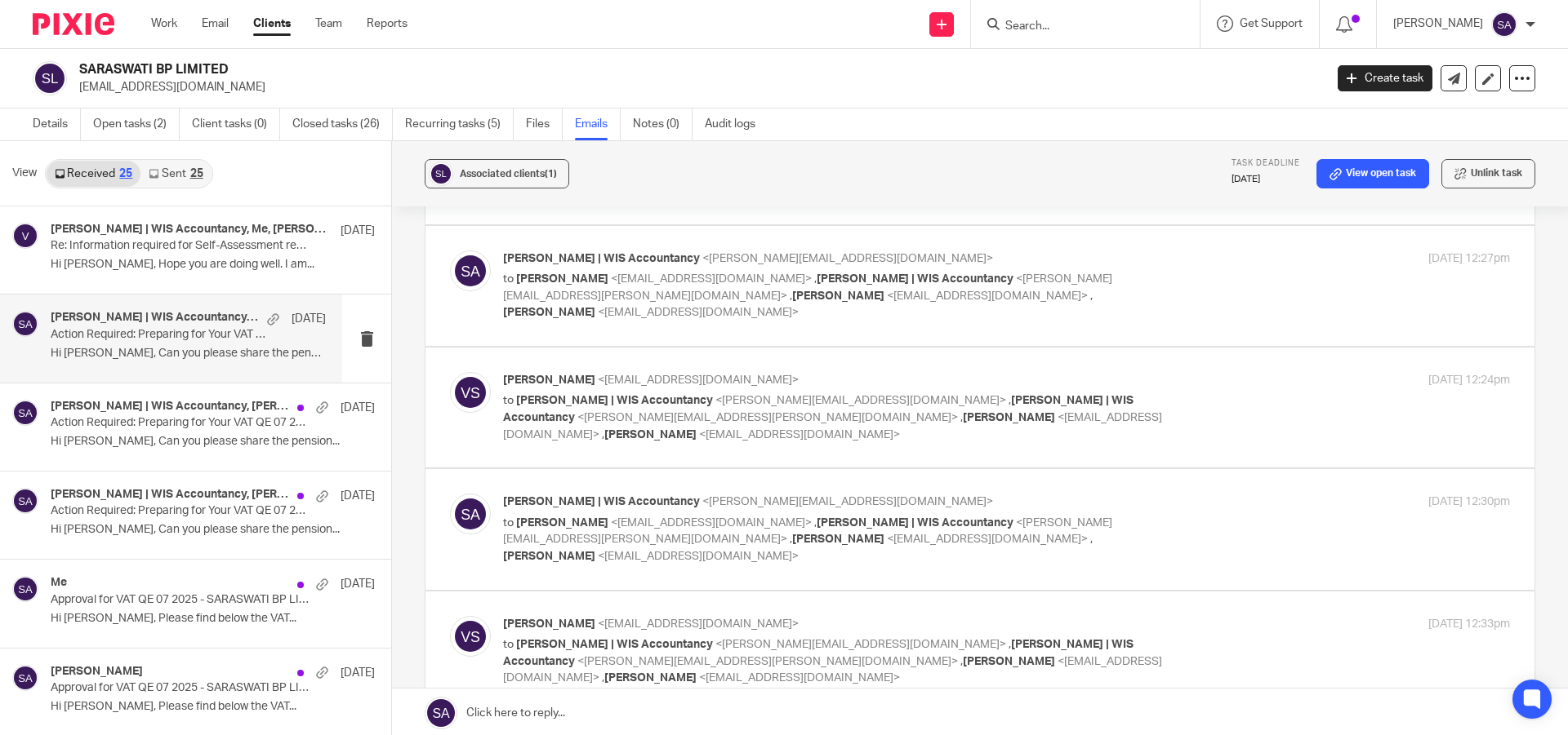
click at [1184, 372] on div "[PERSON_NAME] <[EMAIL_ADDRESS][DOMAIN_NAME]> to [PERSON_NAME] | WIS Accountancy…" at bounding box center [1006, 407] width 1007 height 71
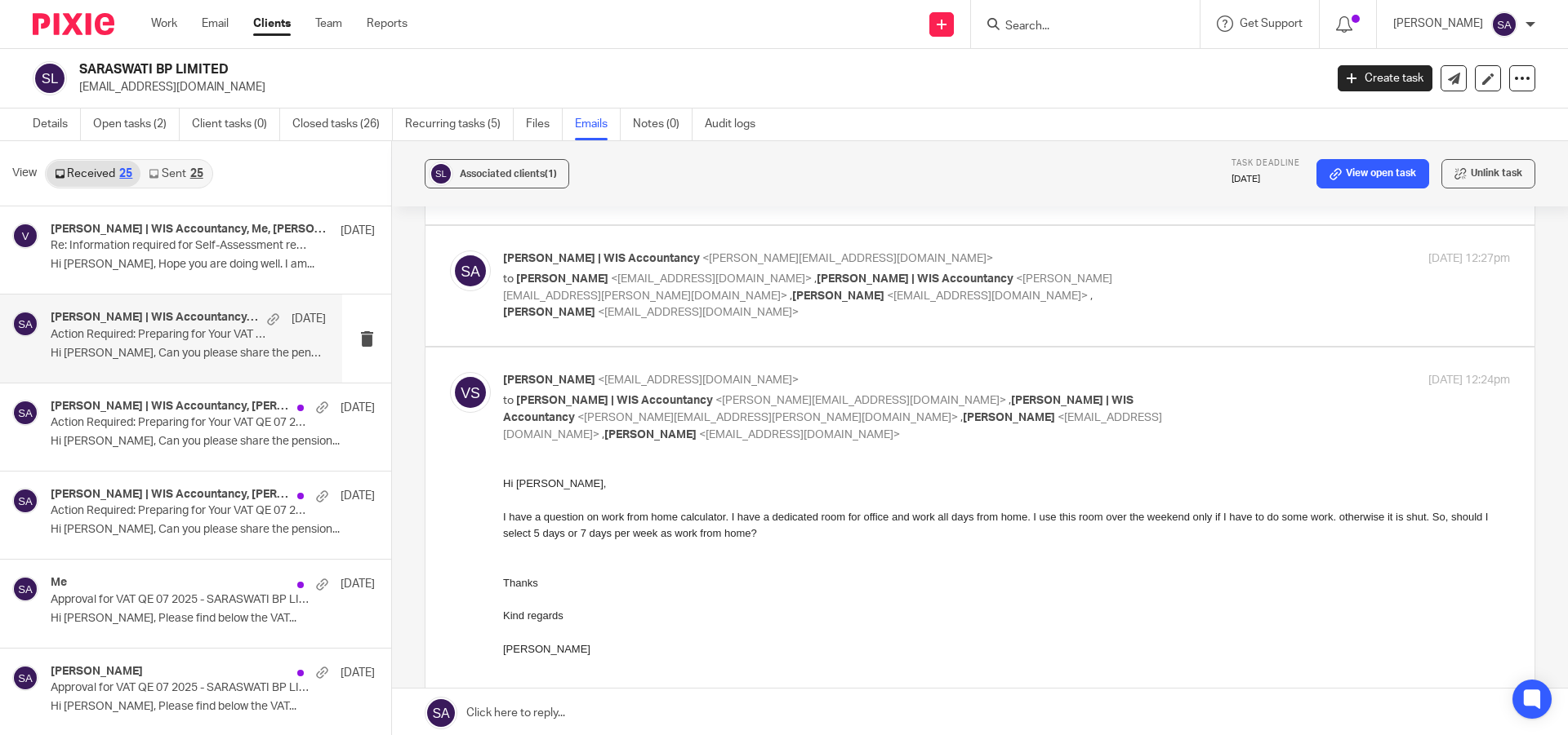
scroll to position [0, 0]
click at [1184, 372] on div "[PERSON_NAME] <[EMAIL_ADDRESS][DOMAIN_NAME]> to [PERSON_NAME] | WIS Accountancy…" at bounding box center [1006, 407] width 1007 height 71
checkbox input "false"
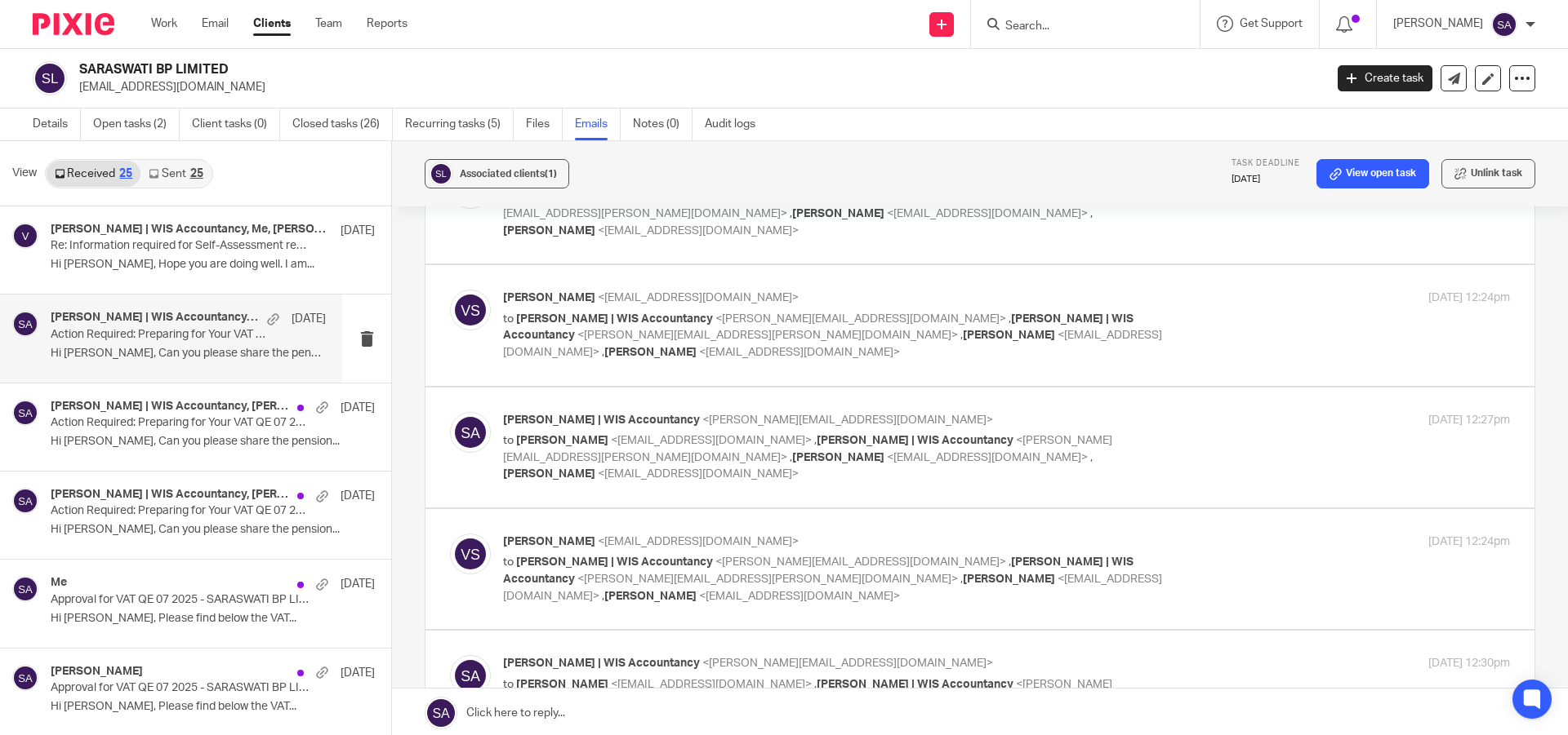
scroll to position [489, 0]
click at [1184, 390] on label at bounding box center [979, 449] width 1109 height 120
click at [450, 412] on input "checkbox" at bounding box center [449, 412] width 1 height 1
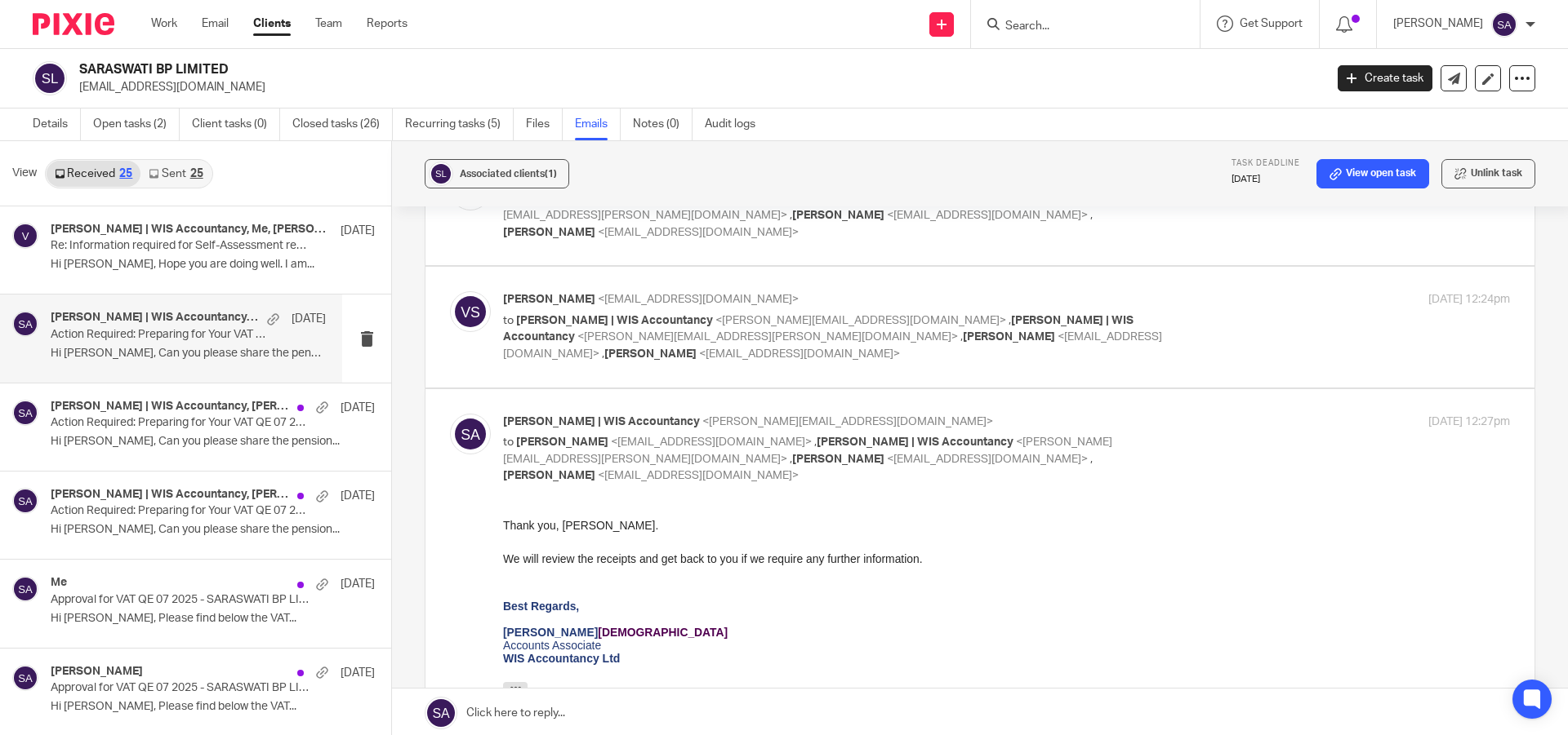
scroll to position [0, 0]
click at [1180, 413] on div "[PERSON_NAME] | WIS Accountancy <[PERSON_NAME][EMAIL_ADDRESS][DOMAIN_NAME]> to …" at bounding box center [1006, 449] width 1007 height 71
checkbox input "false"
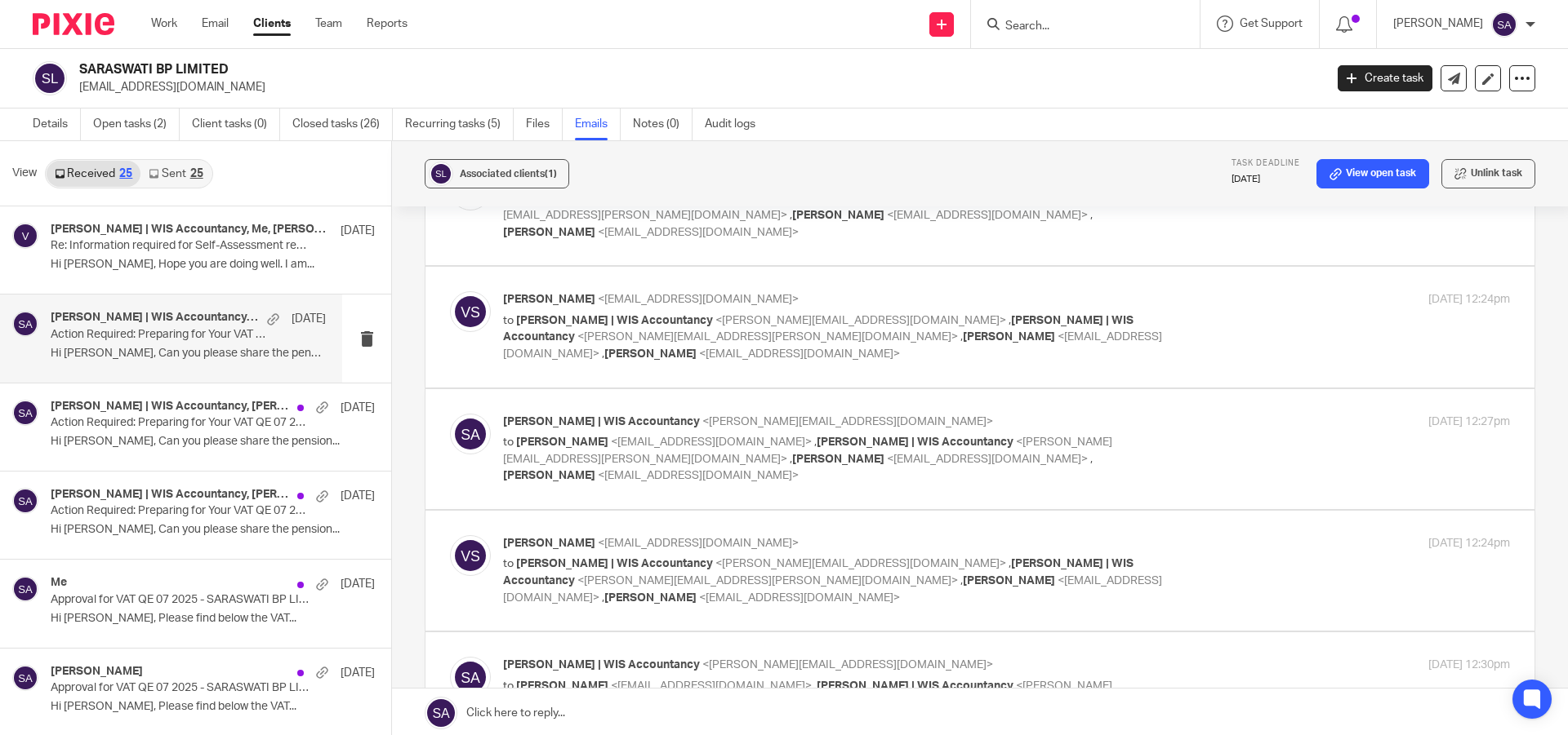
click at [1182, 292] on div "[PERSON_NAME] <[EMAIL_ADDRESS][DOMAIN_NAME]> to [PERSON_NAME] | WIS Accountancy…" at bounding box center [1006, 327] width 1007 height 71
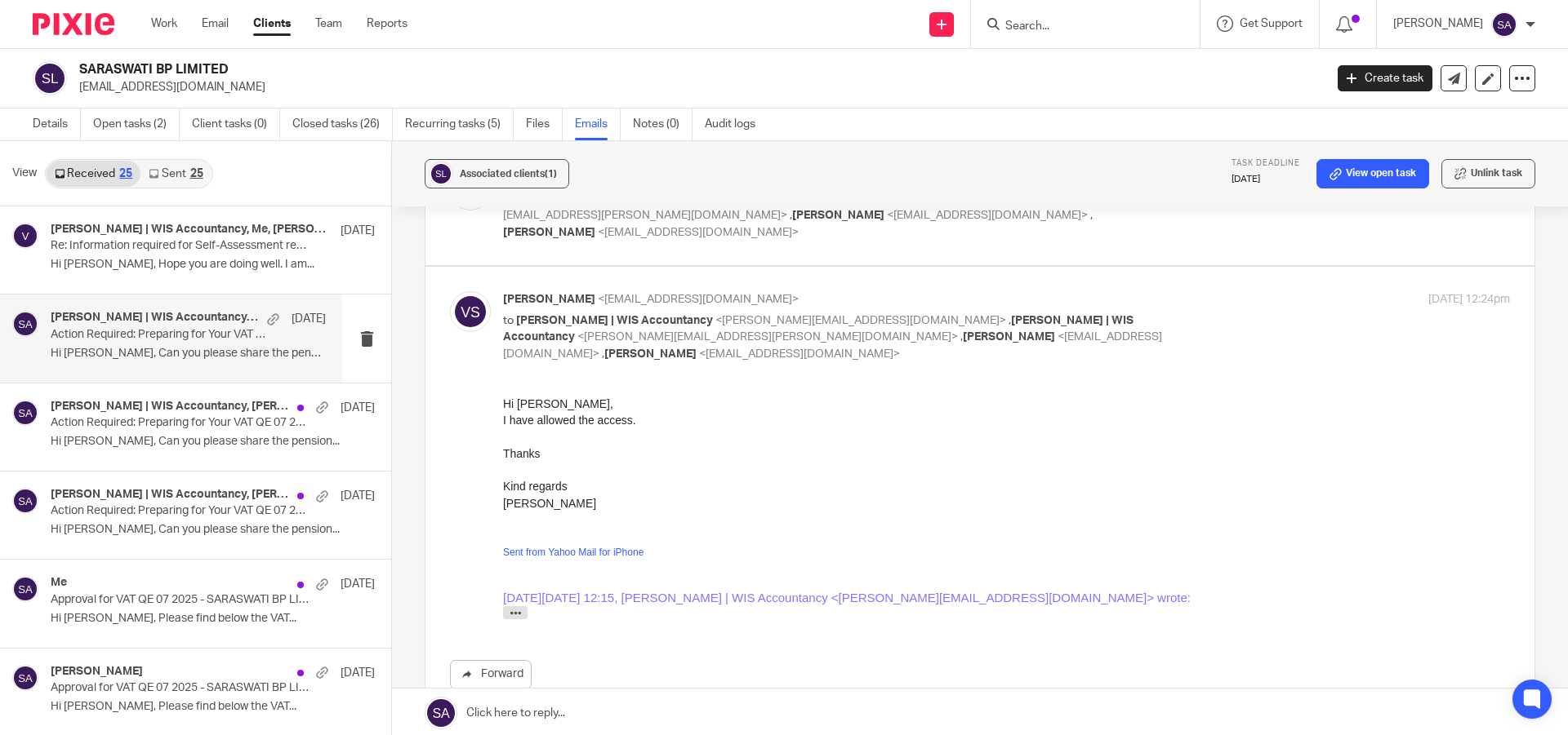
click at [1182, 292] on div "[PERSON_NAME] <[EMAIL_ADDRESS][DOMAIN_NAME]> to [PERSON_NAME] | WIS Accountancy…" at bounding box center [1006, 327] width 1007 height 71
checkbox input "false"
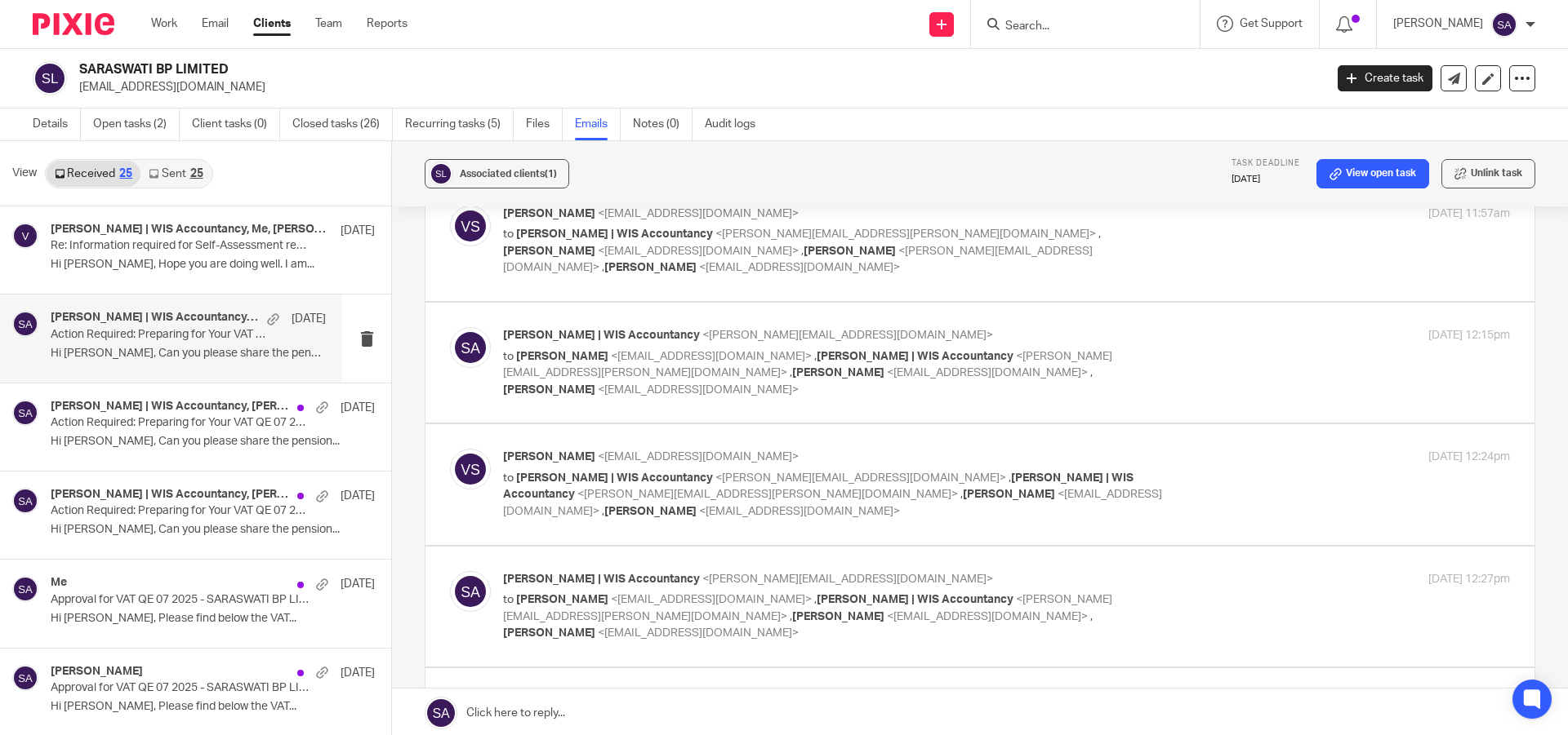
scroll to position [326, 0]
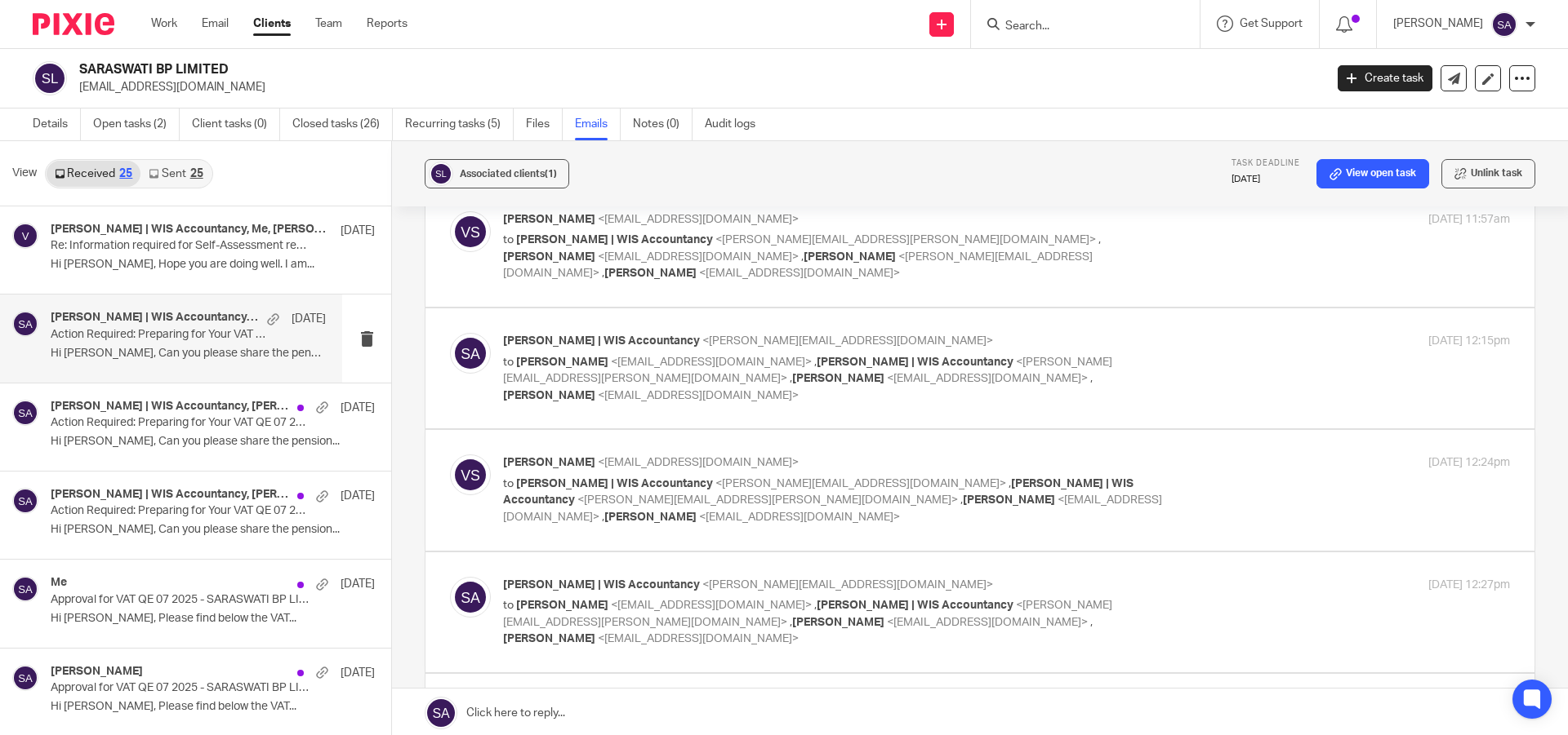
click at [1183, 333] on div "[PERSON_NAME] | WIS Accountancy <[PERSON_NAME][EMAIL_ADDRESS][DOMAIN_NAME]> to …" at bounding box center [1006, 368] width 1007 height 71
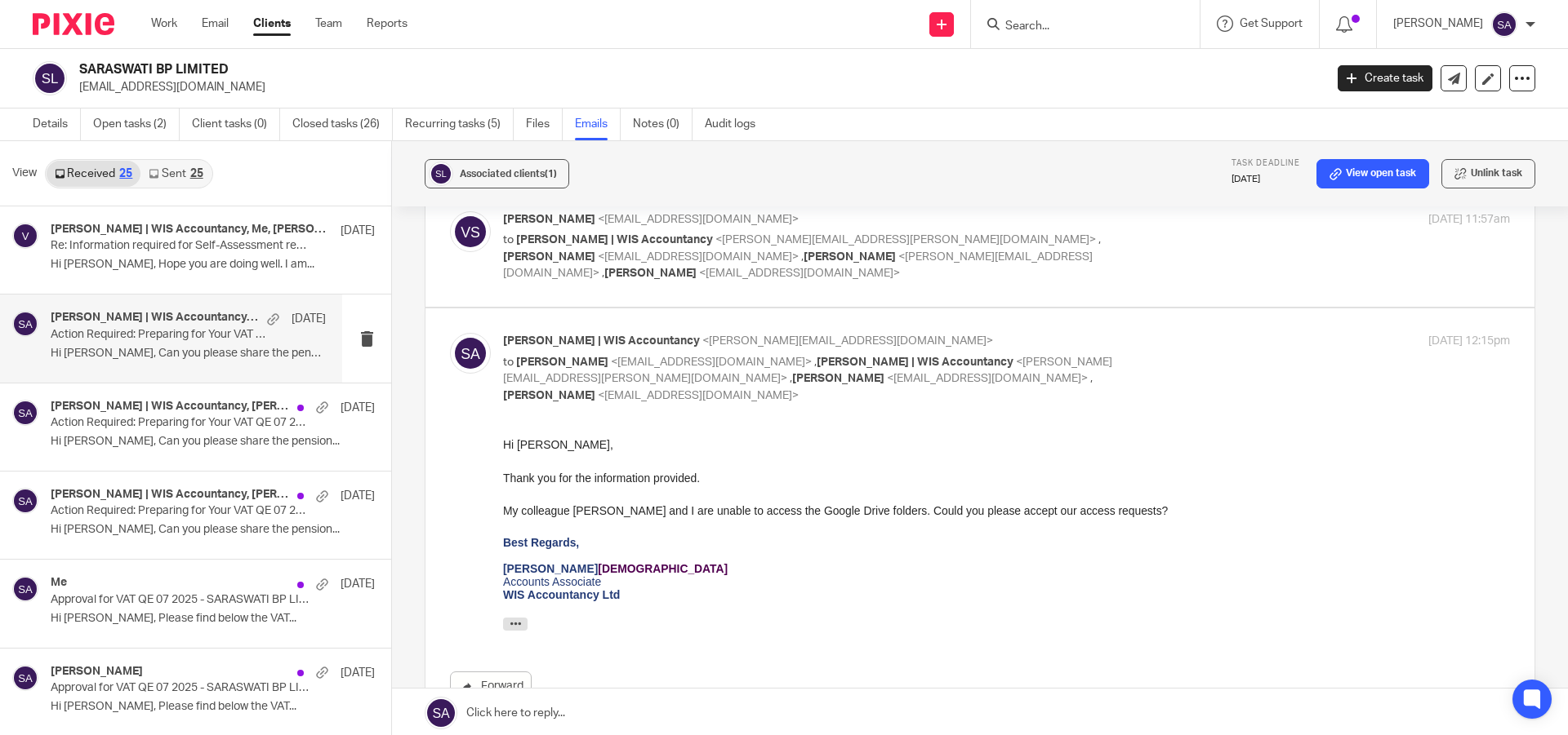
scroll to position [0, 0]
click at [1183, 333] on div "[PERSON_NAME] | WIS Accountancy <[PERSON_NAME][EMAIL_ADDRESS][DOMAIN_NAME]> to …" at bounding box center [1006, 368] width 1007 height 71
checkbox input "false"
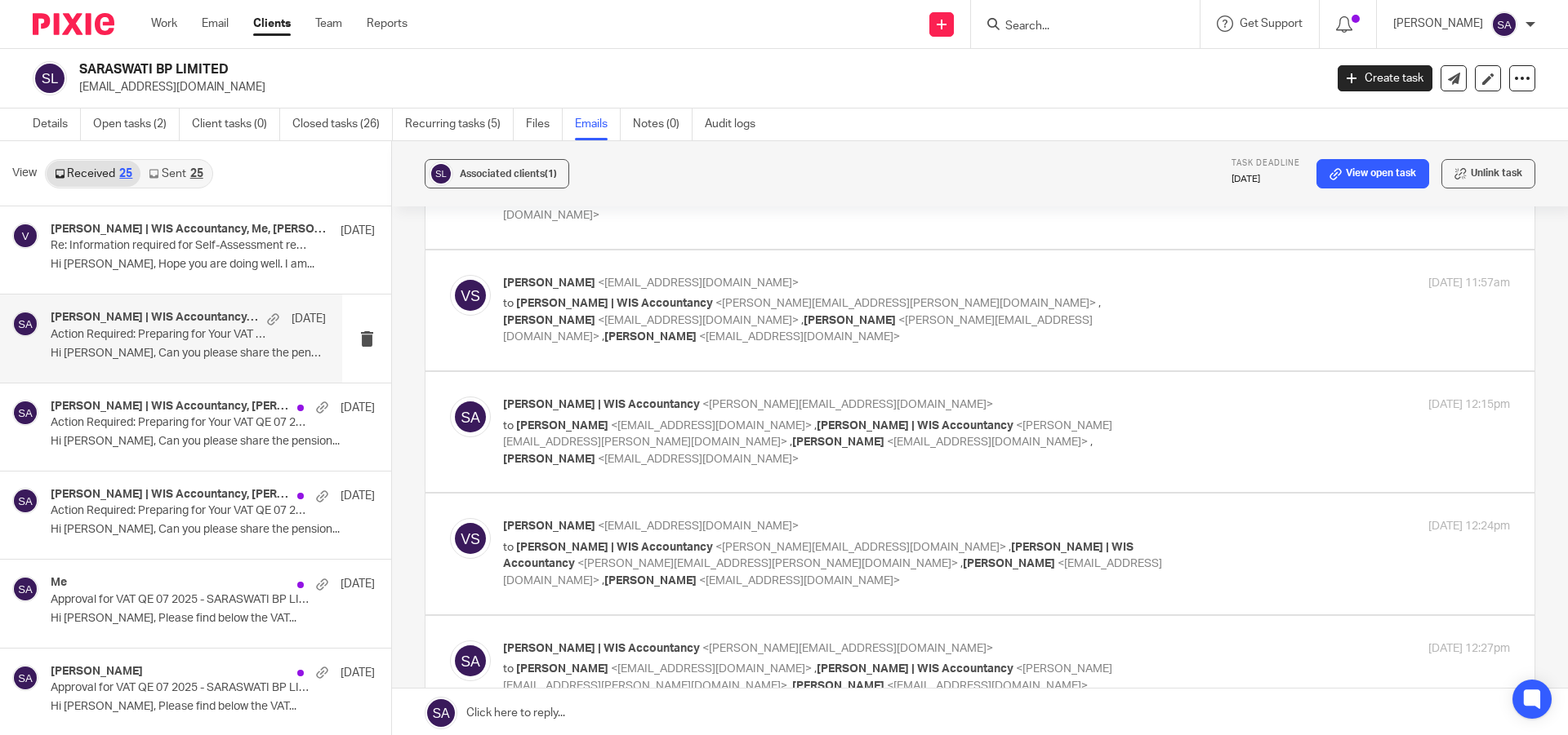
scroll to position [245, 0]
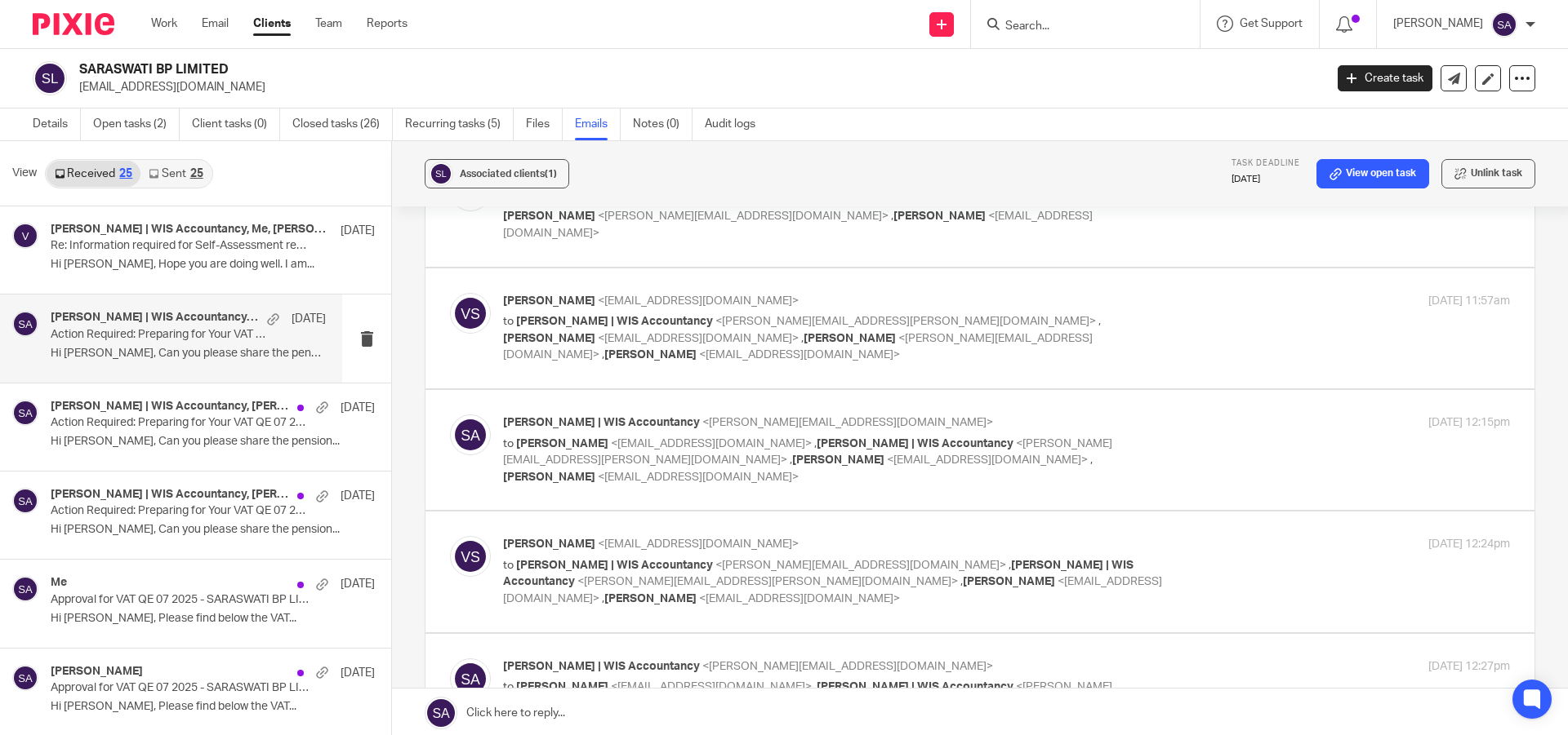
click at [1183, 314] on div "[PERSON_NAME] <[EMAIL_ADDRESS][DOMAIN_NAME]> to [PERSON_NAME] | WIS Accountancy…" at bounding box center [1006, 328] width 1007 height 71
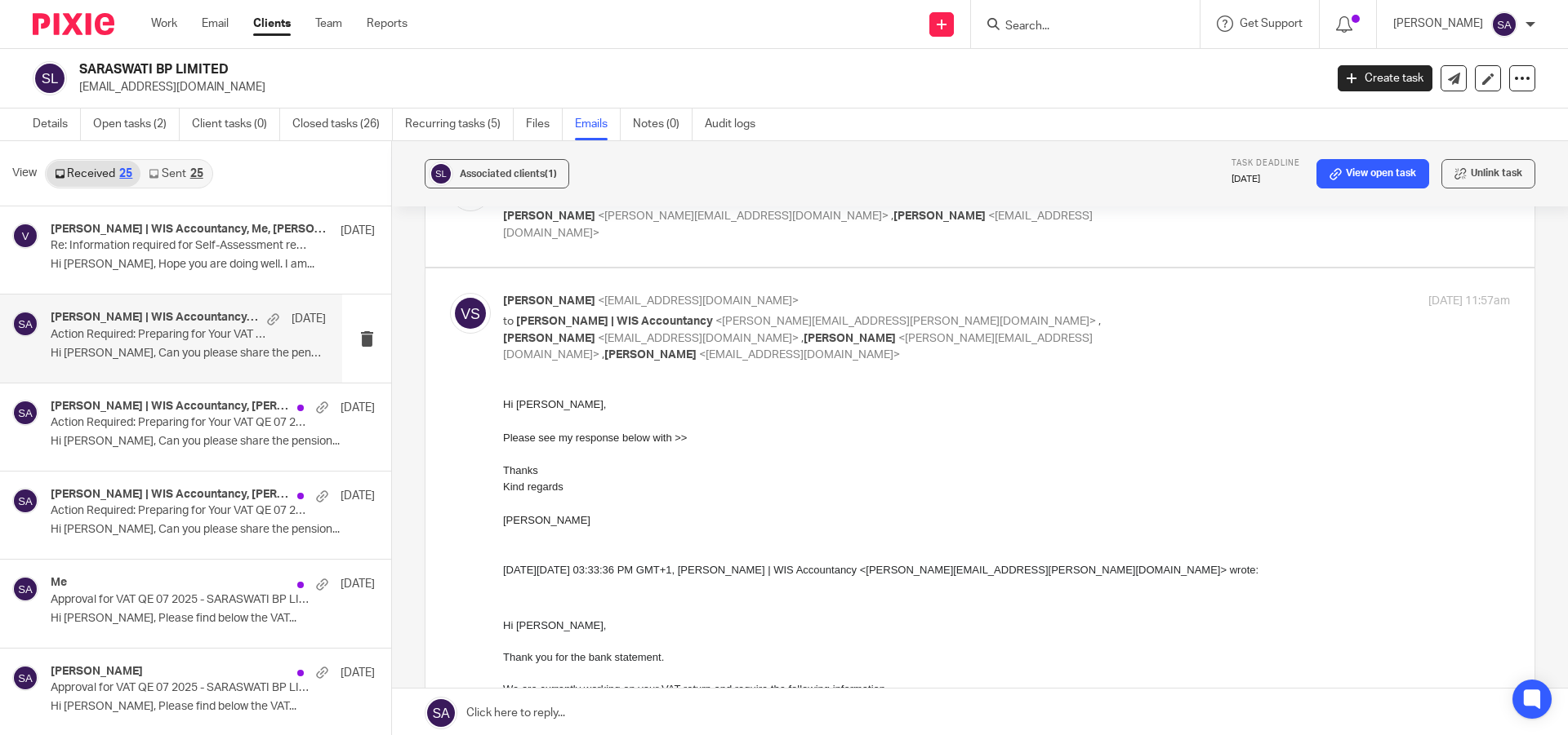
scroll to position [0, 0]
click at [1183, 314] on div "[PERSON_NAME] <[EMAIL_ADDRESS][DOMAIN_NAME]> to [PERSON_NAME] | WIS Accountancy…" at bounding box center [1006, 328] width 1007 height 71
checkbox input "false"
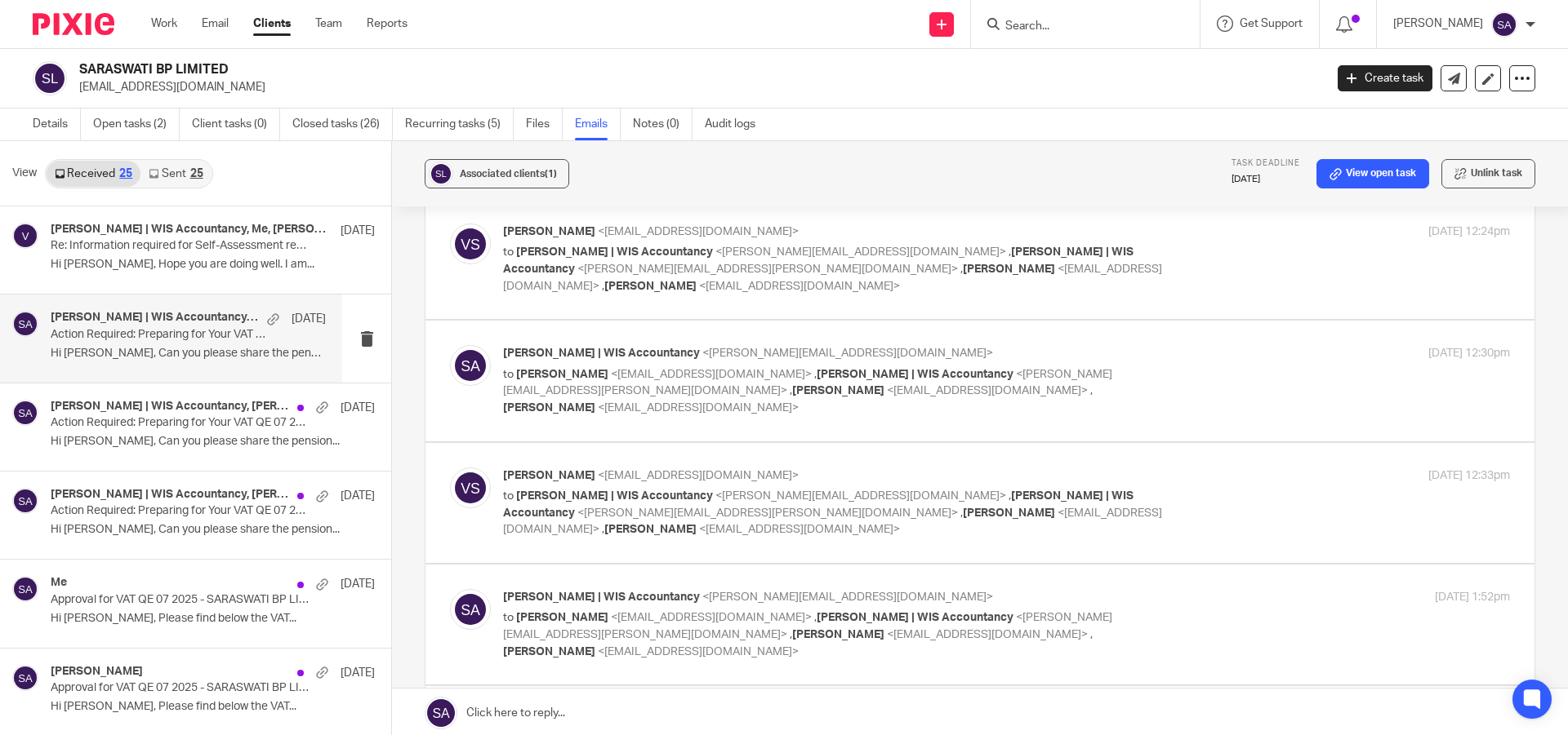
scroll to position [816, 0]
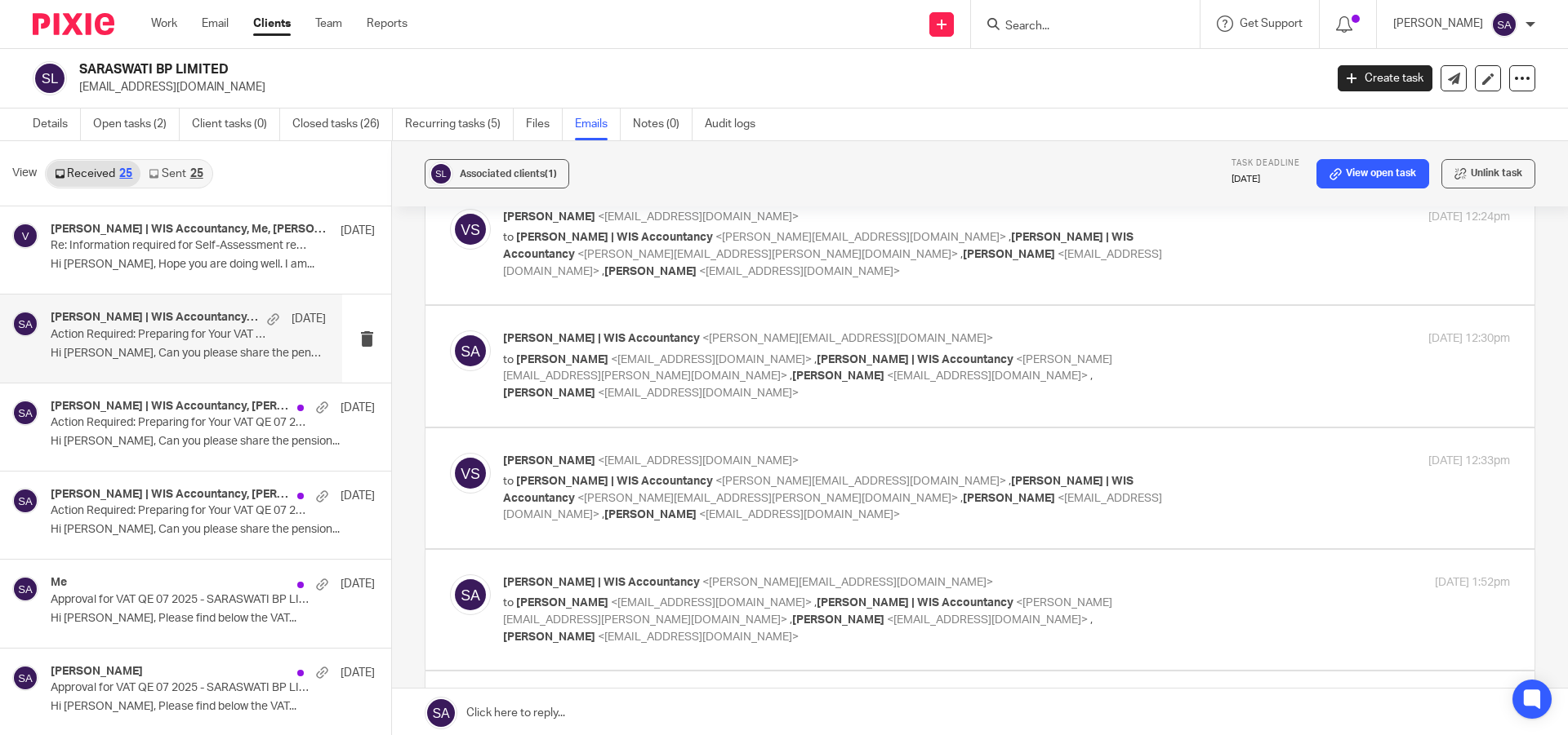
click at [1190, 453] on div "[PERSON_NAME] <[EMAIL_ADDRESS][DOMAIN_NAME]> to [PERSON_NAME] | WIS Accountancy…" at bounding box center [1006, 488] width 1007 height 71
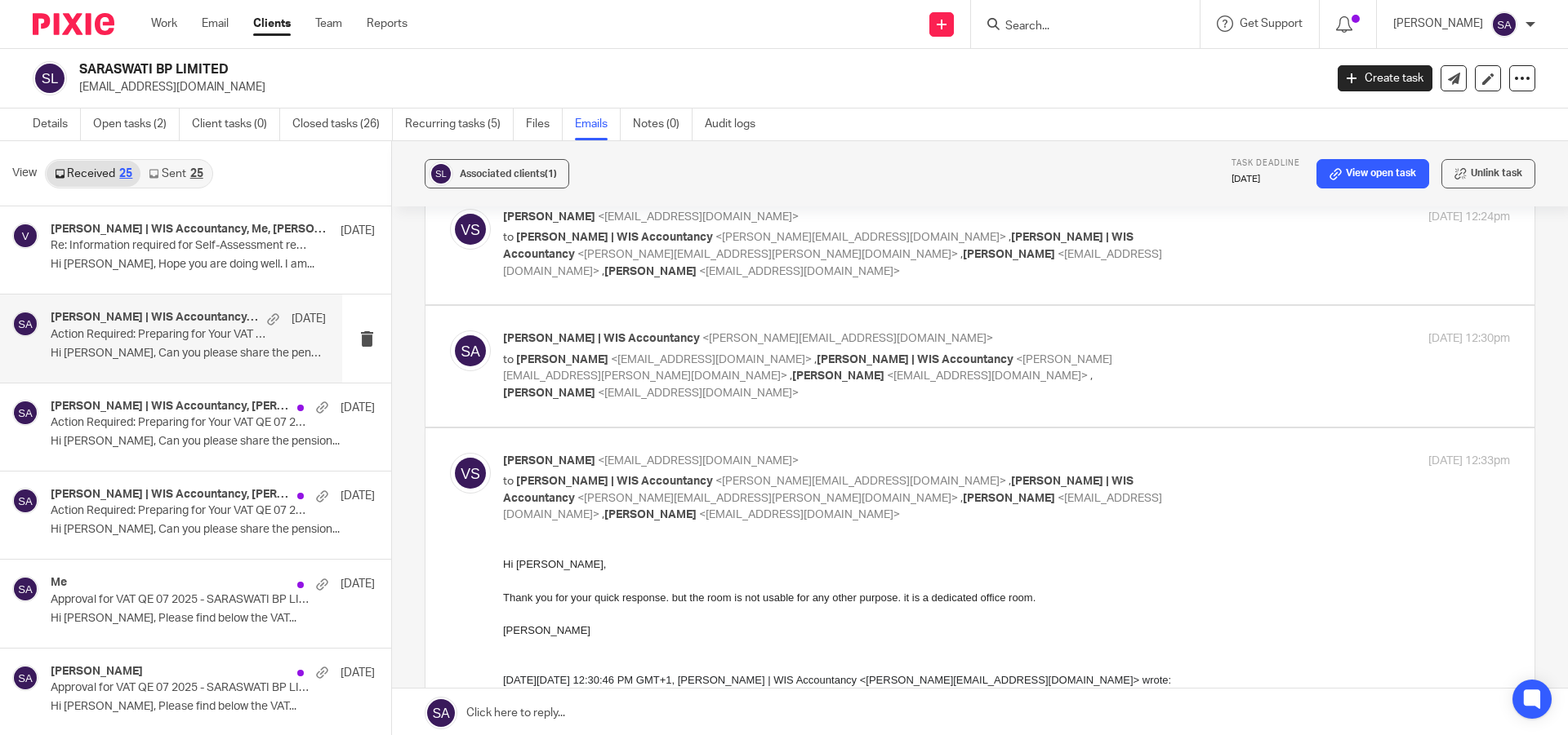
scroll to position [0, 0]
click at [1190, 453] on div "[PERSON_NAME] <[EMAIL_ADDRESS][DOMAIN_NAME]> to [PERSON_NAME] | WIS Accountancy…" at bounding box center [1006, 488] width 1007 height 71
checkbox input "false"
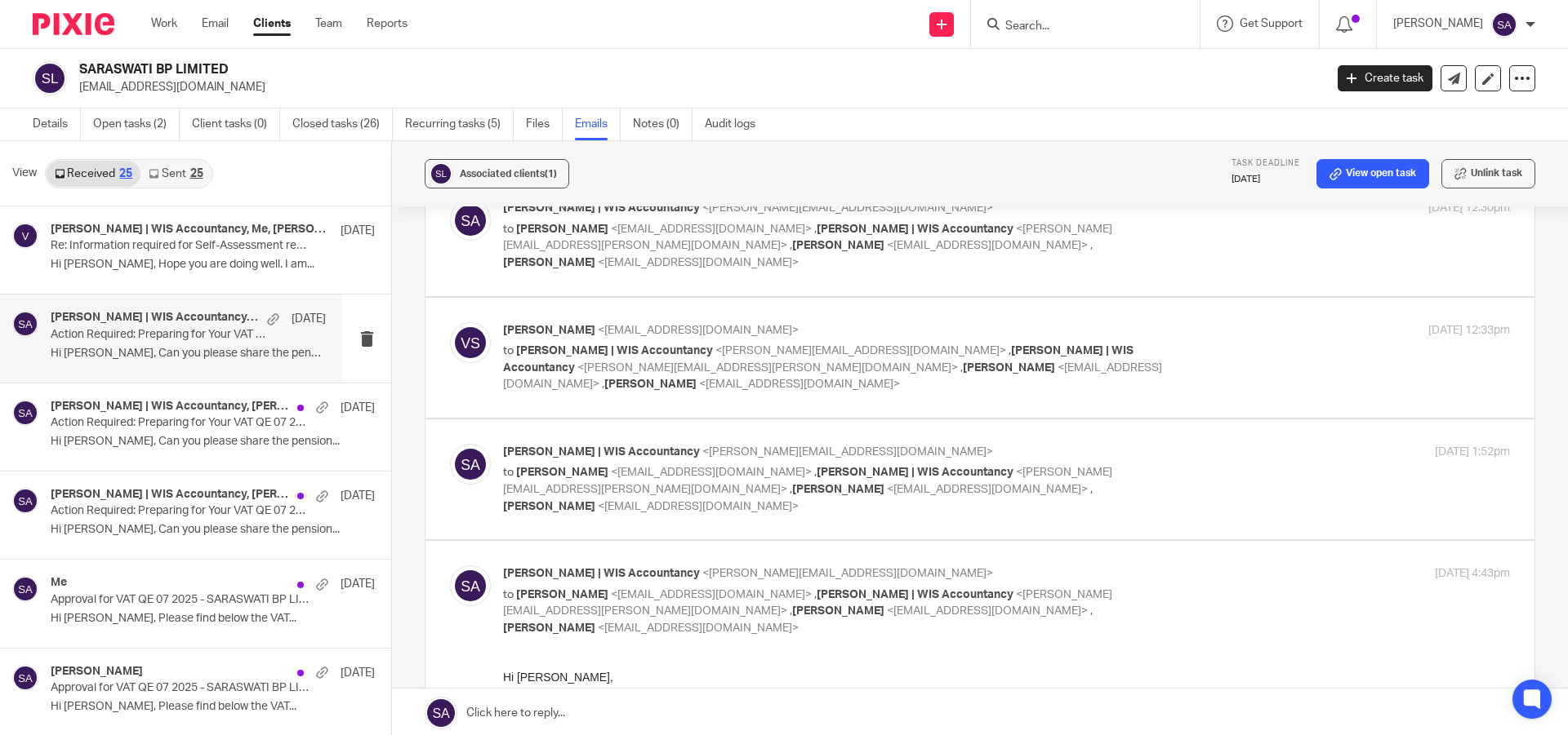
scroll to position [979, 0]
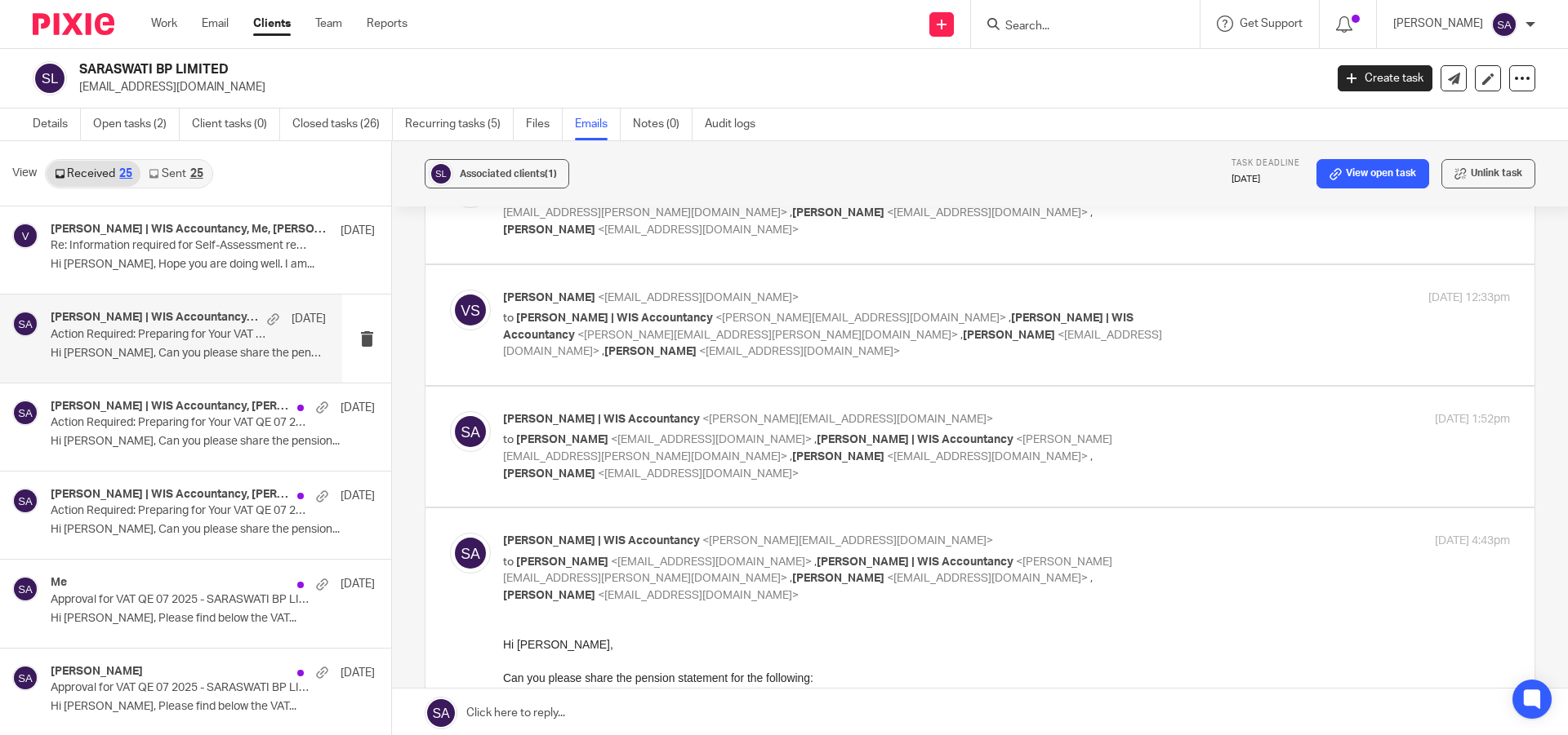
click at [1191, 387] on label at bounding box center [979, 447] width 1109 height 120
click at [450, 411] on input "checkbox" at bounding box center [449, 411] width 1 height 1
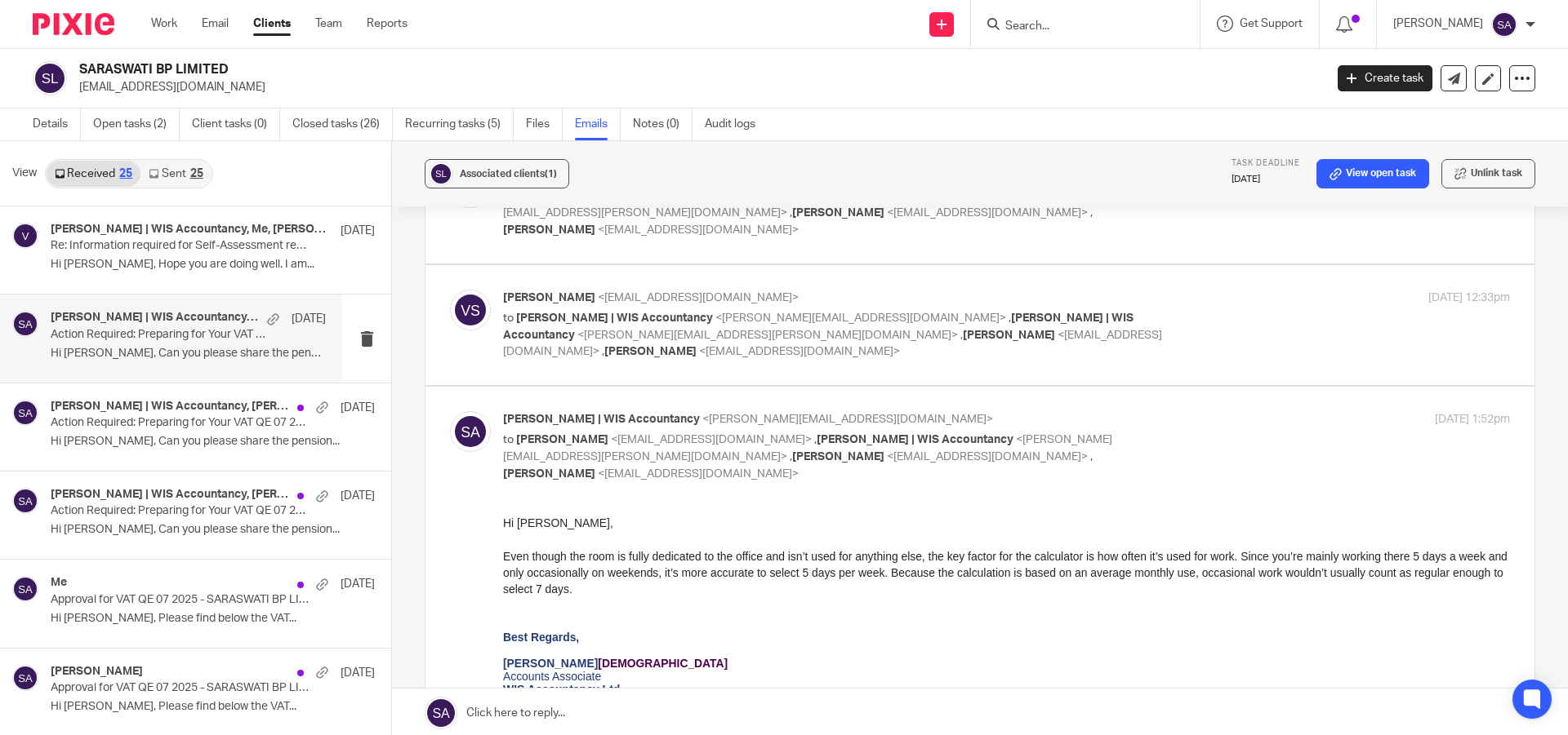
scroll to position [0, 0]
click at [1191, 412] on div "[PERSON_NAME] | WIS Accountancy <[PERSON_NAME][EMAIL_ADDRESS][DOMAIN_NAME]> to …" at bounding box center [980, 604] width 1060 height 384
click at [1174, 412] on div "[DATE] 1:52pm" at bounding box center [1341, 419] width 336 height 17
checkbox input "false"
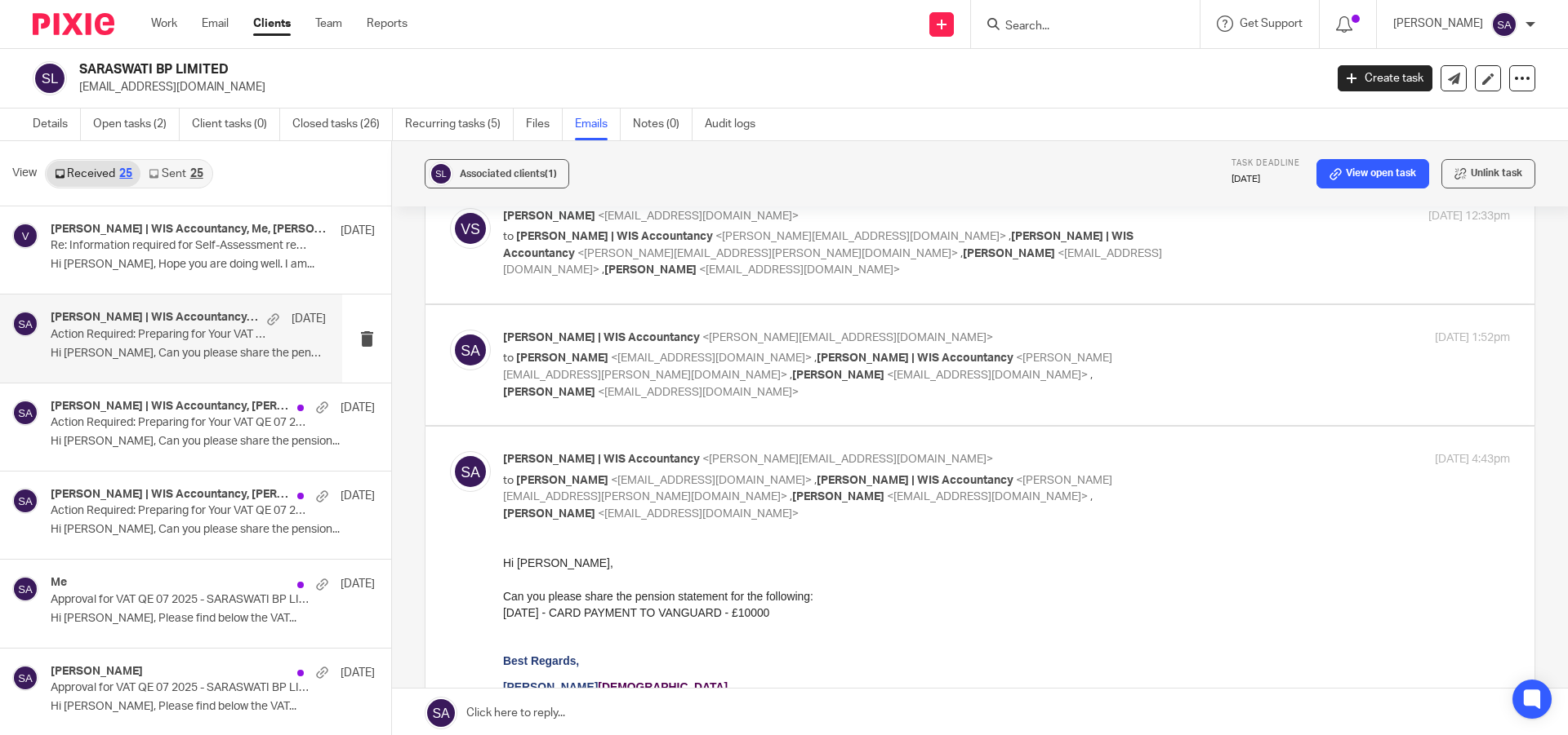
click at [1171, 451] on div "[PERSON_NAME] | WIS Accountancy <[PERSON_NAME][EMAIL_ADDRESS][DOMAIN_NAME]> to …" at bounding box center [1006, 486] width 1007 height 71
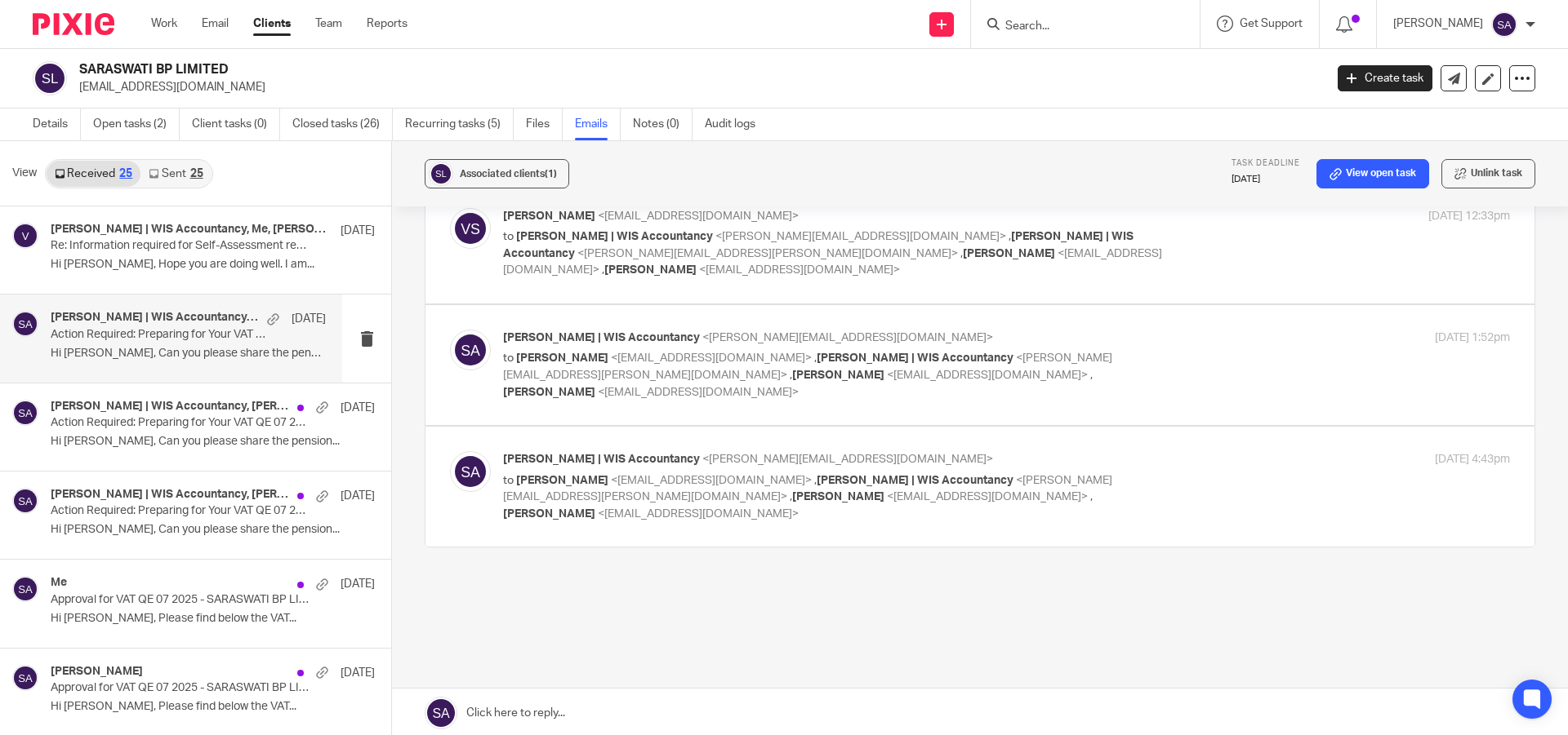
scroll to position [949, 0]
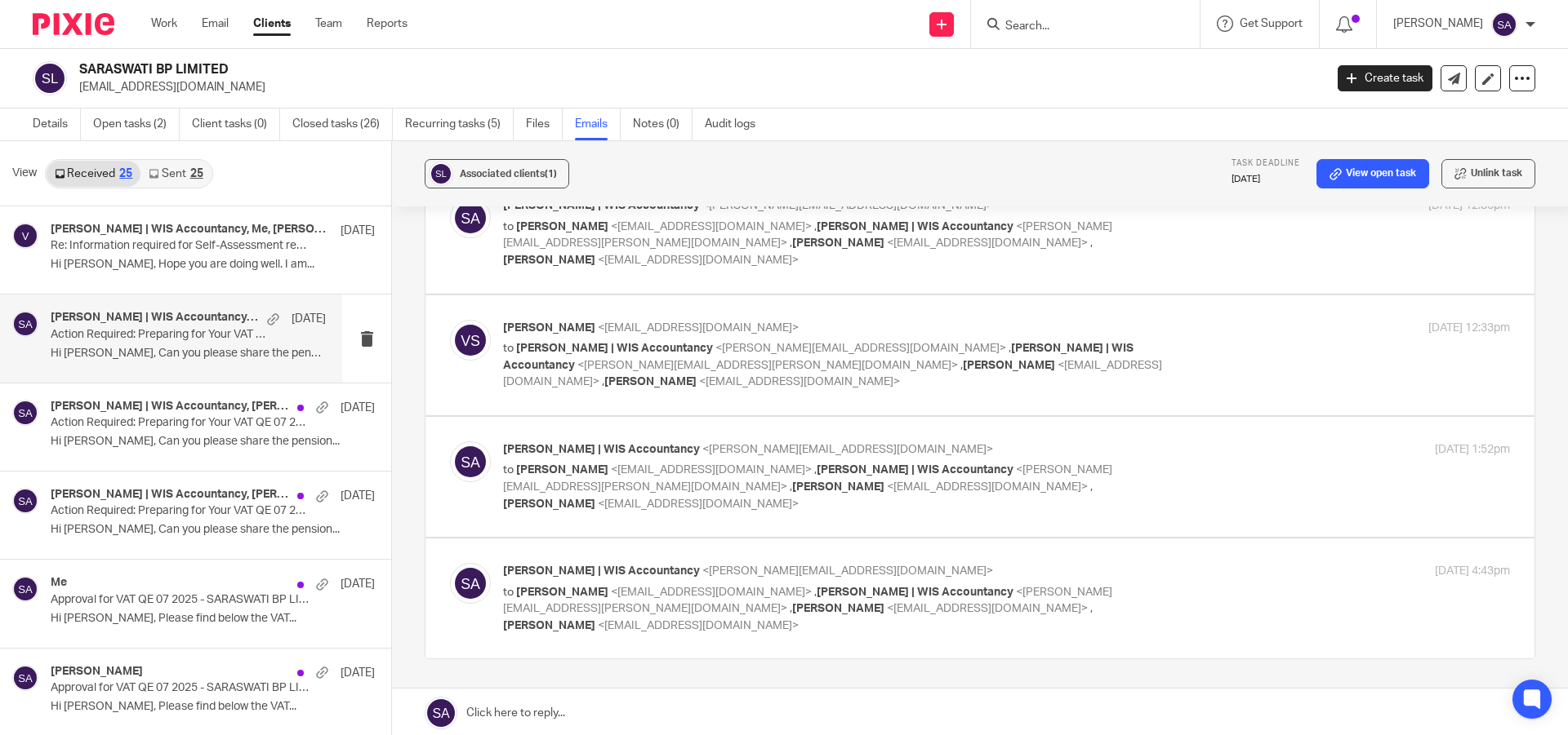
click at [1169, 563] on div "[PERSON_NAME] | WIS Accountancy <[PERSON_NAME][EMAIL_ADDRESS][DOMAIN_NAME]> to …" at bounding box center [1006, 598] width 1007 height 71
checkbox input "true"
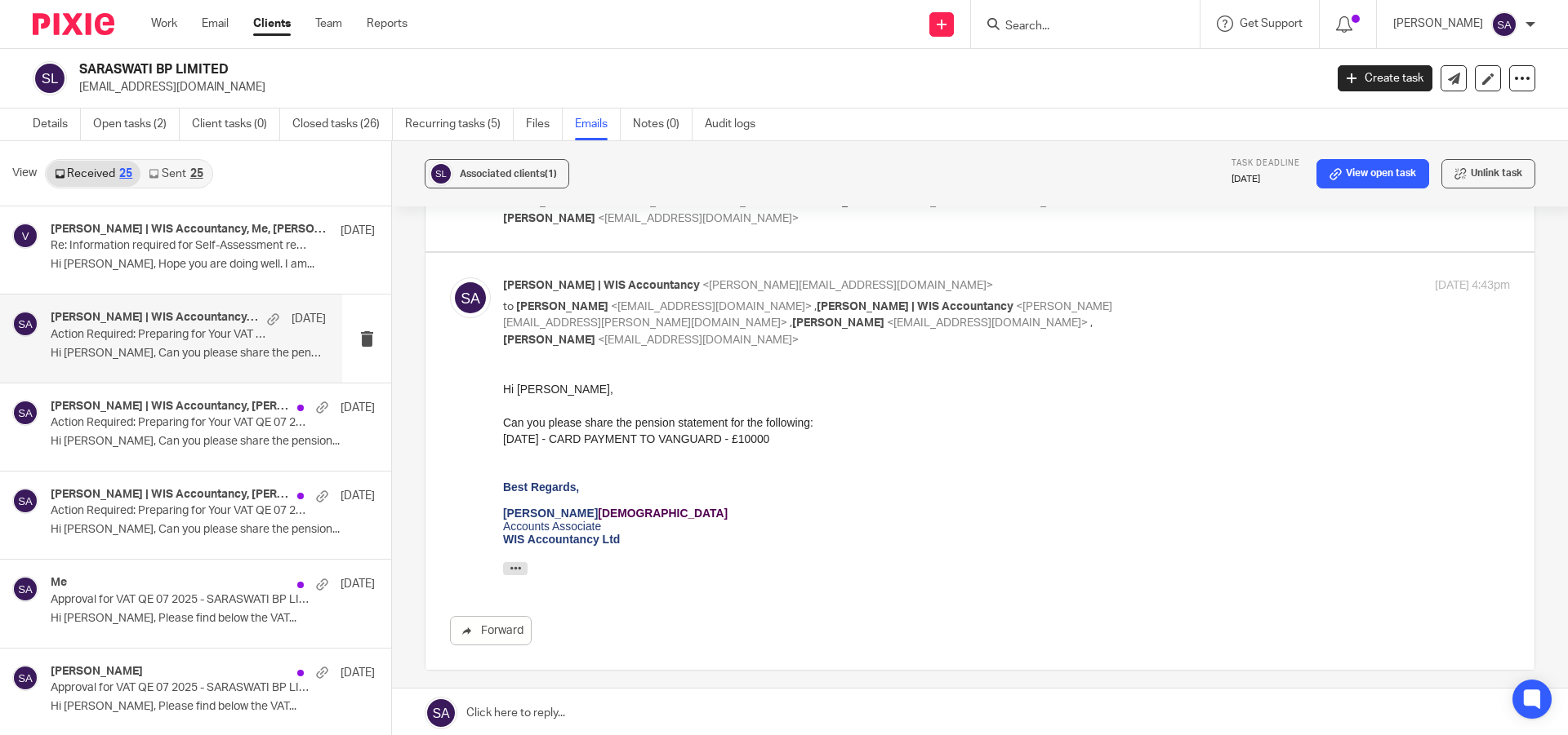
scroll to position [1246, 0]
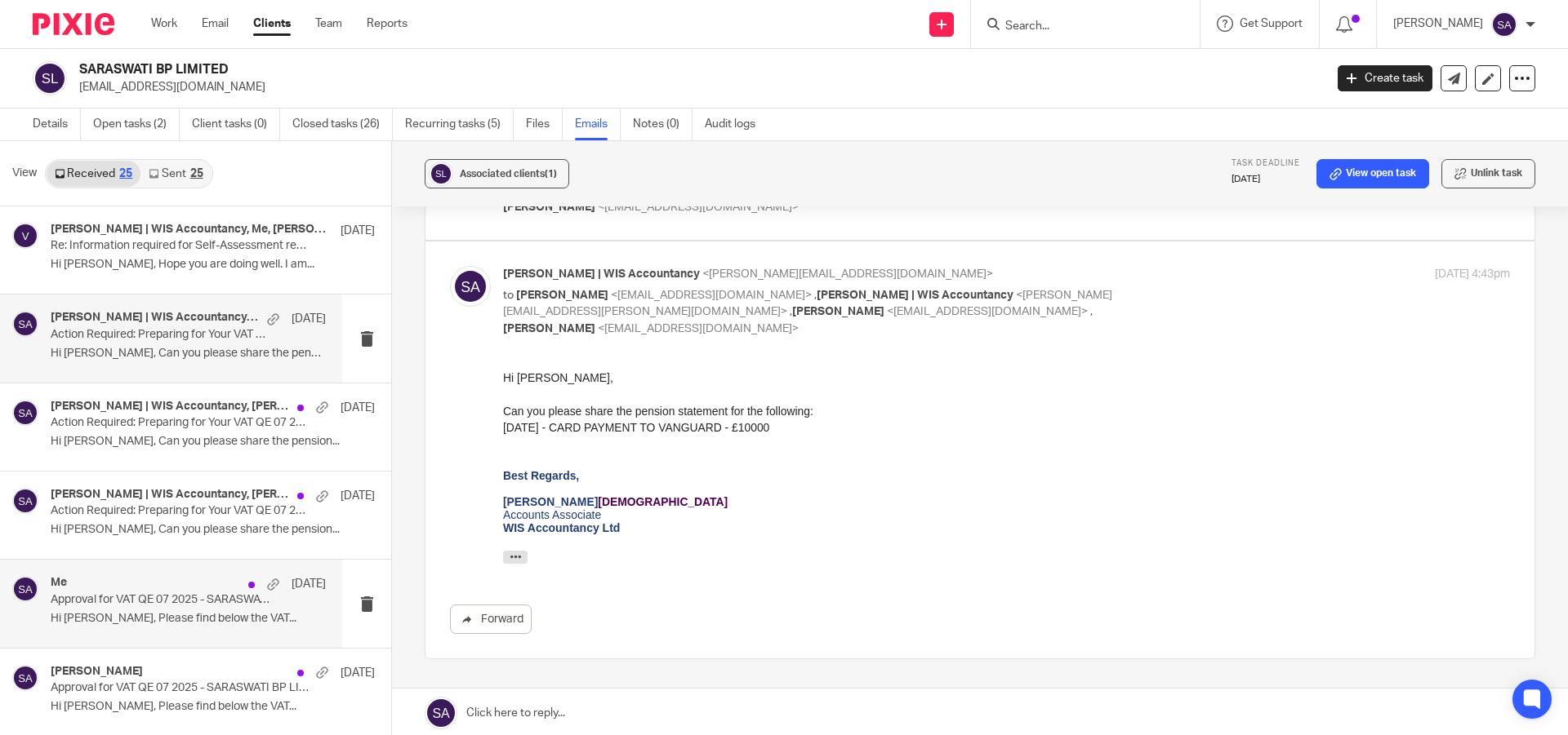
click at [155, 596] on p "Approval for VAT QE 07 2025 - SARASWATI BP LIMITED" at bounding box center [161, 600] width 220 height 14
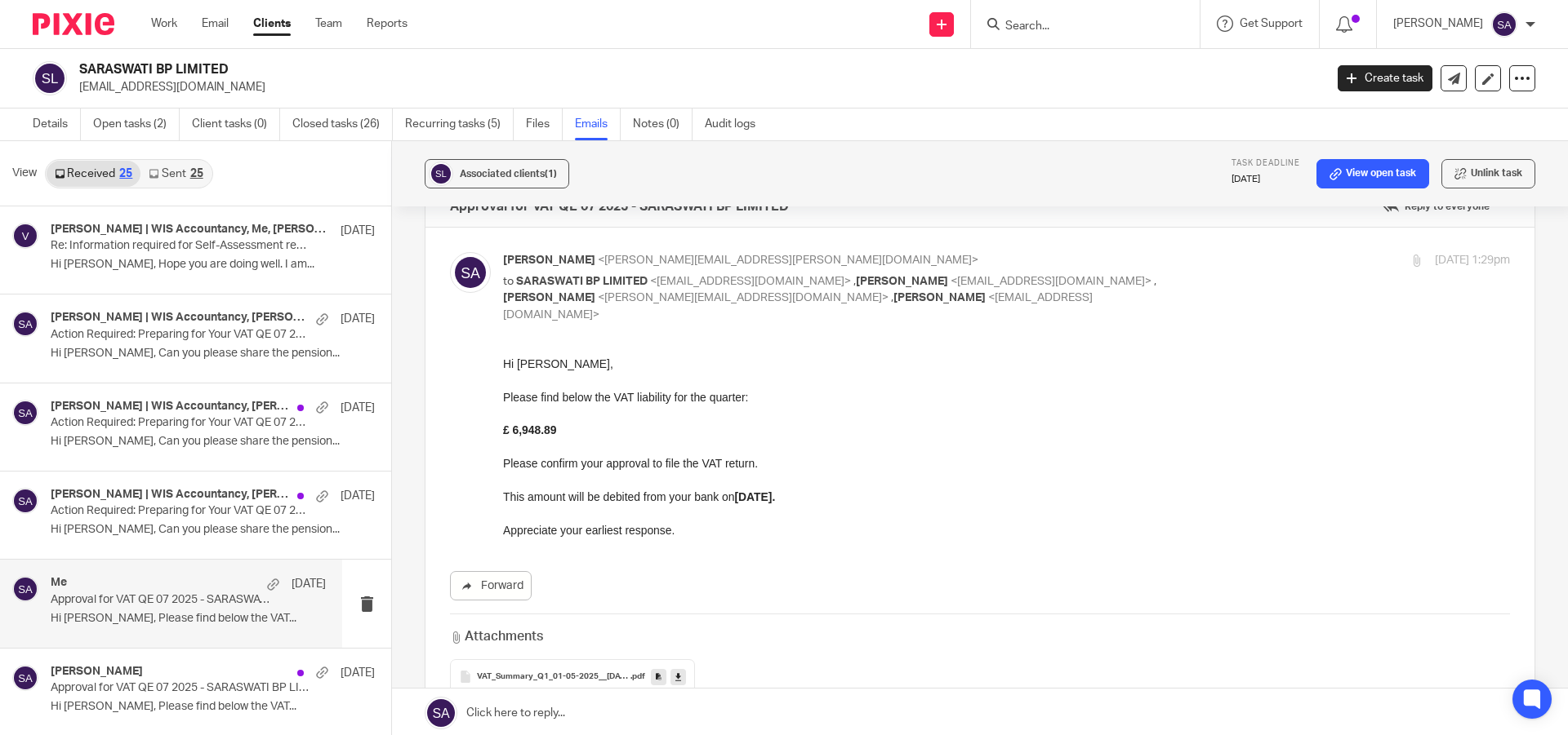
scroll to position [82, 0]
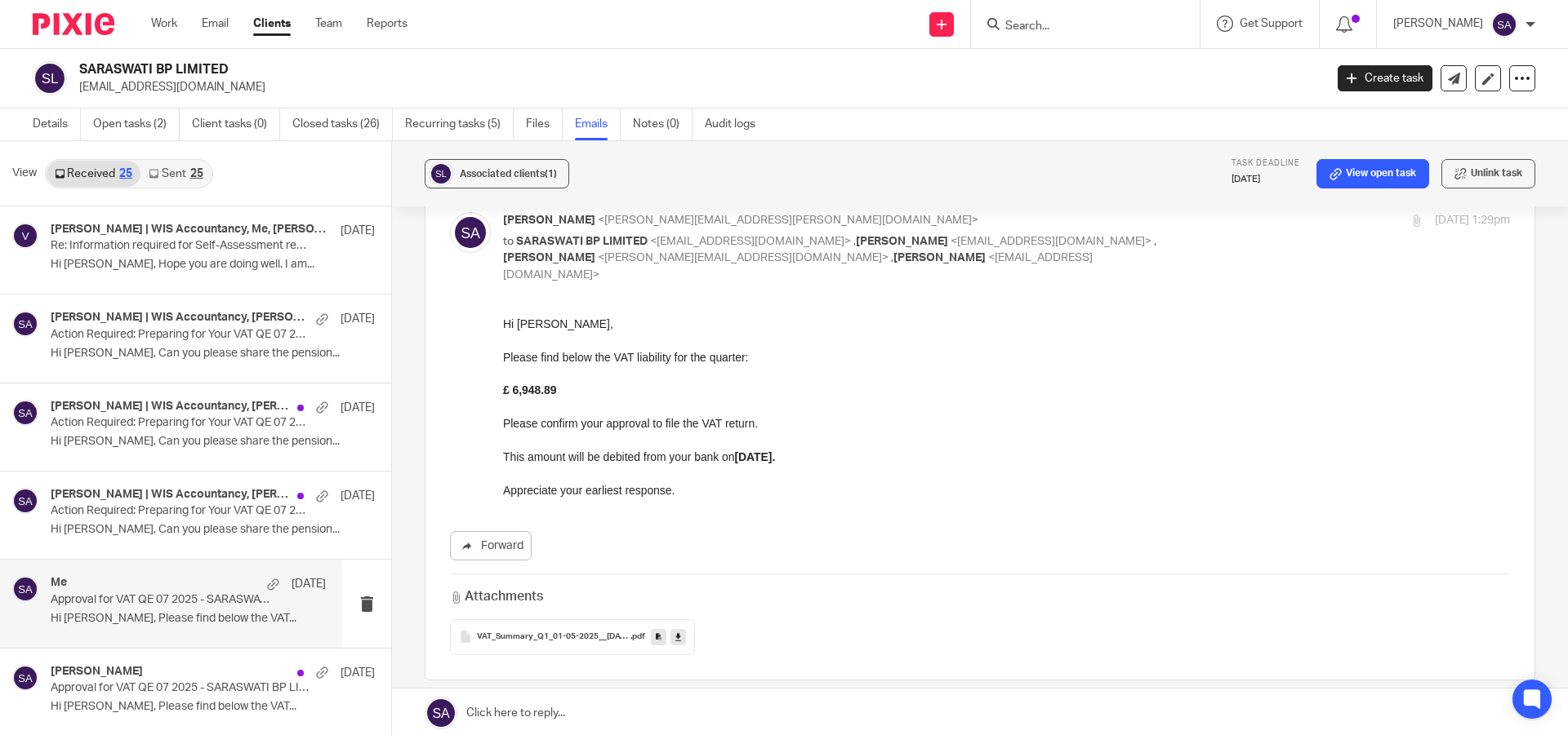
click at [544, 709] on link at bounding box center [979, 713] width 1176 height 49
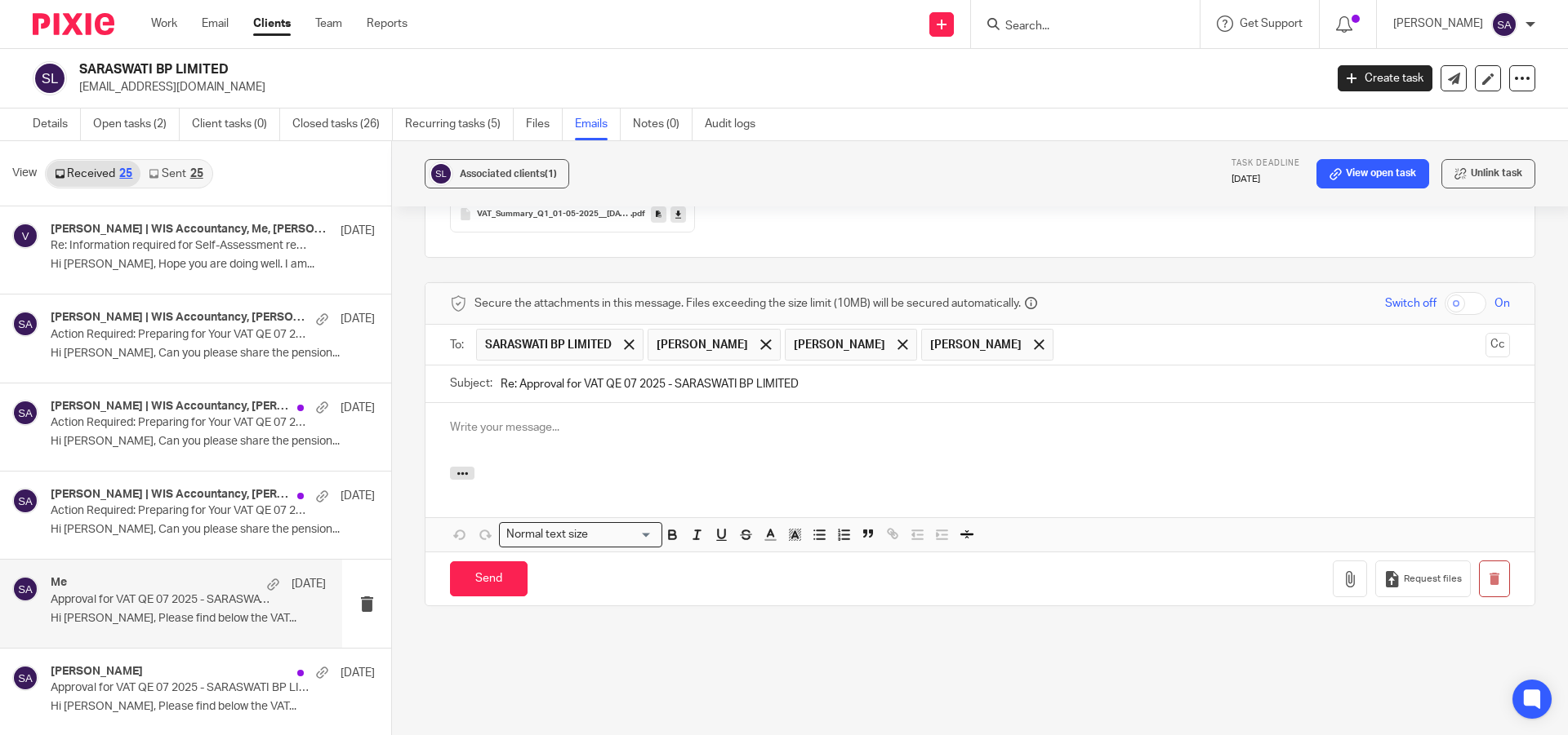
scroll to position [0, 0]
drag, startPoint x: 516, startPoint y: 368, endPoint x: 489, endPoint y: 368, distance: 27.0
click at [489, 368] on div "Subject: Re: Approval for VAT QE 07 2025 - SARASWATI BP LIMITED" at bounding box center [980, 384] width 1060 height 37
type input "Approval for VAT QE 07 2025 - SARASWATI BP LIMITED"
click at [771, 339] on span at bounding box center [765, 345] width 11 height 11
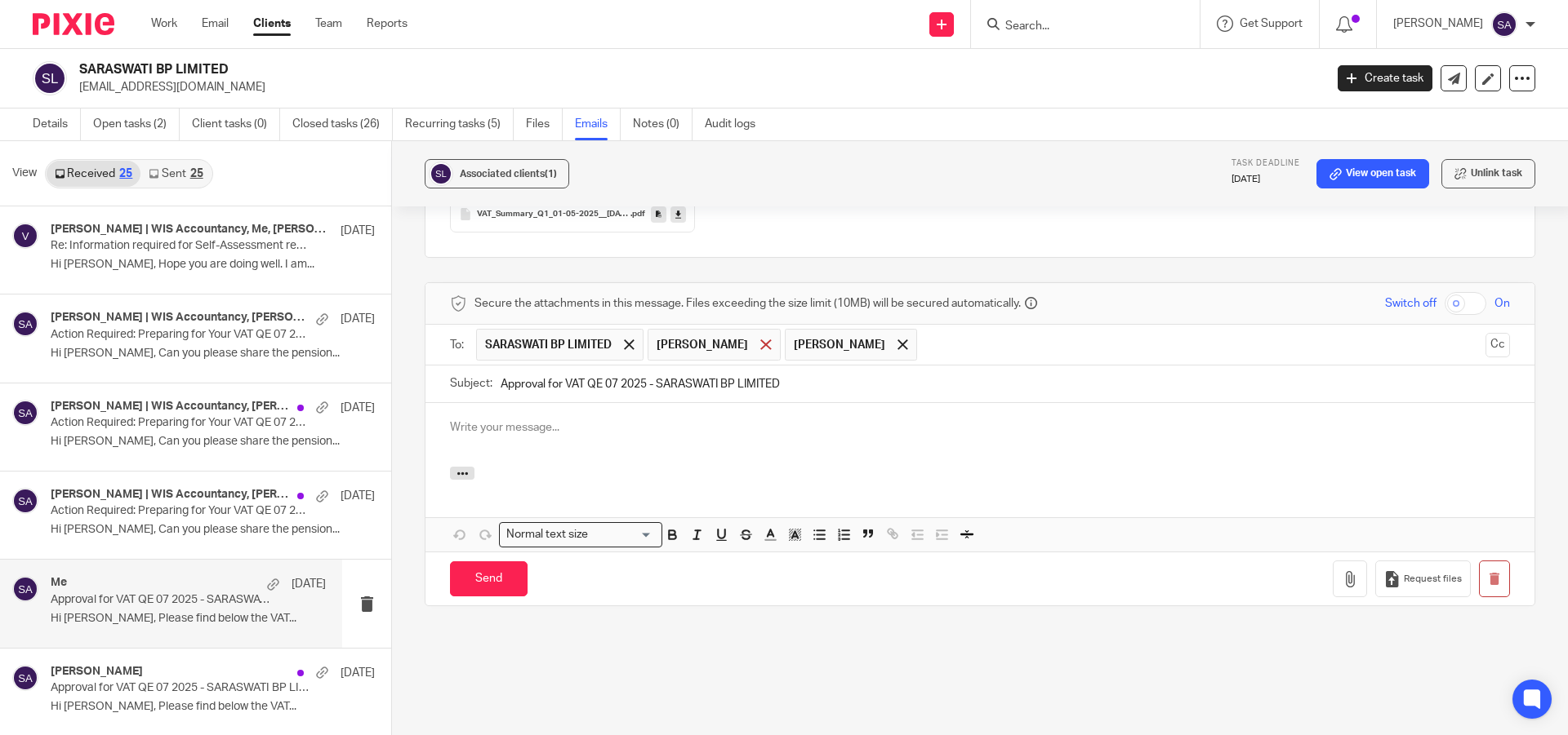
click at [760, 339] on span at bounding box center [765, 345] width 11 height 11
click at [1485, 333] on button "Cc" at bounding box center [1497, 345] width 25 height 25
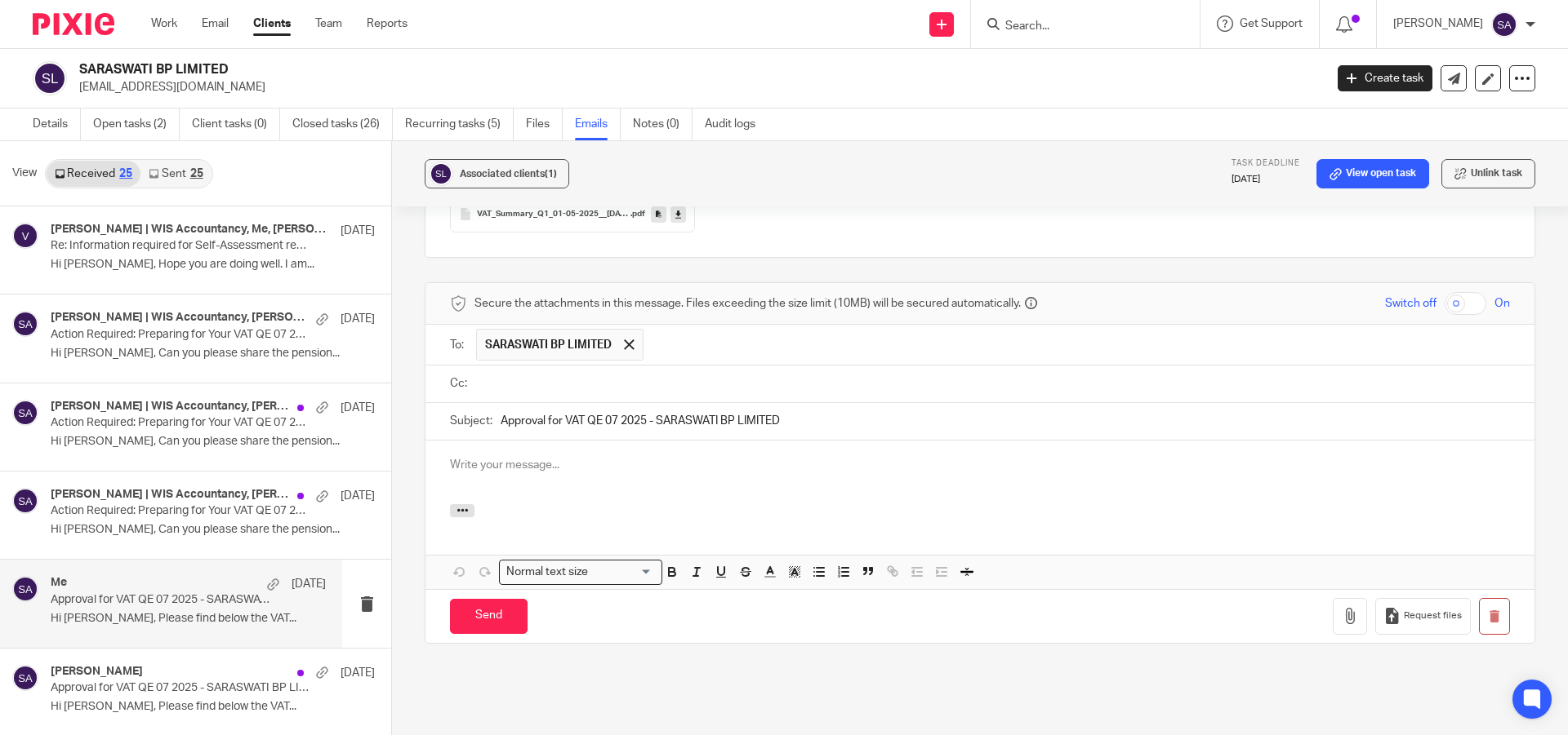
click at [646, 375] on input "text" at bounding box center [991, 383] width 1023 height 19
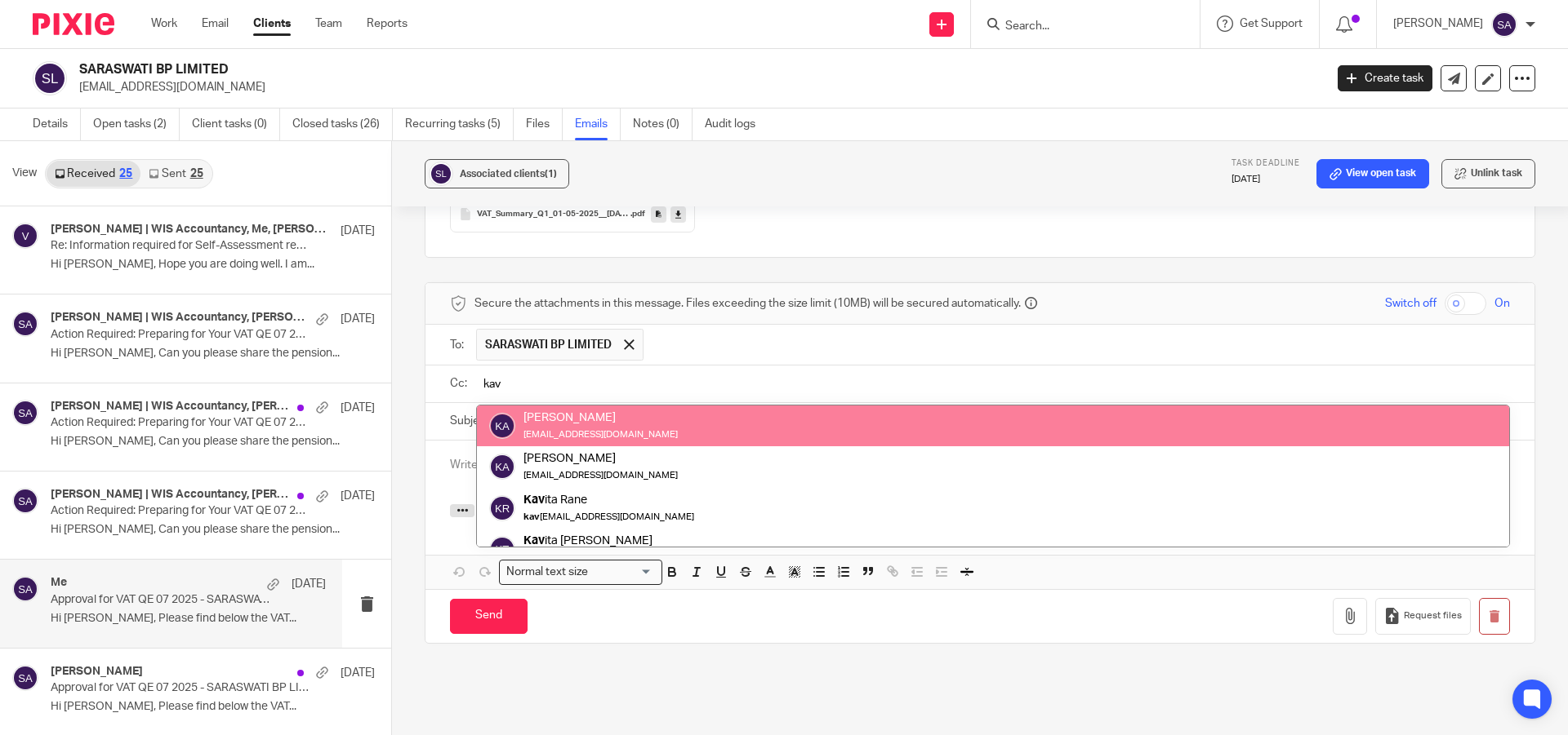
type input "kav"
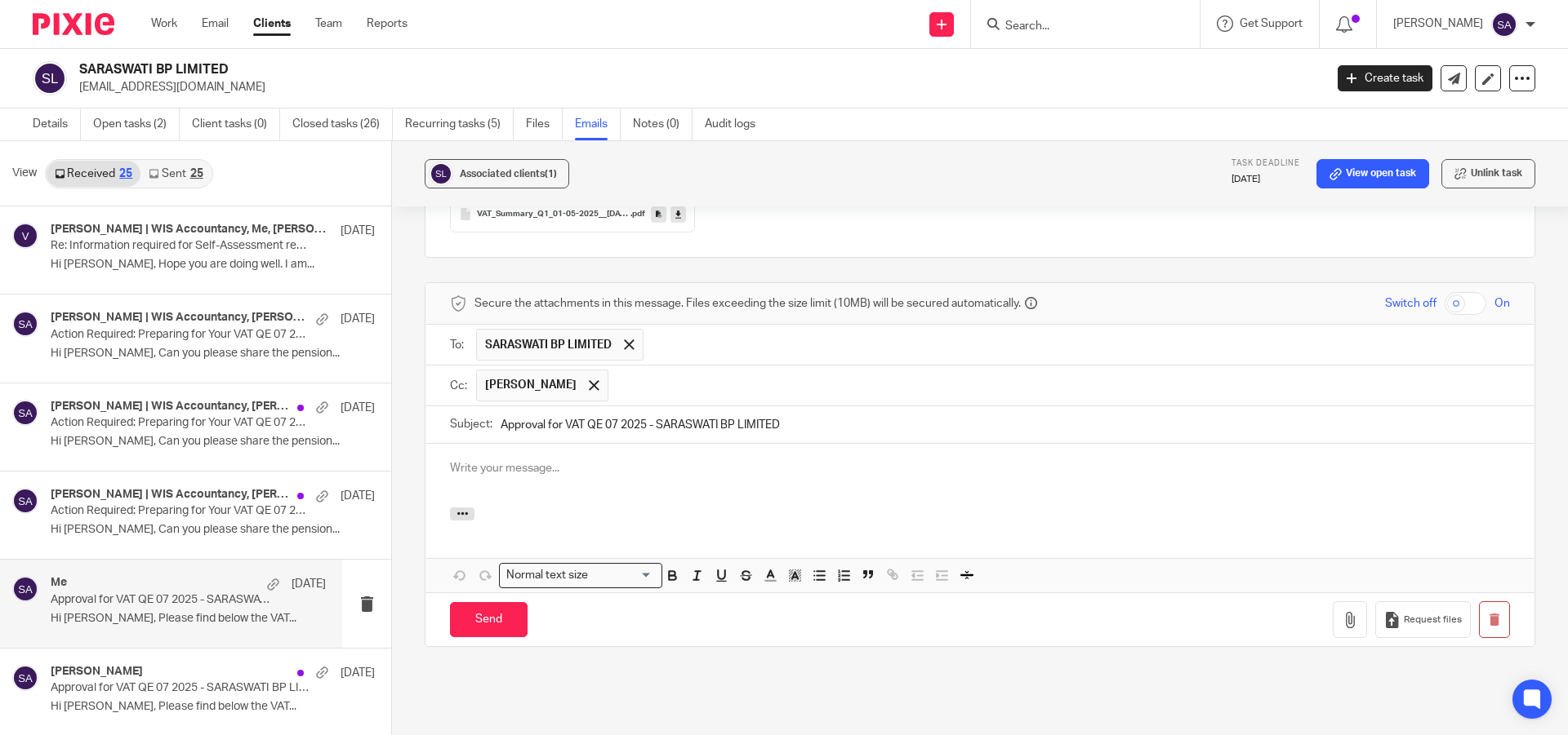
click at [667, 369] on input "text" at bounding box center [1059, 385] width 886 height 32
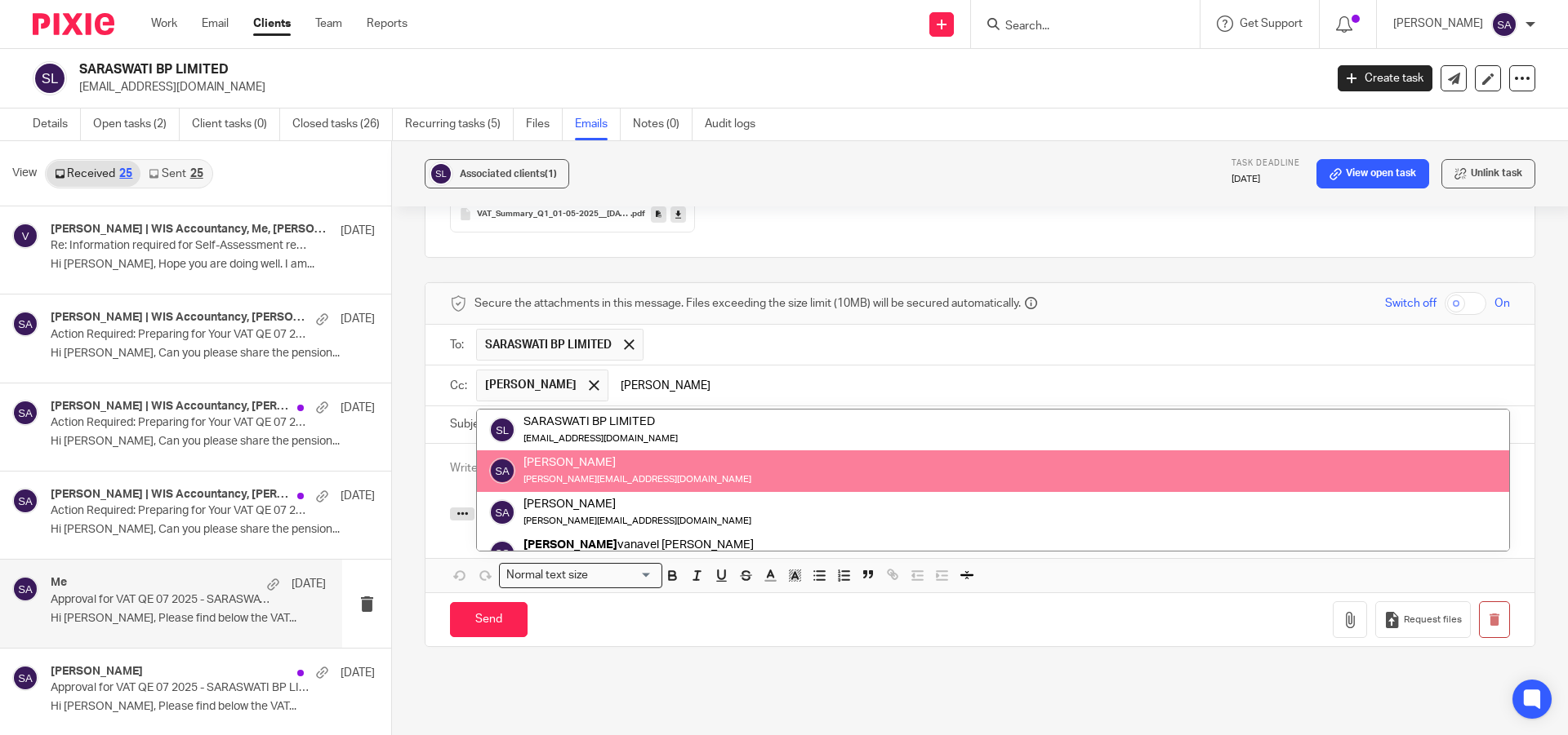
type input "[PERSON_NAME]"
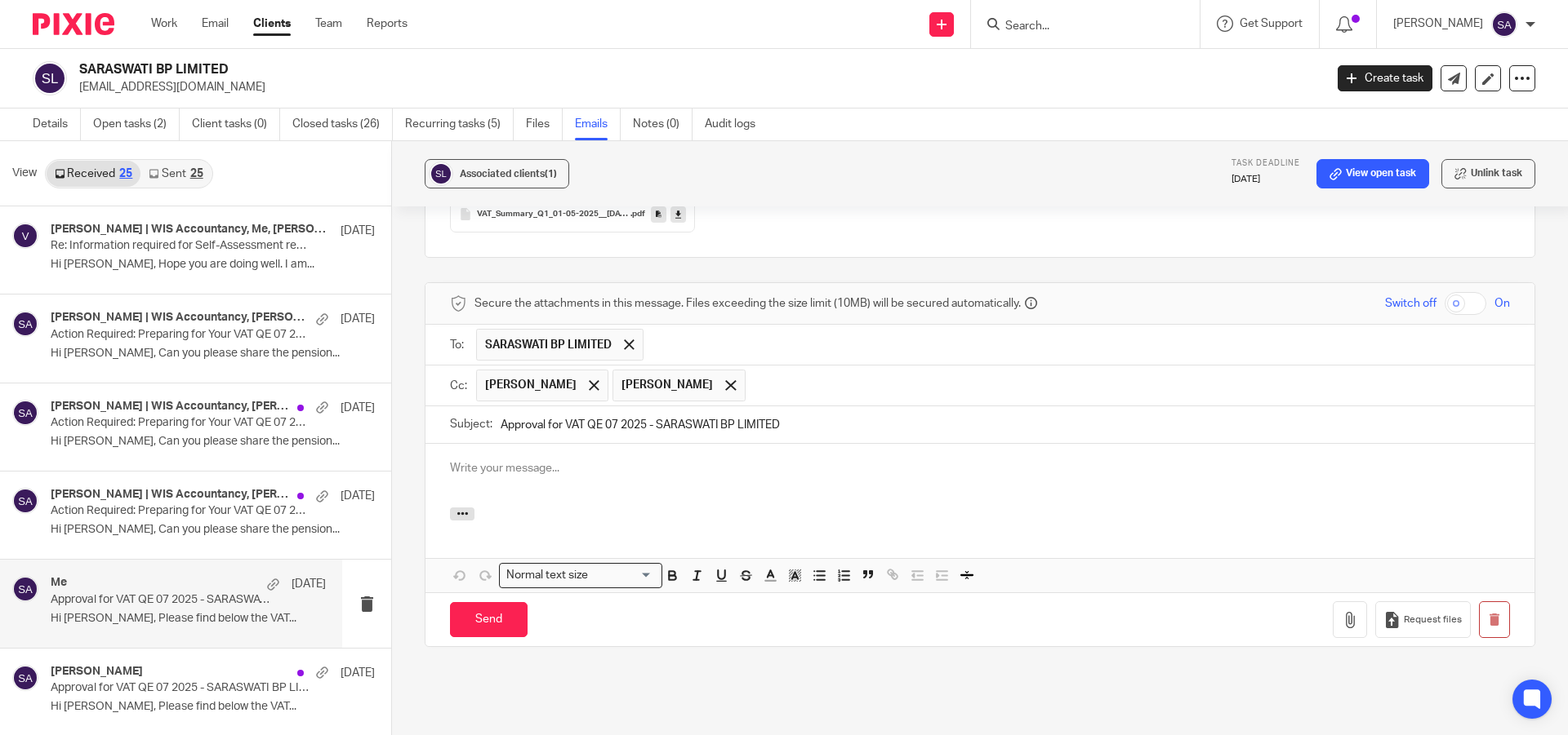
click at [791, 371] on input "text" at bounding box center [1129, 385] width 750 height 32
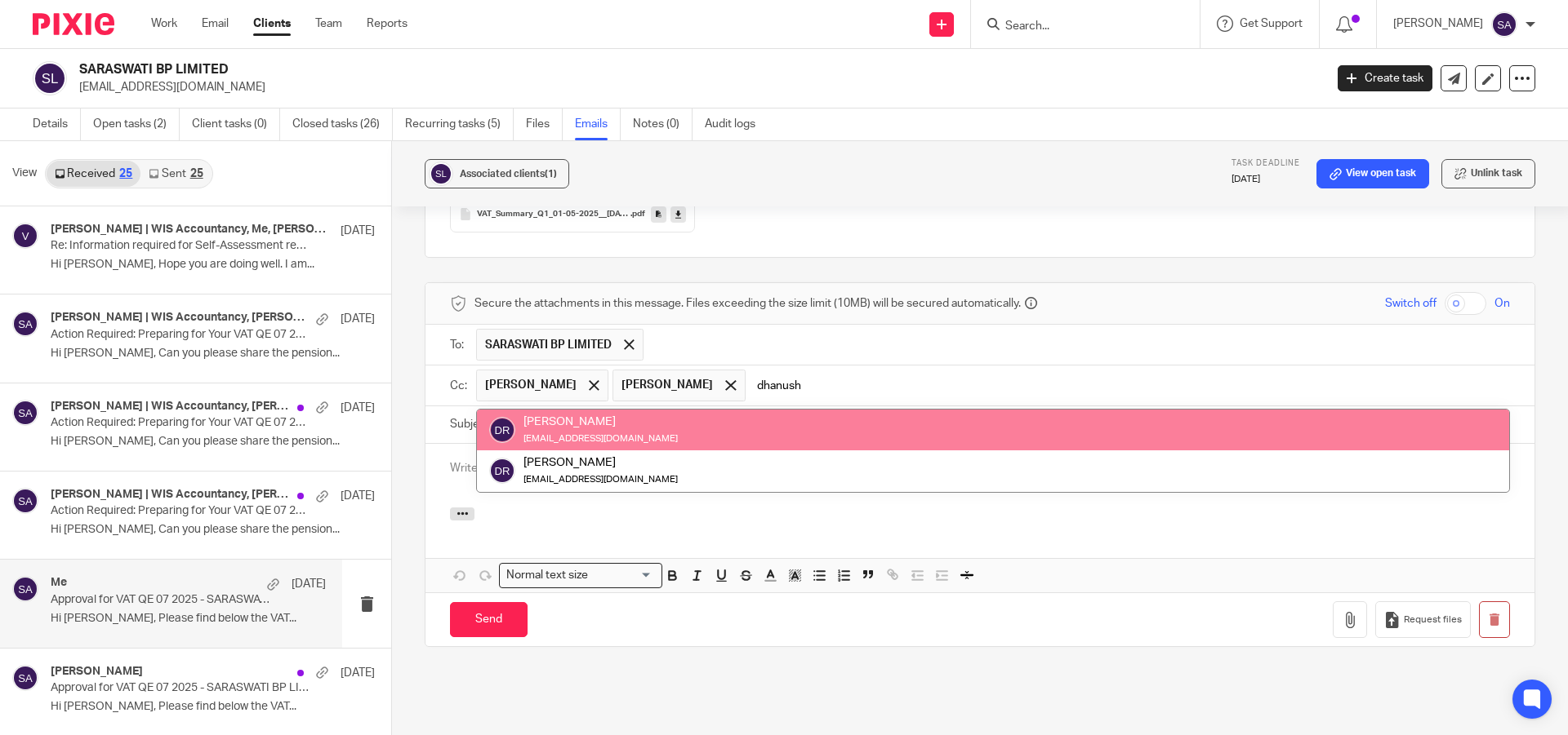
type input "dhanush"
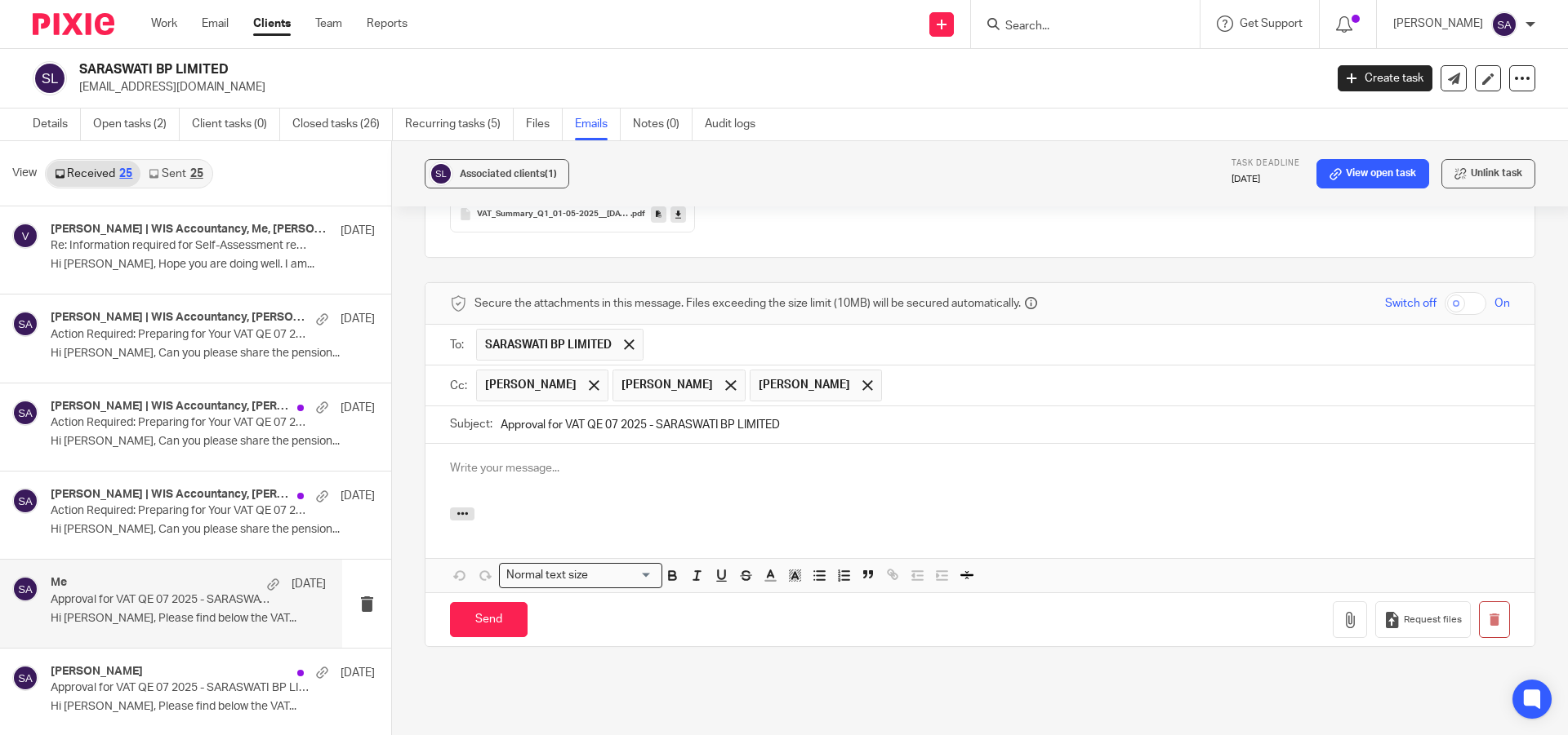
click at [579, 460] on p at bounding box center [980, 468] width 1060 height 17
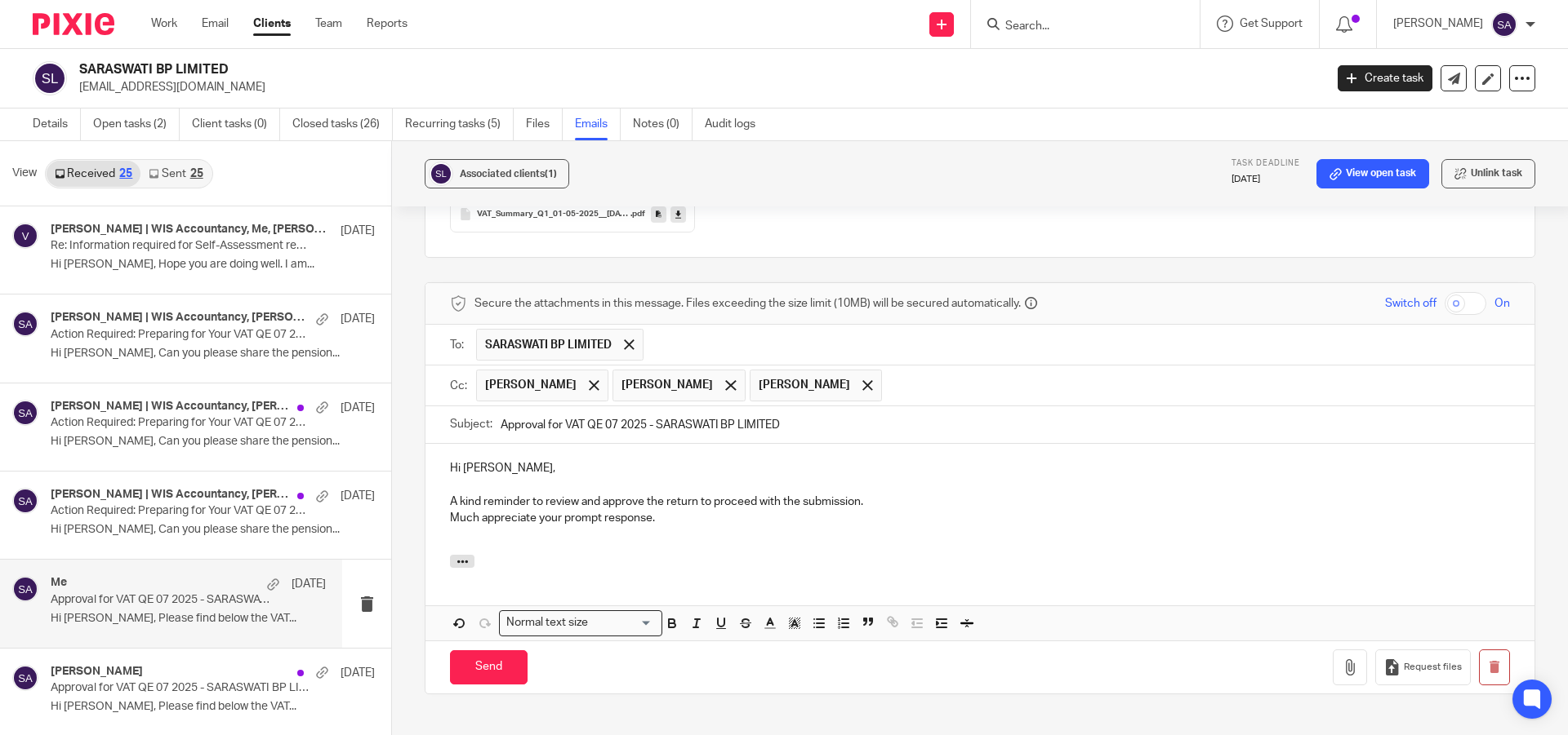
click at [867, 482] on p "Hi [PERSON_NAME], A kind reminder to review and approve the return to proceed w…" at bounding box center [980, 493] width 1060 height 66
click at [496, 460] on p "Hi [PERSON_NAME], A kind reminder to review and approve the return to proceed w…" at bounding box center [980, 477] width 1060 height 33
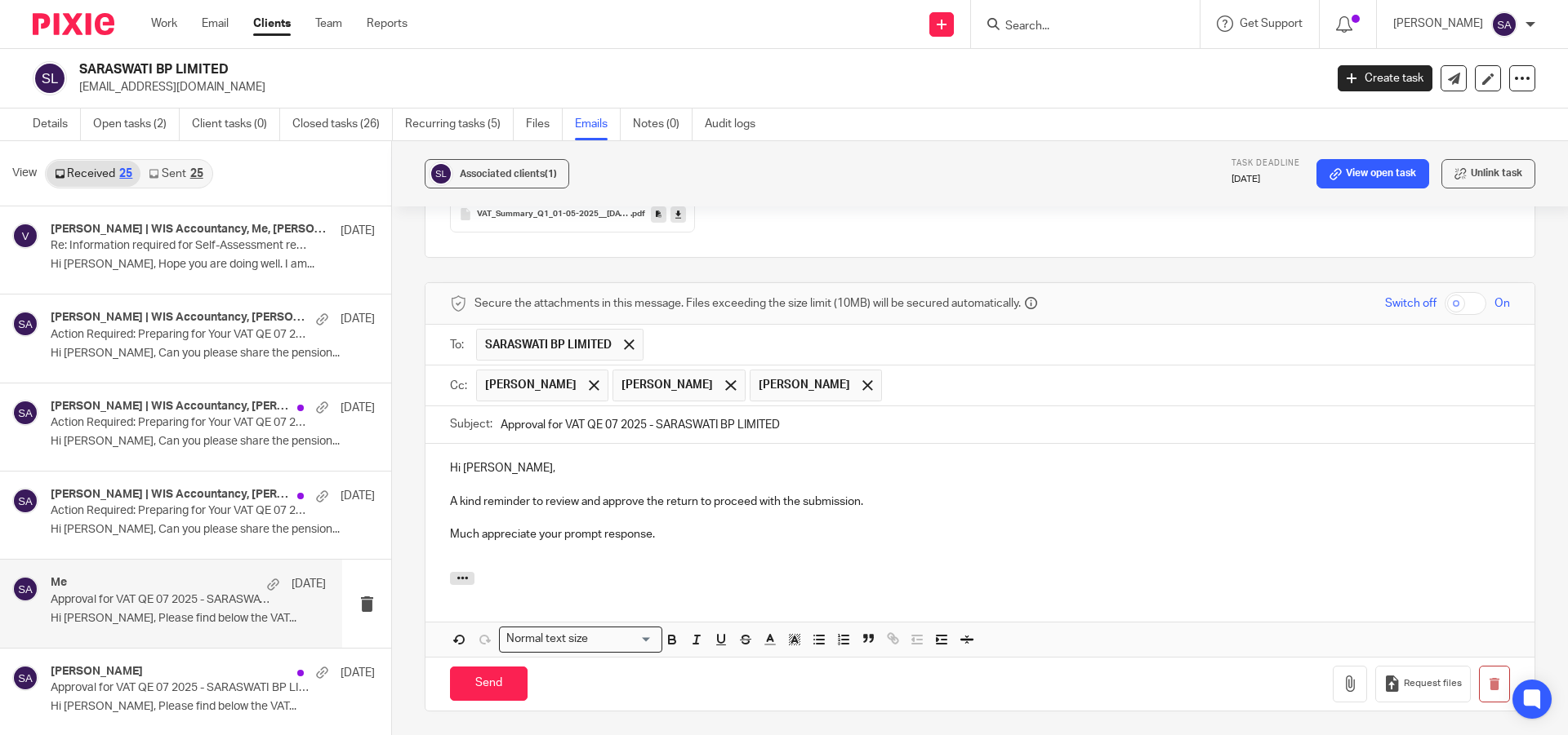
click at [706, 518] on p "Much appreciate your prompt response." at bounding box center [980, 527] width 1060 height 33
drag, startPoint x: 446, startPoint y: 516, endPoint x: 443, endPoint y: 507, distance: 9.5
click at [443, 507] on div "Hi [PERSON_NAME], A kind reminder to review and approve the return to proceed w…" at bounding box center [979, 508] width 1109 height 128
click at [450, 517] on p "Much appreciate your prompt response." at bounding box center [980, 527] width 1060 height 33
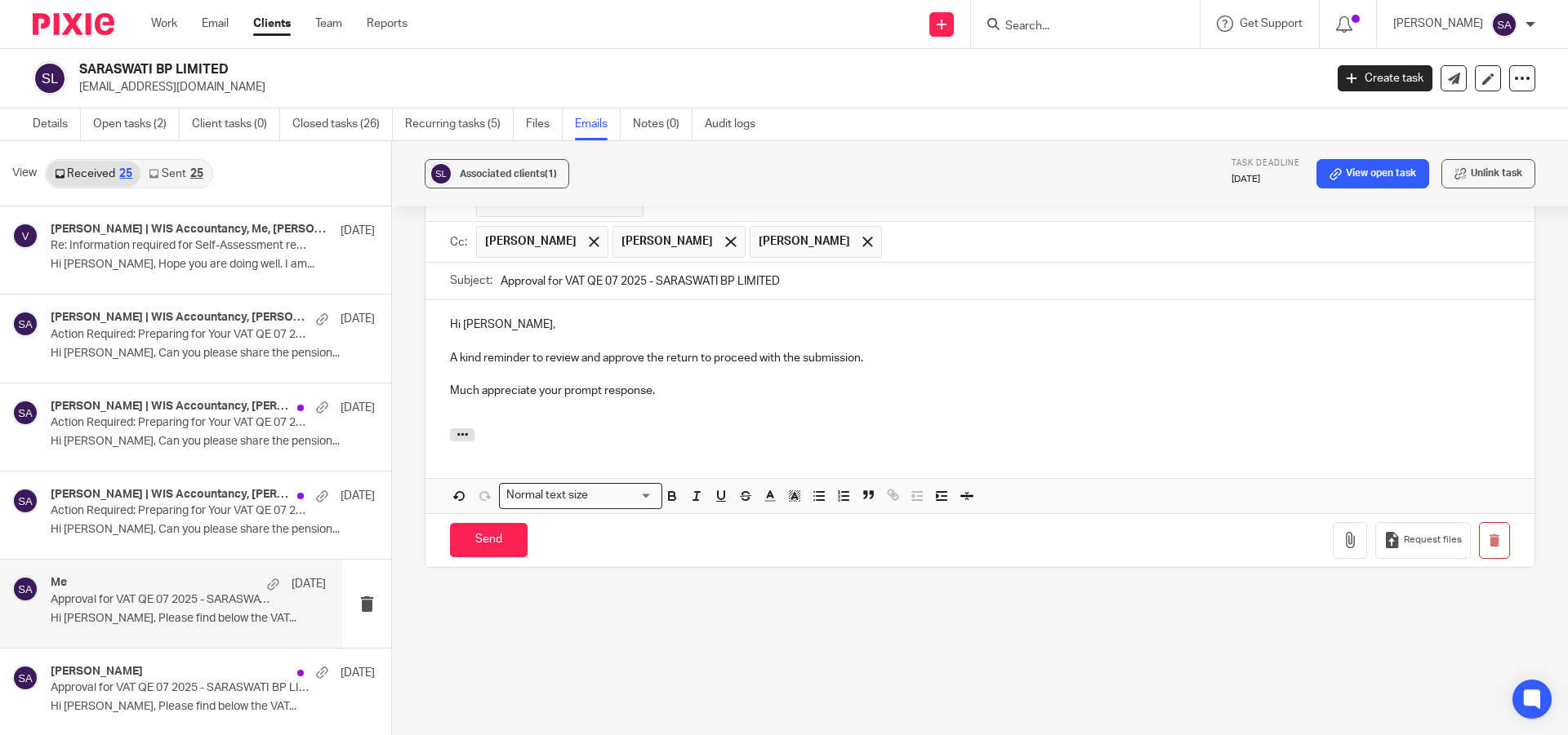
scroll to position [673, 0]
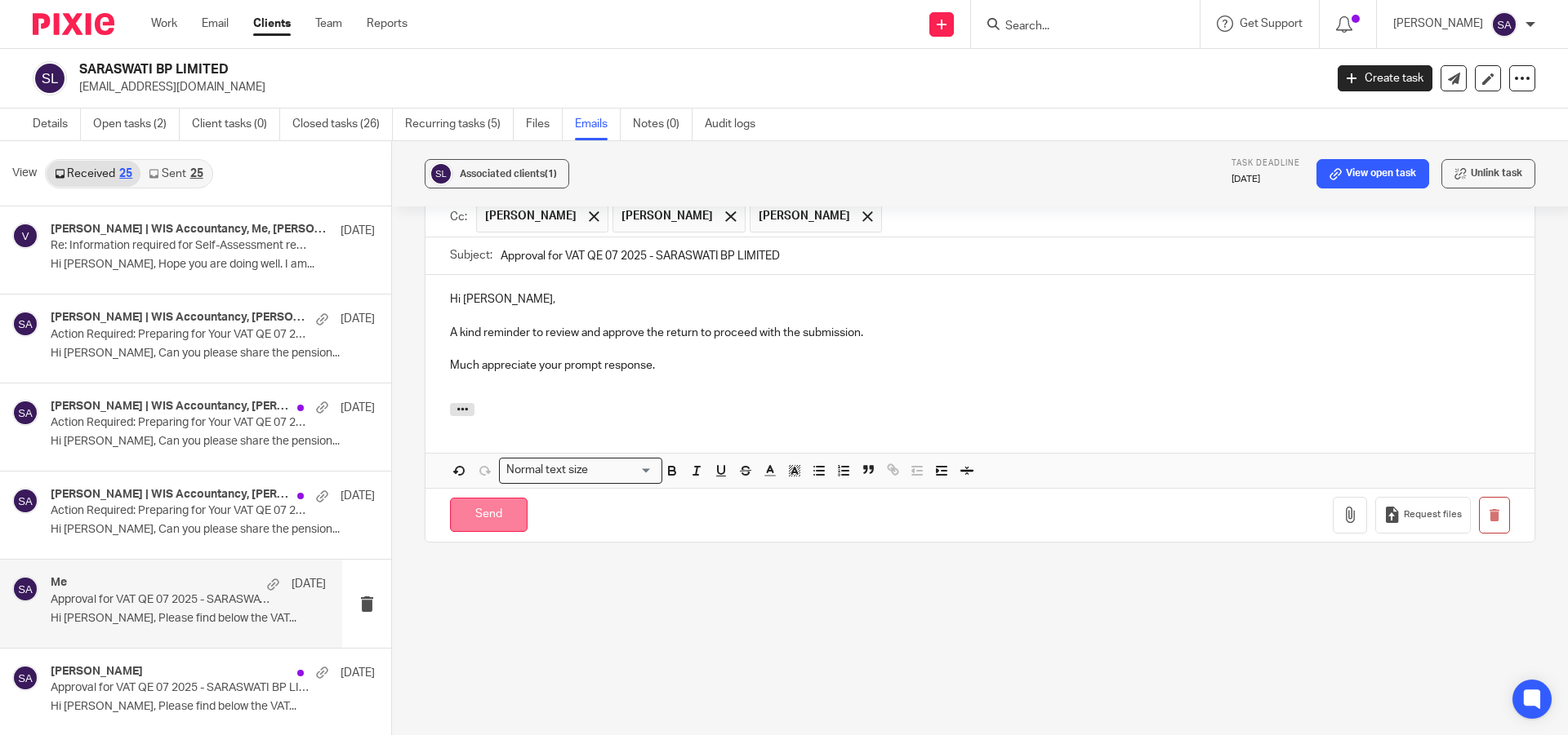
click at [476, 498] on input "Send" at bounding box center [489, 516] width 78 height 35
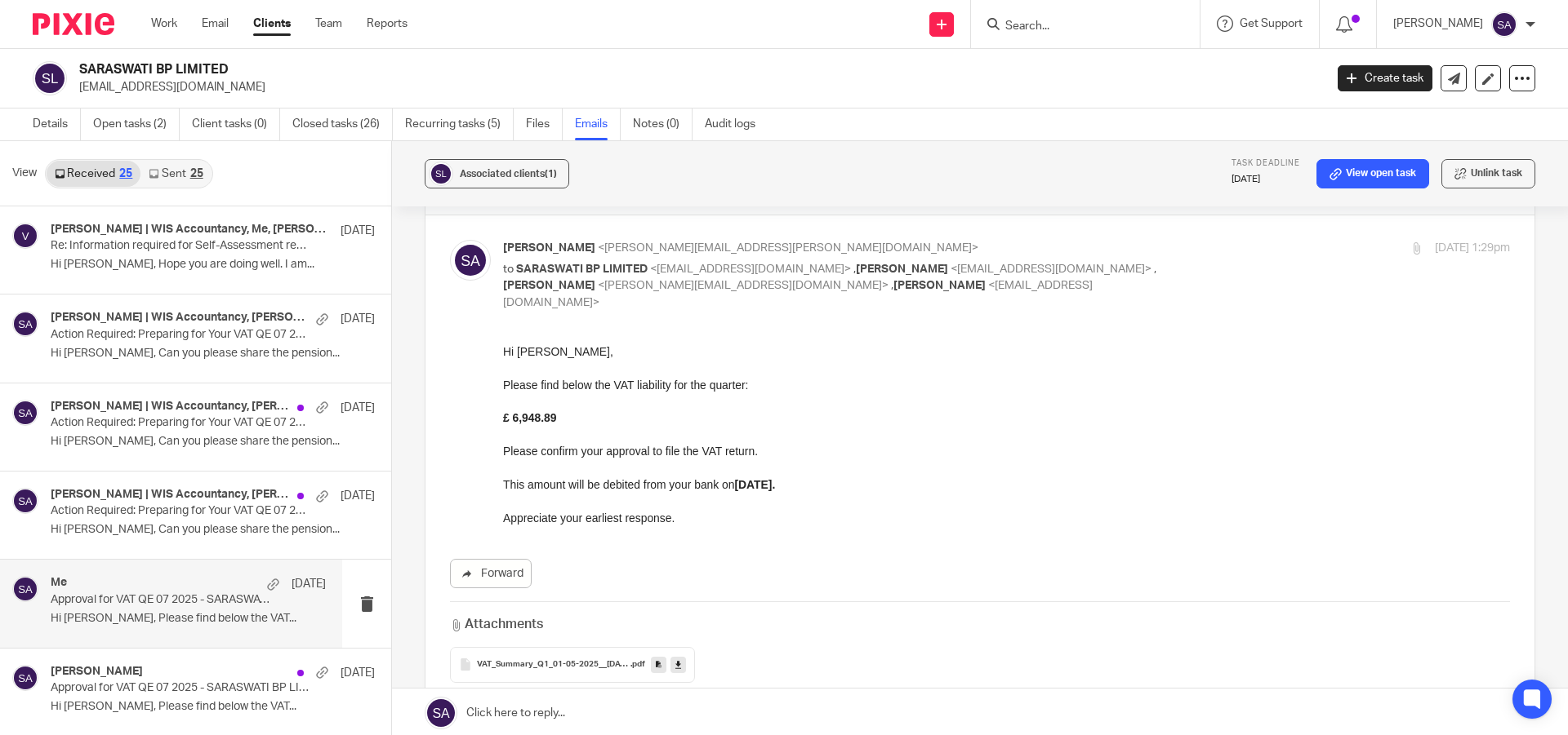
scroll to position [0, 0]
